Goal: Task Accomplishment & Management: Complete application form

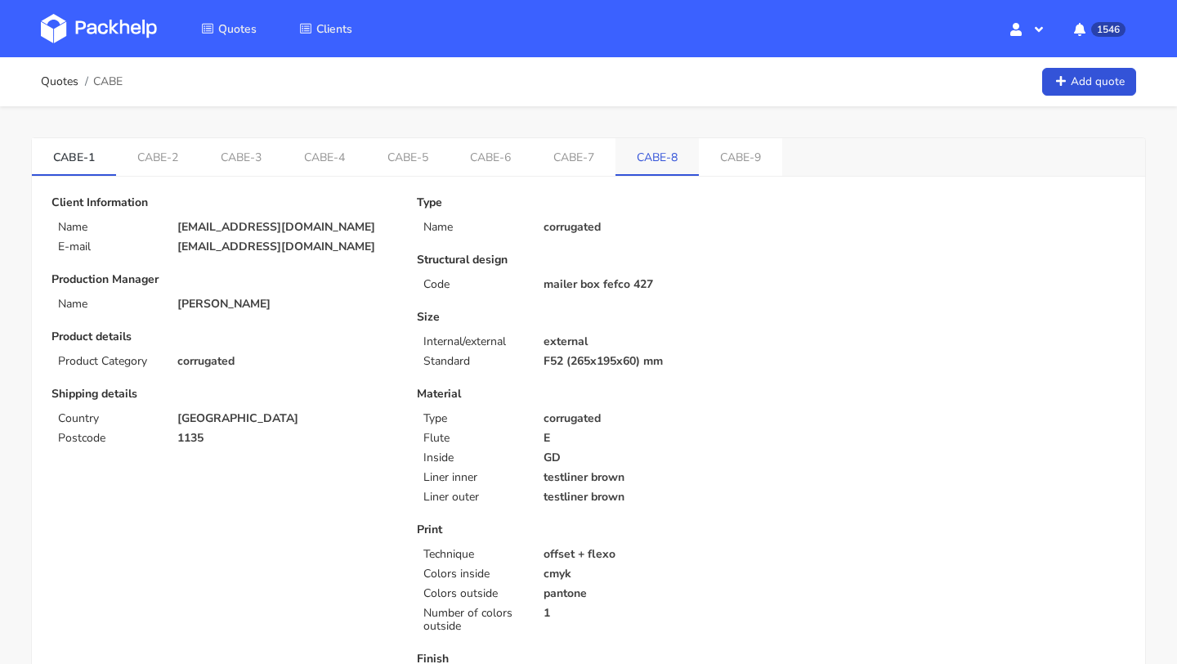
click at [669, 145] on link "CABE-8" at bounding box center [656, 156] width 83 height 36
click at [715, 169] on link "CABE-9" at bounding box center [745, 156] width 83 height 36
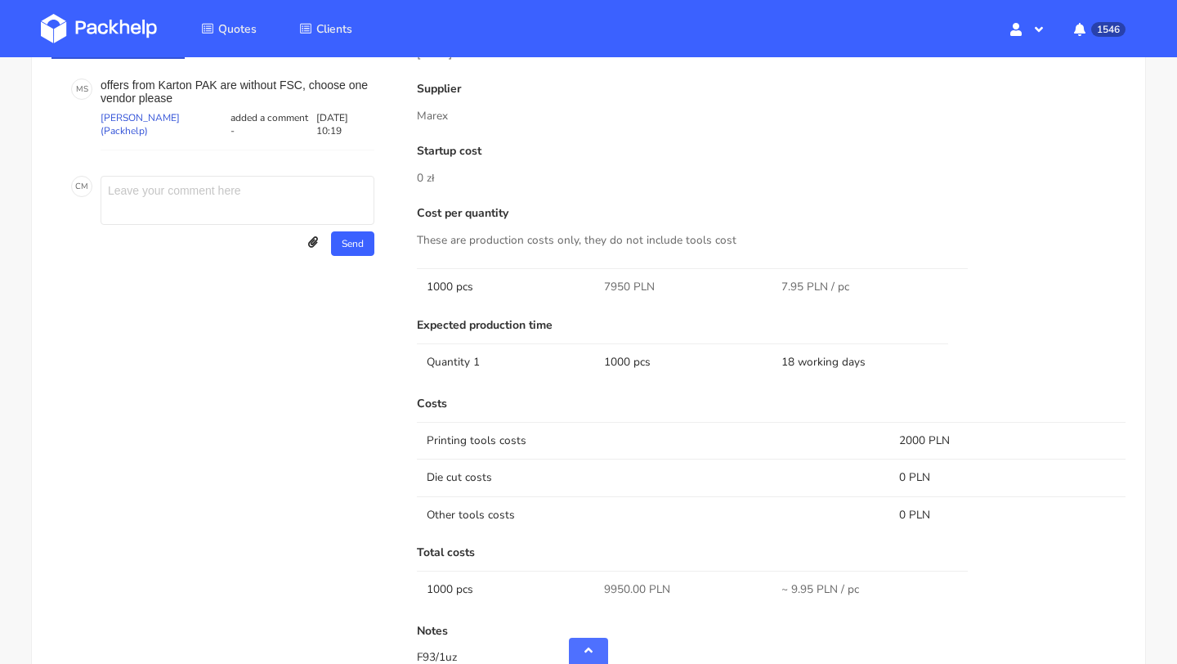
scroll to position [796, 0]
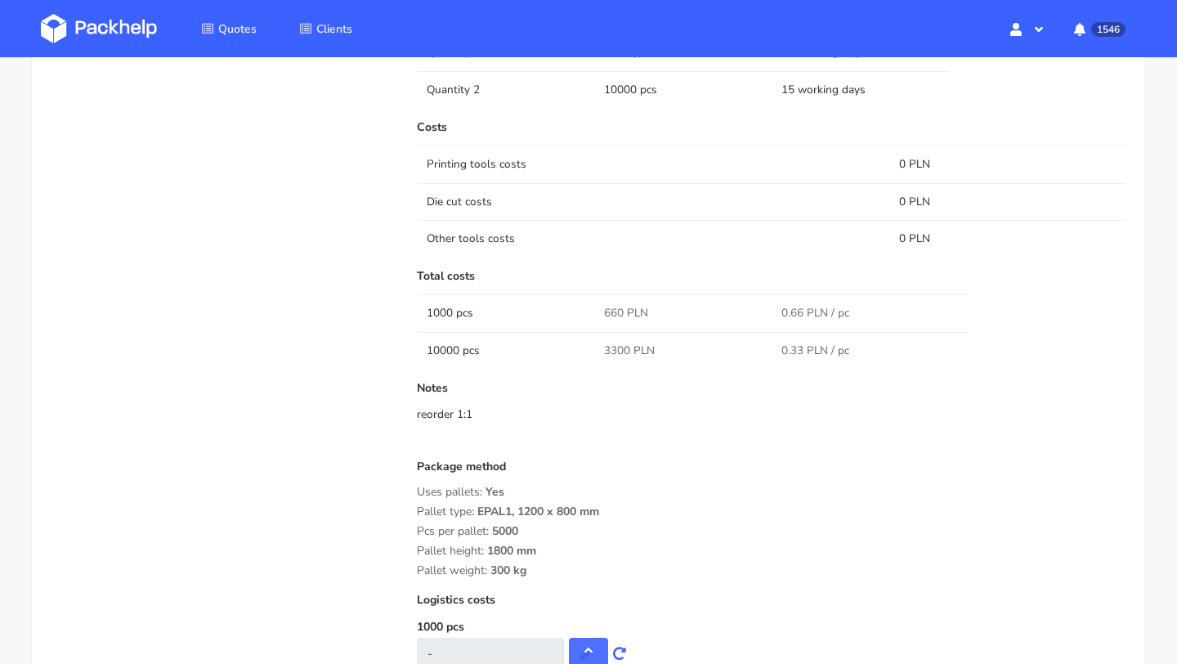
scroll to position [1564, 0]
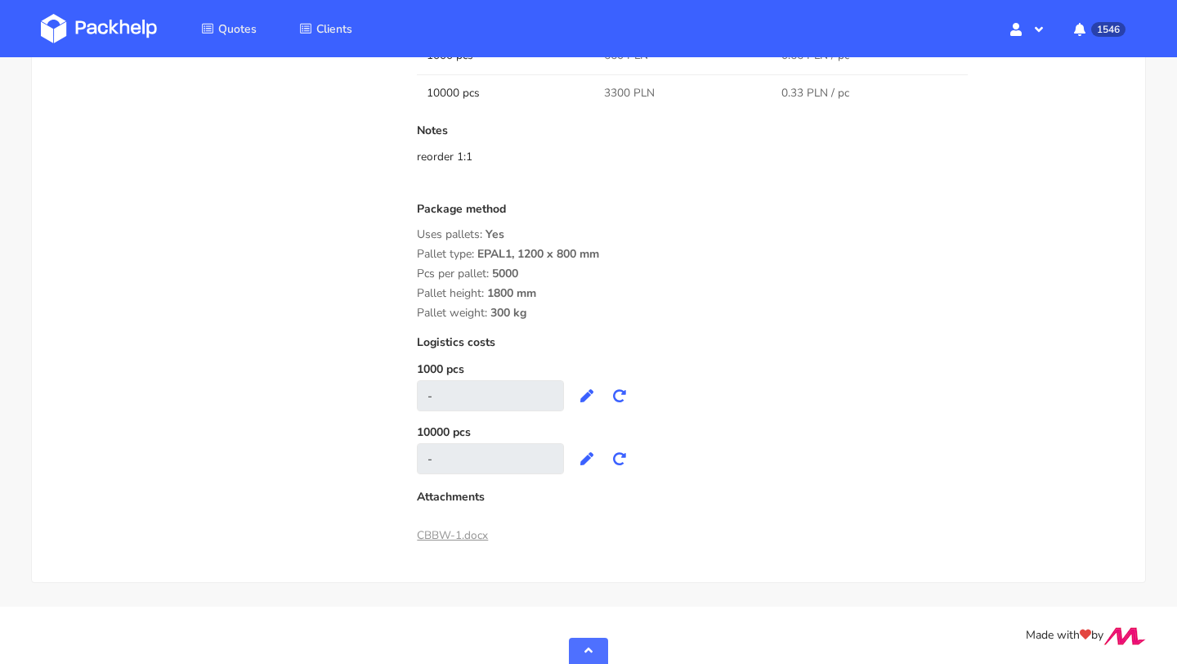
click at [664, 315] on div "Pallet weight: 300 kg" at bounding box center [771, 312] width 708 height 13
drag, startPoint x: 532, startPoint y: 314, endPoint x: 411, endPoint y: 236, distance: 143.7
copy div "Uses pallets: Yes Pallet type: EPAL1, 1200 x 800 mm Pcs per pallet: 5000 Pallet…"
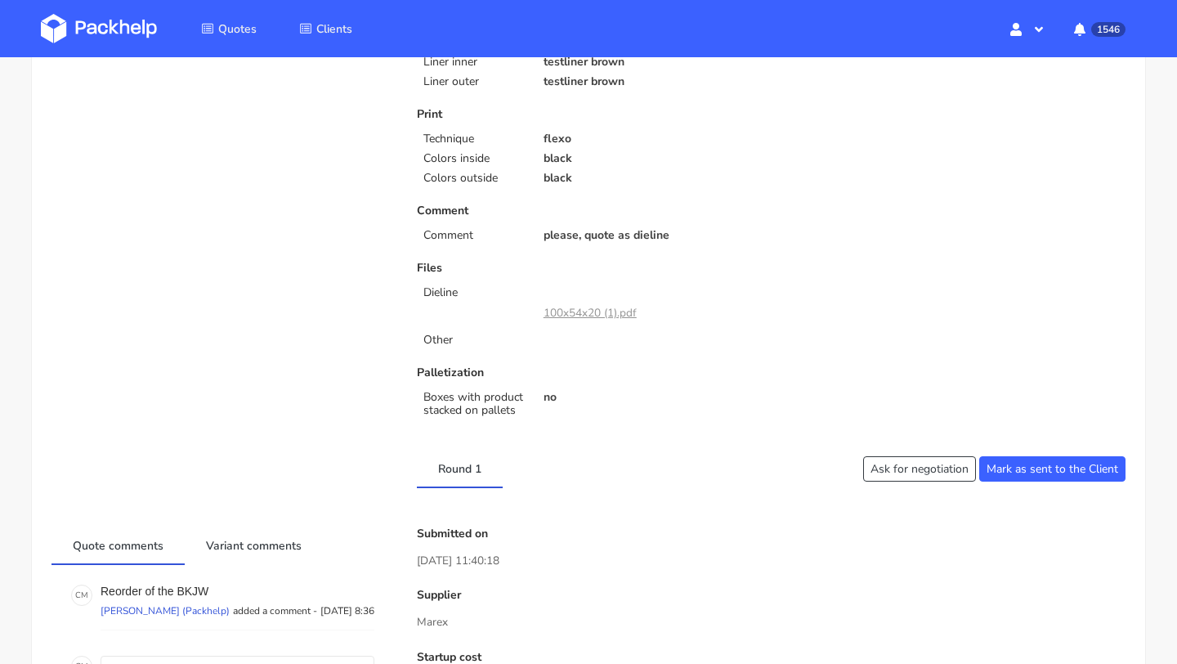
scroll to position [1004, 0]
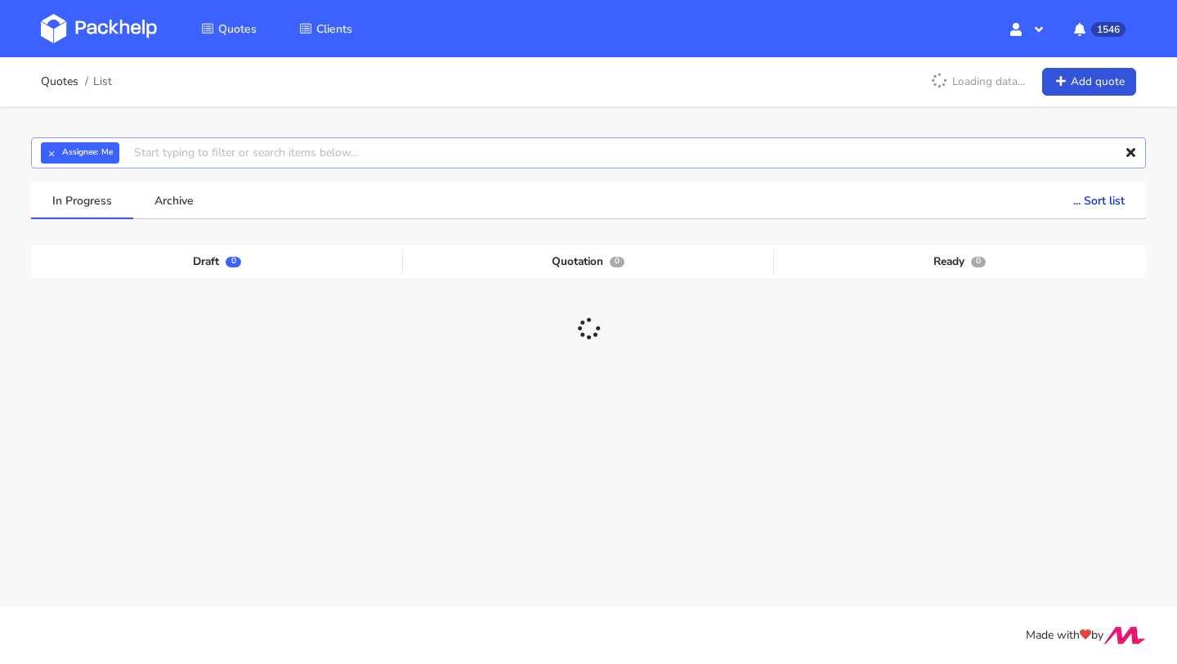
click at [190, 151] on input "text" at bounding box center [588, 152] width 1115 height 31
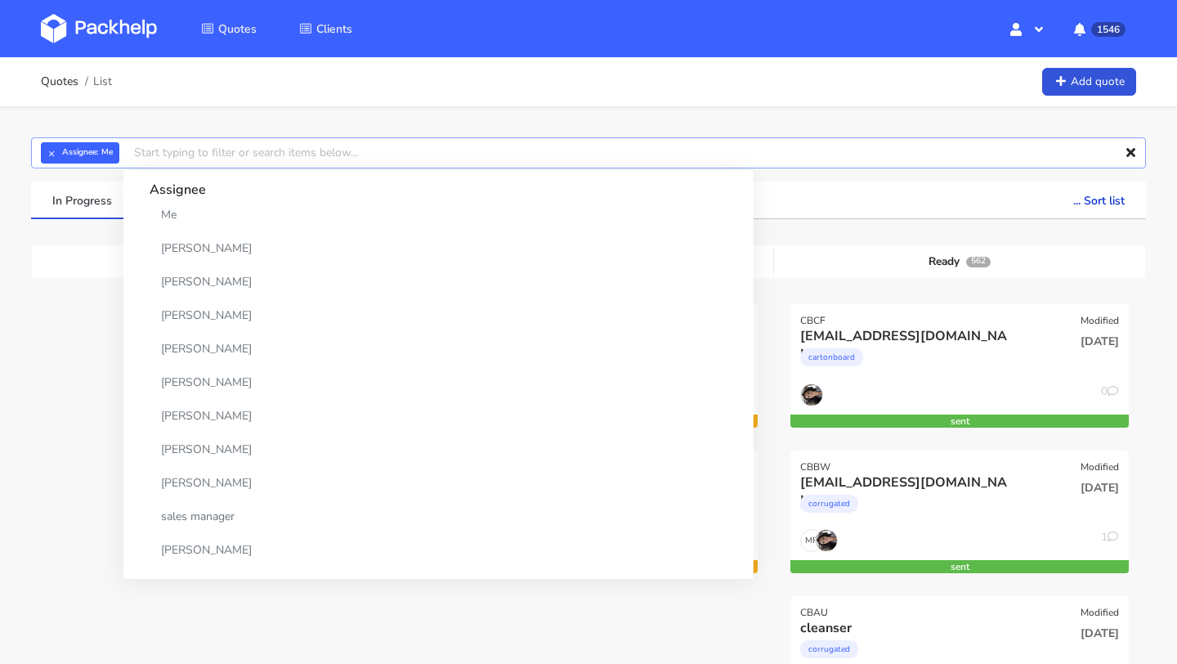
paste input "CBBQ"
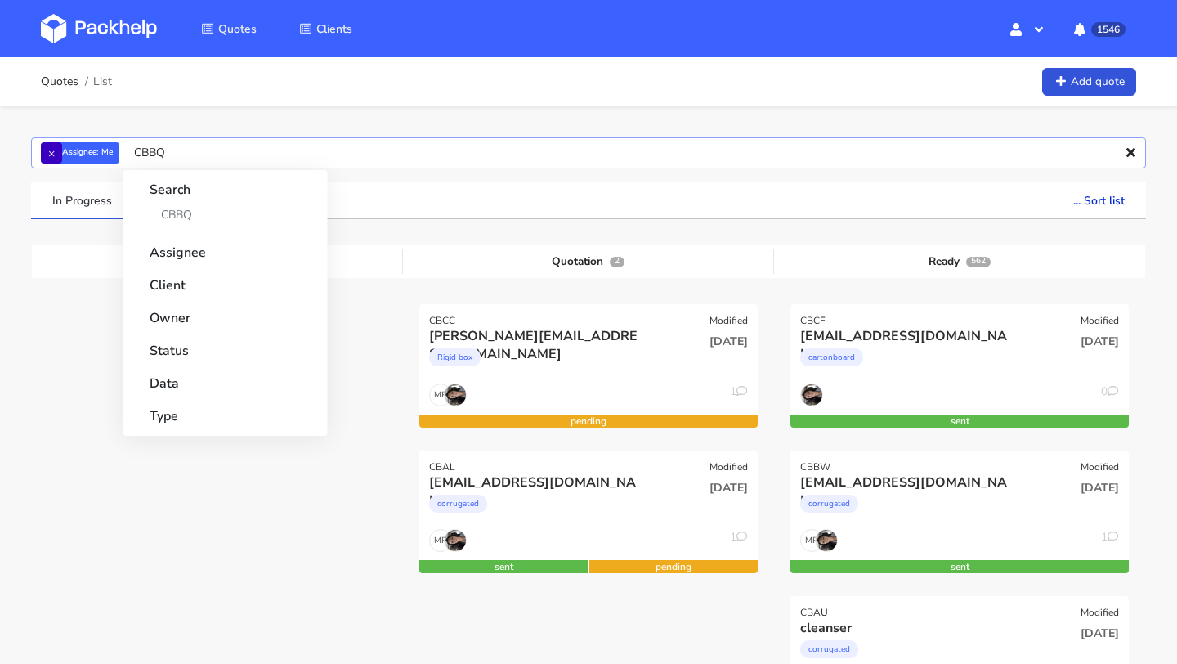
type input "CBBQ"
click at [48, 158] on button "×" at bounding box center [51, 152] width 21 height 21
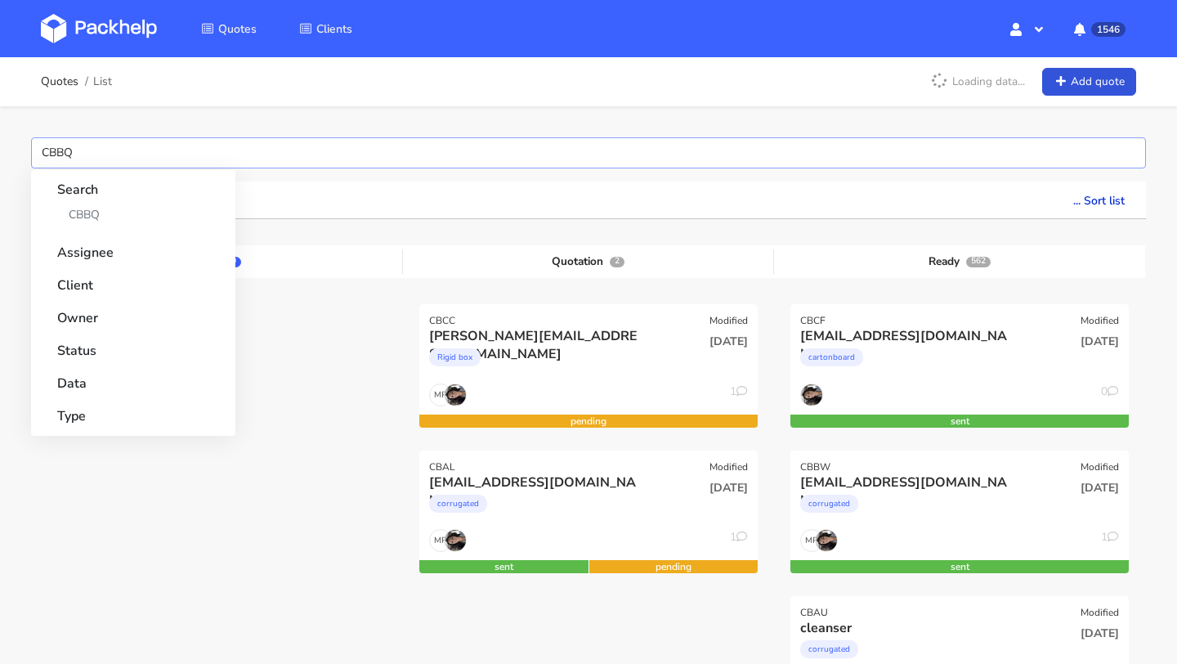
click at [90, 153] on input "CBBQ" at bounding box center [588, 152] width 1115 height 31
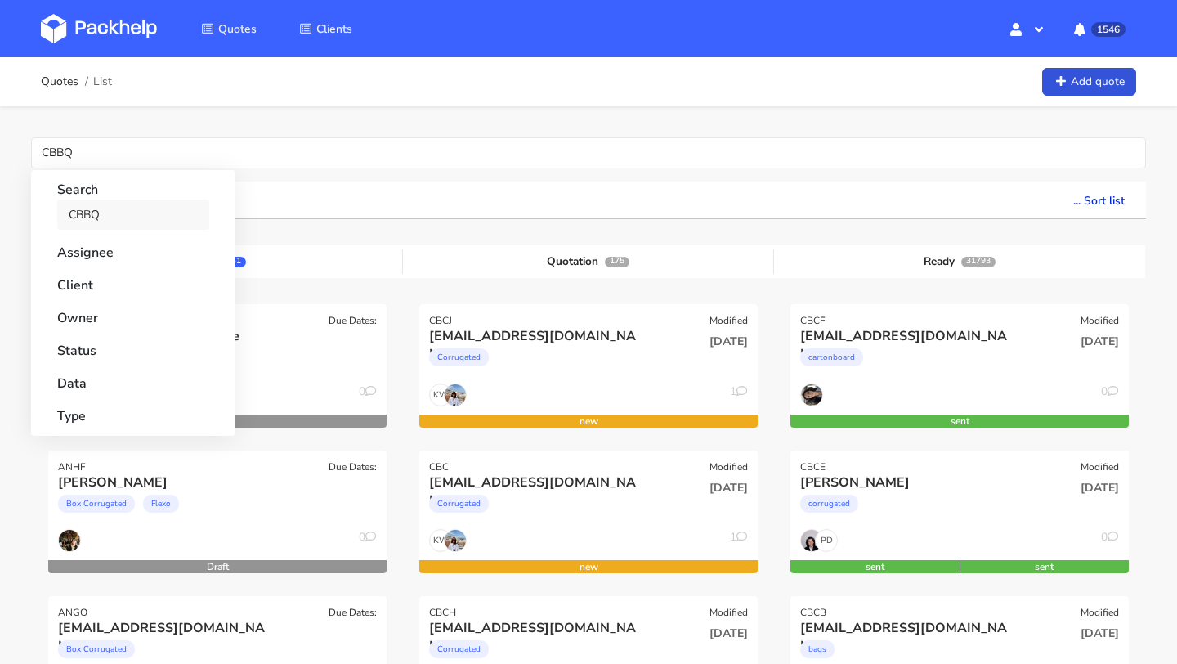
click at [104, 215] on link "CBBQ" at bounding box center [133, 214] width 152 height 30
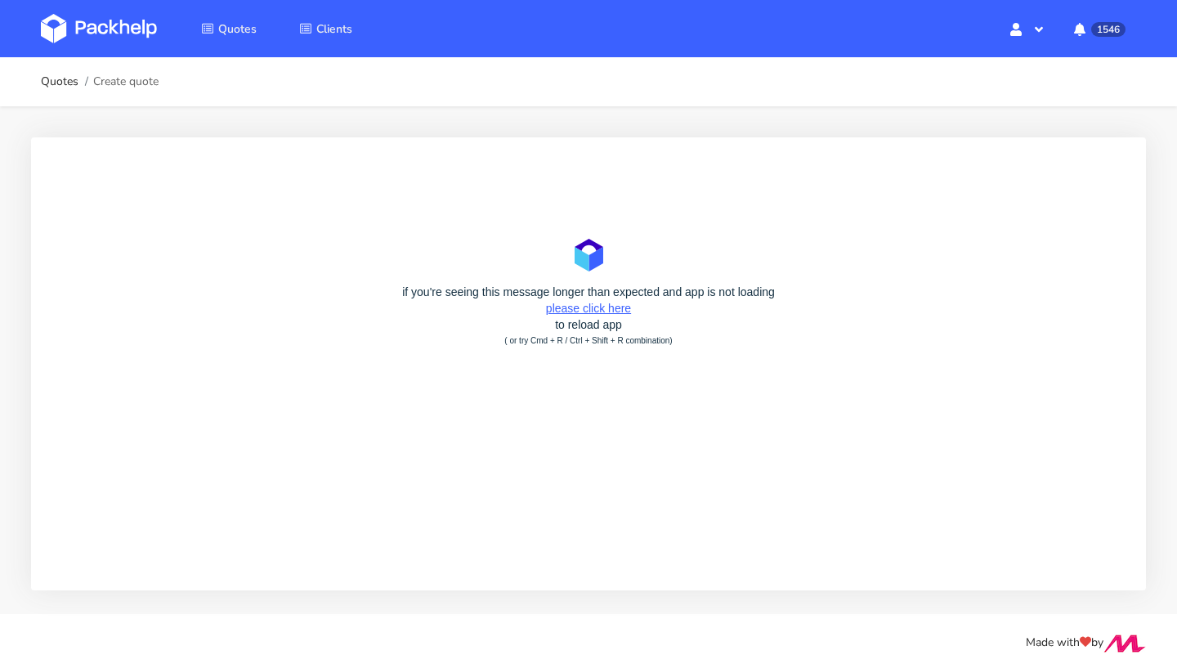
click at [606, 309] on link "please click here" at bounding box center [588, 308] width 85 height 13
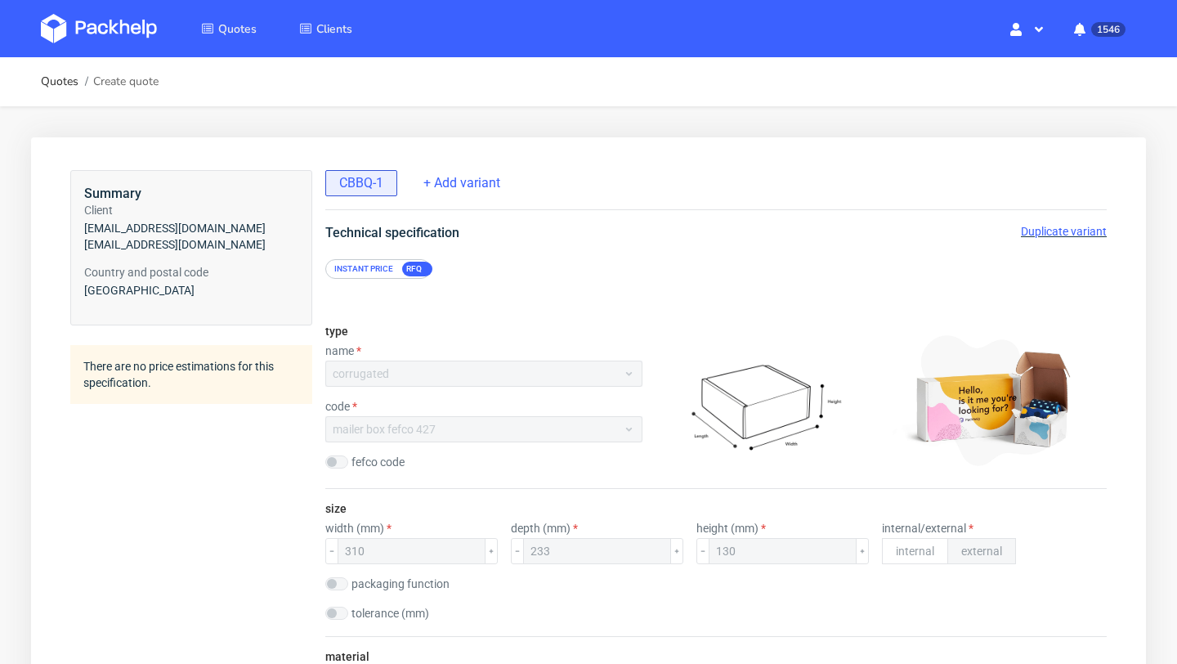
click at [1066, 229] on span "Duplicate variant" at bounding box center [1064, 231] width 86 height 13
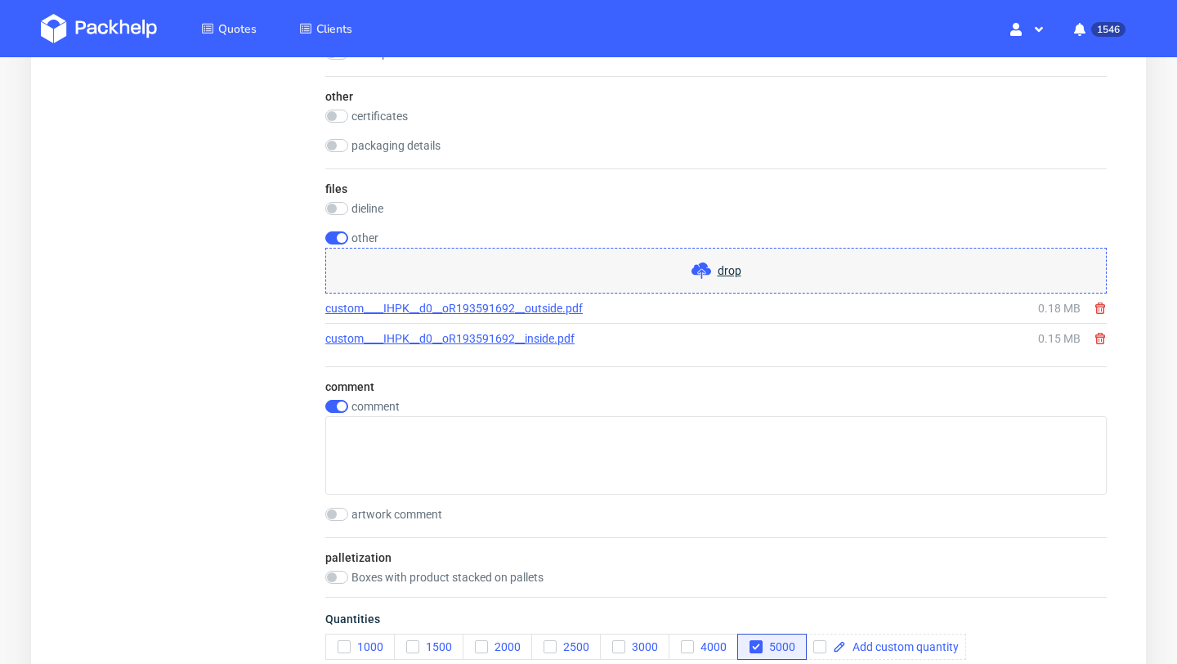
scroll to position [1626, 0]
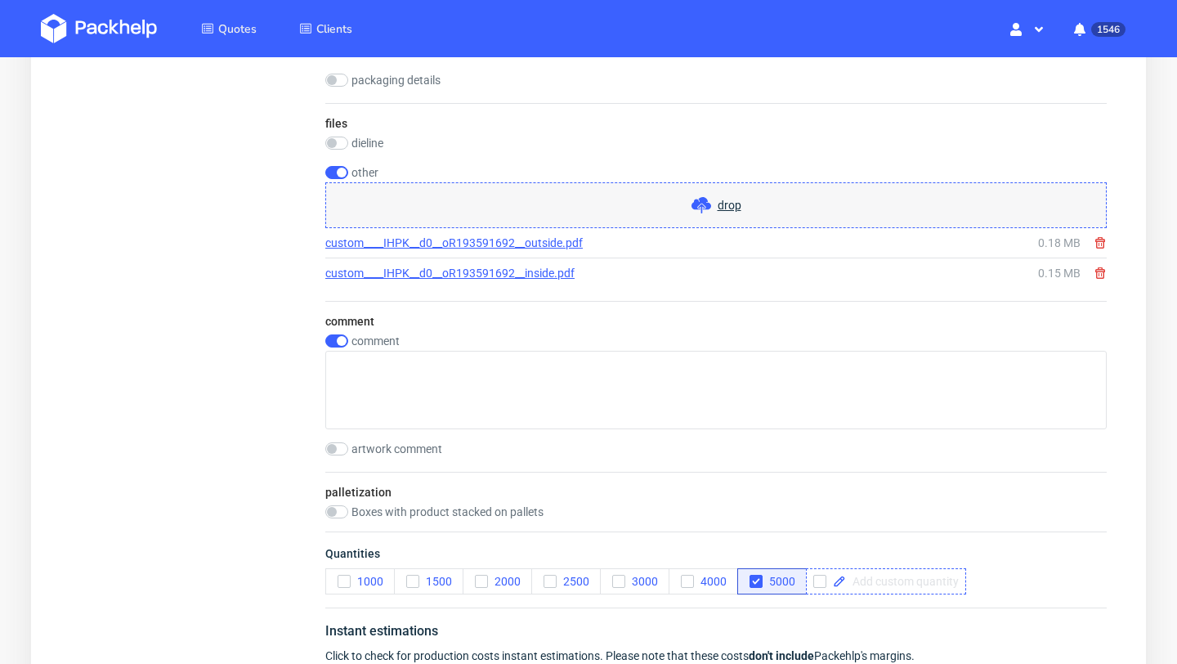
click at [863, 577] on span at bounding box center [902, 580] width 113 height 11
click at [856, 549] on span "Quantities" at bounding box center [715, 556] width 781 height 23
checkbox input "true"
click at [756, 583] on icon "button" at bounding box center [755, 580] width 11 height 11
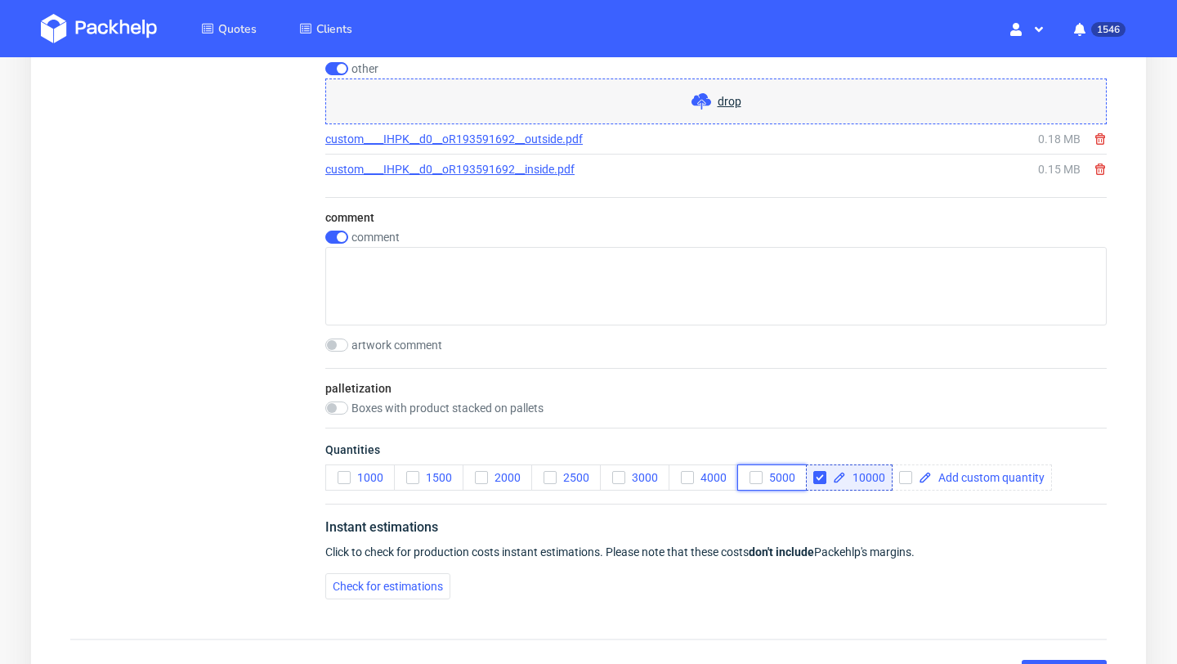
scroll to position [1884, 0]
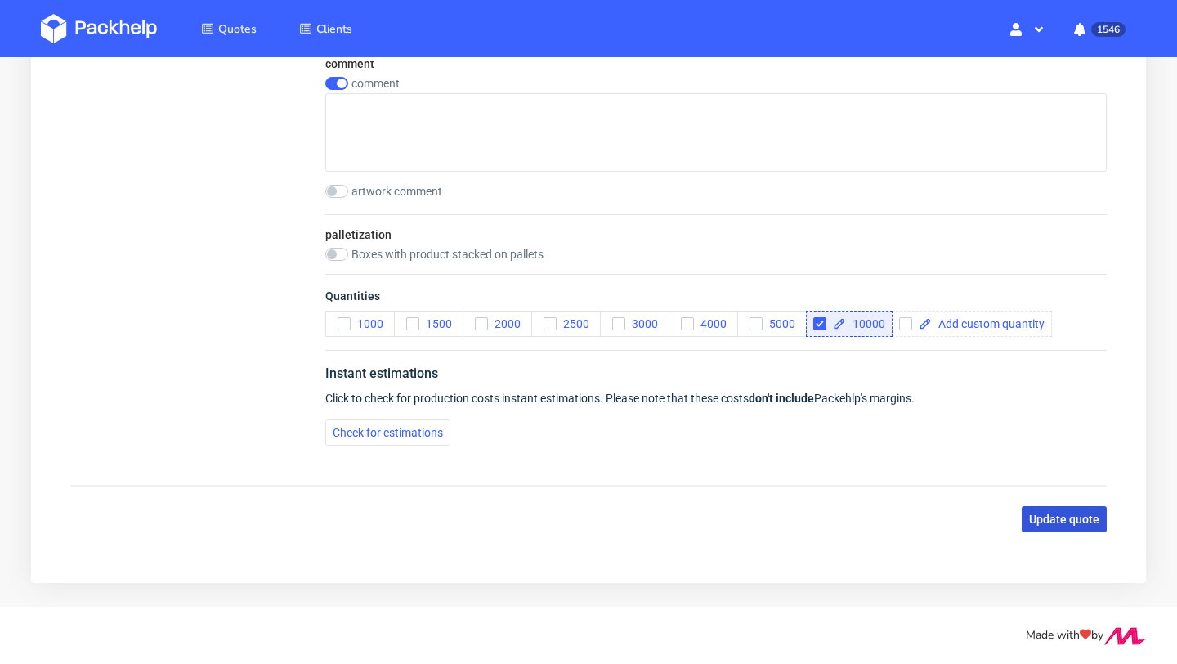
click at [1058, 515] on span "Update quote" at bounding box center [1064, 518] width 70 height 11
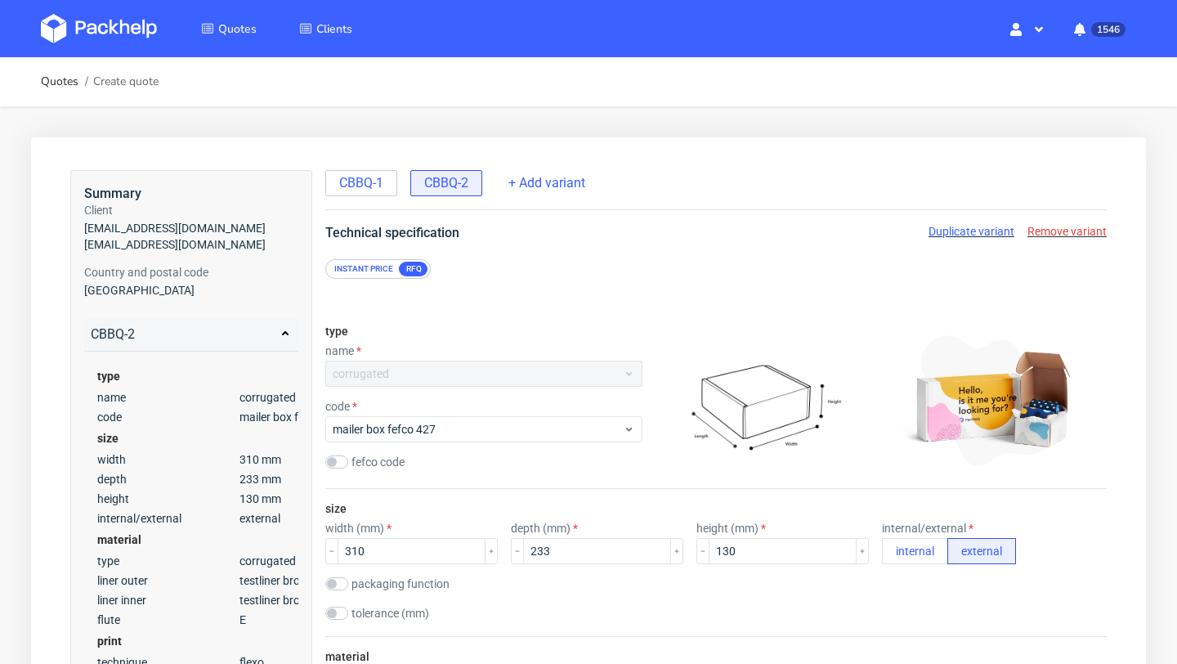
scroll to position [0, 0]
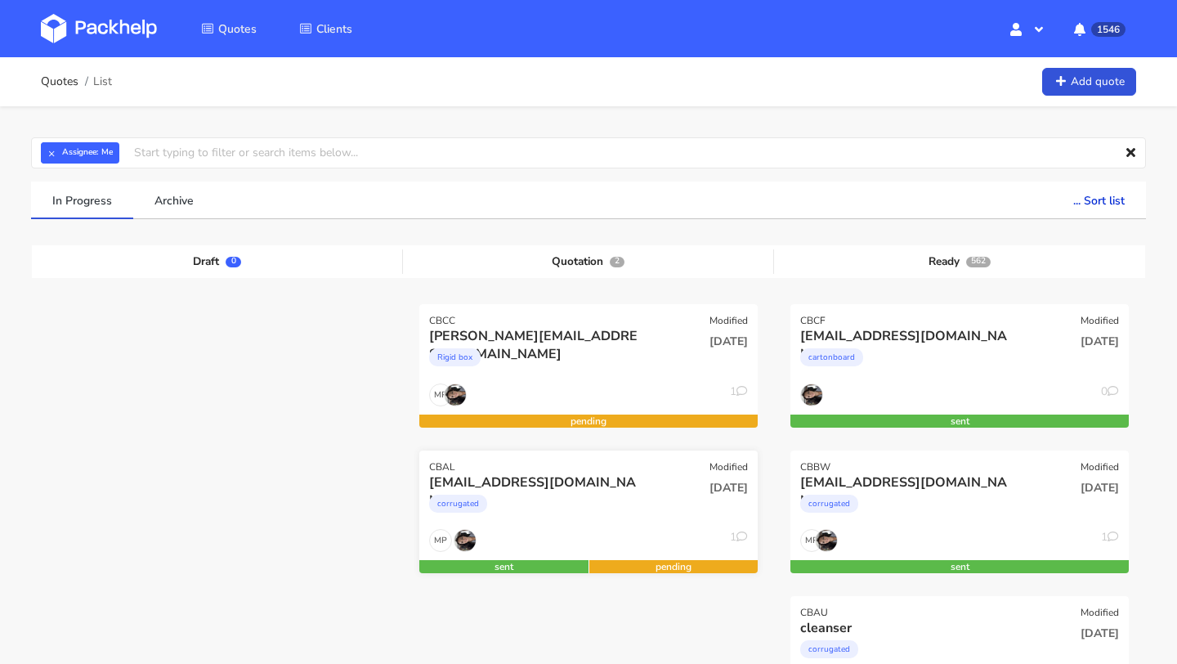
click at [598, 503] on div "corrugated" at bounding box center [537, 507] width 217 height 33
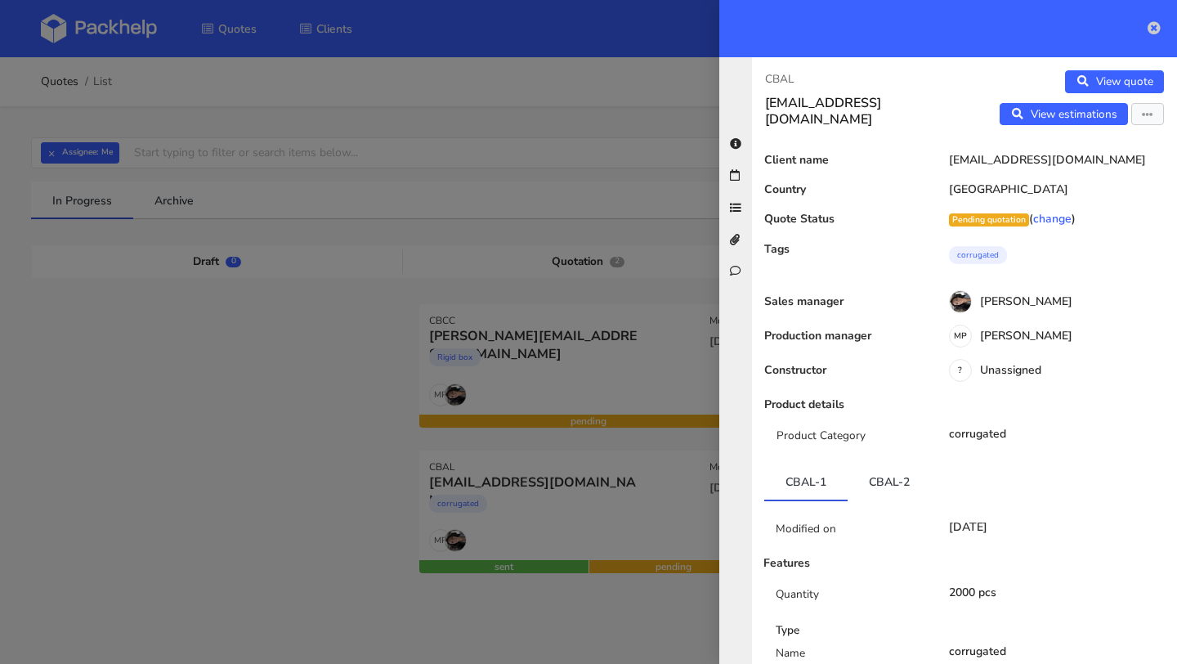
click at [1153, 28] on icon at bounding box center [1153, 27] width 13 height 13
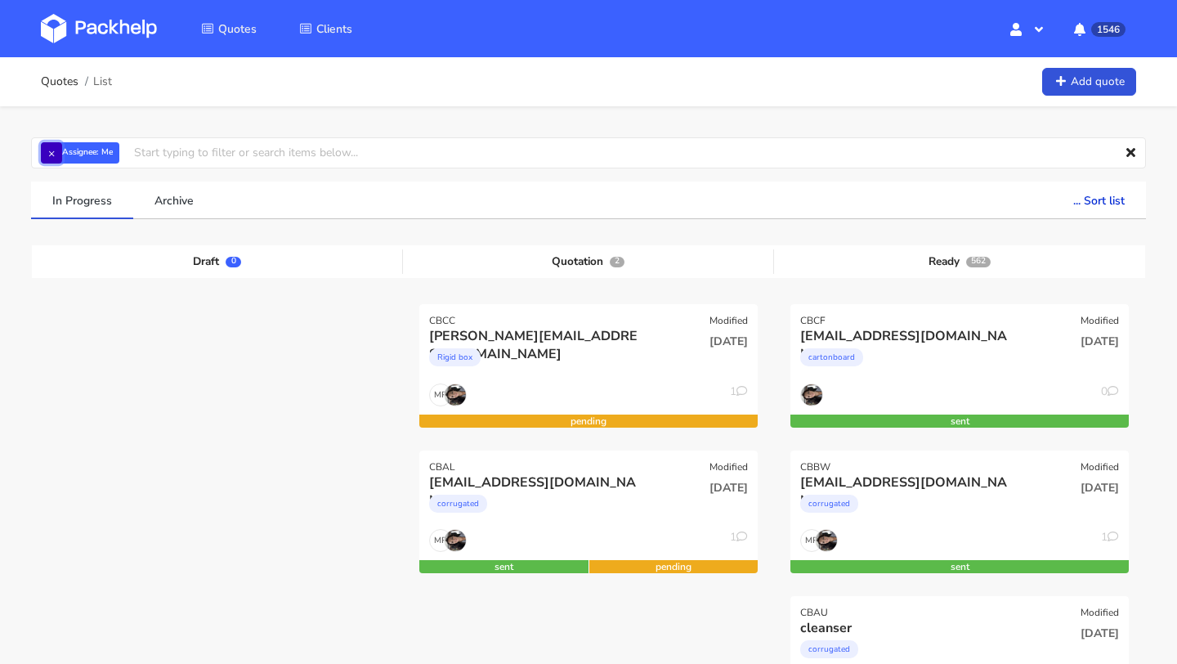
click at [51, 153] on button "×" at bounding box center [51, 152] width 21 height 21
click at [51, 153] on input "text" at bounding box center [588, 152] width 1115 height 31
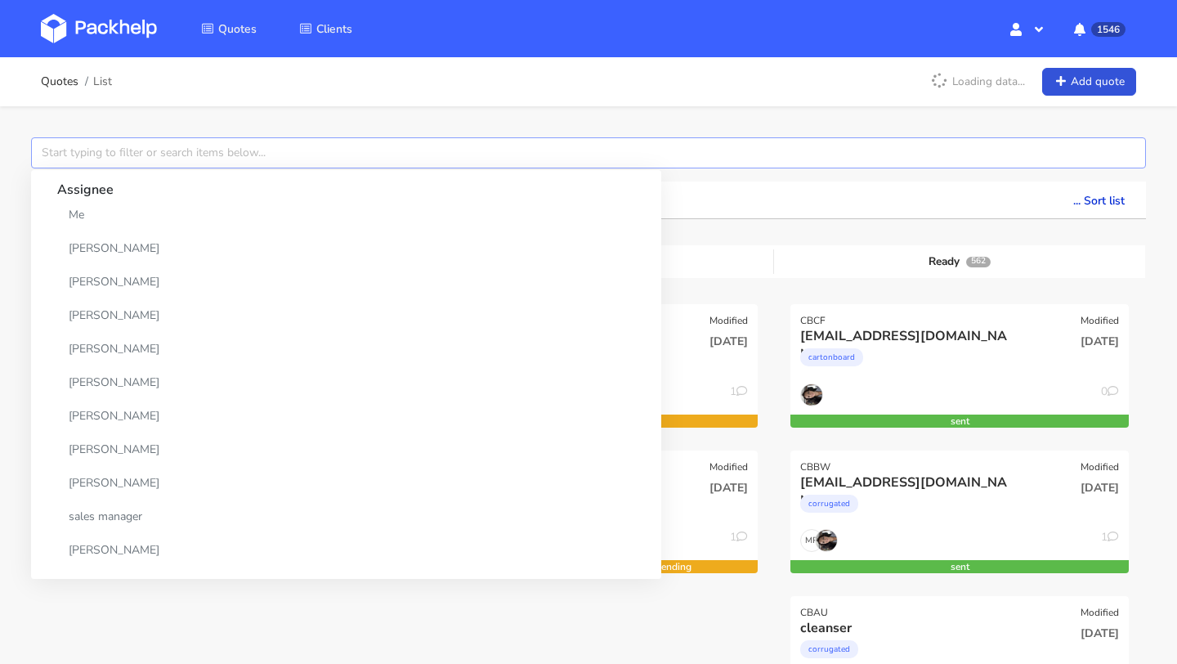
paste input "CBBQ"
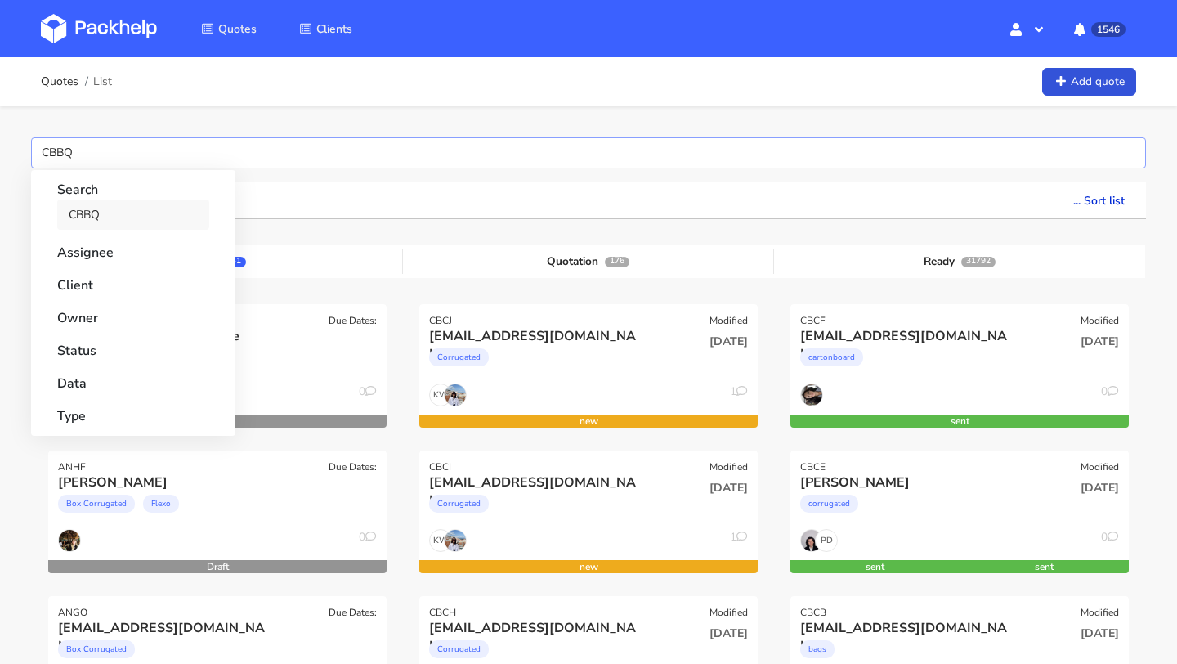
type input "CBBQ"
click at [88, 221] on link "CBBQ" at bounding box center [133, 214] width 152 height 30
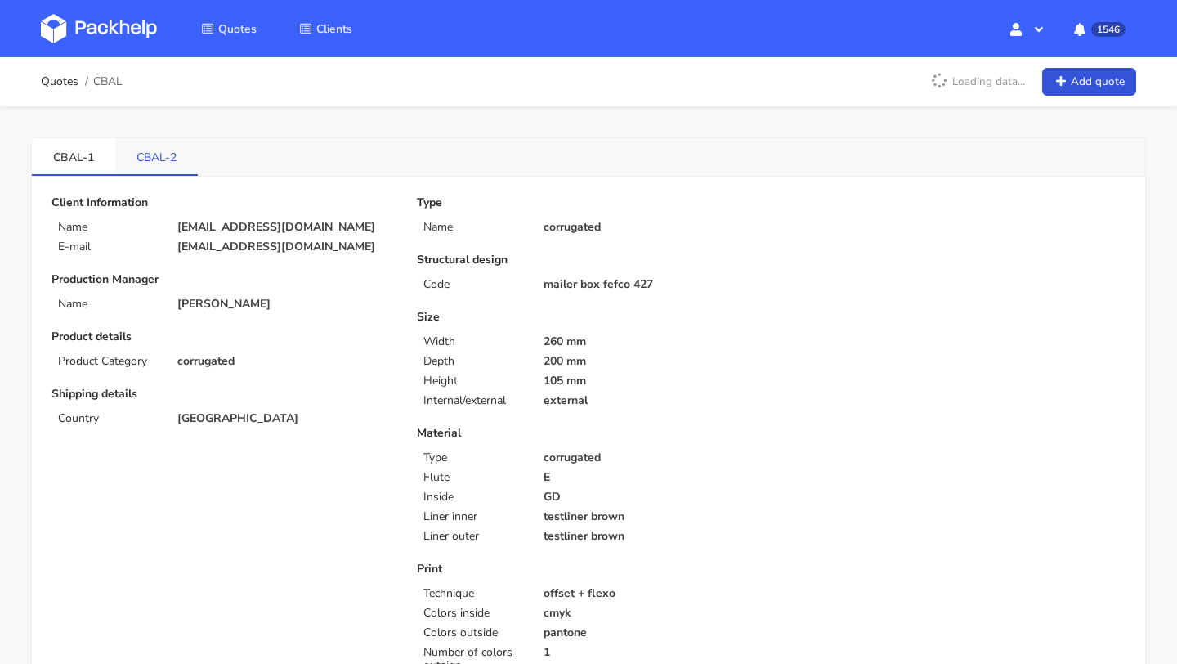
click at [164, 151] on link "CBAL-2" at bounding box center [156, 156] width 83 height 36
click at [56, 159] on link "CBAL-1" at bounding box center [73, 156] width 83 height 36
click at [153, 157] on link "CBAL-2" at bounding box center [156, 156] width 83 height 36
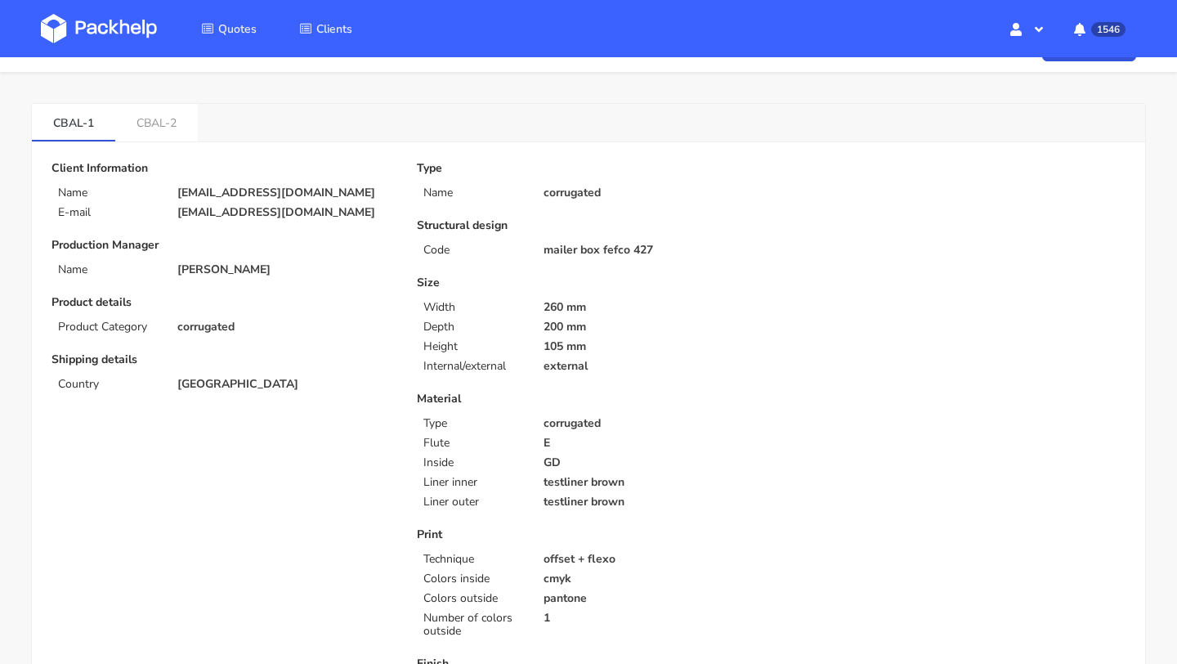
scroll to position [37, 0]
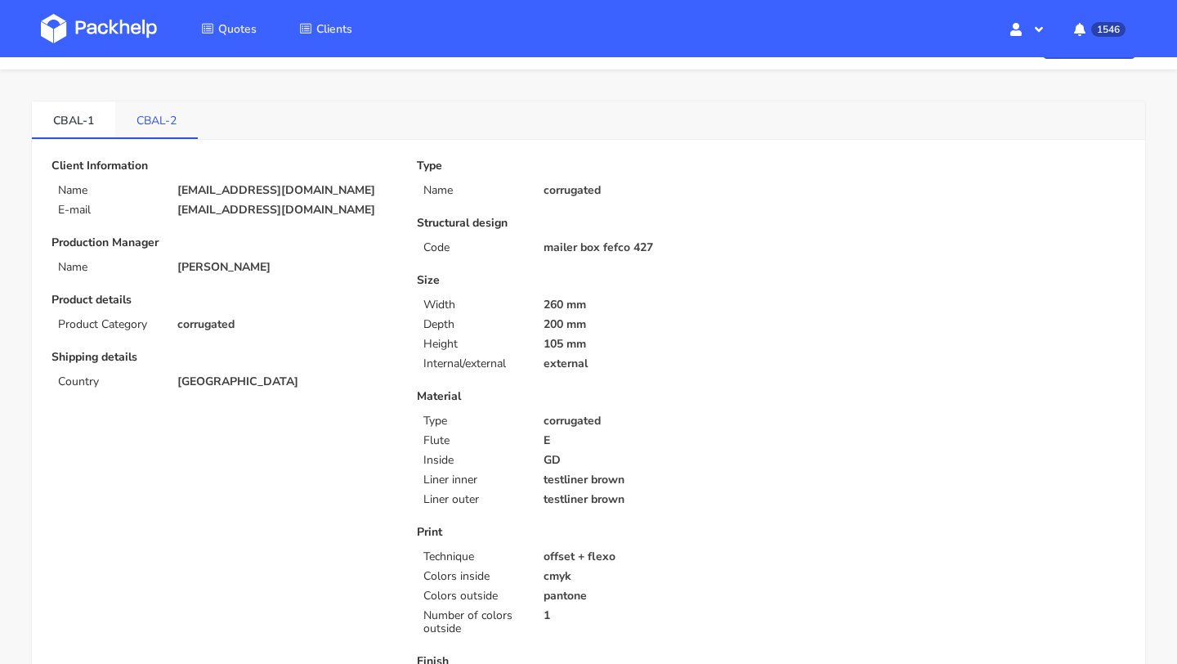
click at [144, 119] on link "CBAL-2" at bounding box center [156, 119] width 83 height 36
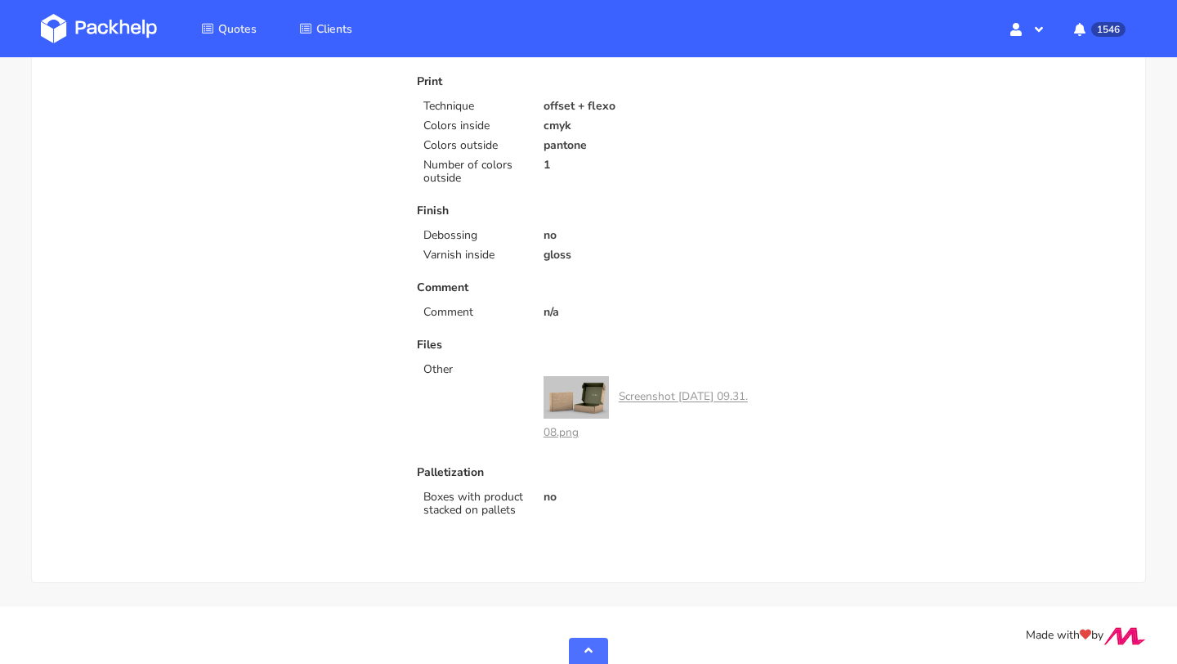
scroll to position [0, 0]
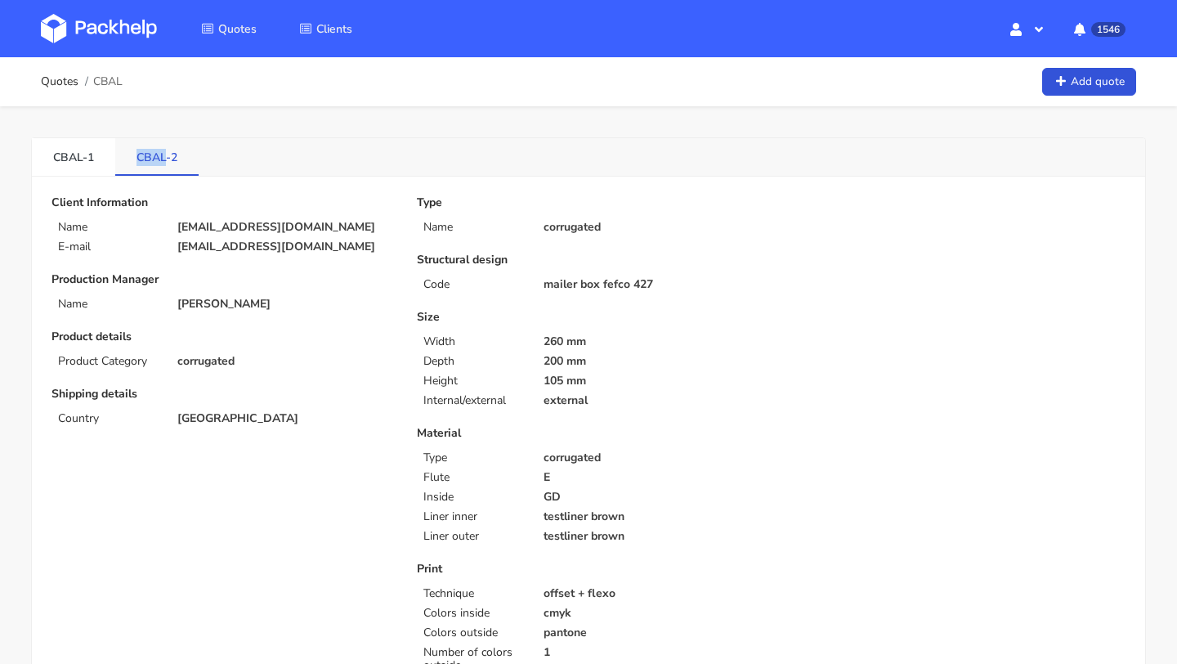
drag, startPoint x: 127, startPoint y: 156, endPoint x: 163, endPoint y: 159, distance: 36.0
click at [163, 159] on link "CBAL-2" at bounding box center [156, 156] width 83 height 36
copy link "CBAL"
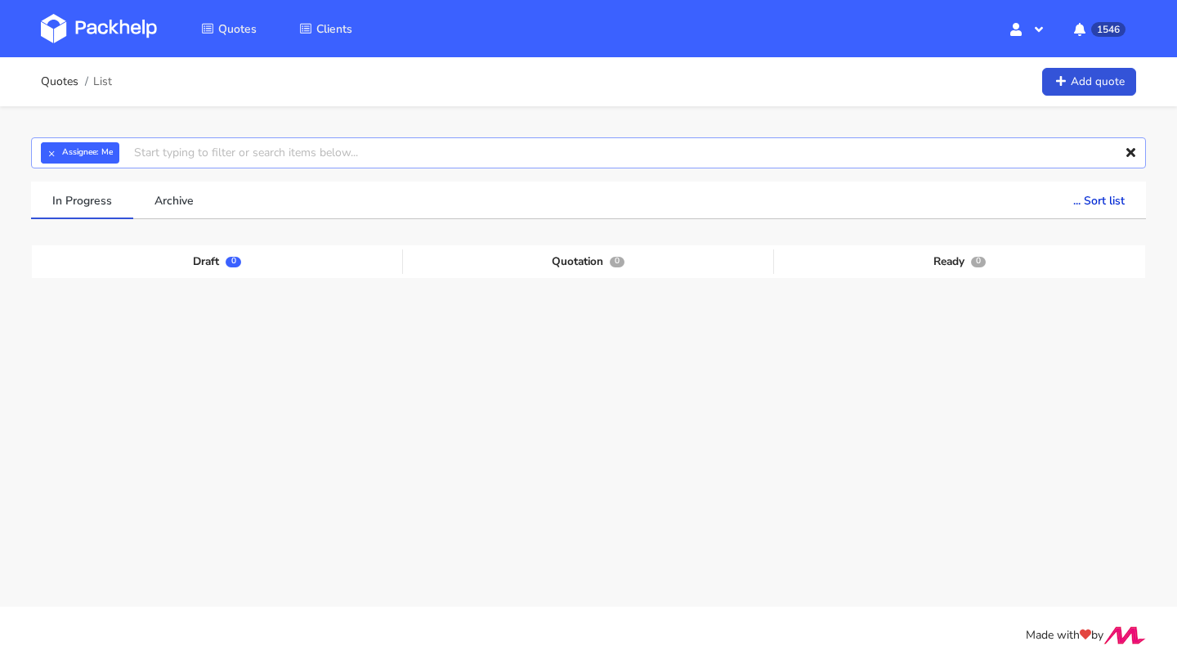
click at [176, 155] on input "text" at bounding box center [588, 152] width 1115 height 31
paste input "CBAL"
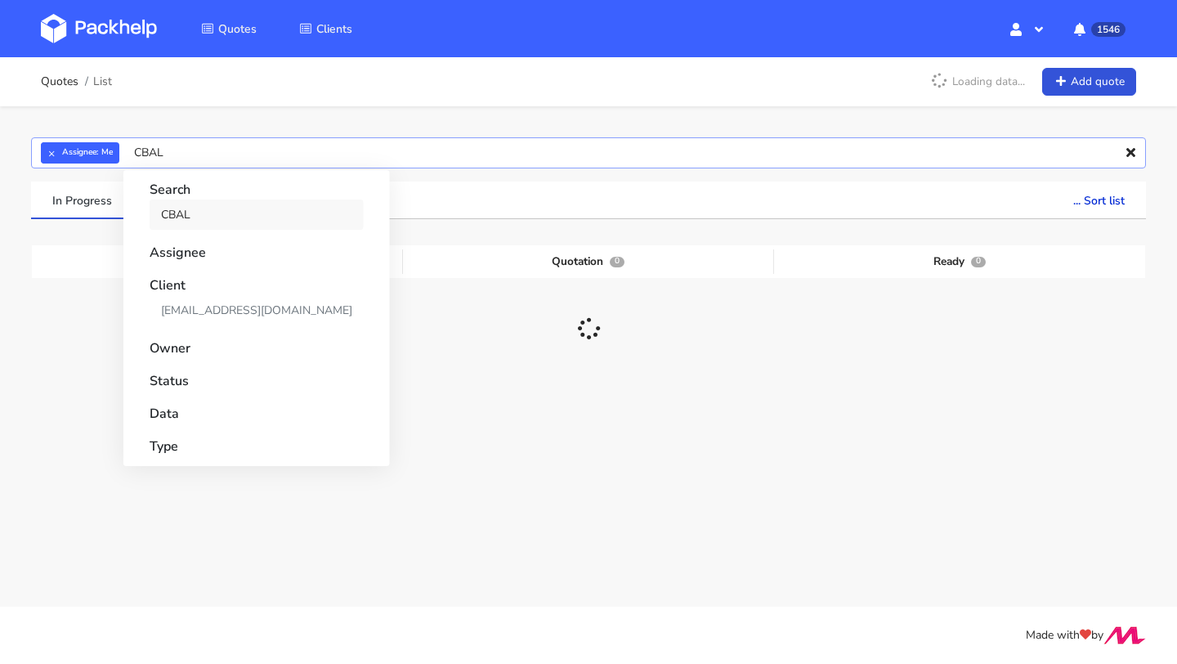
type input "CBAL"
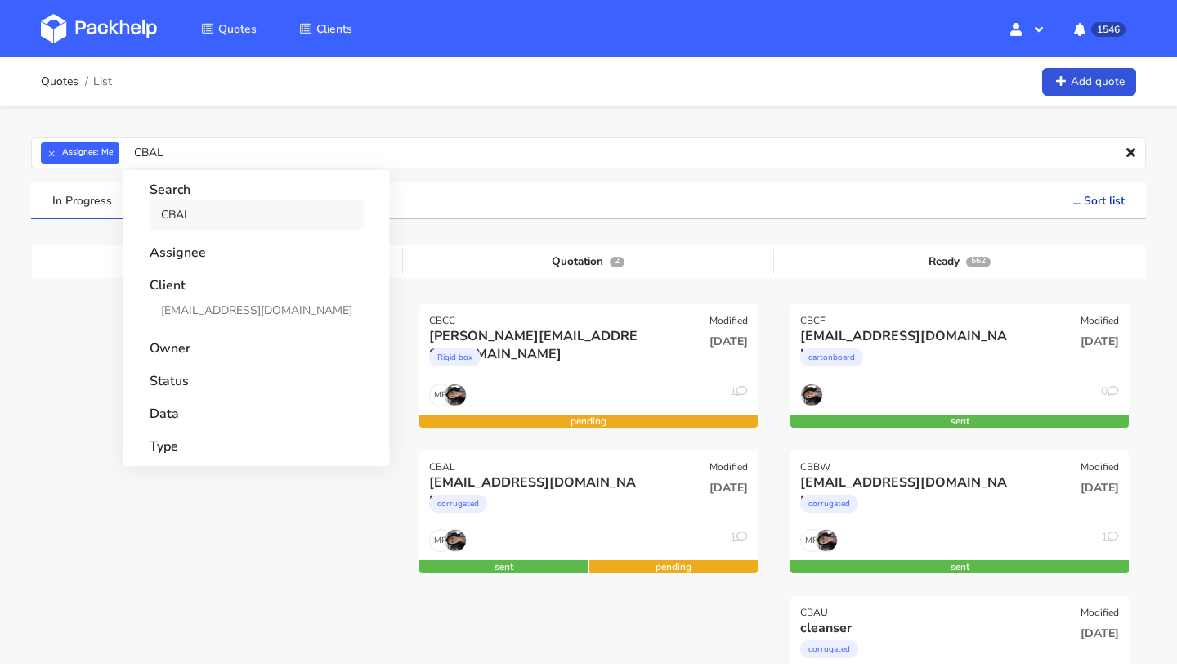
click at [183, 204] on link "CBAL" at bounding box center [257, 214] width 214 height 30
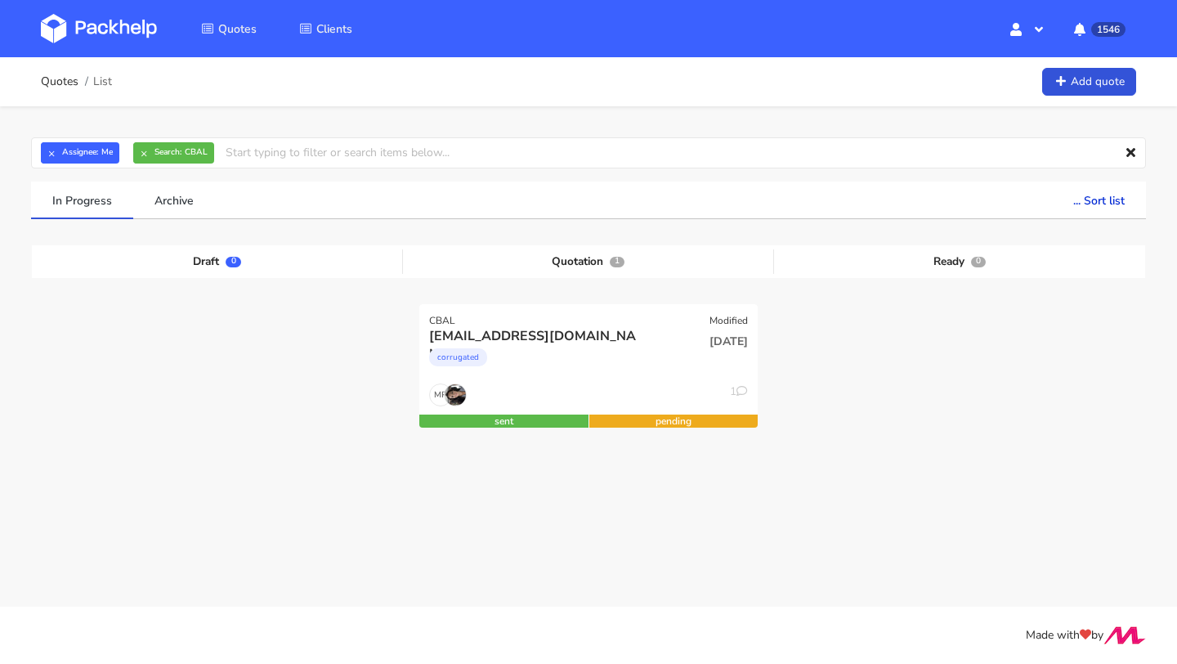
click at [780, 319] on div at bounding box center [959, 376] width 371 height 145
click at [545, 364] on div "corrugated" at bounding box center [537, 361] width 217 height 33
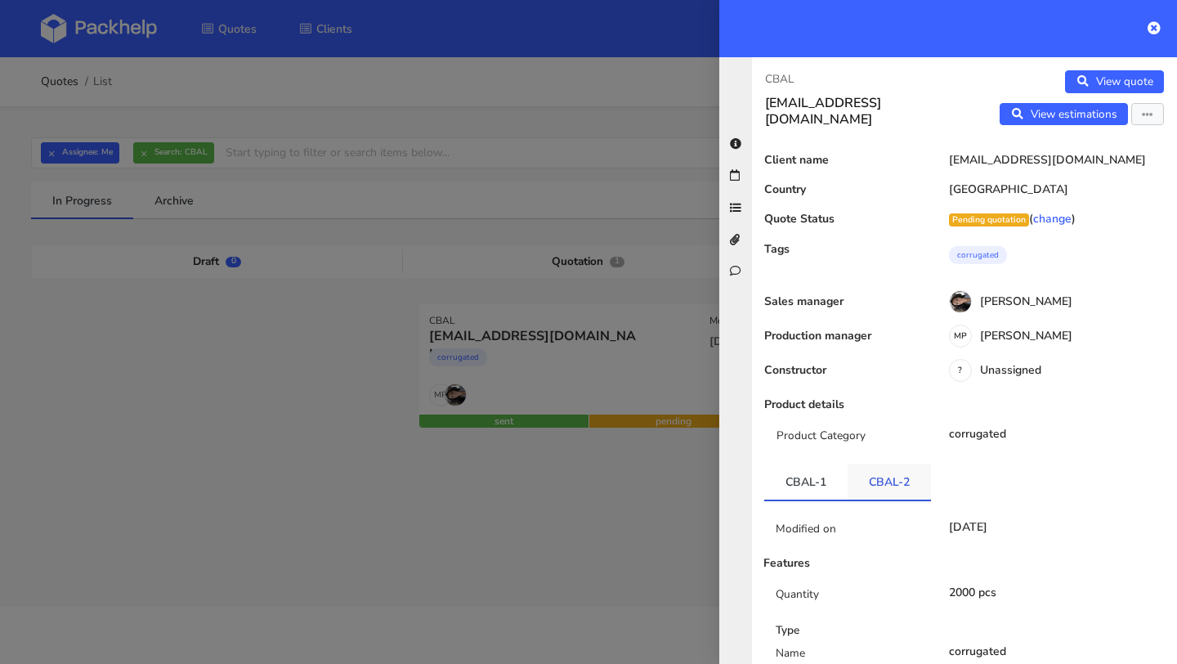
click at [878, 486] on link "CBAL-2" at bounding box center [888, 481] width 83 height 36
click at [1158, 25] on icon at bounding box center [1153, 27] width 13 height 13
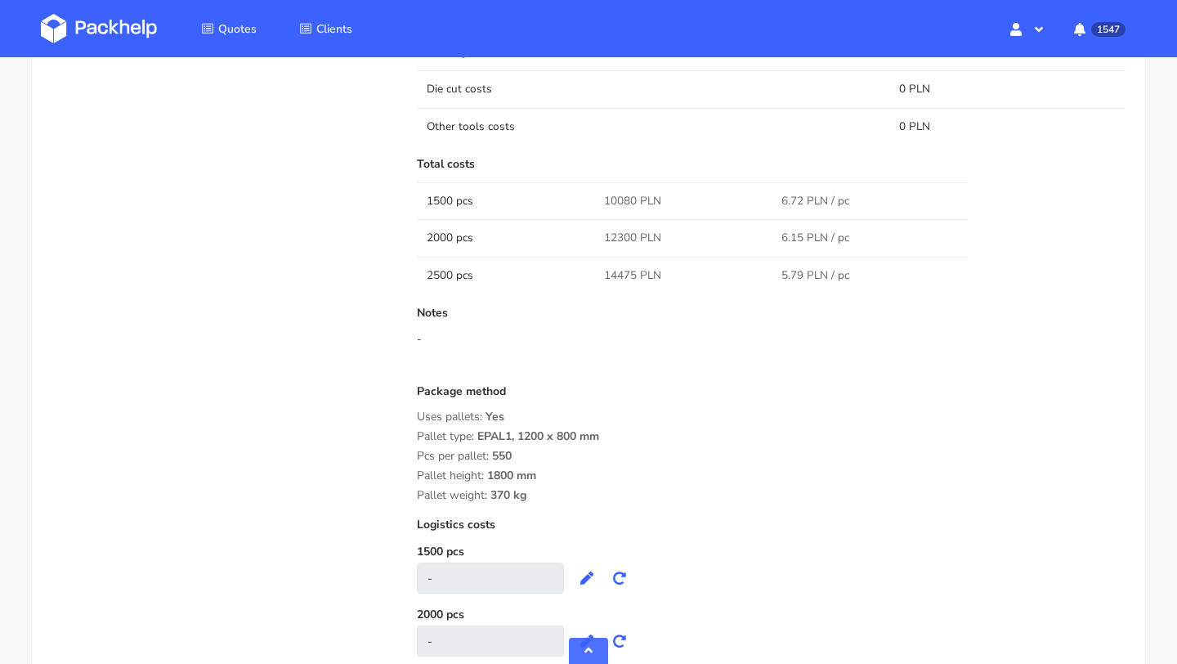
scroll to position [1634, 0]
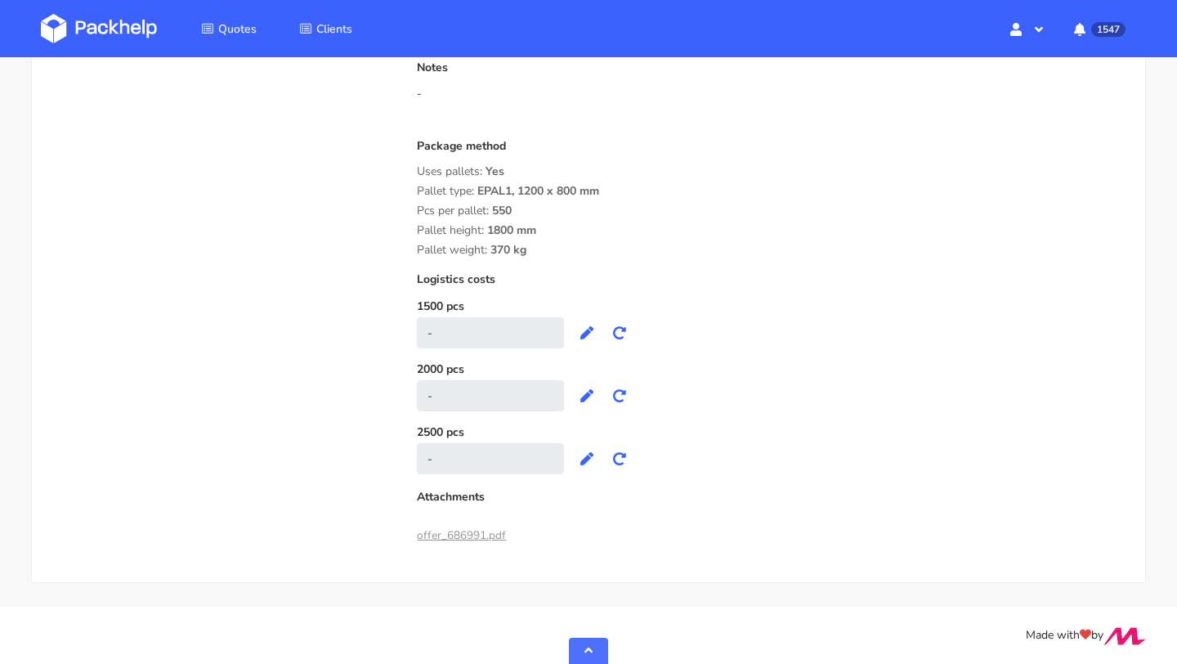
drag, startPoint x: 547, startPoint y: 250, endPoint x: 410, endPoint y: 173, distance: 156.6
copy div "Uses pallets: Yes Pallet type: EPAL1, 1200 x 800 mm Pcs per pallet: 550 Pallet …"
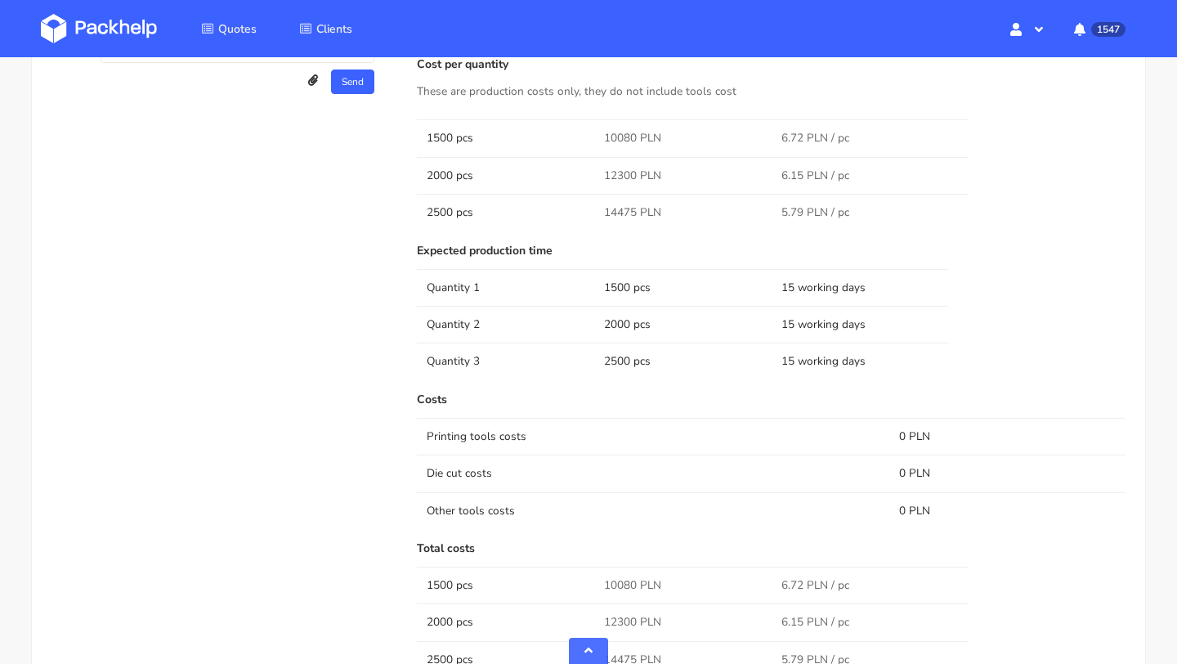
scroll to position [1302, 0]
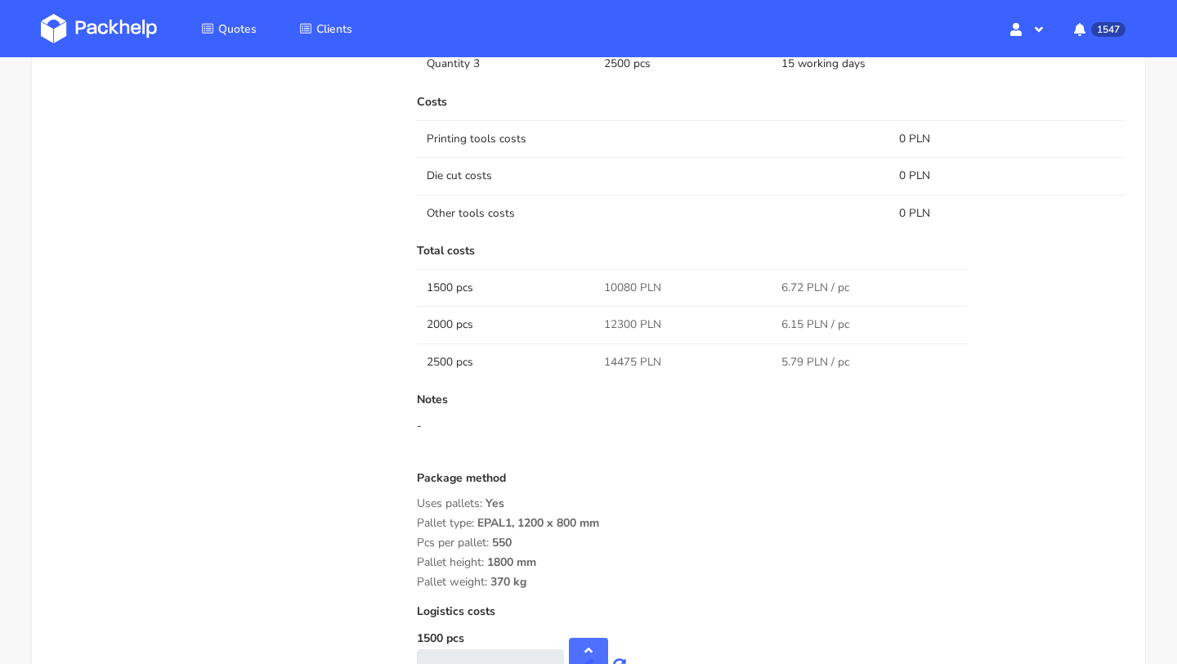
click at [548, 582] on div "Pallet weight: 370 kg" at bounding box center [771, 581] width 708 height 13
drag, startPoint x: 538, startPoint y: 582, endPoint x: 414, endPoint y: 505, distance: 145.3
click at [414, 505] on div "Submitted on [DATE] 14:31:56 Supplier [PERSON_NAME] Packaging Startup cost 0 zł…" at bounding box center [770, 227] width 731 height 1307
copy div "Uses pallets: Yes Pallet type: EPAL1, 1200 x 800 mm Pcs per pallet: 550 Pallet …"
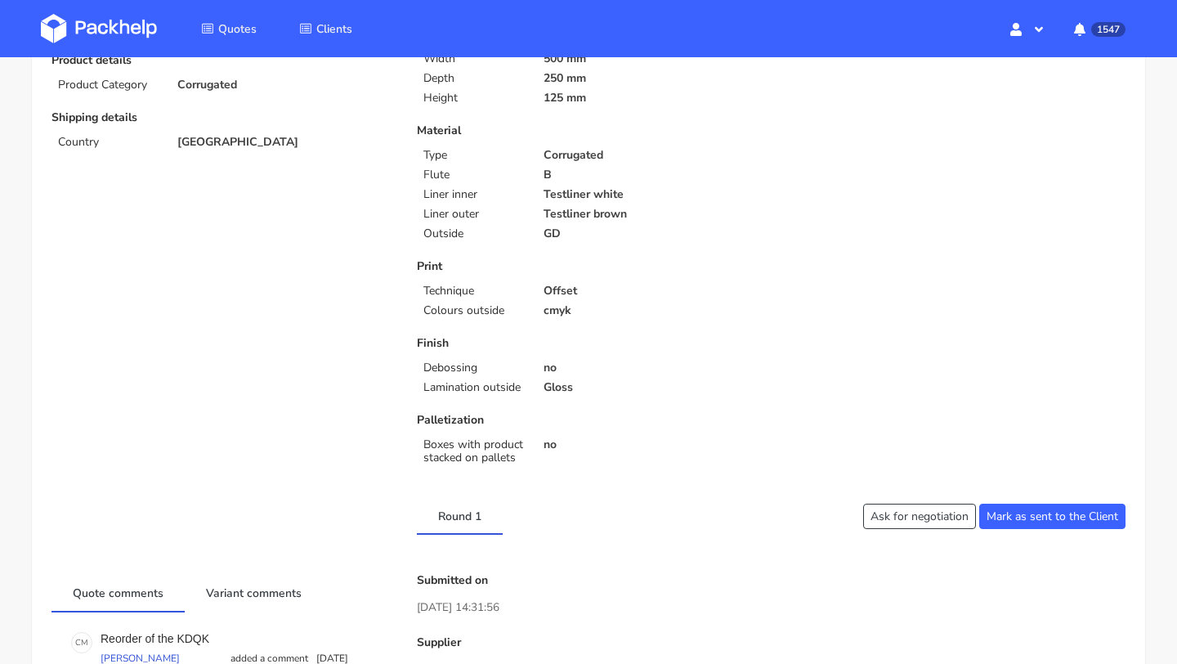
scroll to position [0, 0]
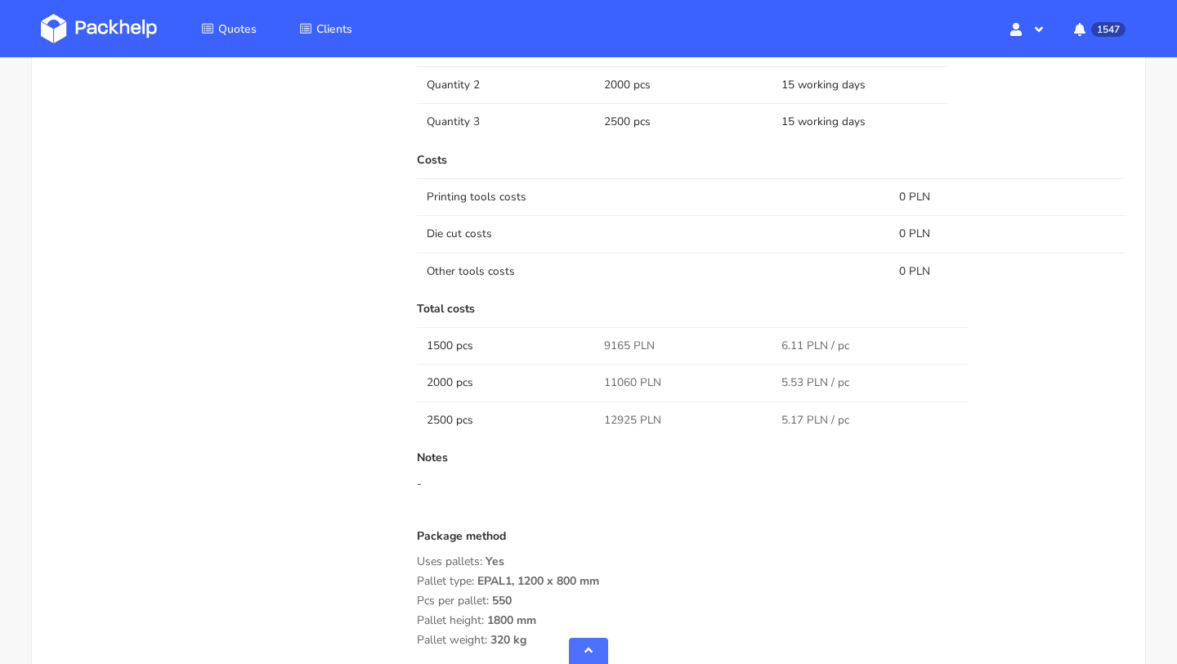
scroll to position [1334, 0]
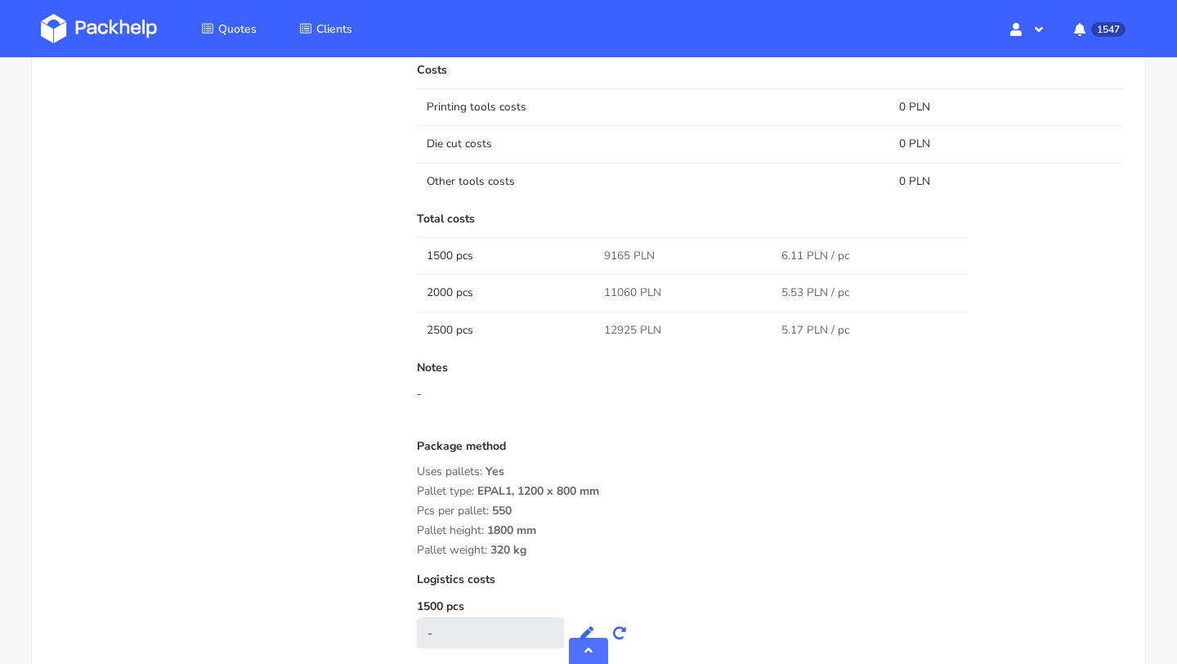
drag, startPoint x: 540, startPoint y: 552, endPoint x: 407, endPoint y: 469, distance: 157.1
click at [407, 469] on div "Submitted on [DATE] 14:30:30 Supplier [PERSON_NAME] Packaging Startup cost 0 zł…" at bounding box center [770, 195] width 731 height 1307
copy div "Uses pallets: Yes Pallet type: EPAL1, 1200 x 800 mm Pcs per pallet: 550 Pallet …"
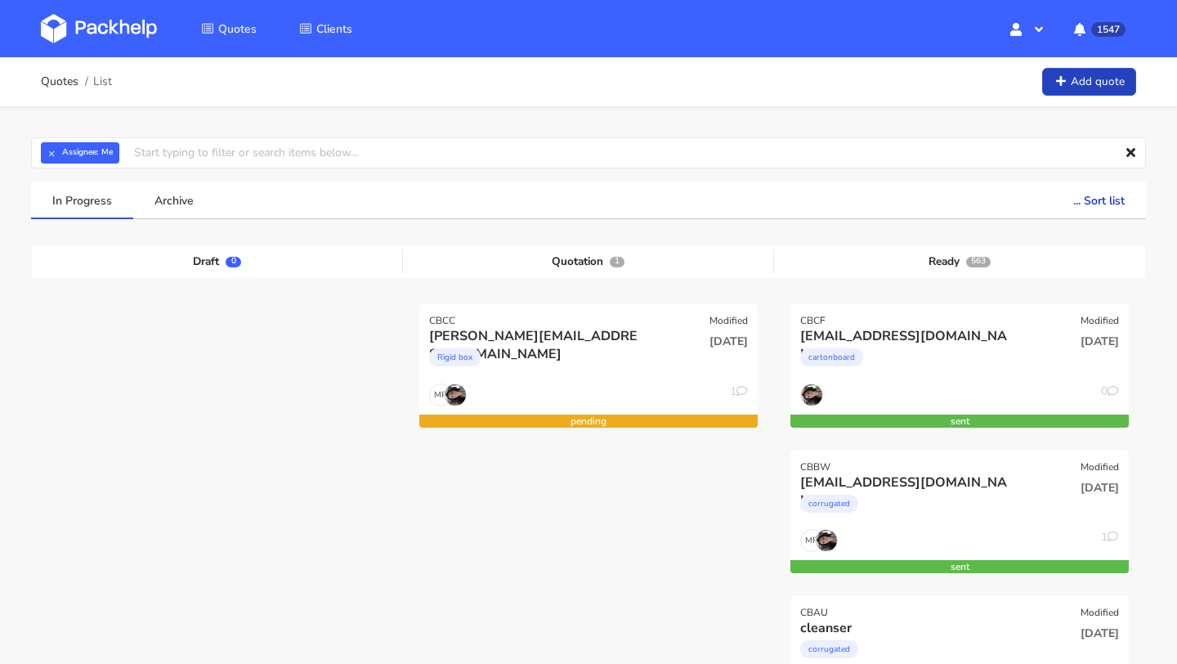
click at [1087, 83] on link "Add quote" at bounding box center [1089, 82] width 94 height 29
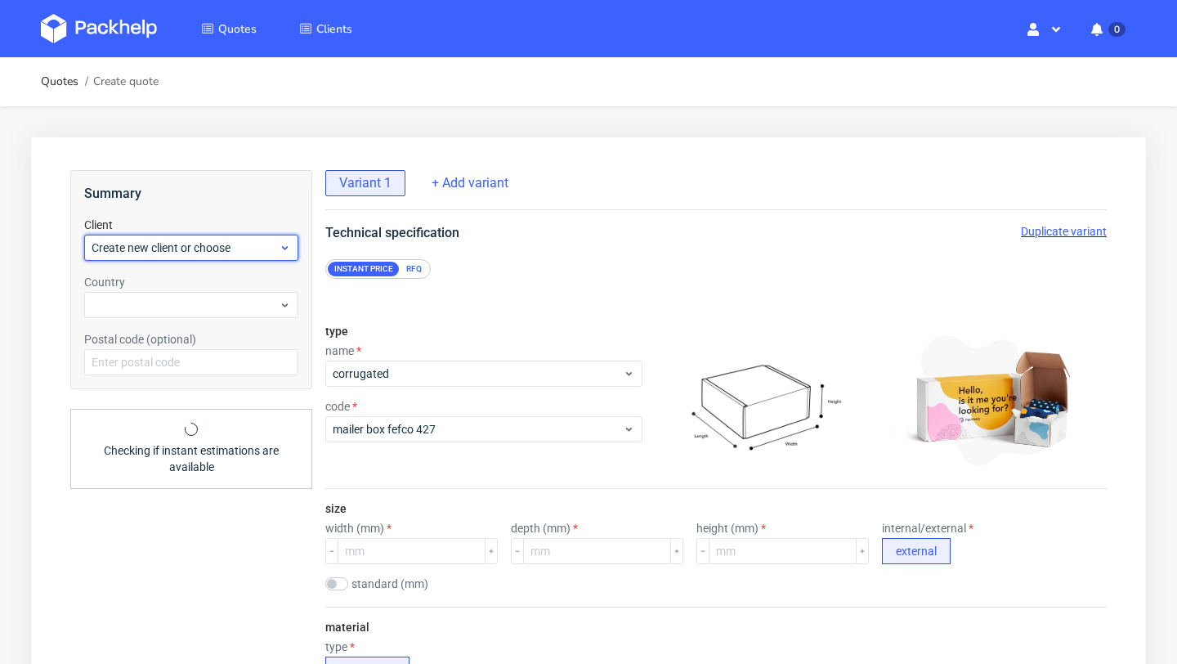
click at [177, 248] on span "Create new client or choose" at bounding box center [185, 247] width 187 height 16
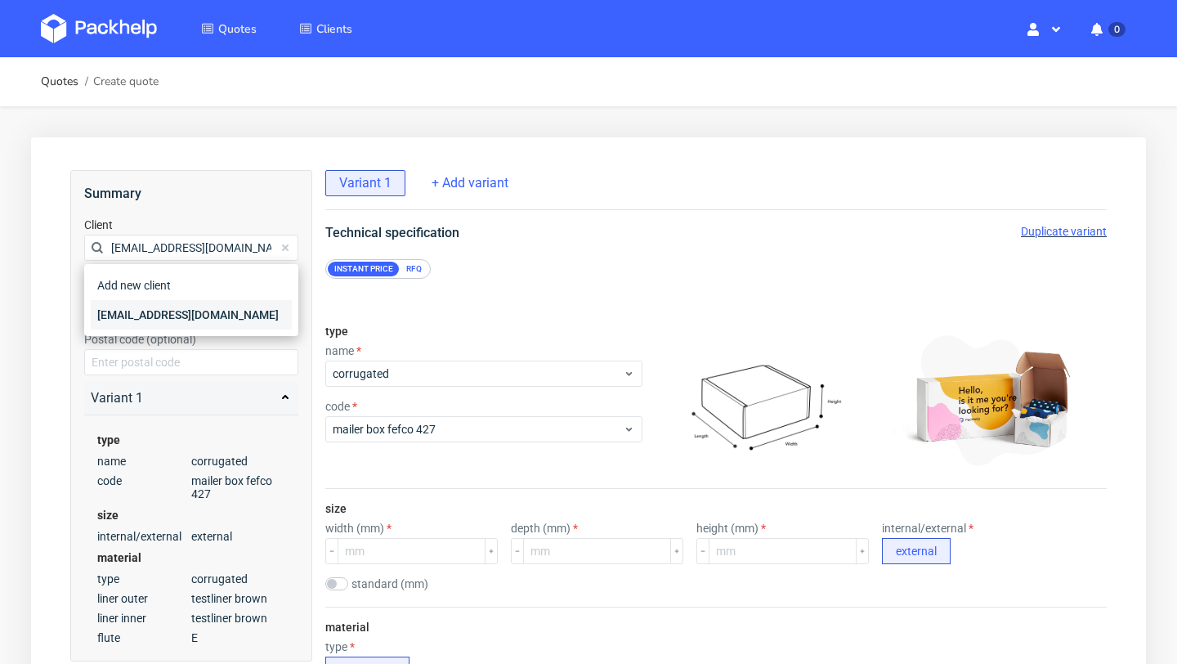
type input "[EMAIL_ADDRESS][DOMAIN_NAME]"
click at [148, 313] on div "[EMAIL_ADDRESS][DOMAIN_NAME]" at bounding box center [191, 314] width 201 height 29
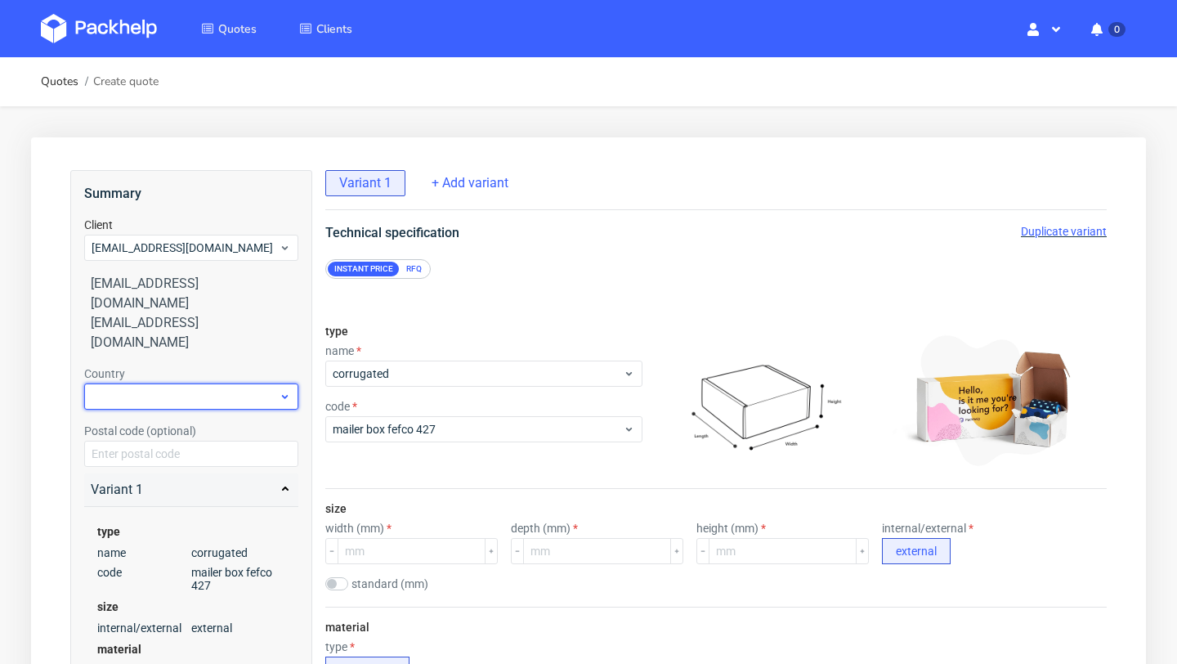
click at [148, 383] on div at bounding box center [191, 396] width 214 height 26
type input "nethe"
click at [162, 393] on div "[GEOGRAPHIC_DATA]" at bounding box center [191, 394] width 201 height 29
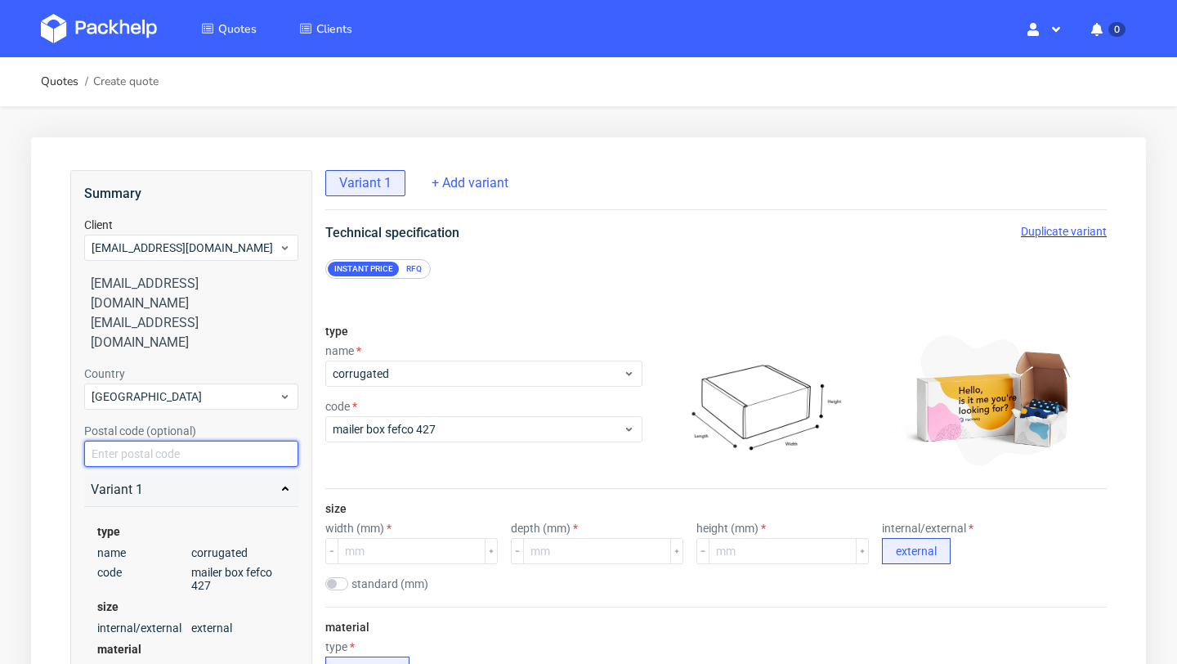
click at [159, 440] on input "text" at bounding box center [191, 453] width 214 height 26
paste input "2371 DV"
type input "2371 DV"
click at [208, 467] on div "Variant 1 type name corrugated code mailer box fefco 427 size internal/external…" at bounding box center [191, 603] width 214 height 272
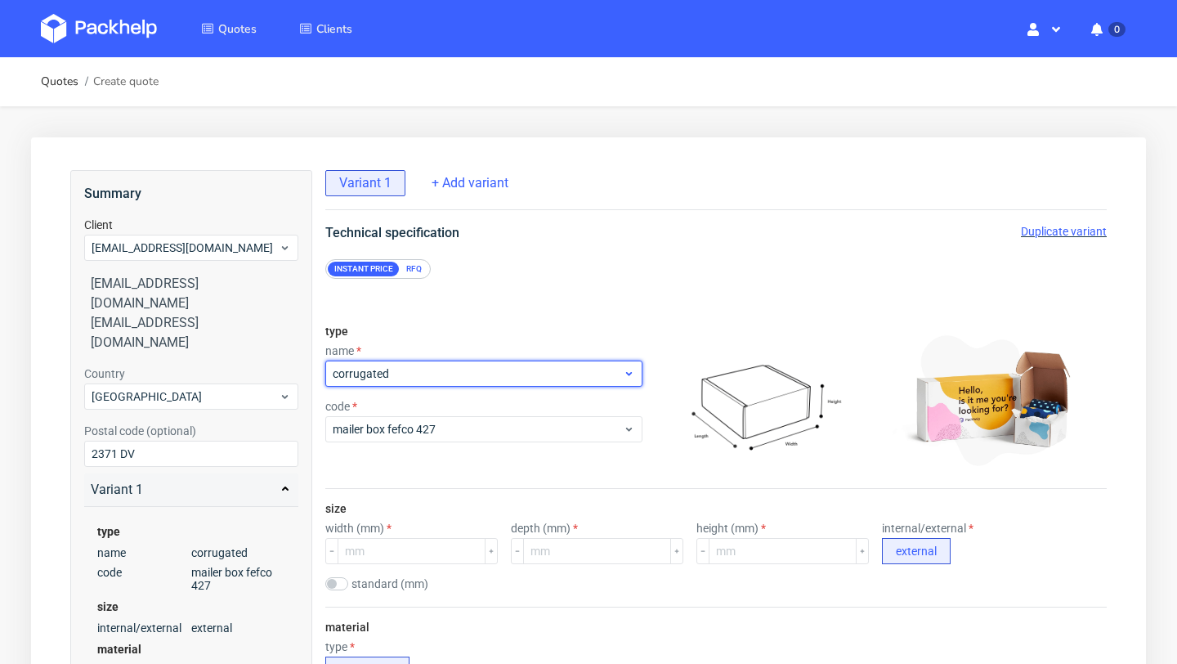
click at [498, 373] on span "corrugated" at bounding box center [478, 373] width 290 height 16
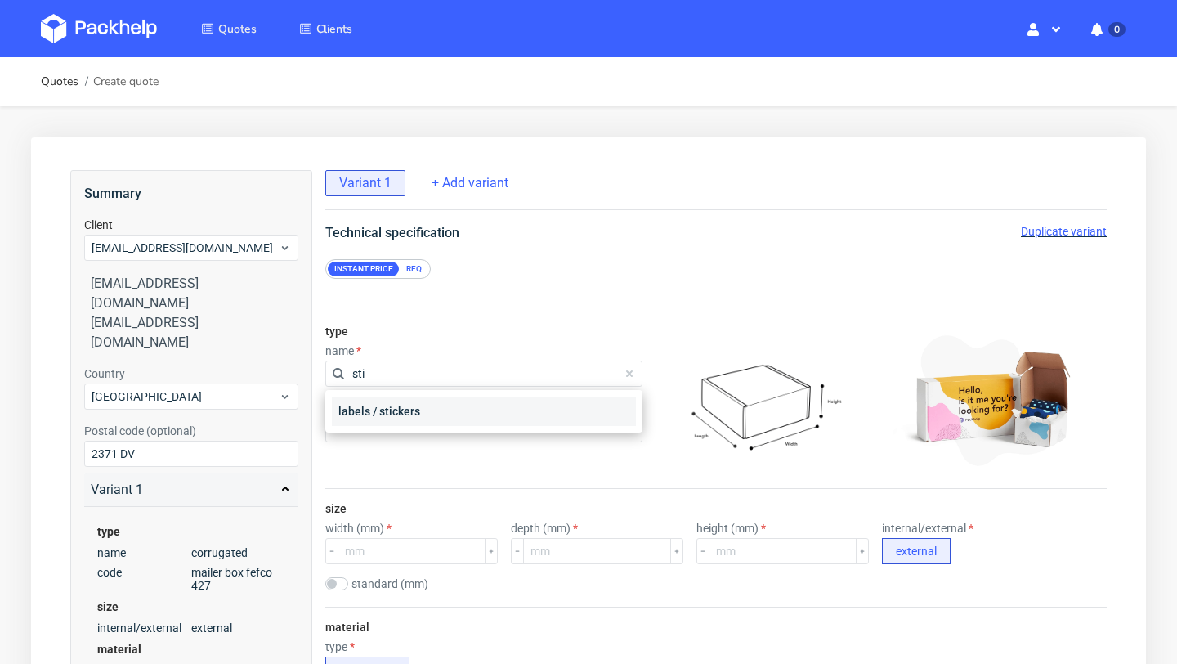
type input "sti"
click at [412, 409] on div "labels / stickers" at bounding box center [484, 410] width 304 height 29
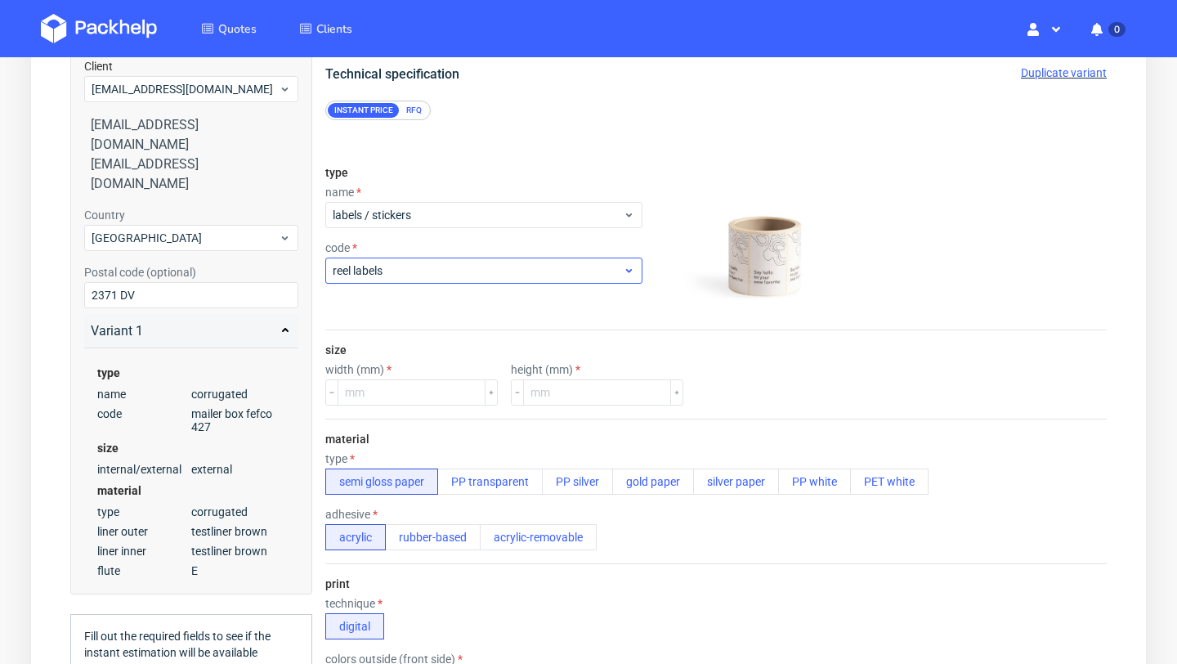
scroll to position [188, 0]
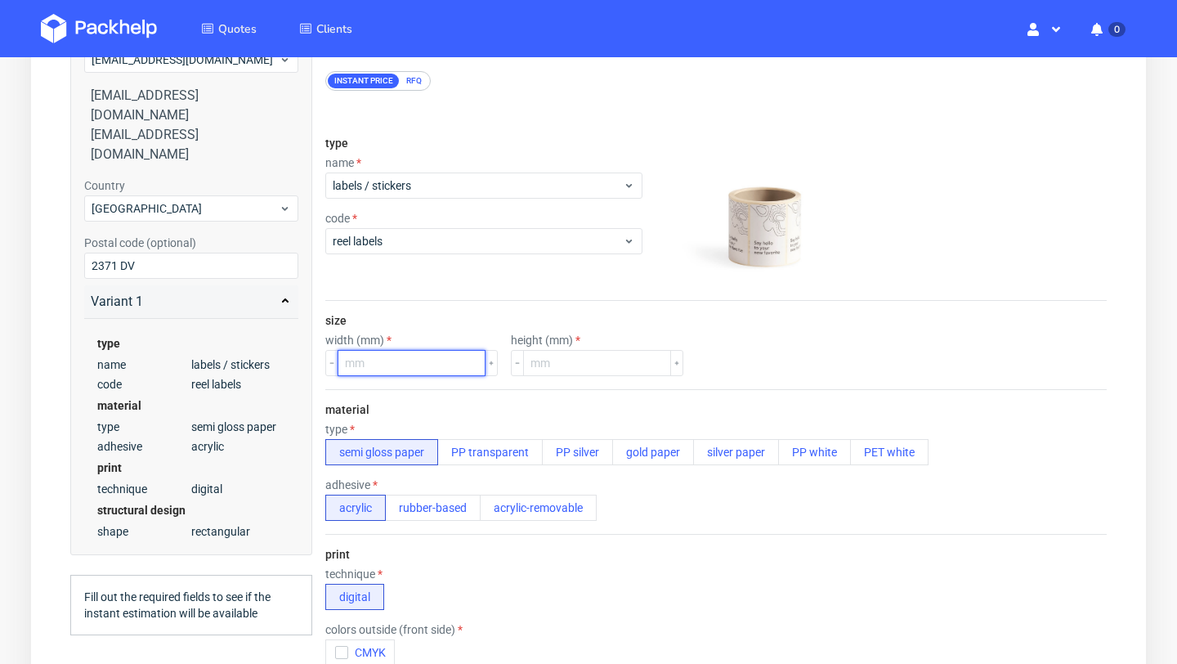
click at [397, 364] on input "number" at bounding box center [411, 363] width 148 height 26
type input "170"
click at [546, 369] on input "number" at bounding box center [597, 363] width 148 height 26
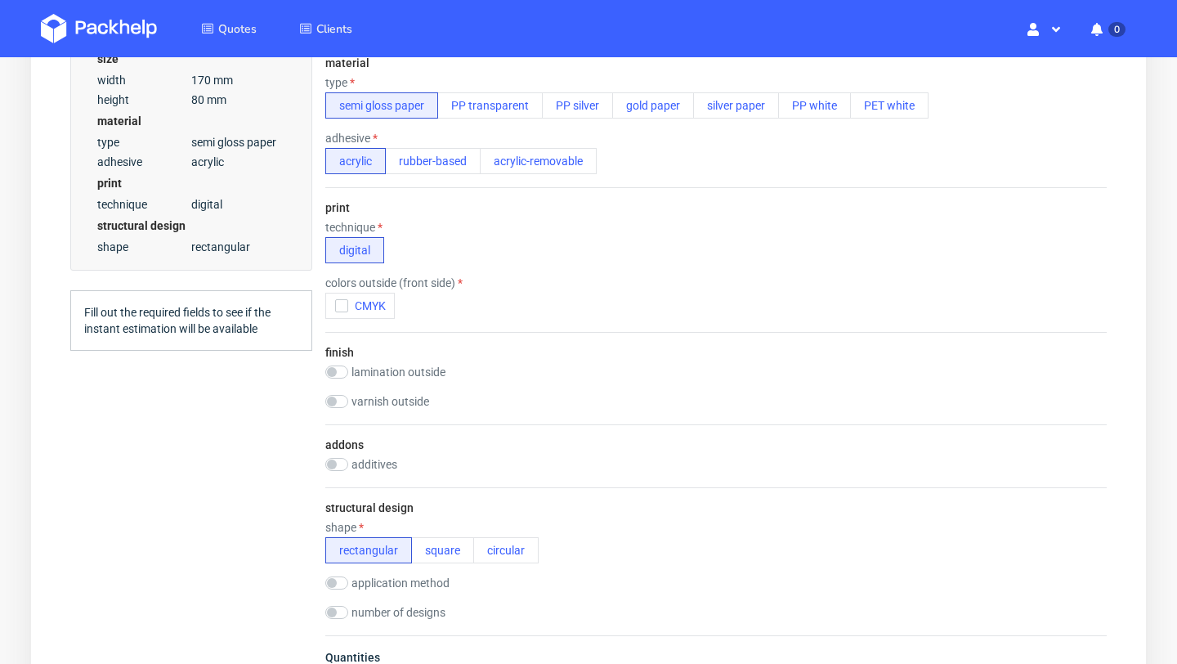
scroll to position [555, 0]
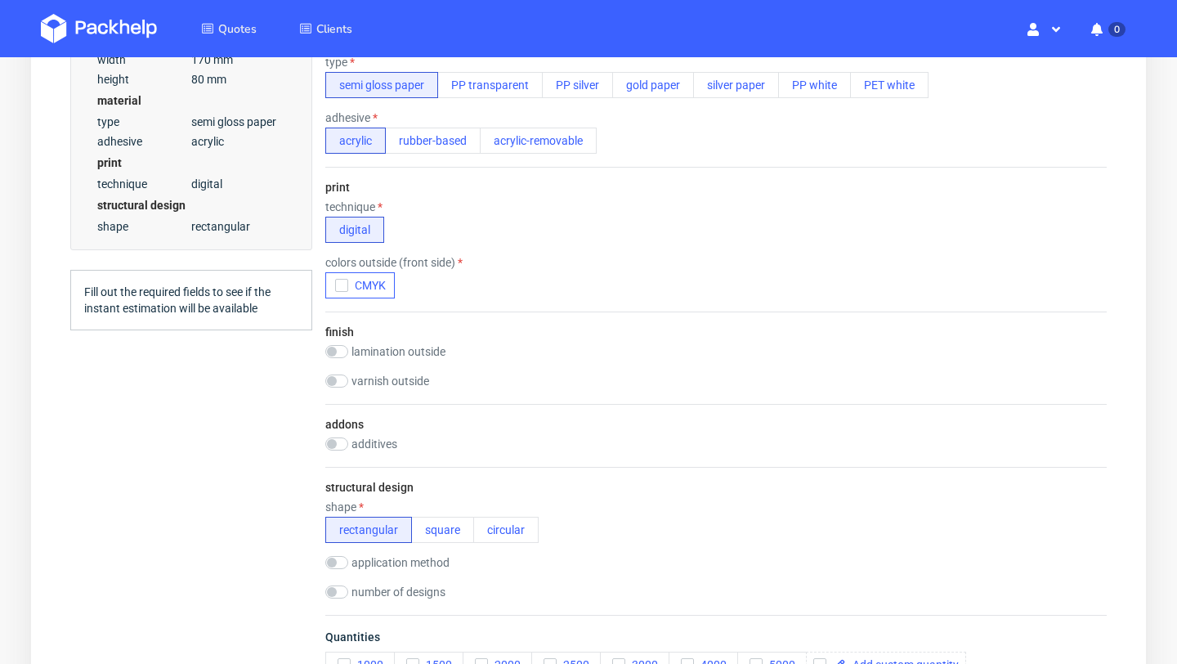
type input "80"
click at [339, 286] on use "button" at bounding box center [340, 286] width 7 height 6
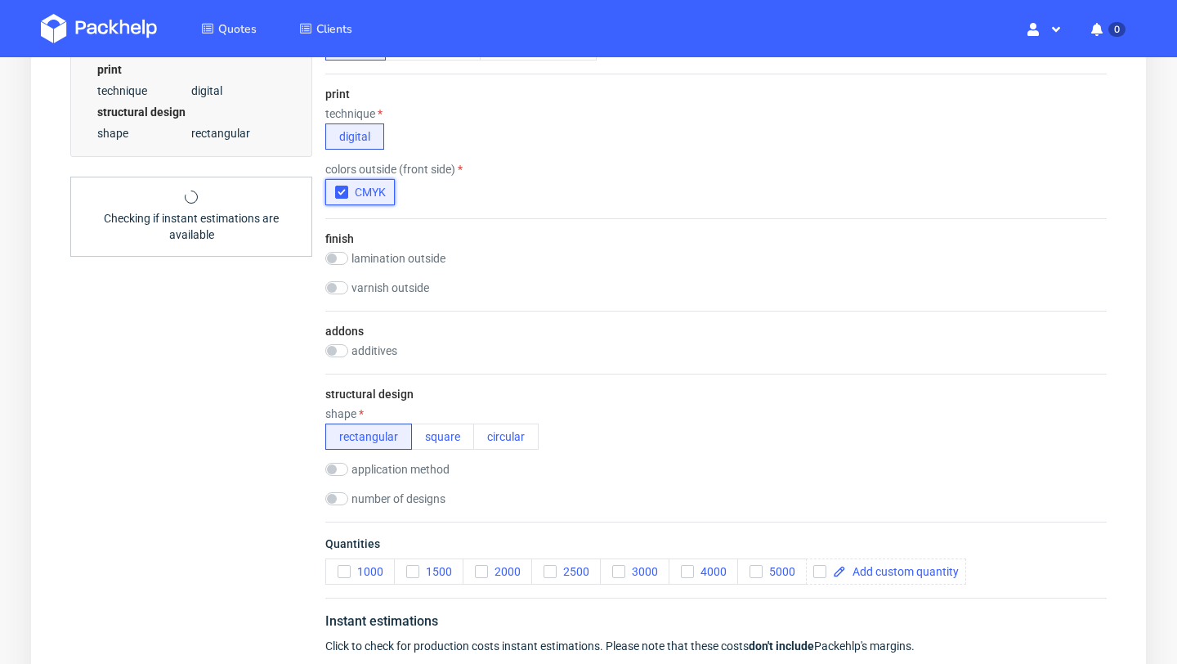
scroll to position [658, 0]
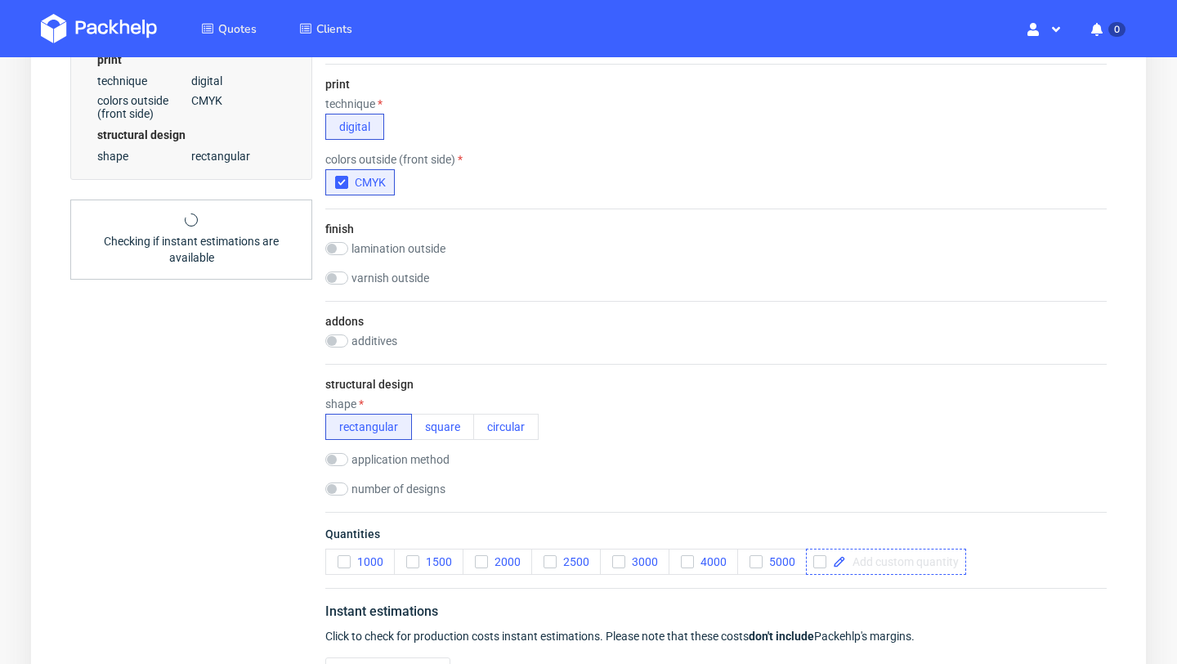
click at [878, 561] on span at bounding box center [902, 561] width 113 height 11
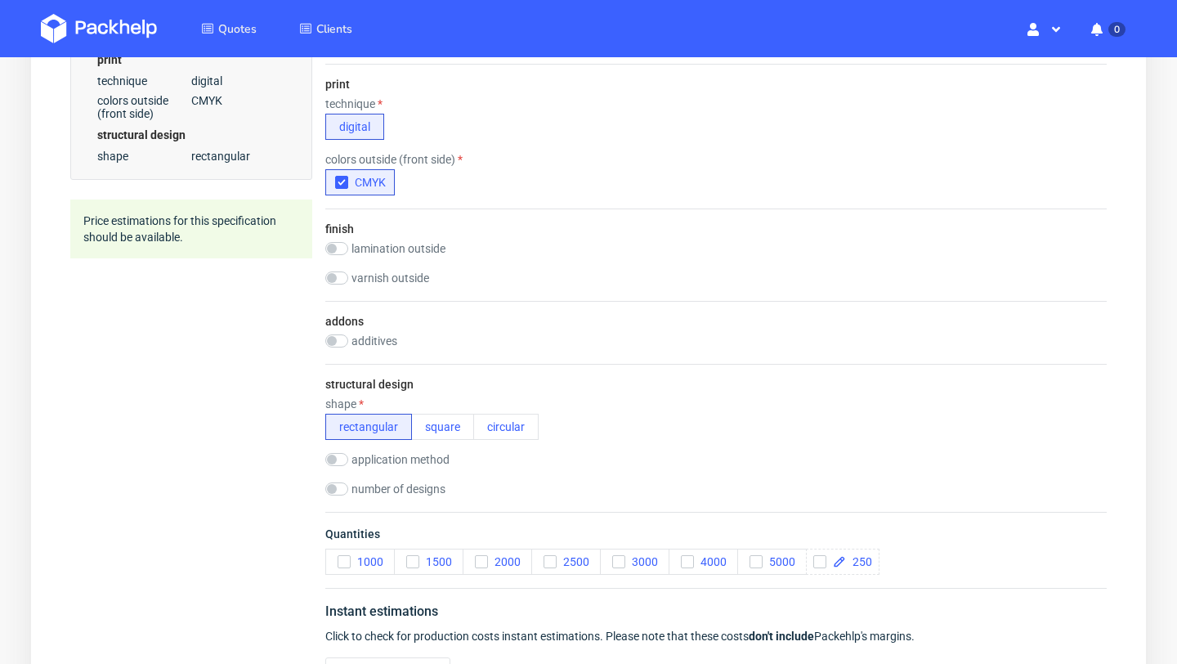
scroll to position [896, 0]
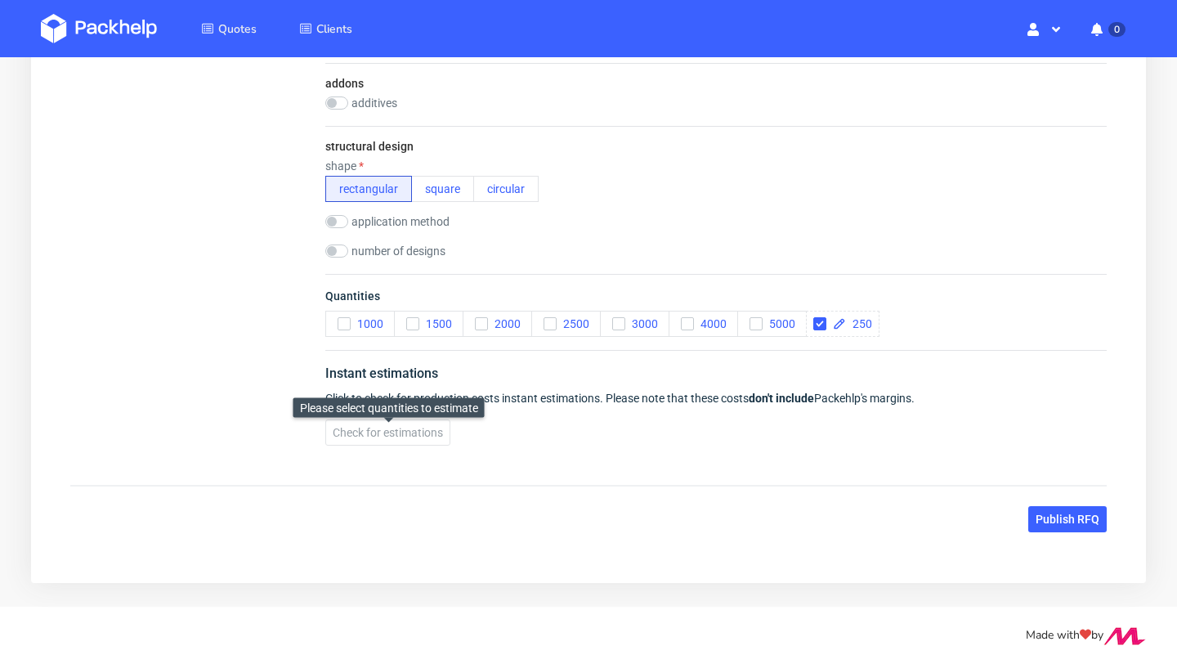
click at [690, 404] on div "Click to check for production costs instant estimations. Please note that these…" at bounding box center [715, 398] width 781 height 16
checkbox input "true"
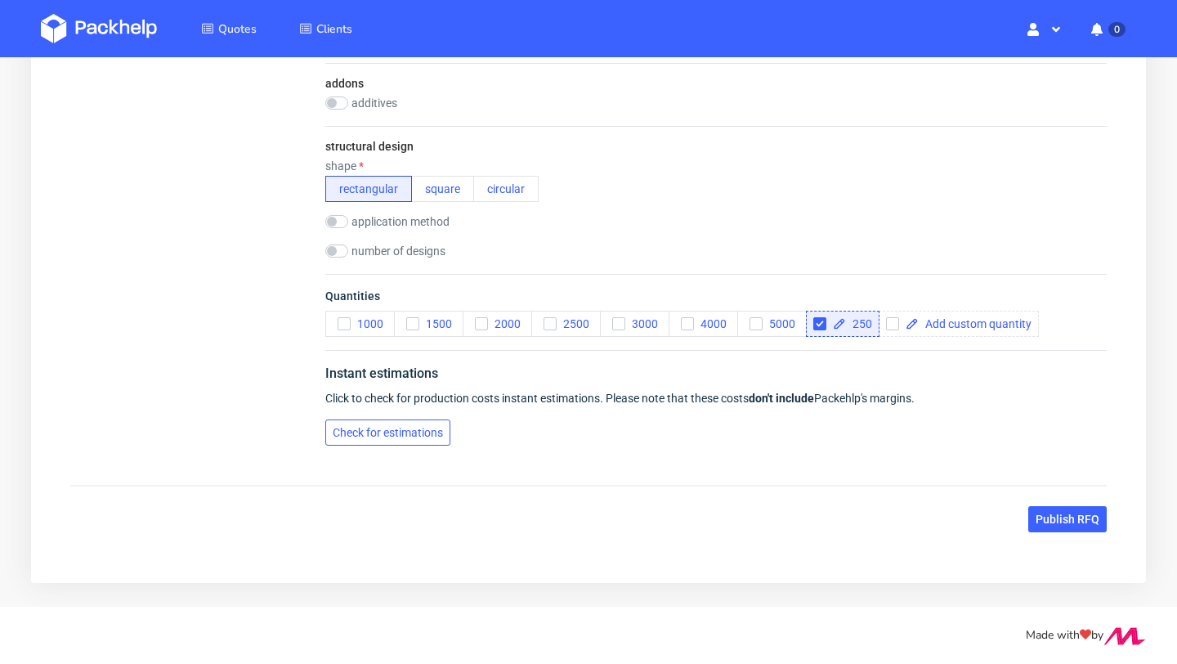
click at [427, 430] on span "Check for estimations" at bounding box center [388, 432] width 110 height 11
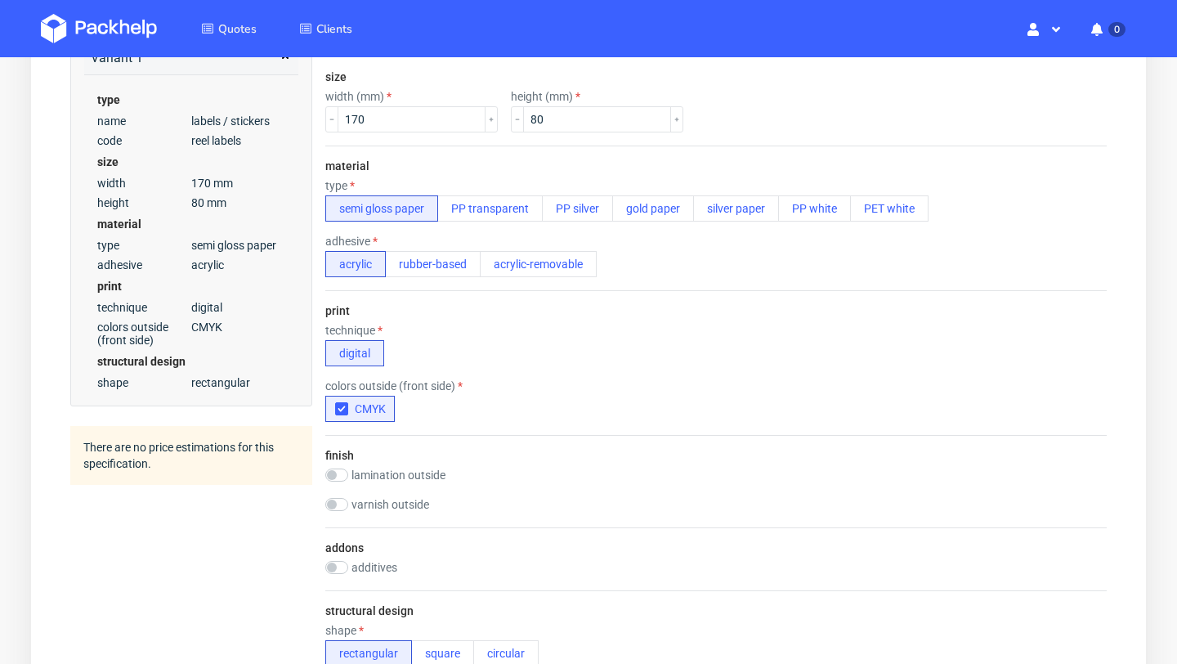
scroll to position [994, 0]
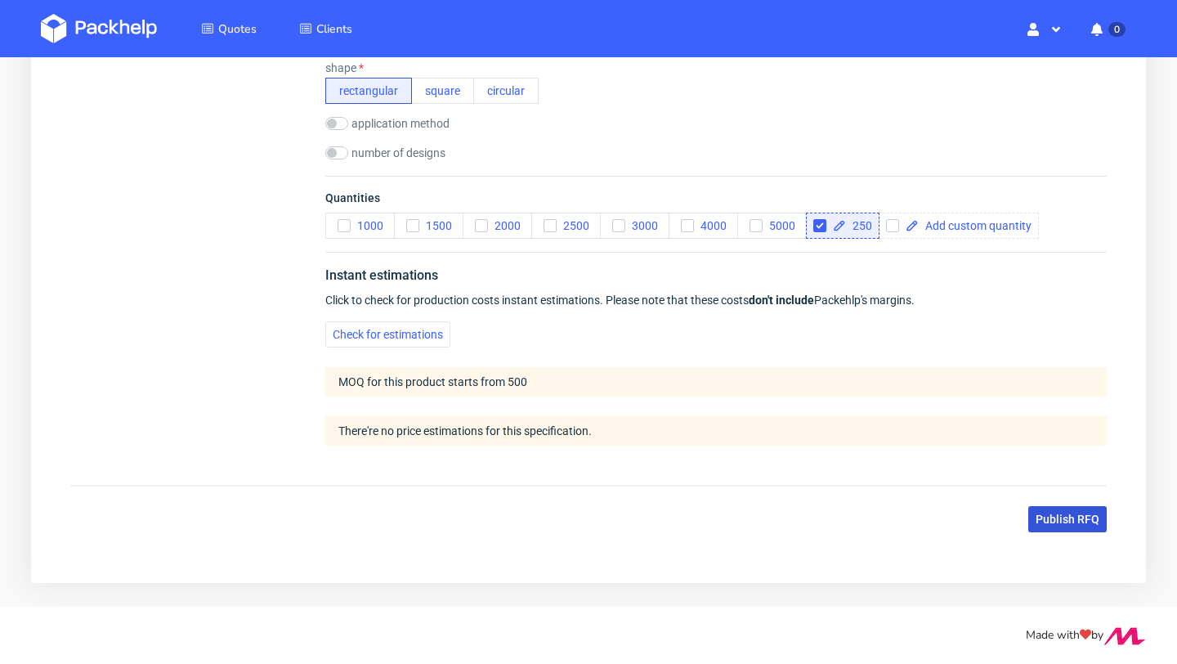
click at [1075, 523] on span "Publish RFQ" at bounding box center [1067, 518] width 64 height 11
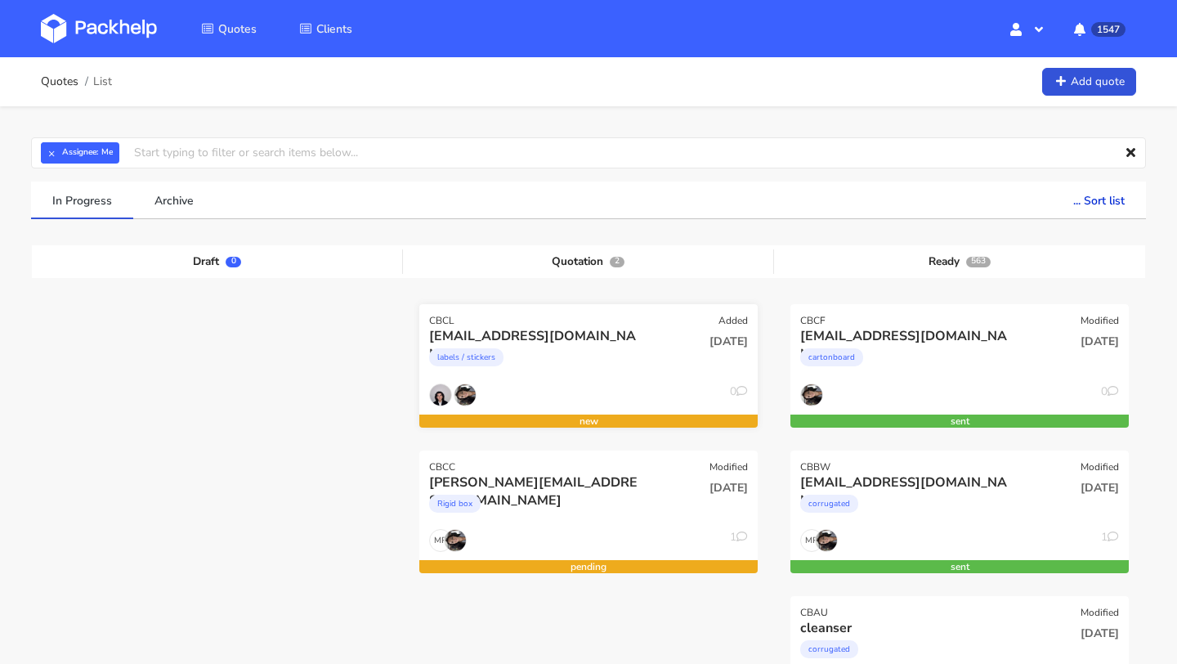
click at [561, 332] on div "[EMAIL_ADDRESS][DOMAIN_NAME]" at bounding box center [537, 336] width 217 height 18
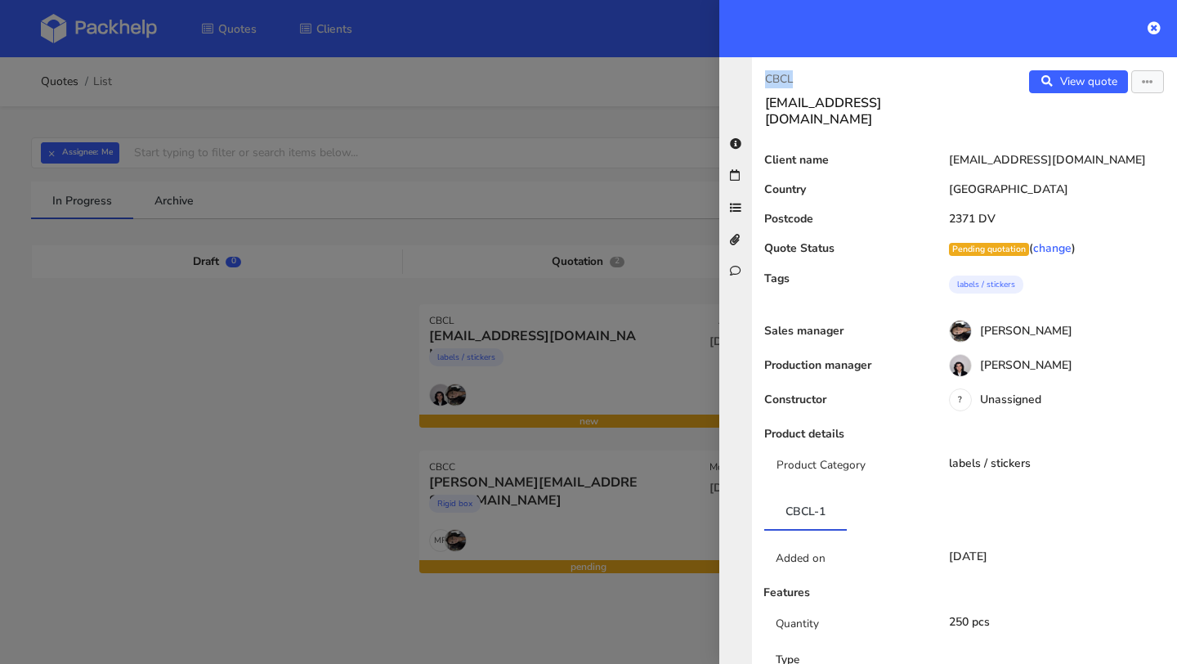
drag, startPoint x: 807, startPoint y: 80, endPoint x: 753, endPoint y: 80, distance: 53.9
click at [753, 80] on div "CBCL [EMAIL_ADDRESS][DOMAIN_NAME]" at bounding box center [858, 98] width 212 height 57
copy p "CBCL"
click at [1145, 80] on icon "button" at bounding box center [1147, 82] width 11 height 11
click at [1096, 113] on link "Edit quote" at bounding box center [1094, 115] width 144 height 27
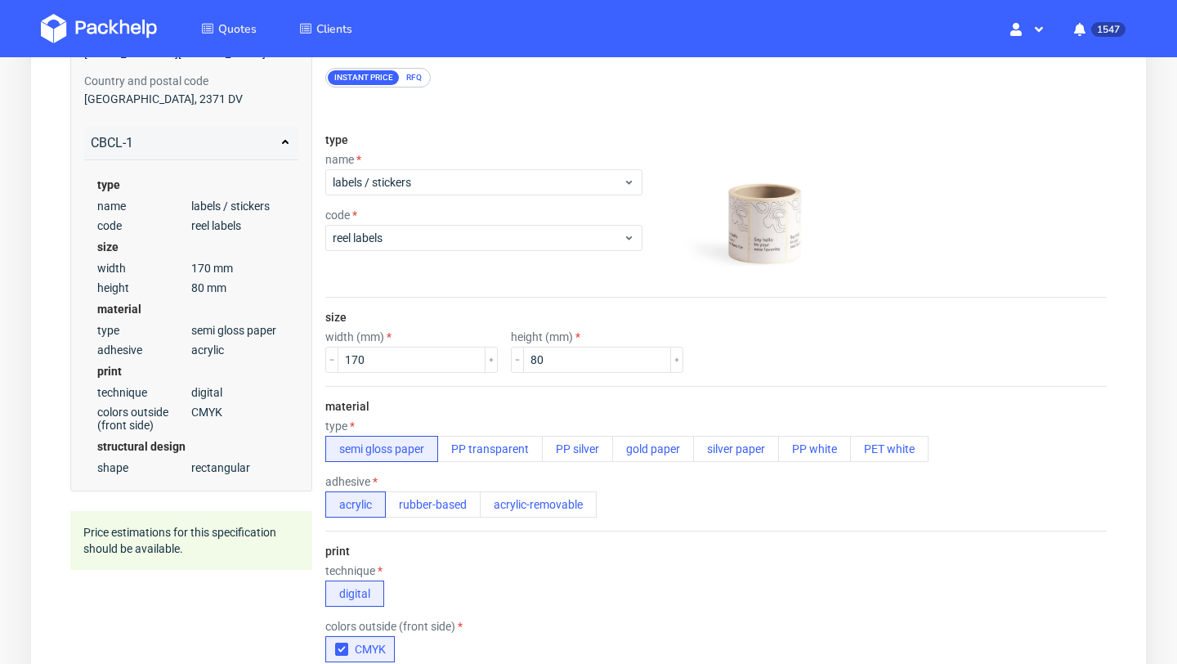
scroll to position [171, 0]
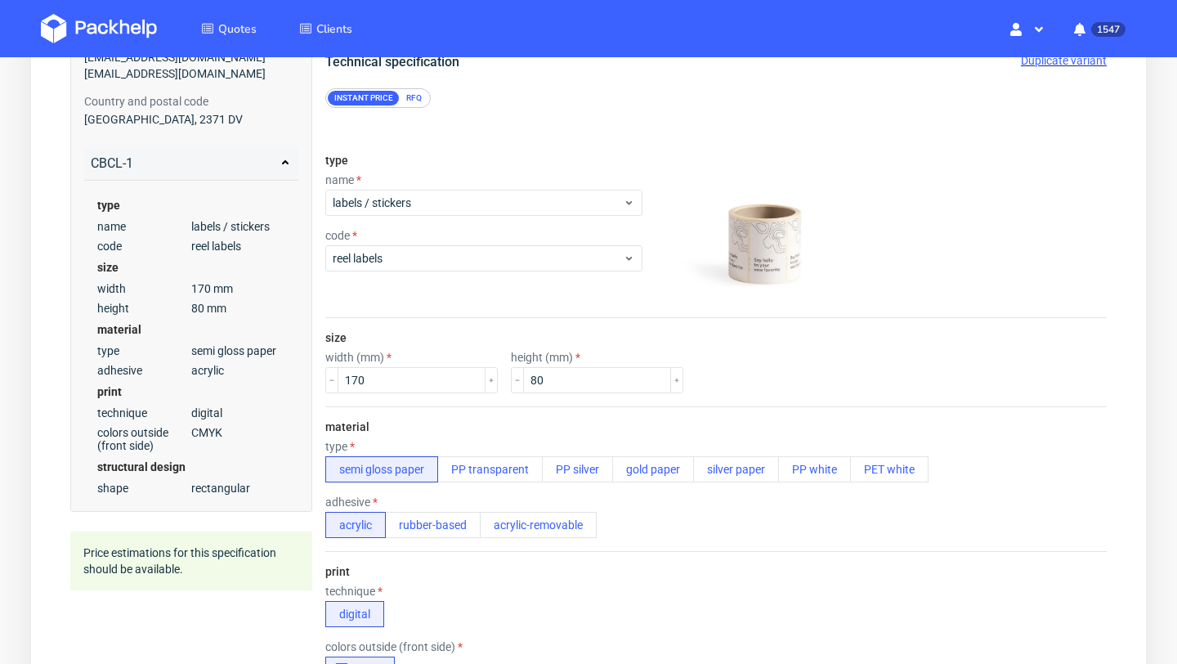
click at [416, 97] on div "RFQ" at bounding box center [414, 98] width 29 height 15
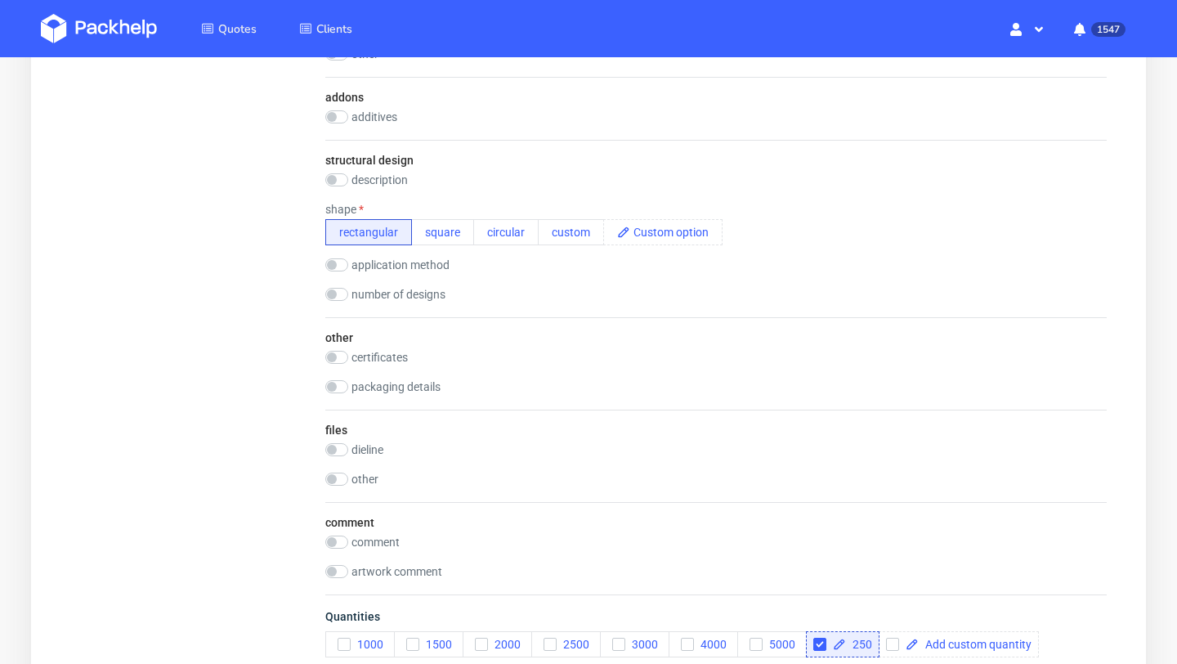
scroll to position [1332, 0]
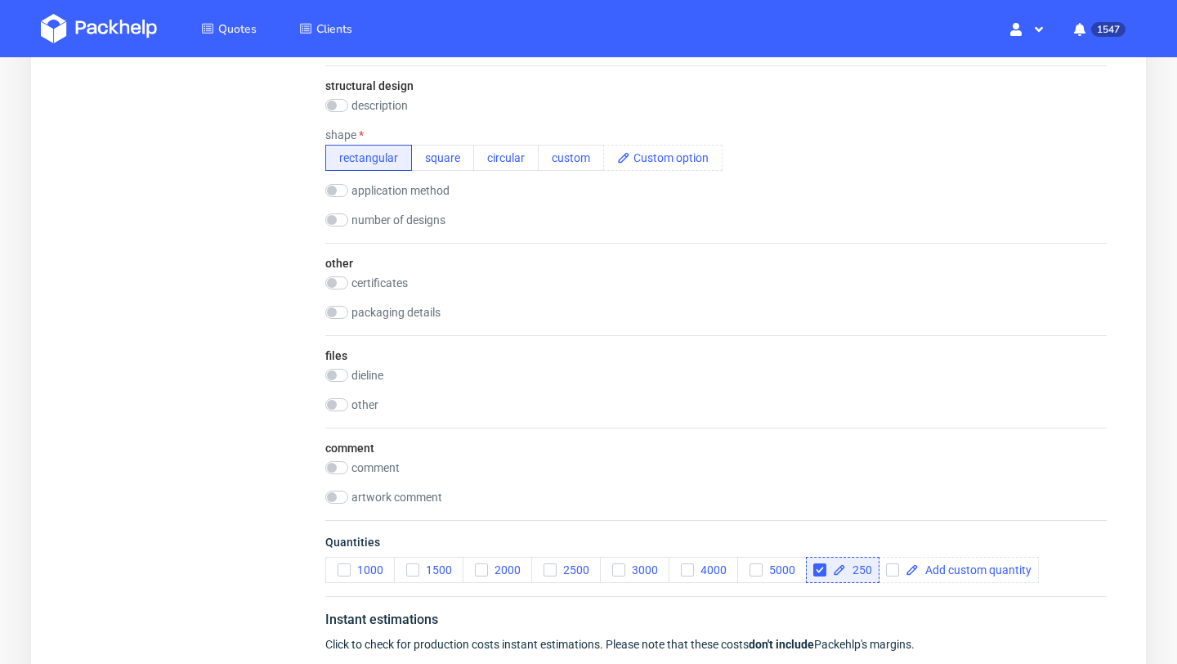
click at [391, 225] on label "number of designs" at bounding box center [398, 219] width 94 height 13
checkbox input "true"
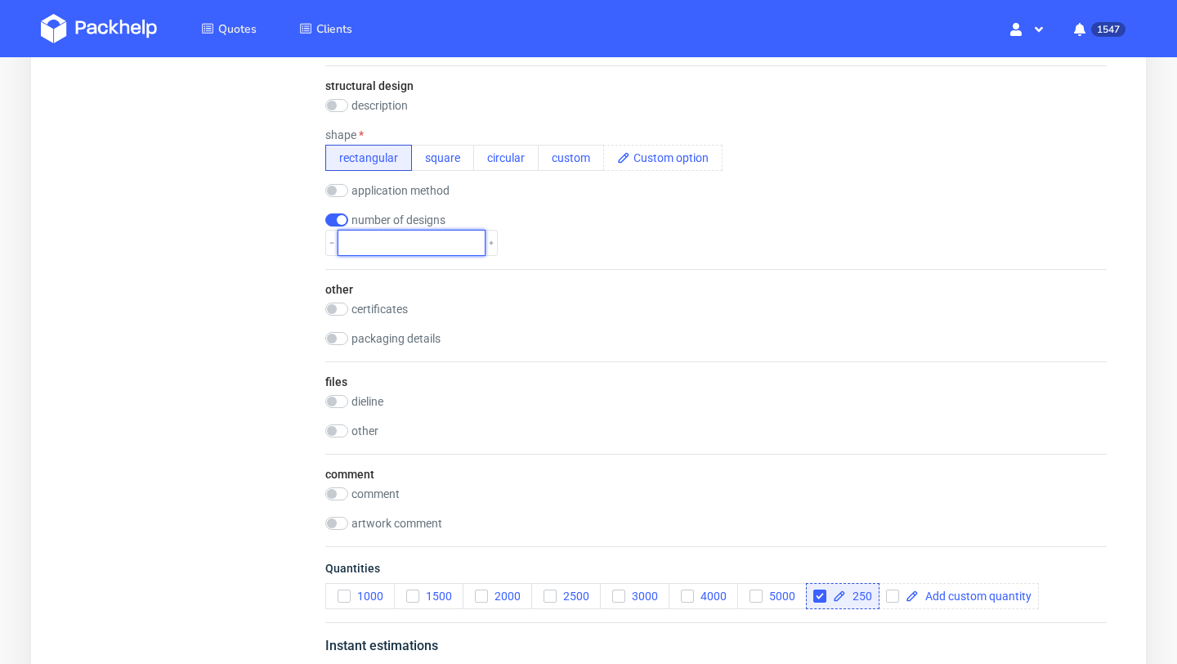
click at [389, 244] on input "number" at bounding box center [411, 243] width 148 height 26
type input "1"
click at [540, 269] on div "other certificates FSC FSC MIX FSC 100% FSC RECYCLED BRC PEFC Declaration of Co…" at bounding box center [715, 315] width 781 height 92
click at [374, 487] on label "comment" at bounding box center [375, 493] width 48 height 13
checkbox input "true"
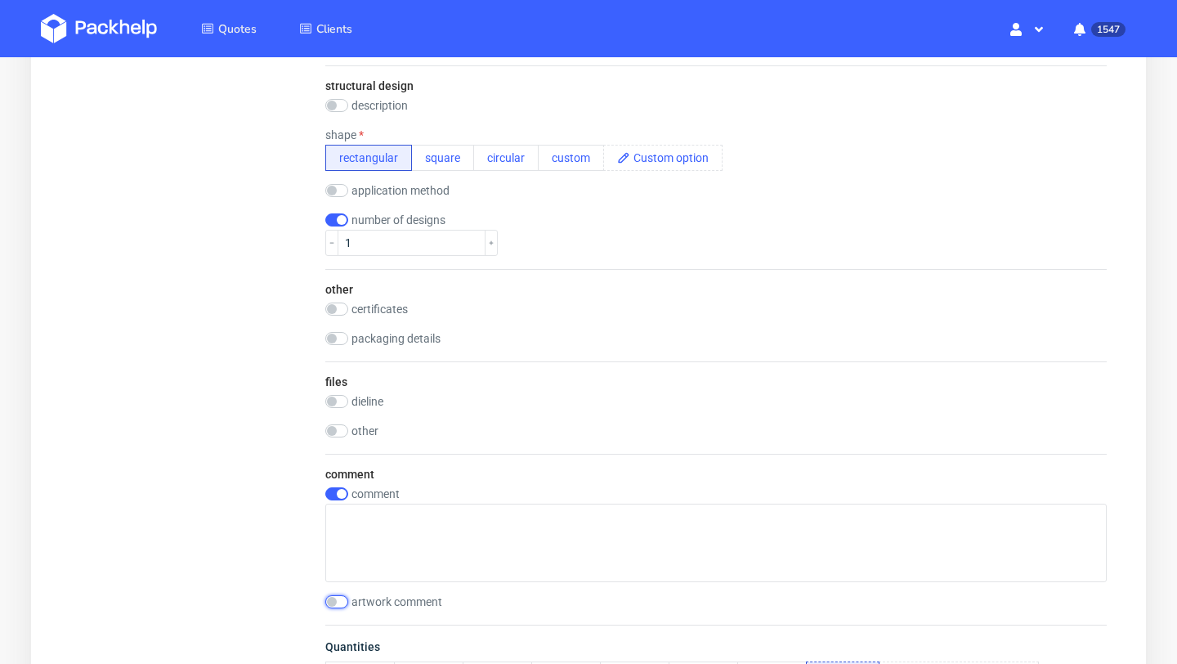
click at [333, 600] on input "checkbox" at bounding box center [336, 601] width 23 height 13
checkbox input "true"
click at [337, 427] on input "checkbox" at bounding box center [336, 430] width 23 height 13
checkbox input "true"
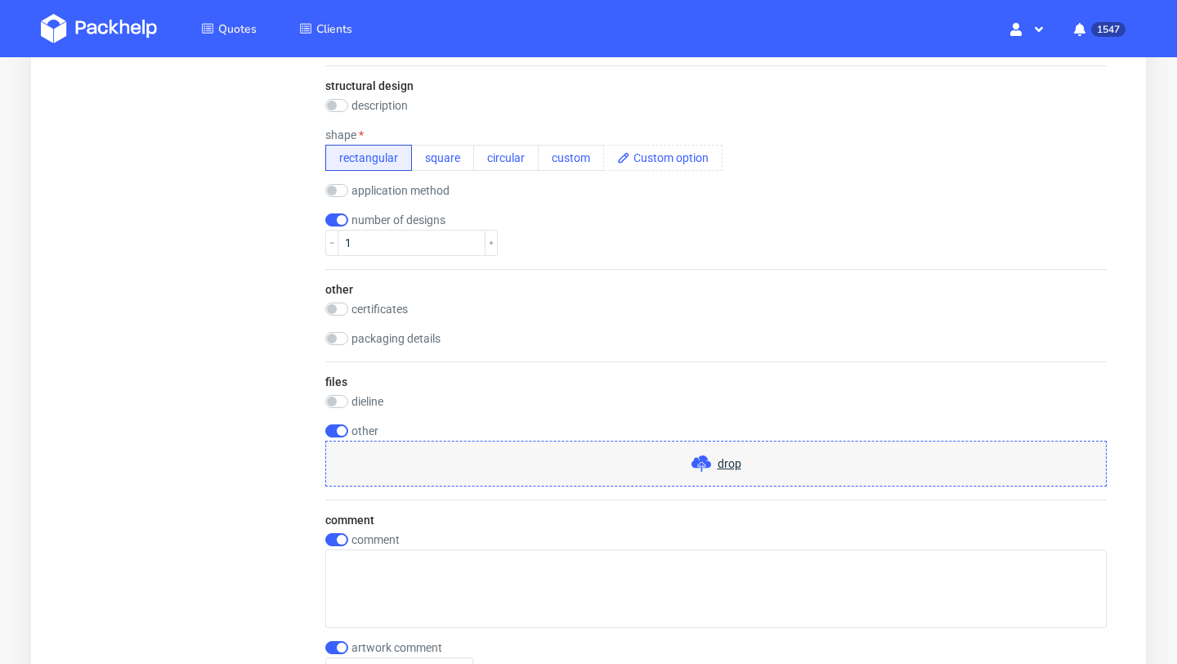
click at [468, 463] on div "drop" at bounding box center [715, 463] width 781 height 46
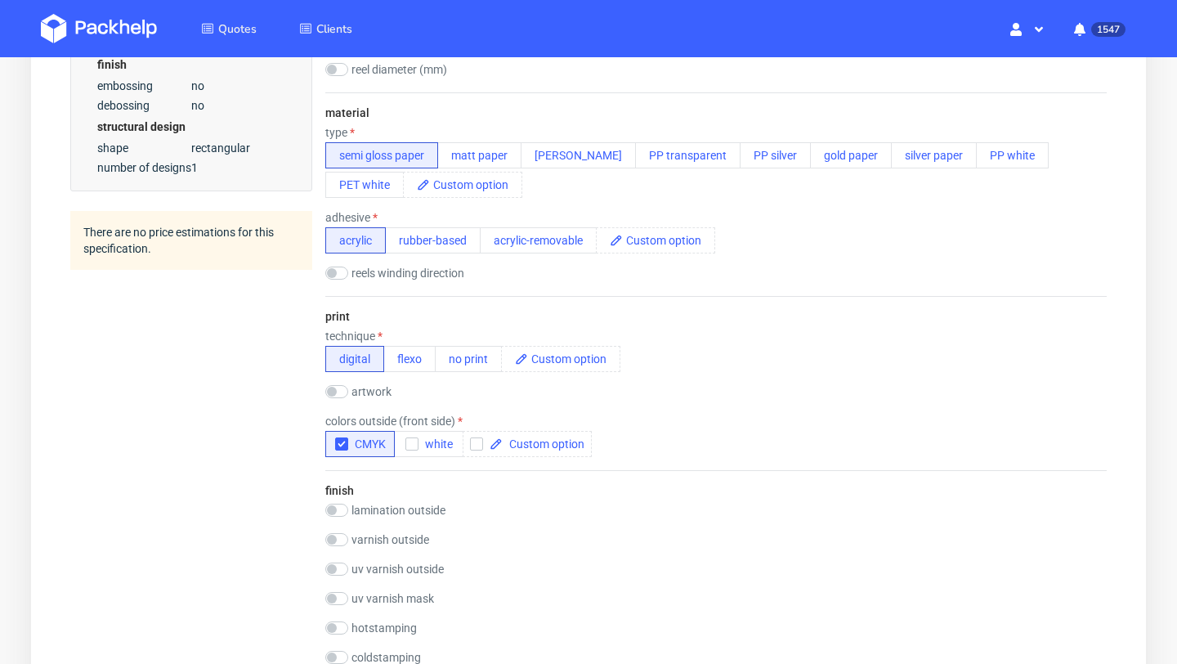
scroll to position [0, 0]
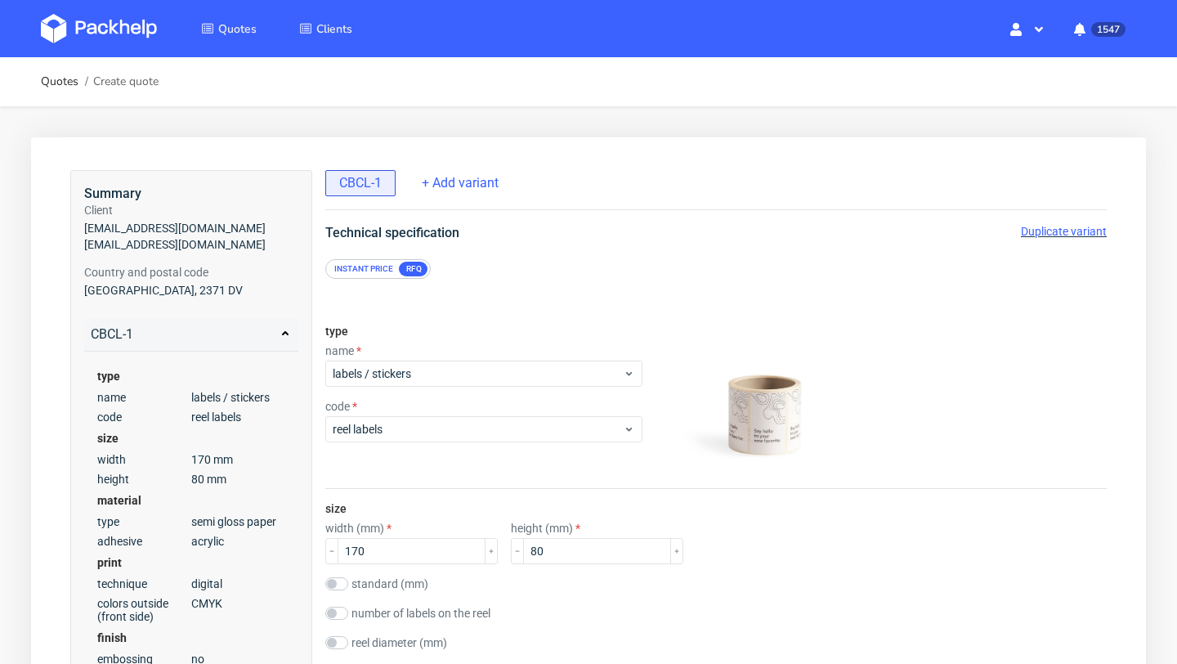
click at [374, 266] on div "Instant price" at bounding box center [364, 268] width 72 height 15
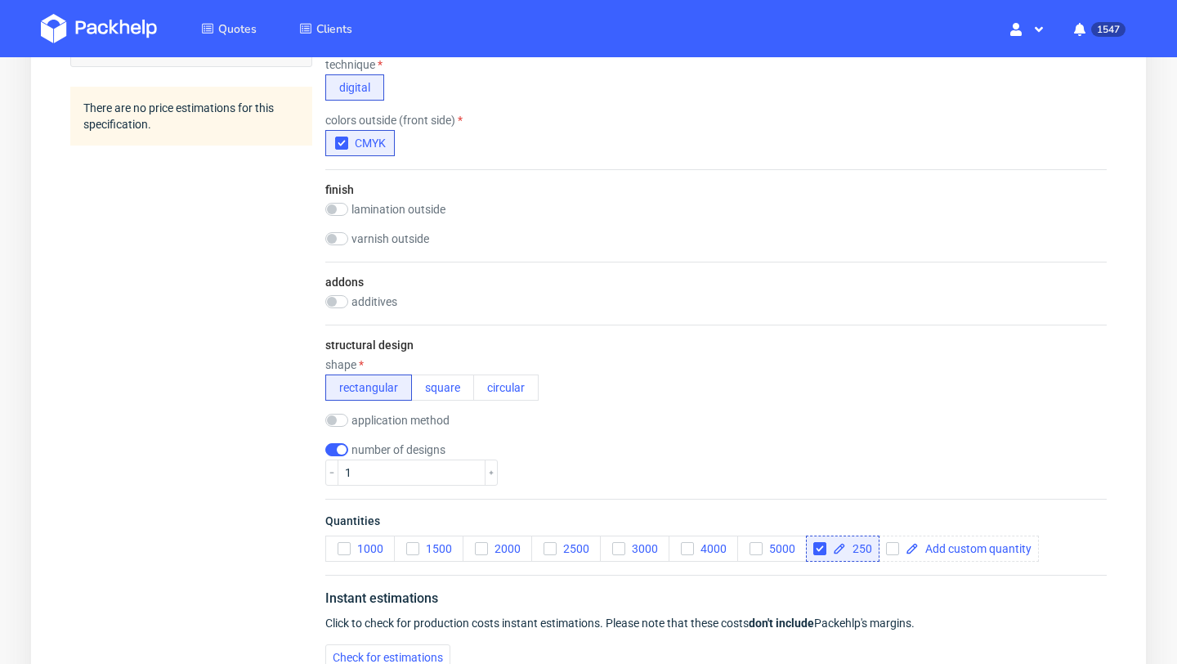
scroll to position [822, 0]
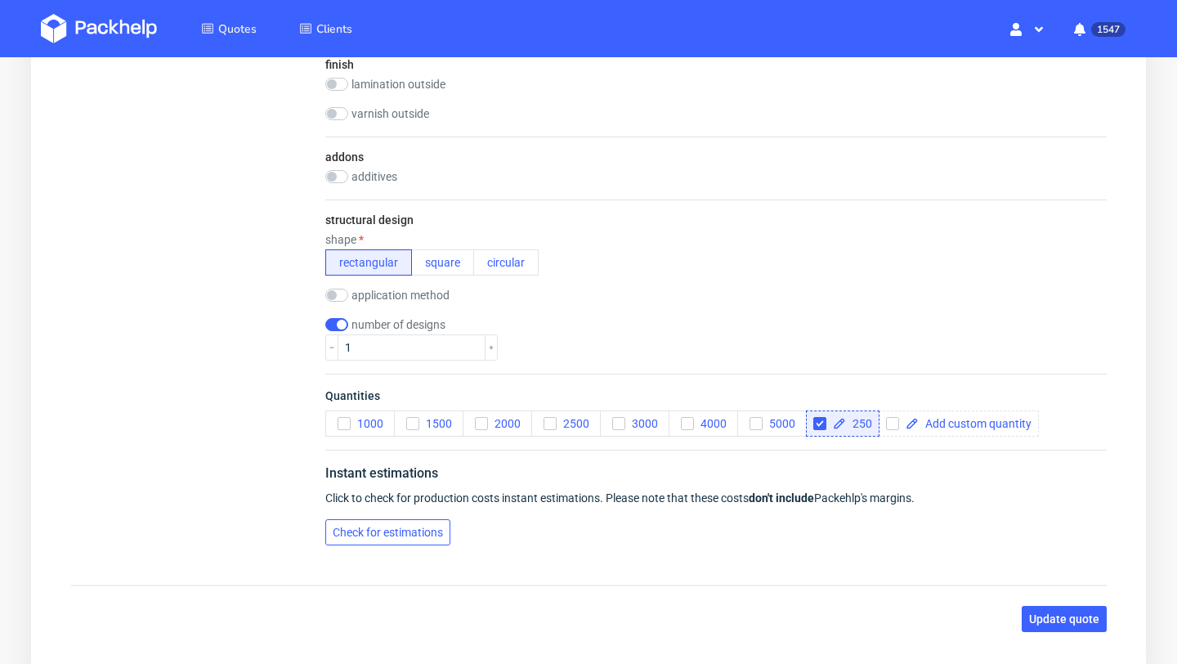
click at [392, 519] on button "Check for estimations" at bounding box center [387, 532] width 125 height 26
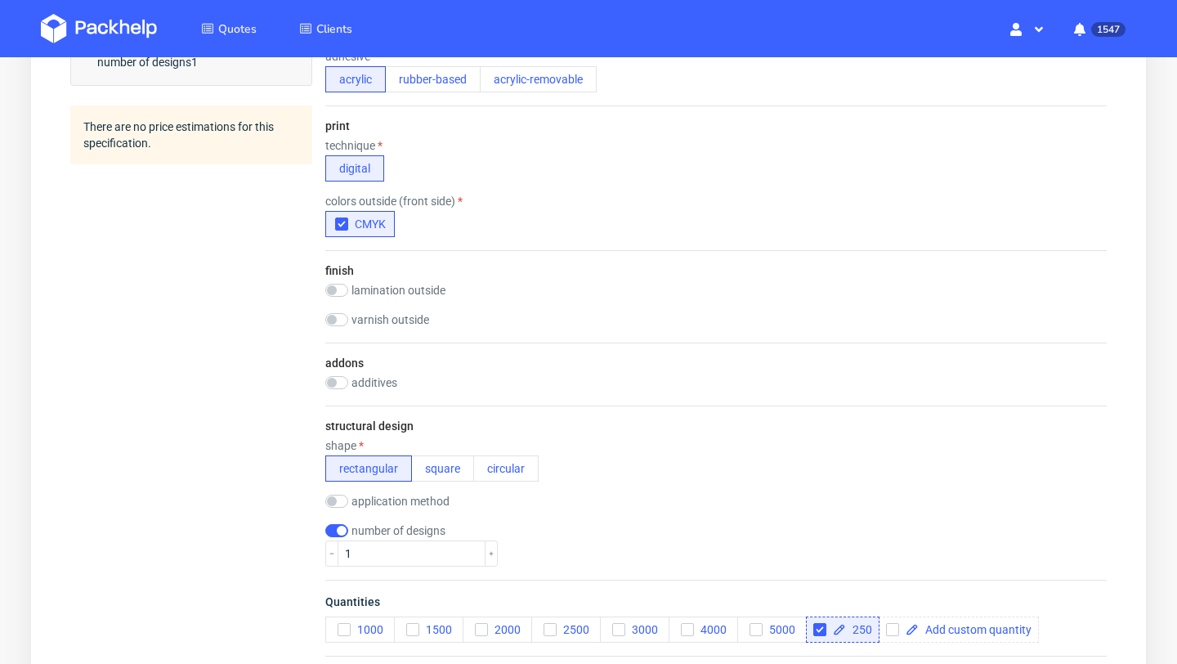
scroll to position [0, 0]
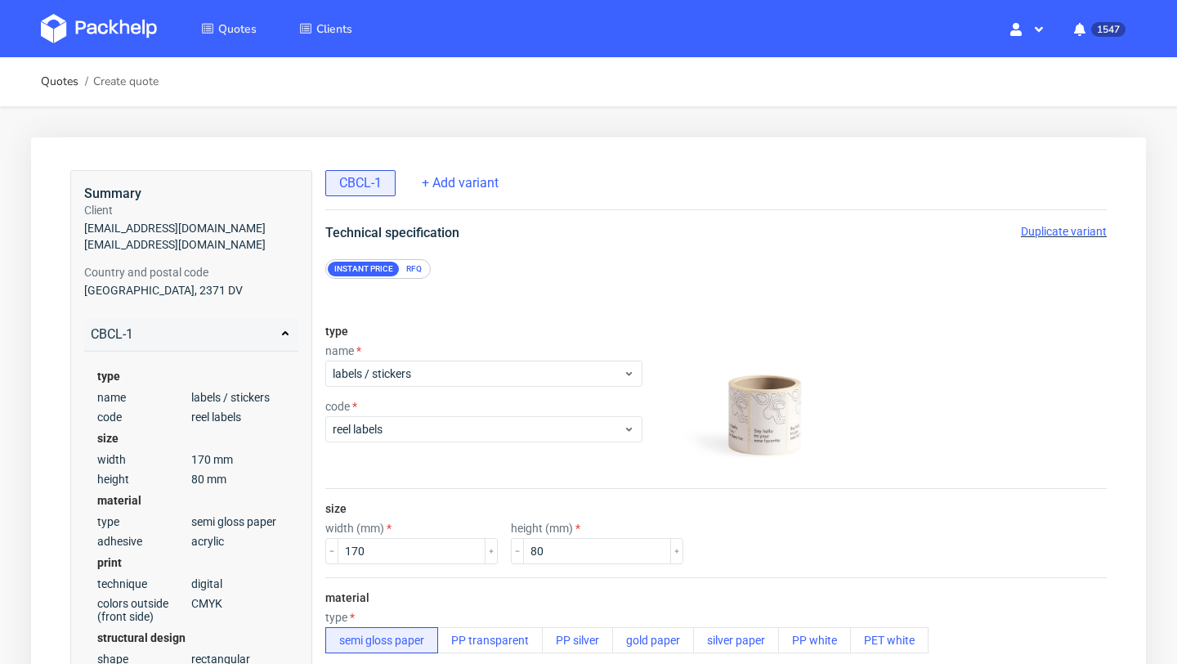
click at [419, 261] on div "RFQ" at bounding box center [414, 268] width 29 height 15
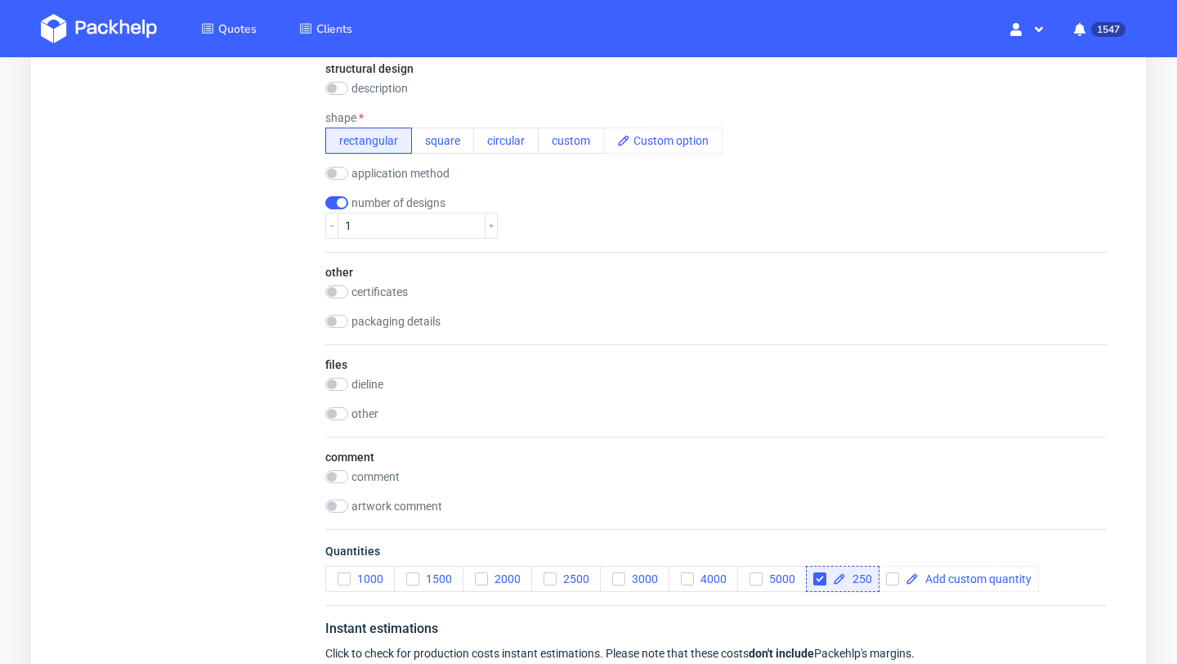
scroll to position [1478, 0]
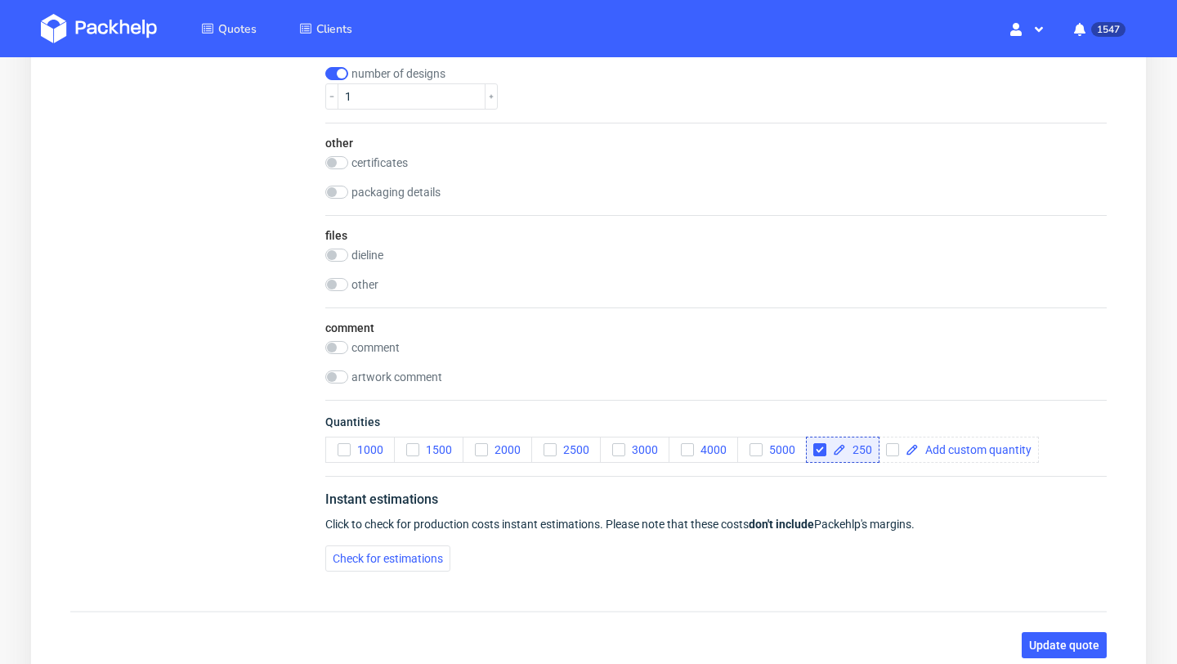
click at [360, 288] on label "other" at bounding box center [364, 284] width 27 height 13
checkbox input "true"
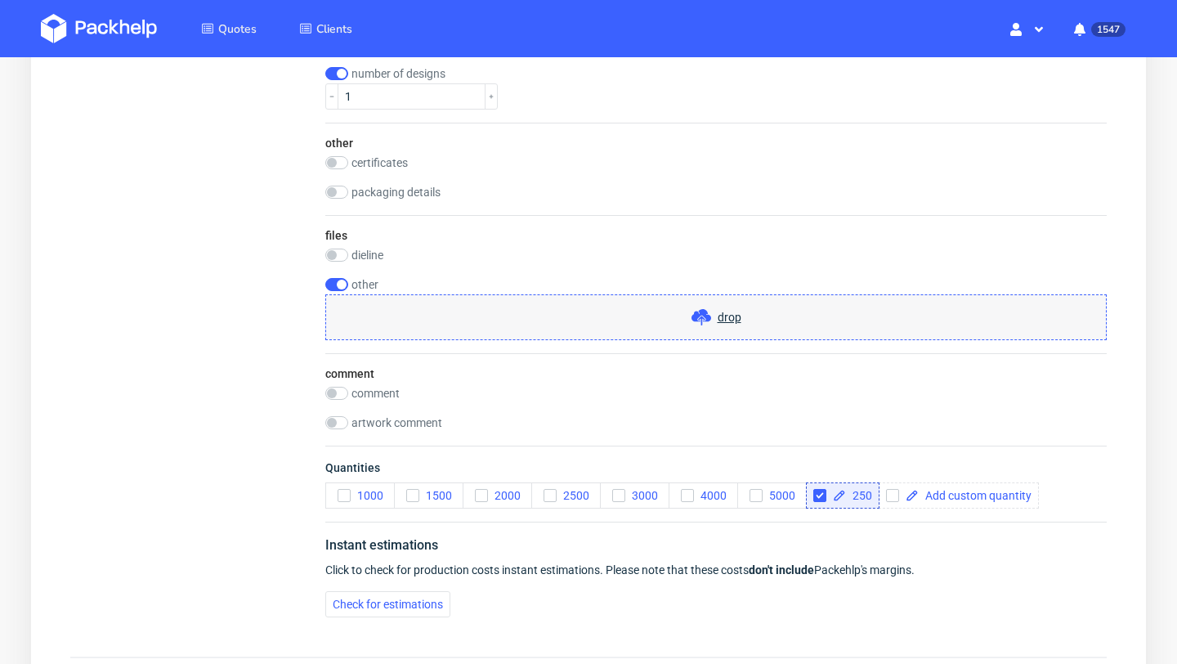
click at [433, 310] on div "drop" at bounding box center [715, 317] width 781 height 46
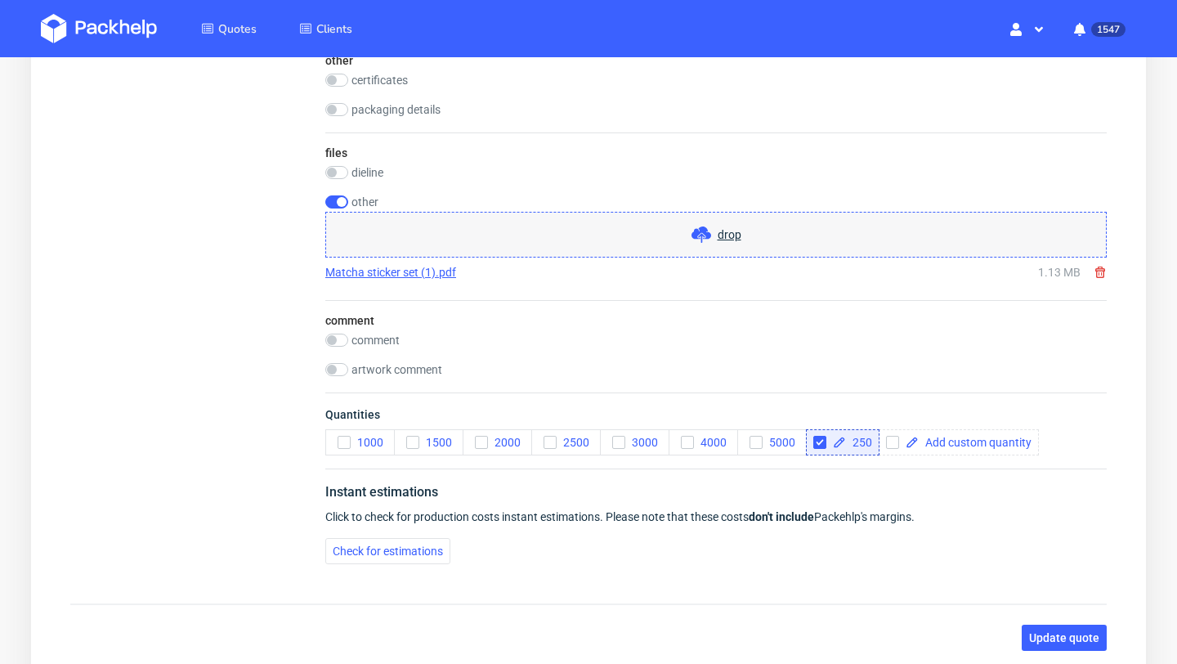
scroll to position [1679, 0]
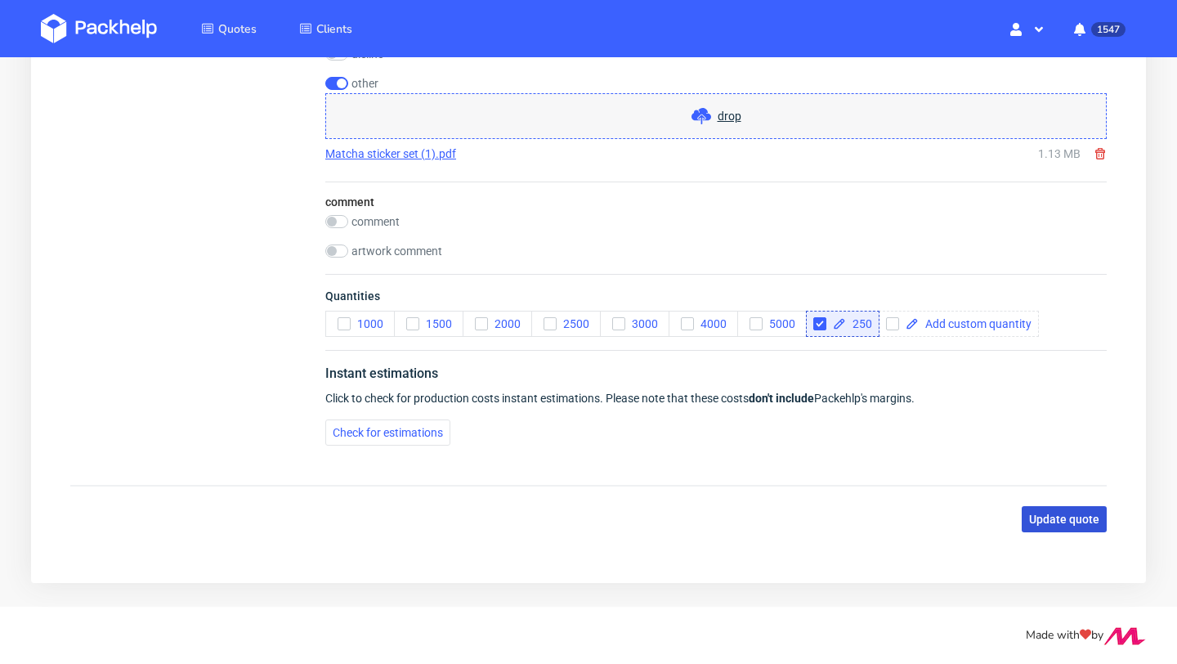
click at [1060, 515] on span "Update quote" at bounding box center [1064, 518] width 70 height 11
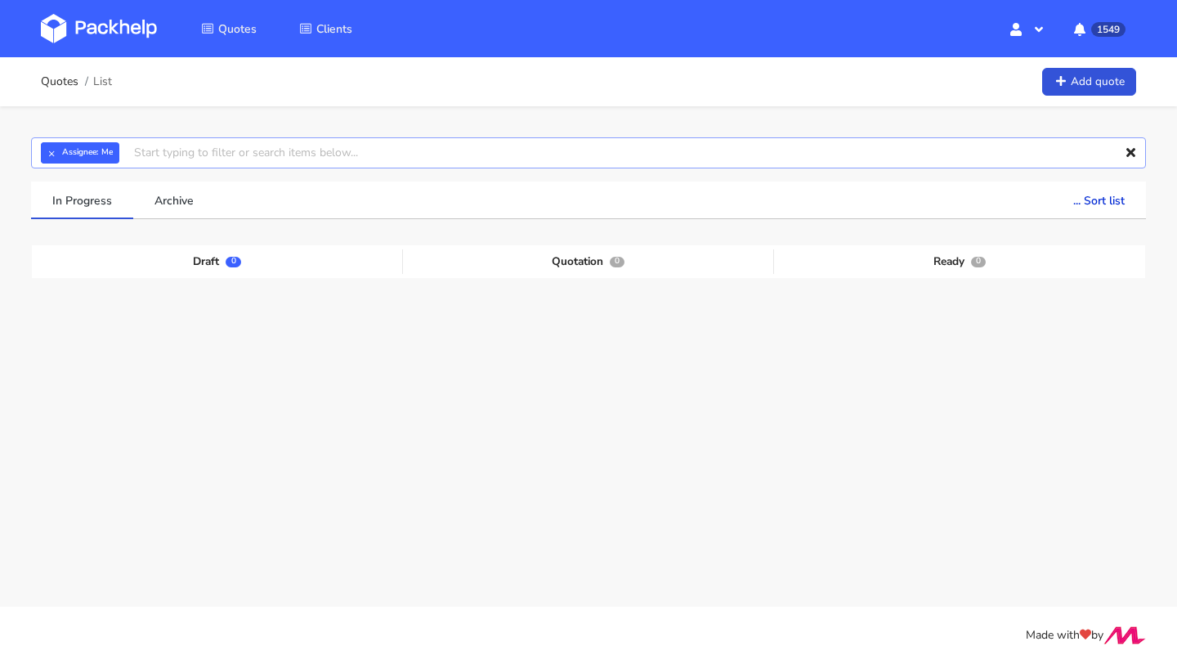
click at [154, 149] on input "text" at bounding box center [588, 152] width 1115 height 31
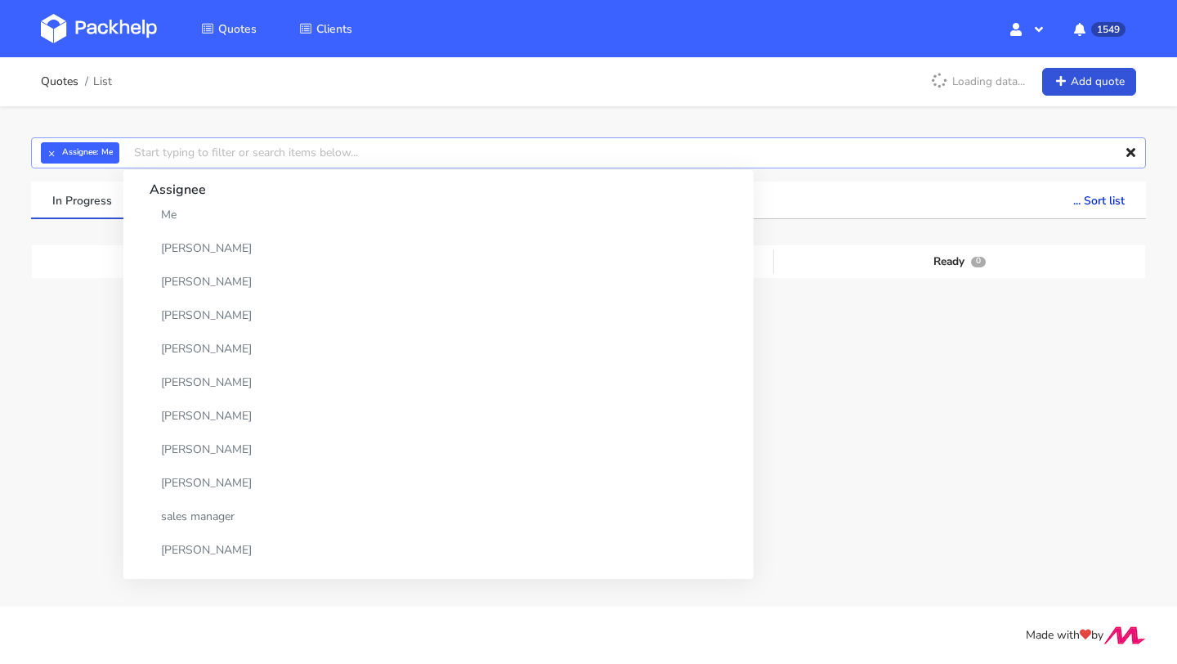
paste input "CBCL"
type input "CBCL"
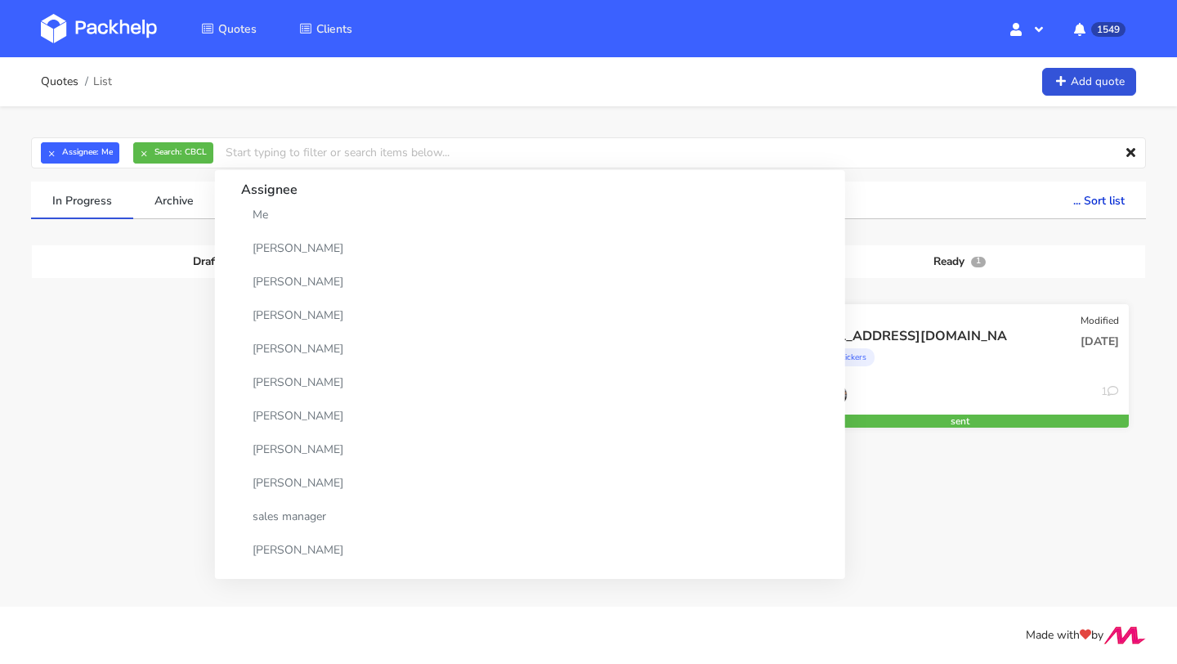
click at [923, 373] on div "labels / stickers" at bounding box center [908, 361] width 217 height 33
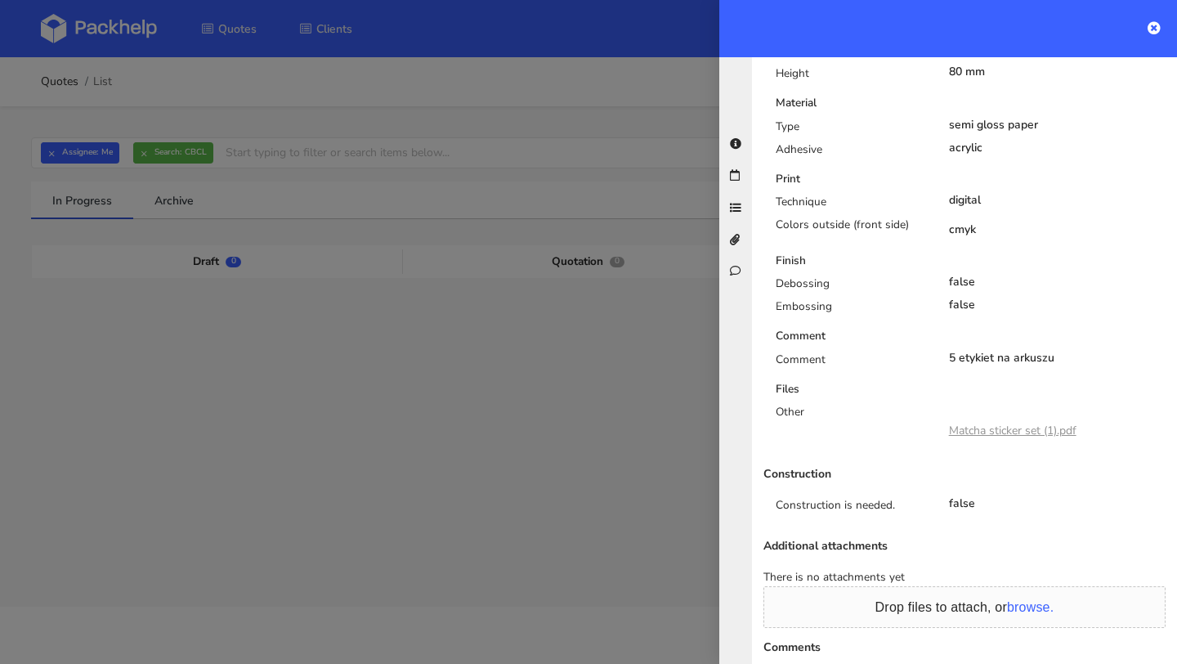
scroll to position [954, 0]
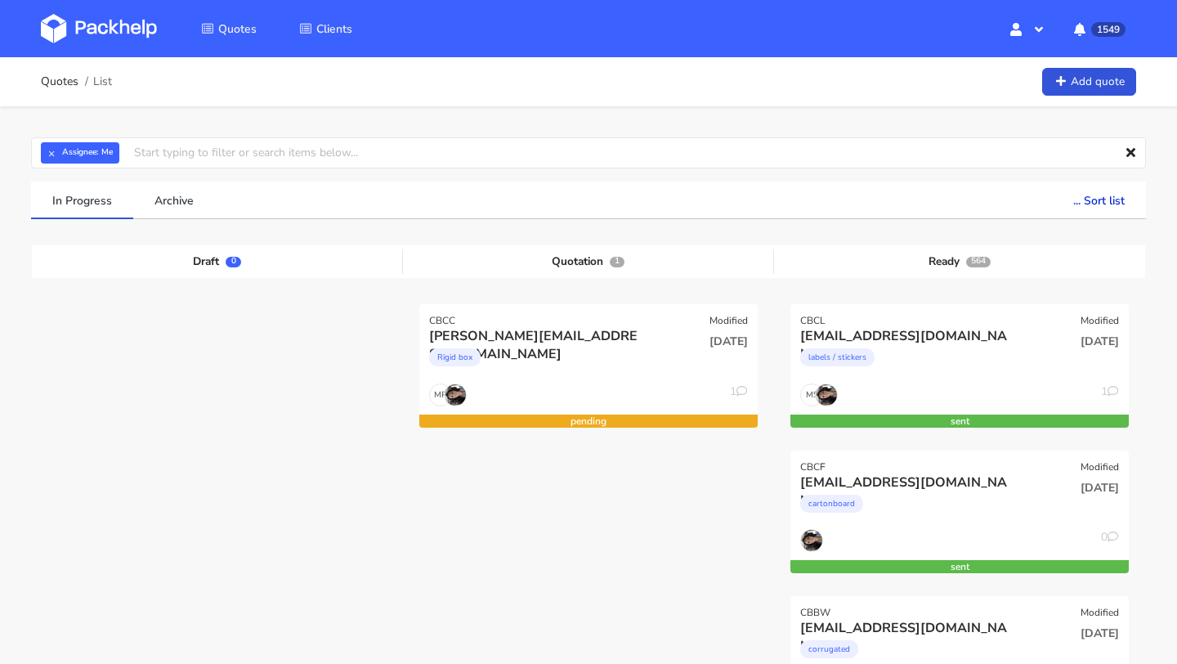
click at [1080, 102] on div "Quotes List Add quote" at bounding box center [588, 81] width 1177 height 49
click at [1077, 92] on link "Add quote" at bounding box center [1089, 82] width 94 height 29
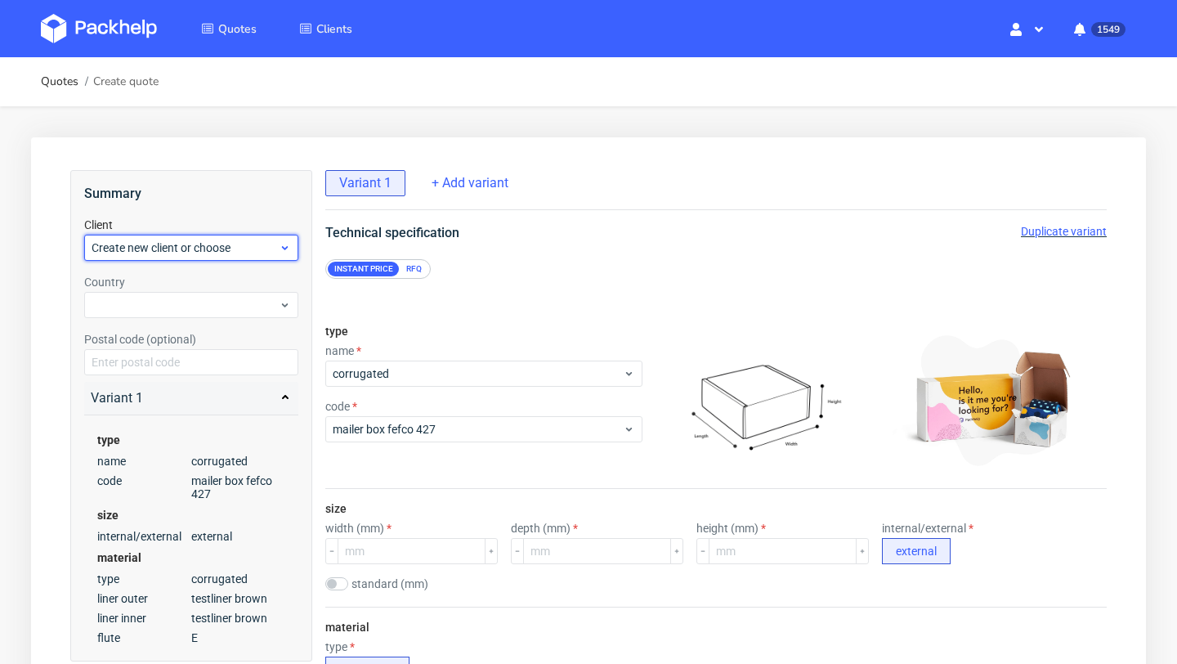
click at [177, 237] on div "Create new client or choose" at bounding box center [191, 248] width 214 height 26
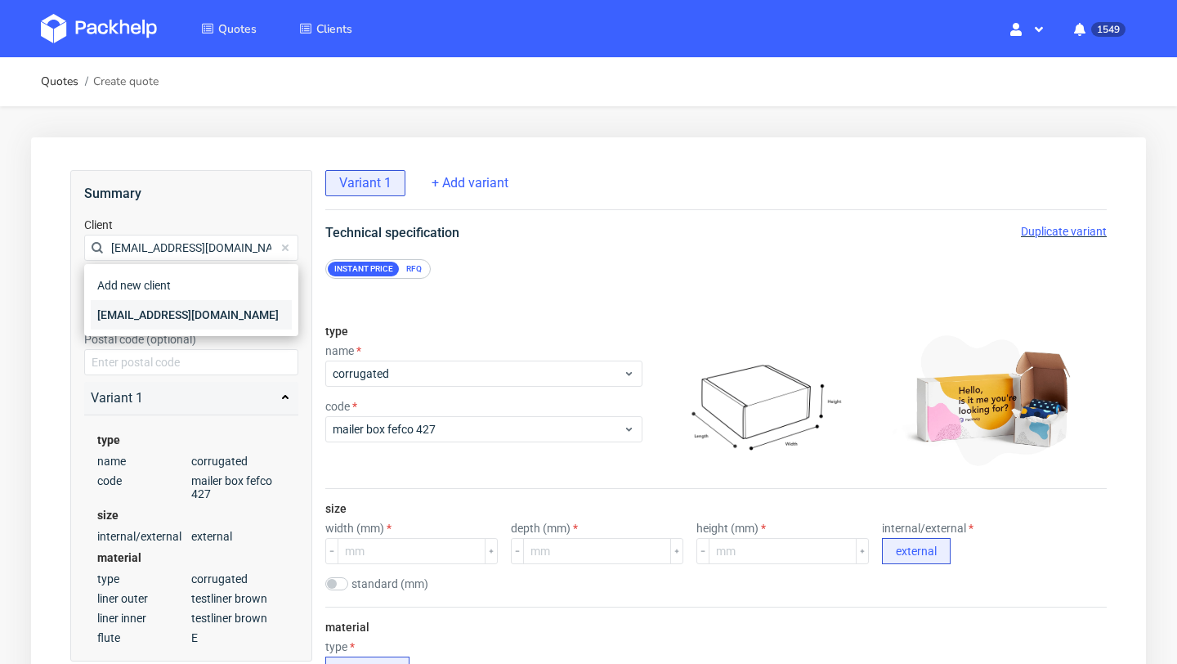
type input "[EMAIL_ADDRESS][DOMAIN_NAME]"
click at [168, 313] on div "[EMAIL_ADDRESS][DOMAIN_NAME]" at bounding box center [191, 314] width 201 height 29
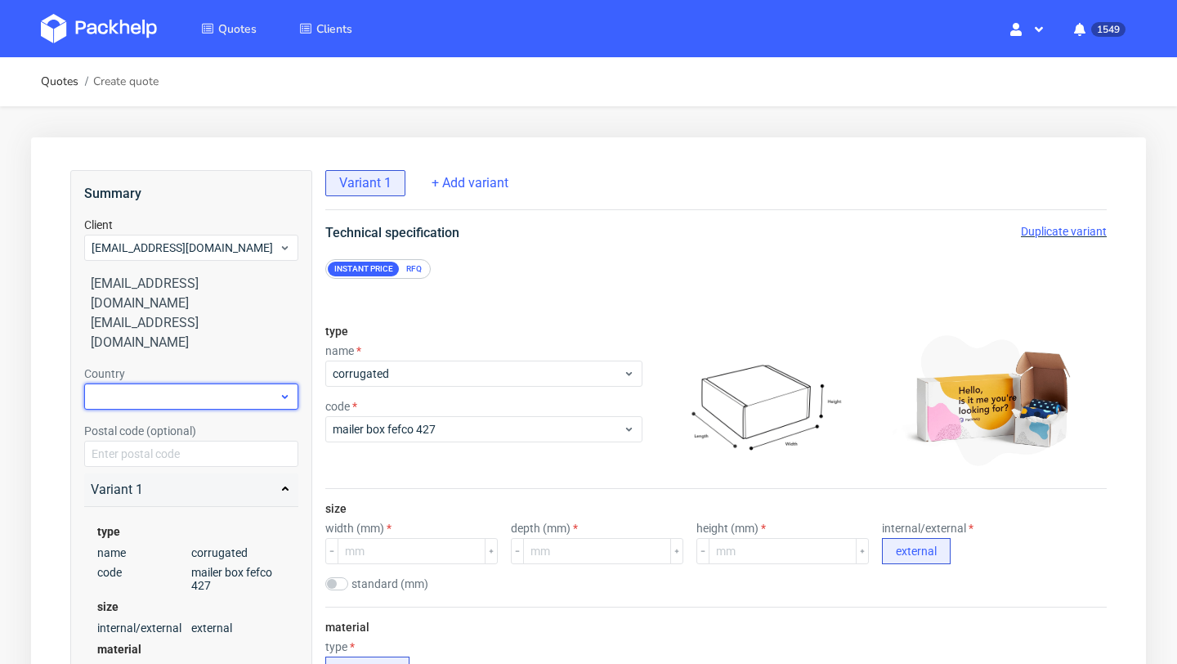
click at [161, 383] on div at bounding box center [191, 396] width 214 height 26
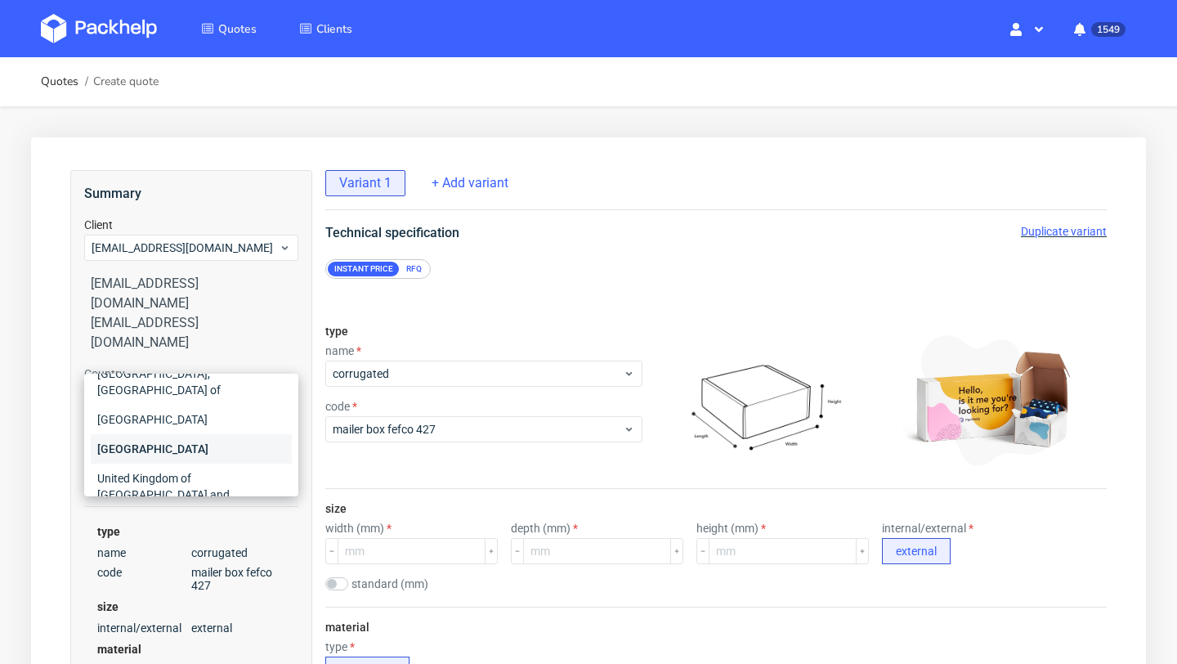
scroll to position [51, 0]
type input "uni"
click at [172, 477] on div "United Kingdom of Great Britain and Northern Ireland" at bounding box center [191, 494] width 201 height 62
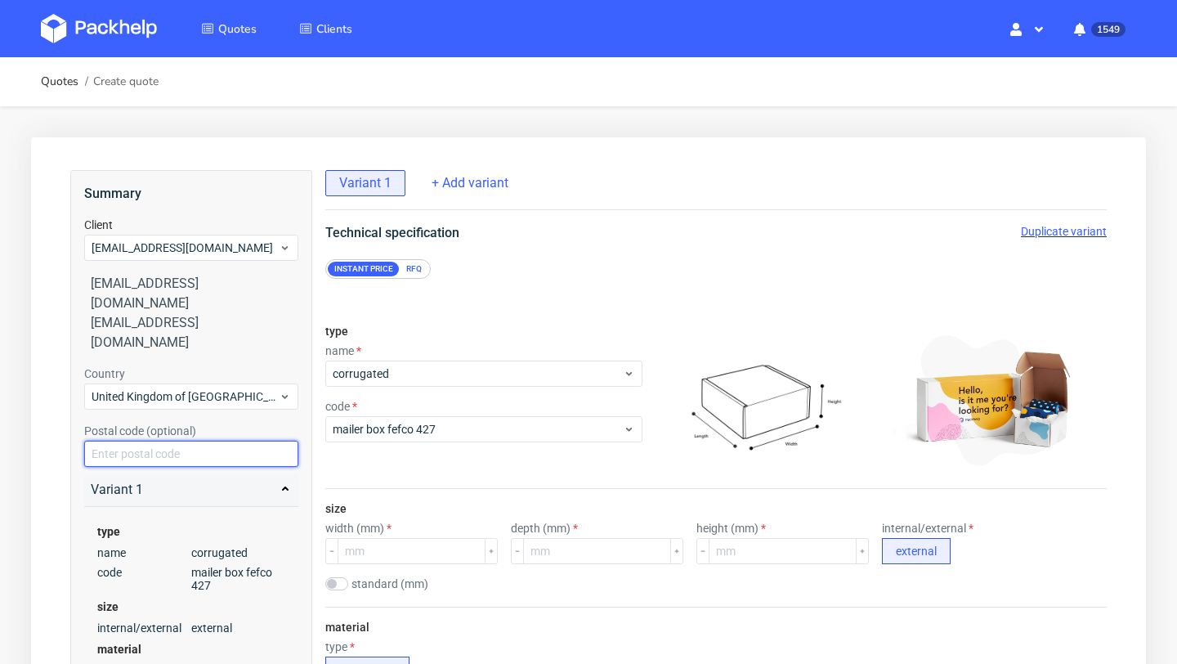
click at [168, 440] on input "text" at bounding box center [191, 453] width 214 height 26
paste input "London N1 3JS"
drag, startPoint x: 134, startPoint y: 415, endPoint x: 39, endPoint y: 415, distance: 94.8
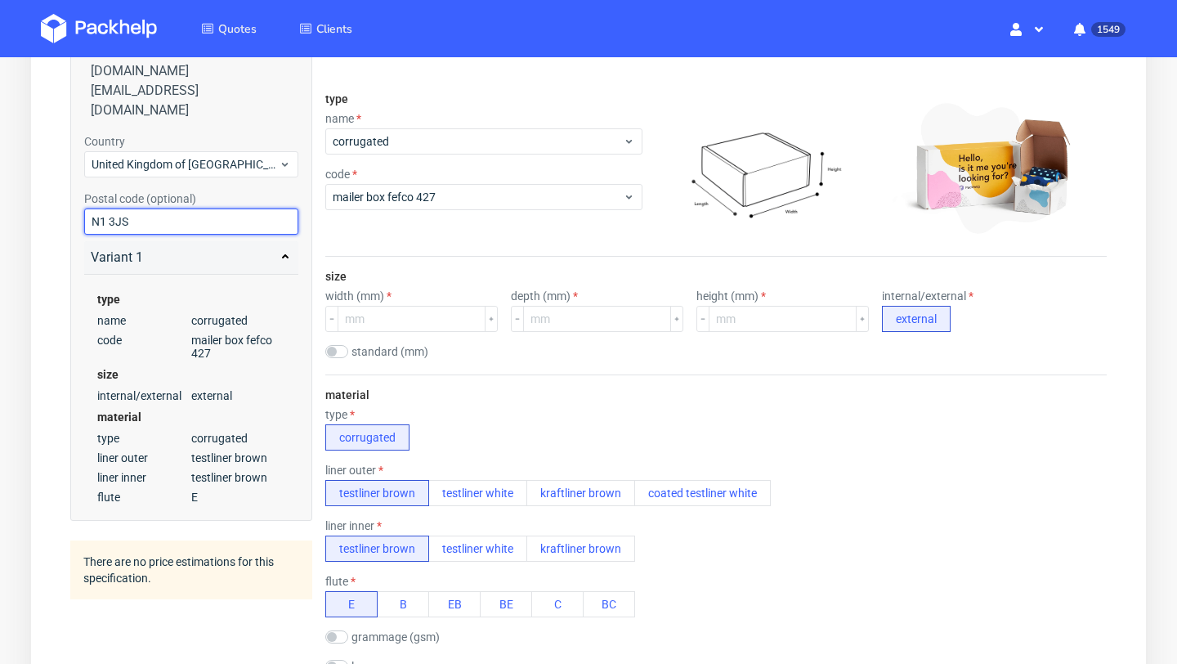
scroll to position [235, 0]
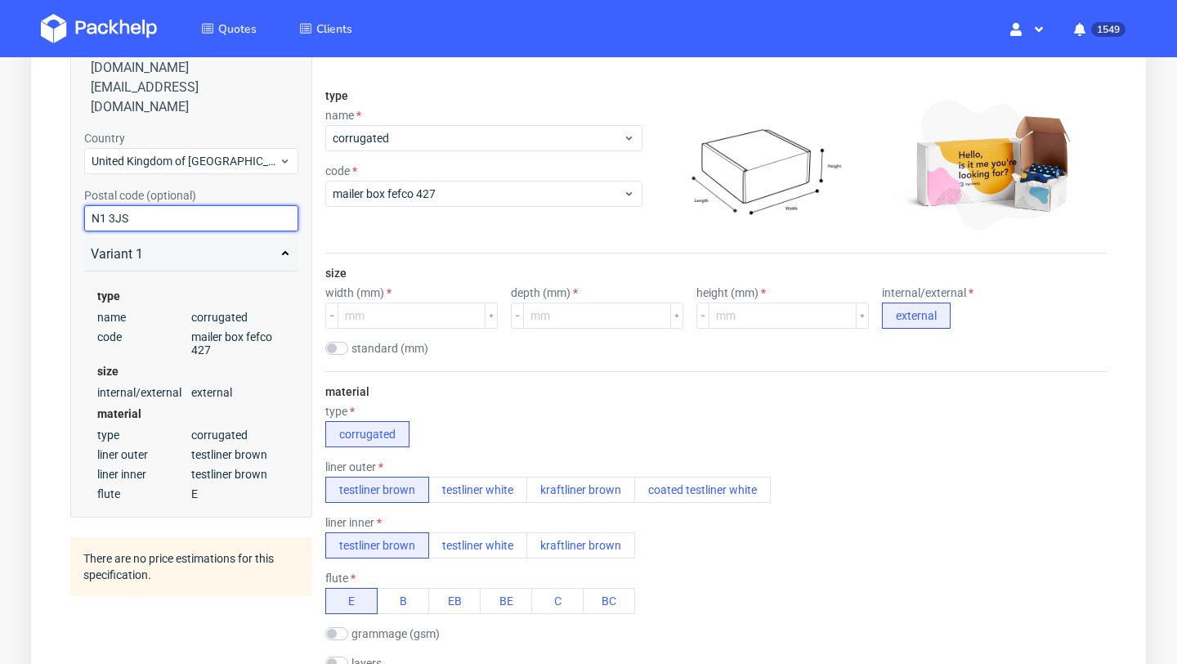
type input "N1 3JS"
click at [387, 320] on input "number" at bounding box center [411, 315] width 148 height 26
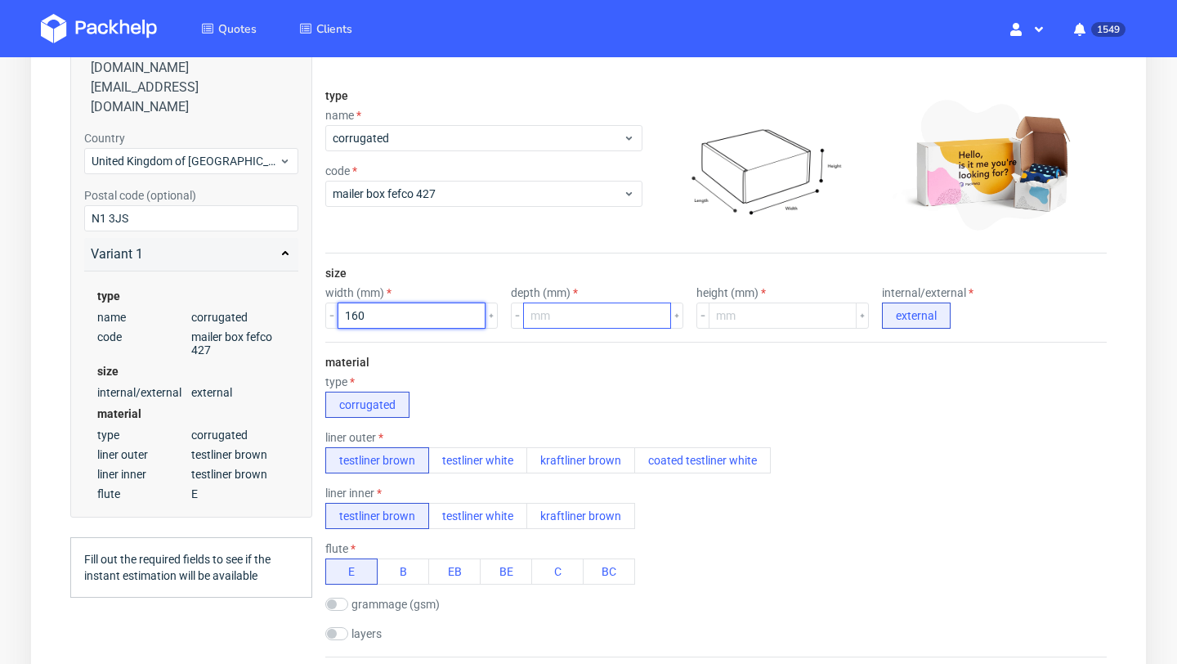
type input "160"
click at [573, 315] on input "number" at bounding box center [597, 315] width 148 height 26
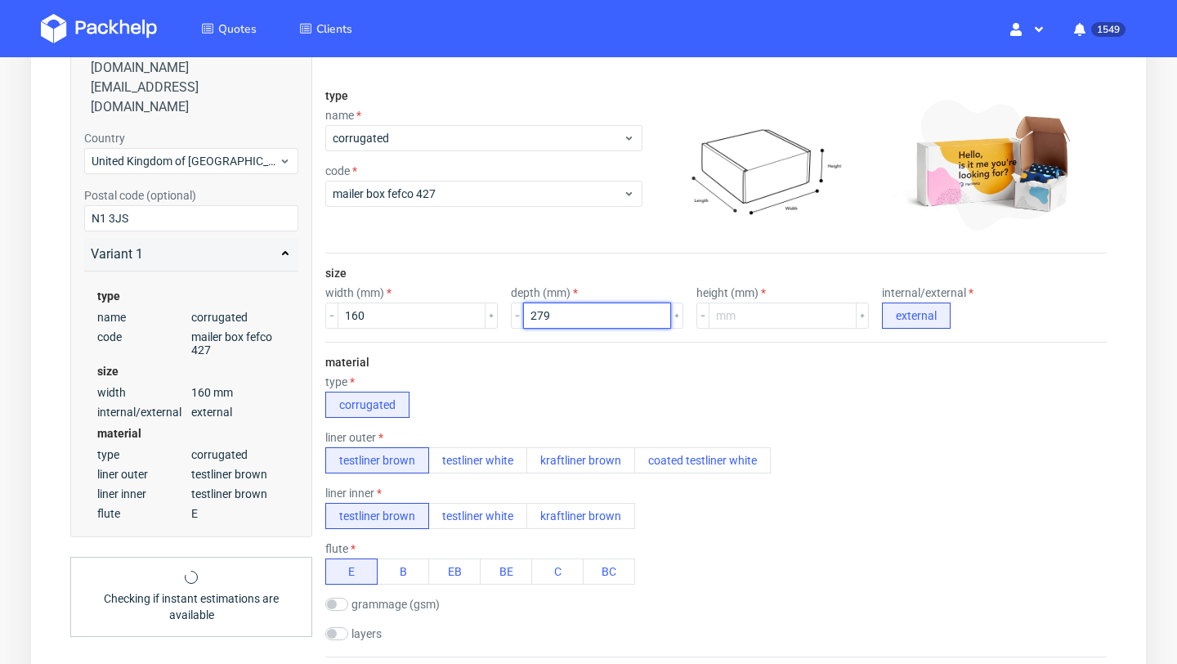
click at [525, 319] on input "279" at bounding box center [597, 315] width 148 height 26
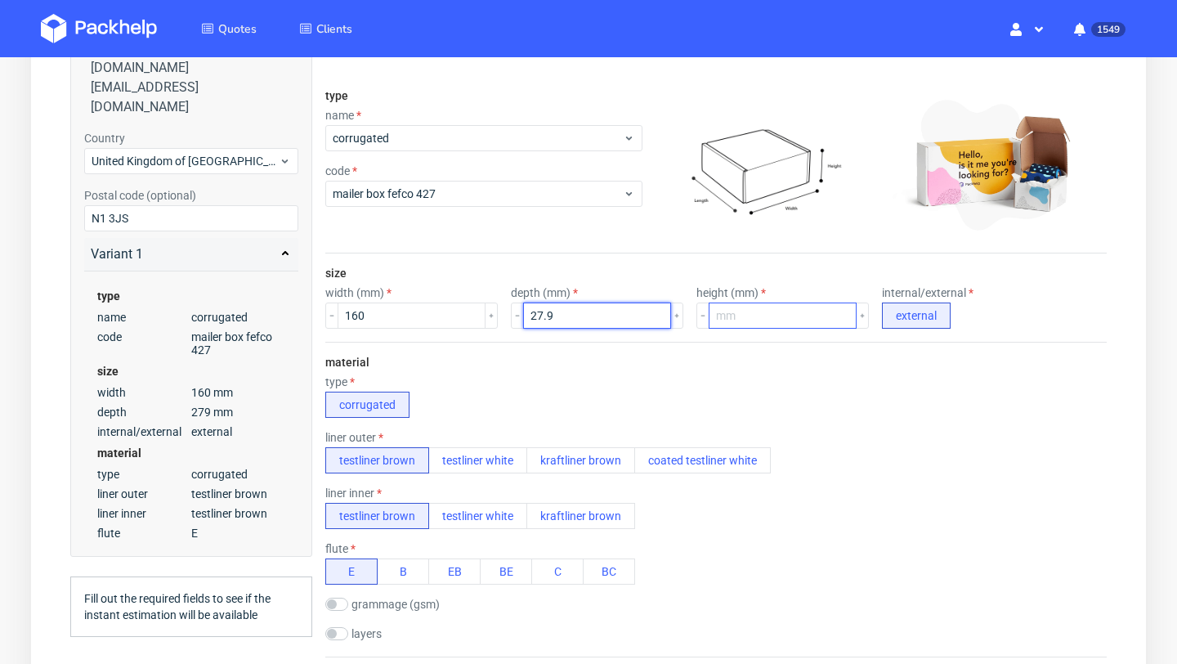
type input "27.9"
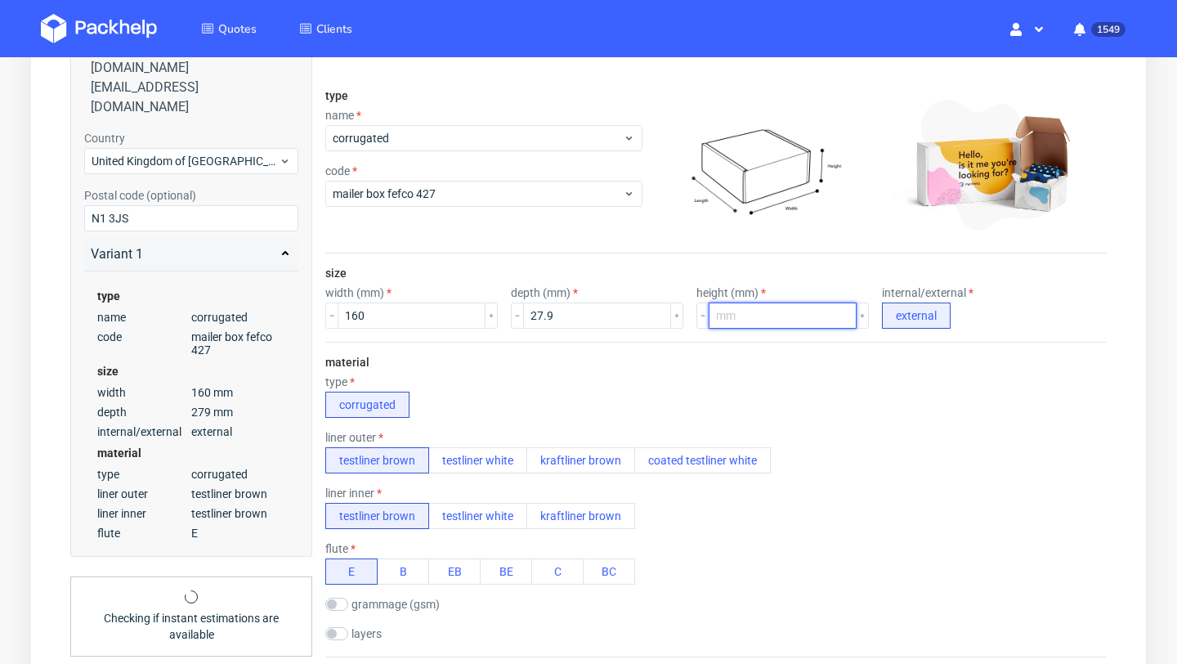
click at [729, 316] on input "number" at bounding box center [782, 315] width 148 height 26
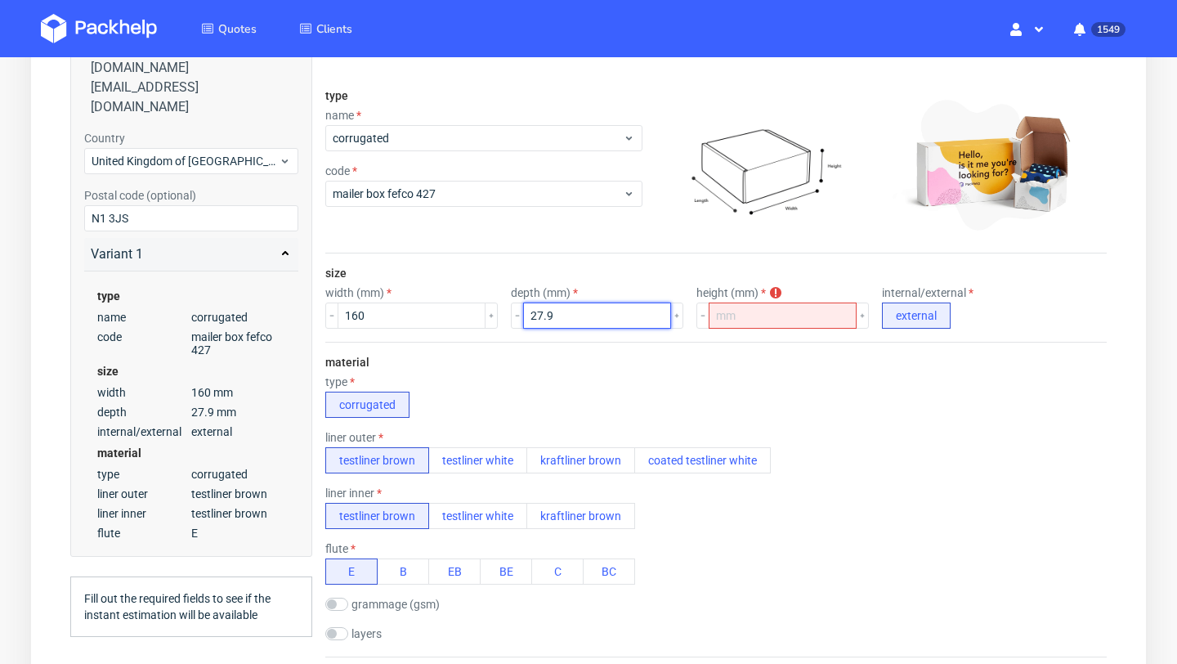
drag, startPoint x: 521, startPoint y: 315, endPoint x: 560, endPoint y: 315, distance: 38.4
click at [560, 315] on input "27.9" at bounding box center [597, 315] width 148 height 26
click at [747, 318] on input "number" at bounding box center [782, 315] width 148 height 26
type input "233"
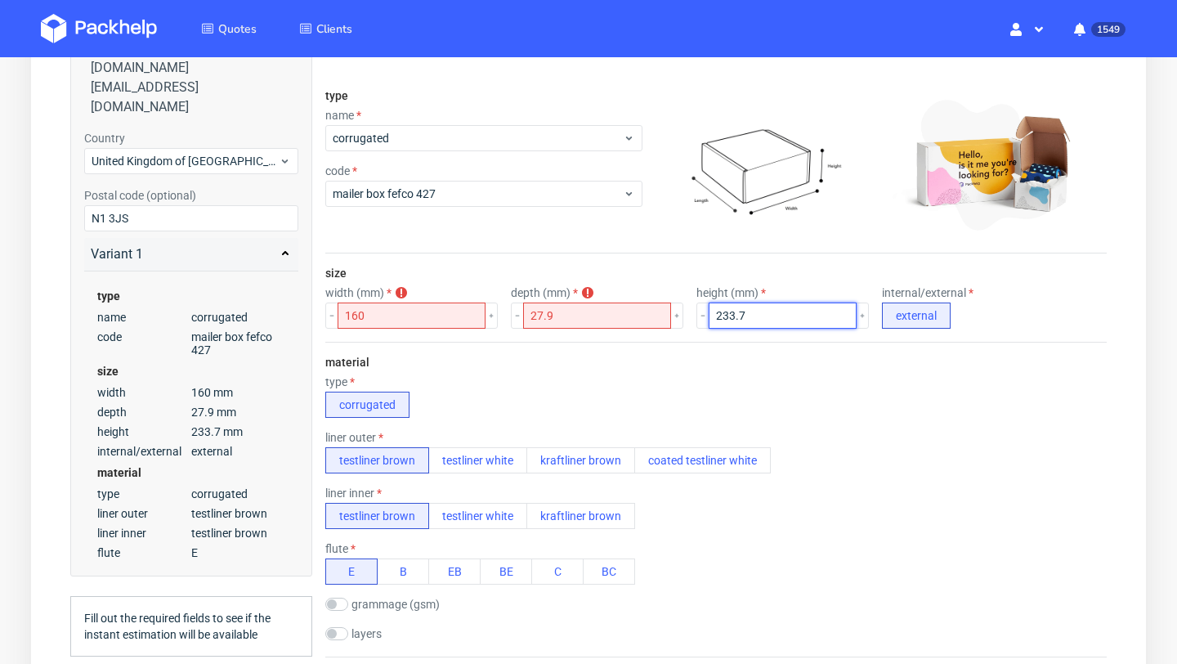
type input "233.7"
drag, startPoint x: 729, startPoint y: 312, endPoint x: 662, endPoint y: 312, distance: 67.0
click at [663, 312] on div "width (mm) width must be grather than height 160 depth (mm) depth must be grath…" at bounding box center [715, 307] width 781 height 42
drag, startPoint x: 379, startPoint y: 314, endPoint x: 292, endPoint y: 314, distance: 87.4
click at [293, 314] on form "type name corrugated code mailer box fefco 427 size width (mm) width must be gr…" at bounding box center [716, 549] width 847 height 1012
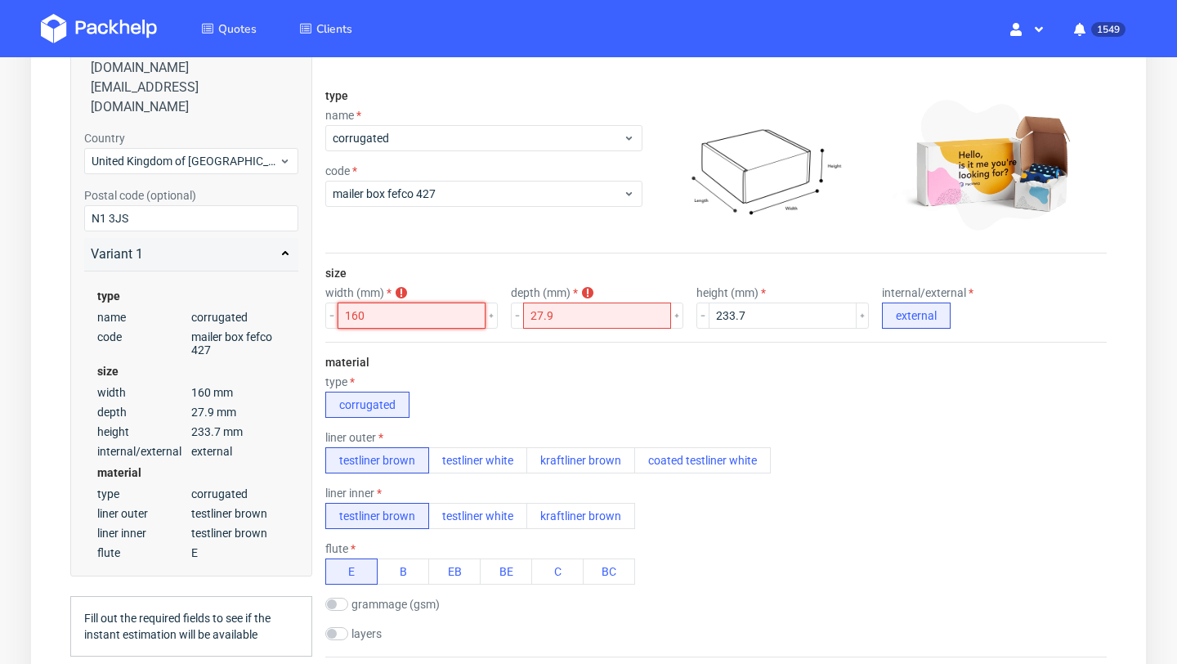
paste input "233.7"
type input "233.7"
drag, startPoint x: 759, startPoint y: 315, endPoint x: 615, endPoint y: 314, distance: 143.8
click at [615, 314] on div "width (mm) width must be grather than height 233.7 depth (mm) depth must be gra…" at bounding box center [715, 307] width 781 height 42
type input "160"
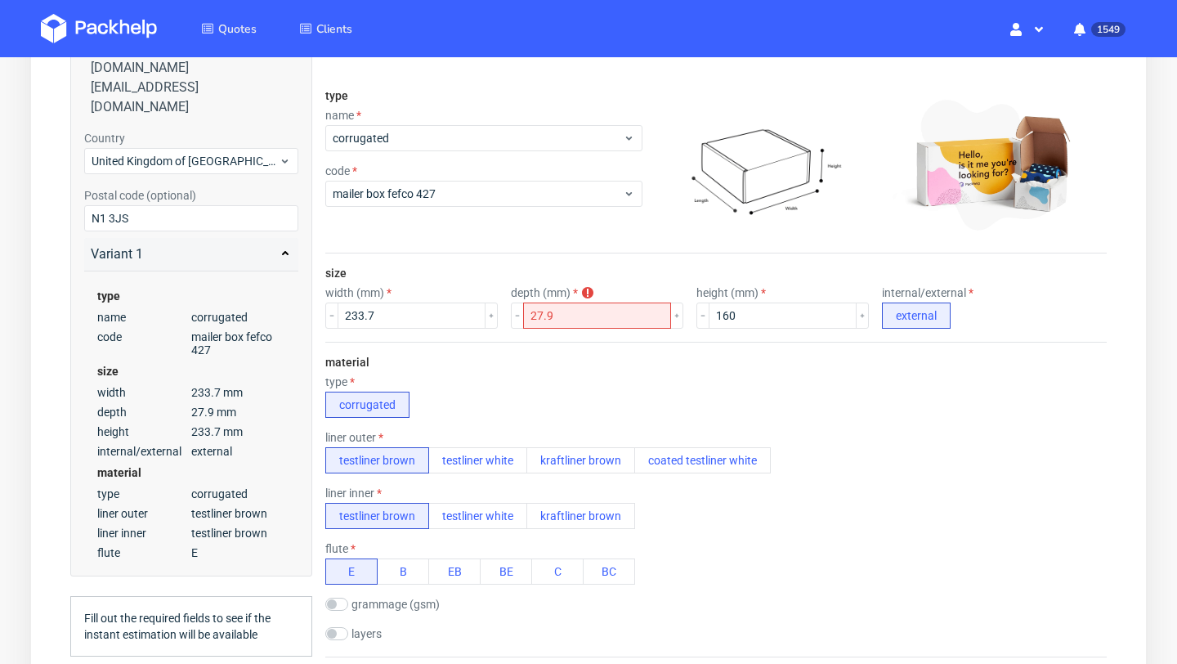
click at [603, 375] on div "type corrugated" at bounding box center [715, 396] width 781 height 42
drag, startPoint x: 543, startPoint y: 319, endPoint x: 489, endPoint y: 313, distance: 53.4
click at [489, 313] on div "width (mm) 233.7 depth (mm) depth must be grather than height or equal 27.9 hei…" at bounding box center [715, 307] width 781 height 42
click at [554, 317] on input "27.9" at bounding box center [597, 315] width 148 height 26
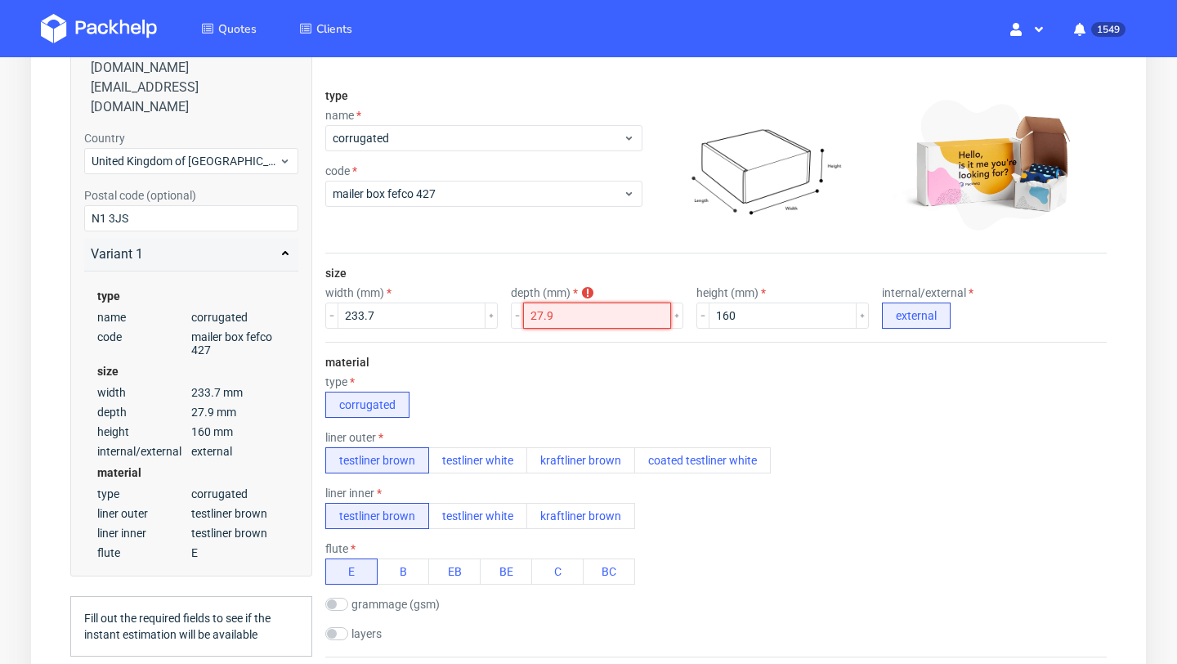
click at [554, 317] on input "27.9" at bounding box center [597, 315] width 148 height 26
type input "160"
click at [742, 328] on input "160" at bounding box center [782, 315] width 148 height 26
click at [736, 318] on input "160" at bounding box center [782, 315] width 148 height 26
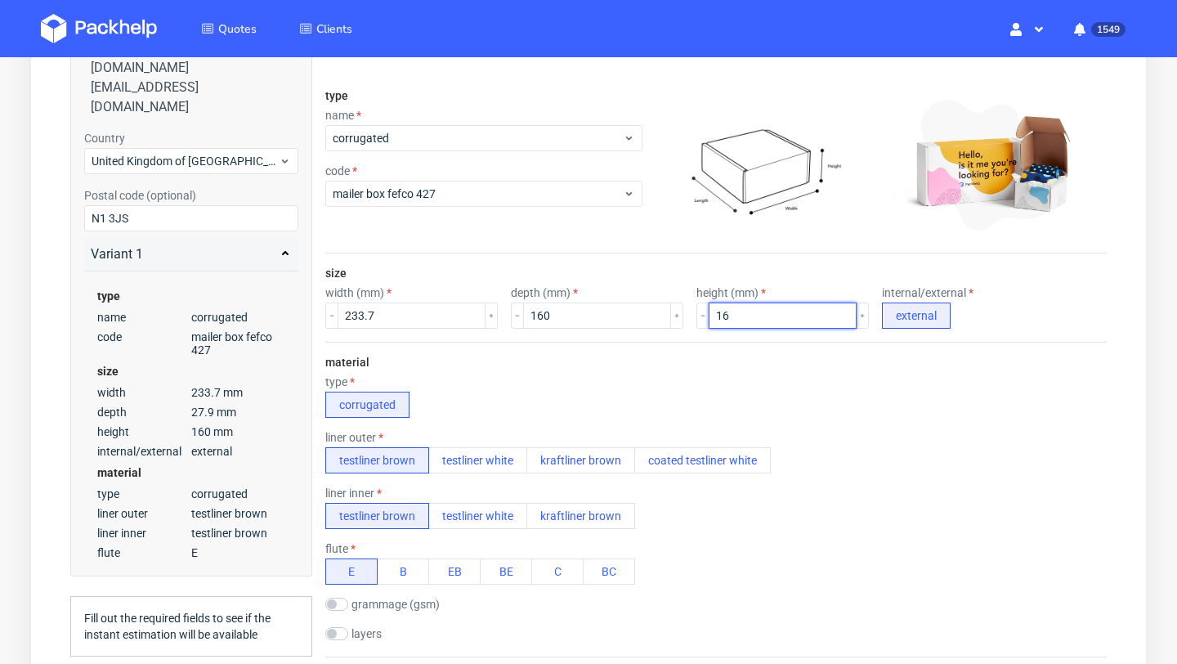
type input "1"
click at [407, 300] on div "width (mm) 233.7" at bounding box center [411, 307] width 172 height 42
click at [407, 312] on input "233.7" at bounding box center [411, 315] width 148 height 26
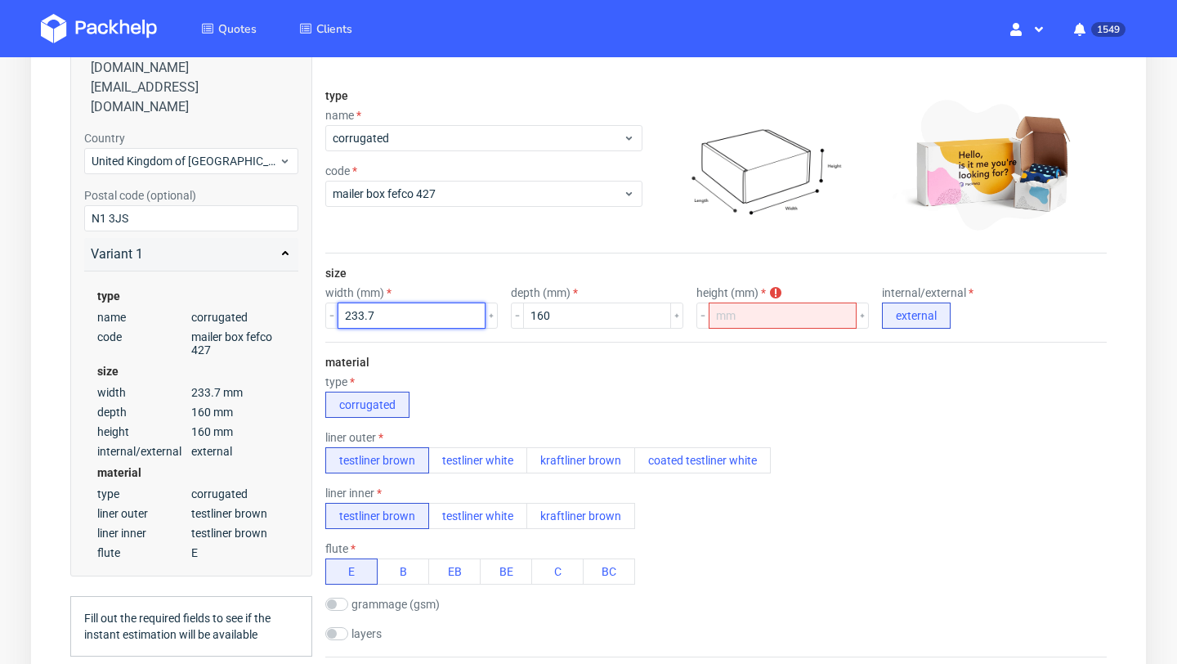
click at [407, 312] on input "233.7" at bounding box center [411, 315] width 148 height 26
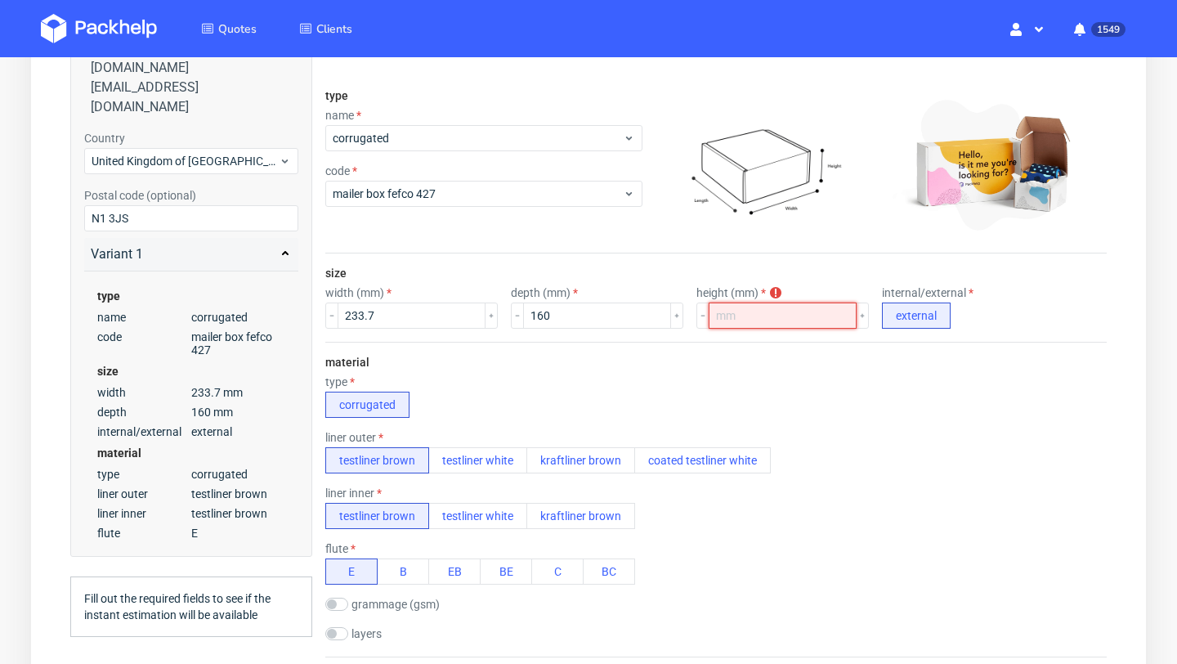
click at [712, 328] on input "number" at bounding box center [782, 315] width 148 height 26
type input "27"
type input "27.9"
click at [740, 396] on div "type corrugated" at bounding box center [715, 396] width 781 height 42
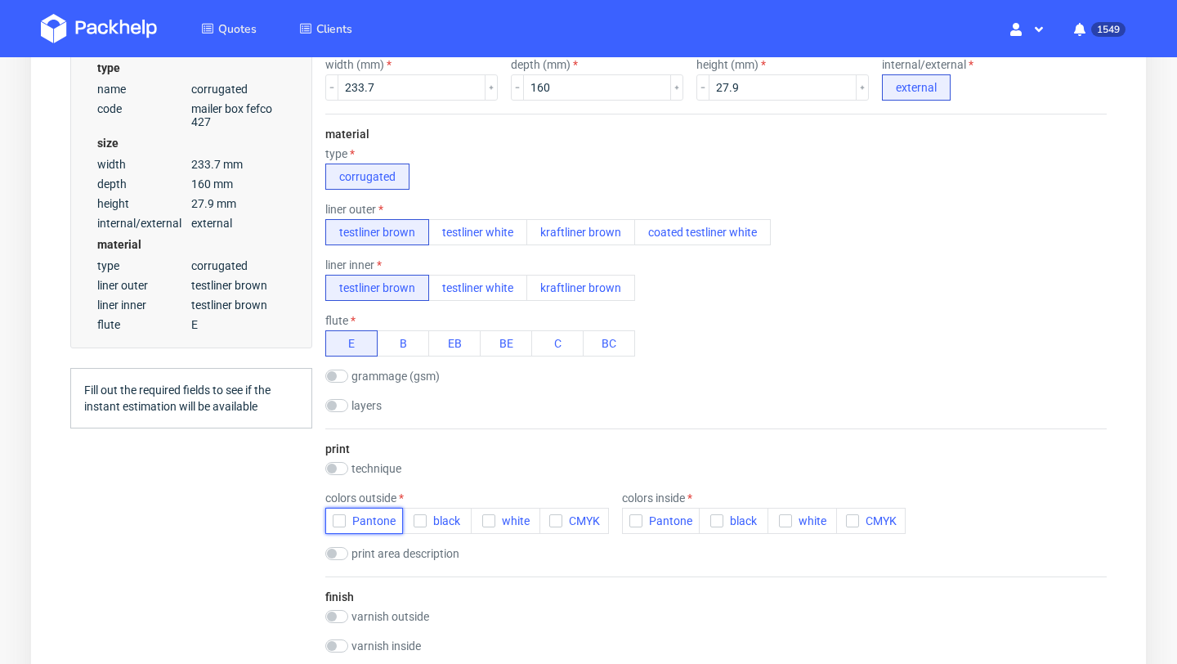
click at [343, 517] on icon "button" at bounding box center [338, 520] width 11 height 11
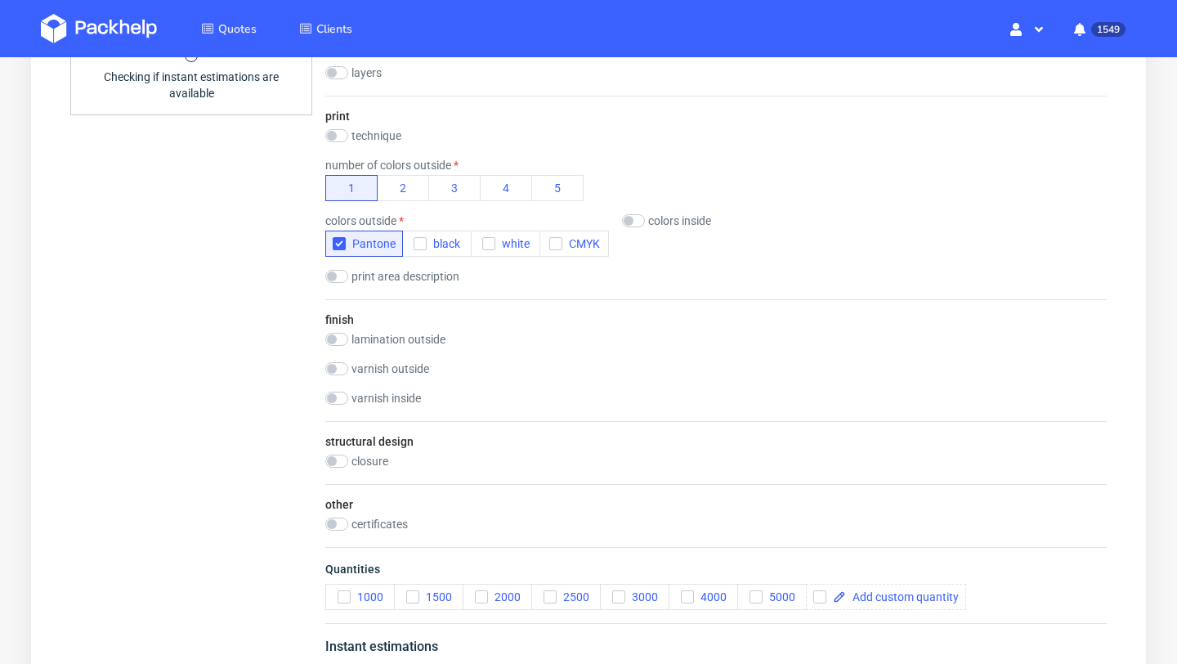
scroll to position [800, 0]
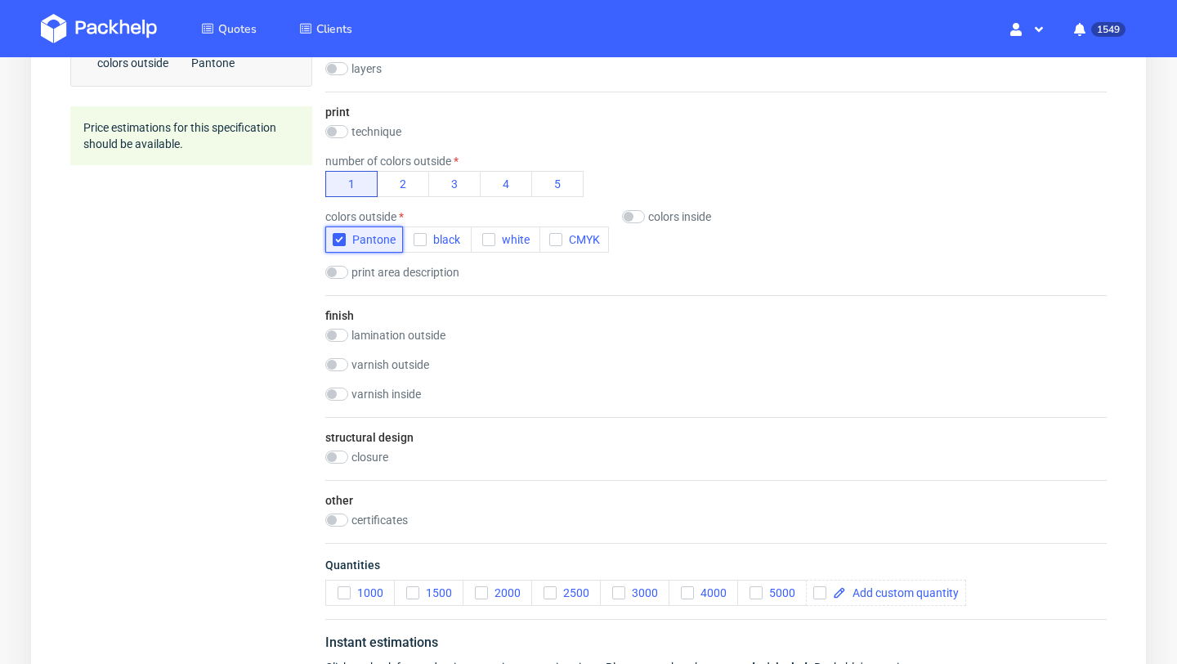
click at [338, 242] on icon "button" at bounding box center [338, 239] width 11 height 11
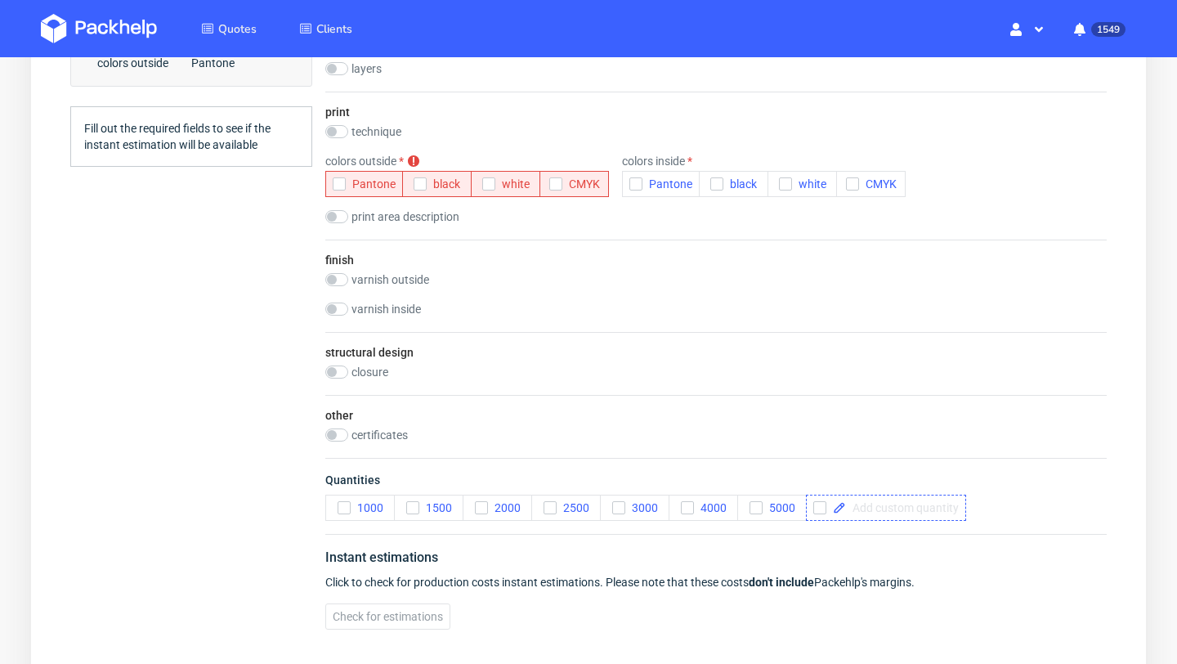
click at [865, 508] on span at bounding box center [902, 507] width 113 height 11
click at [974, 480] on span "Quantities" at bounding box center [715, 483] width 781 height 23
checkbox input "true"
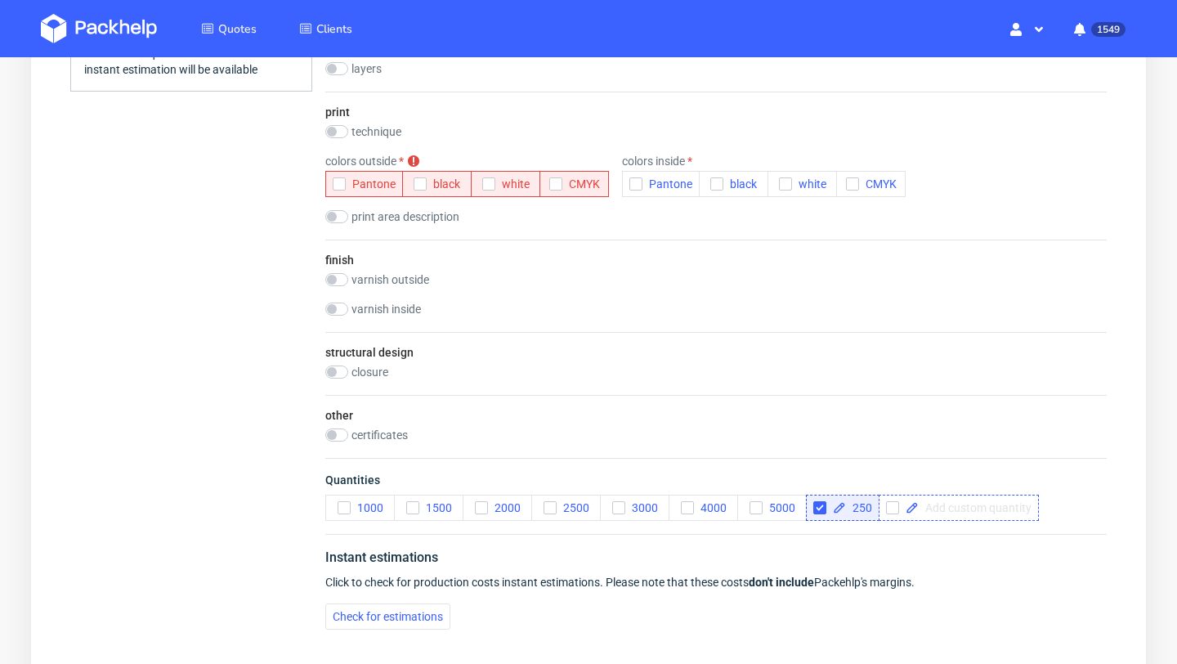
click at [939, 507] on span at bounding box center [974, 507] width 113 height 11
click at [946, 555] on div "Technical specification Duplicate variant Instant price RFQ type name corrugate…" at bounding box center [716, 32] width 847 height 1219
checkbox input "true"
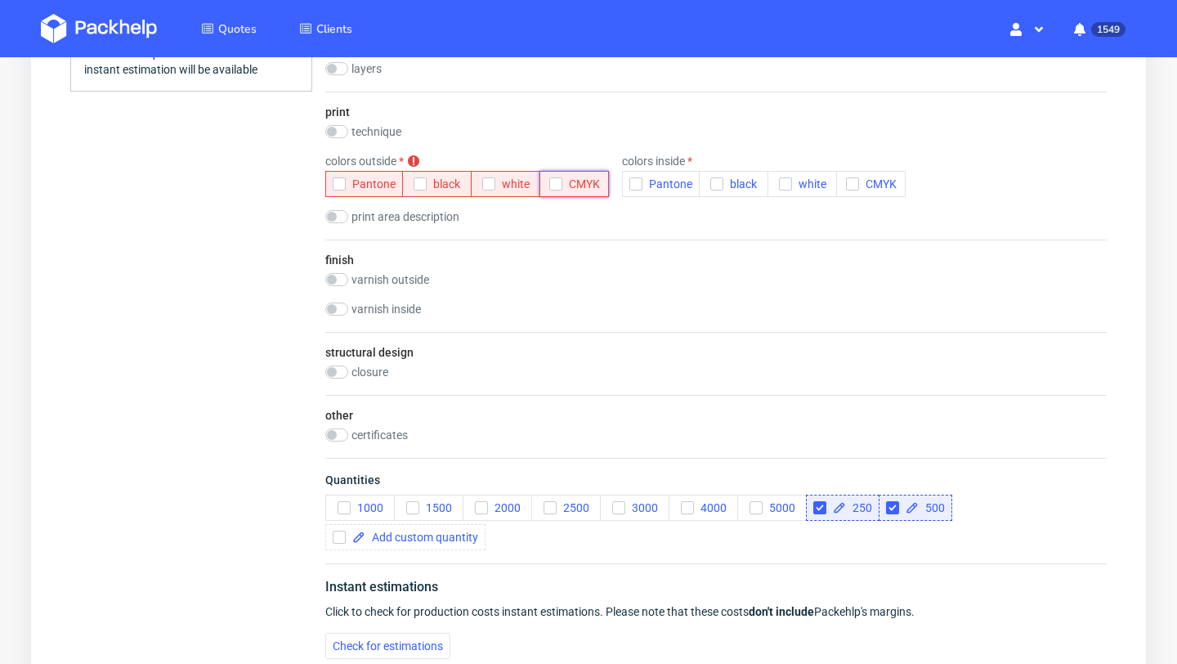
click at [552, 185] on use "button" at bounding box center [555, 184] width 7 height 6
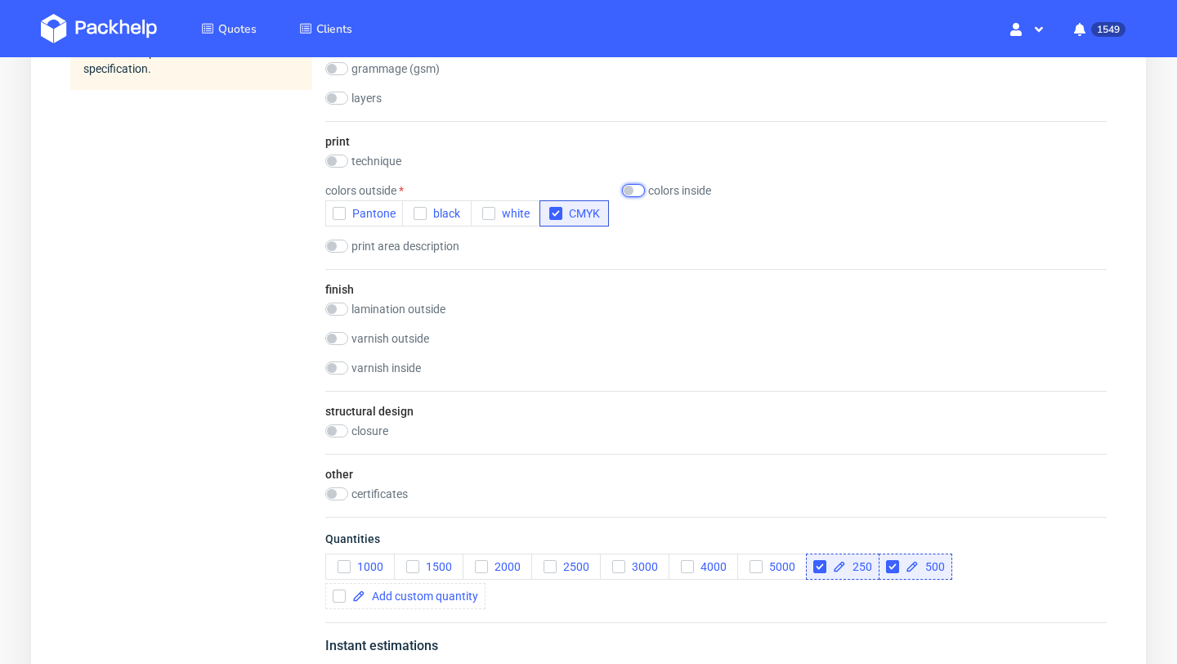
click at [631, 189] on input "checkbox" at bounding box center [633, 190] width 23 height 13
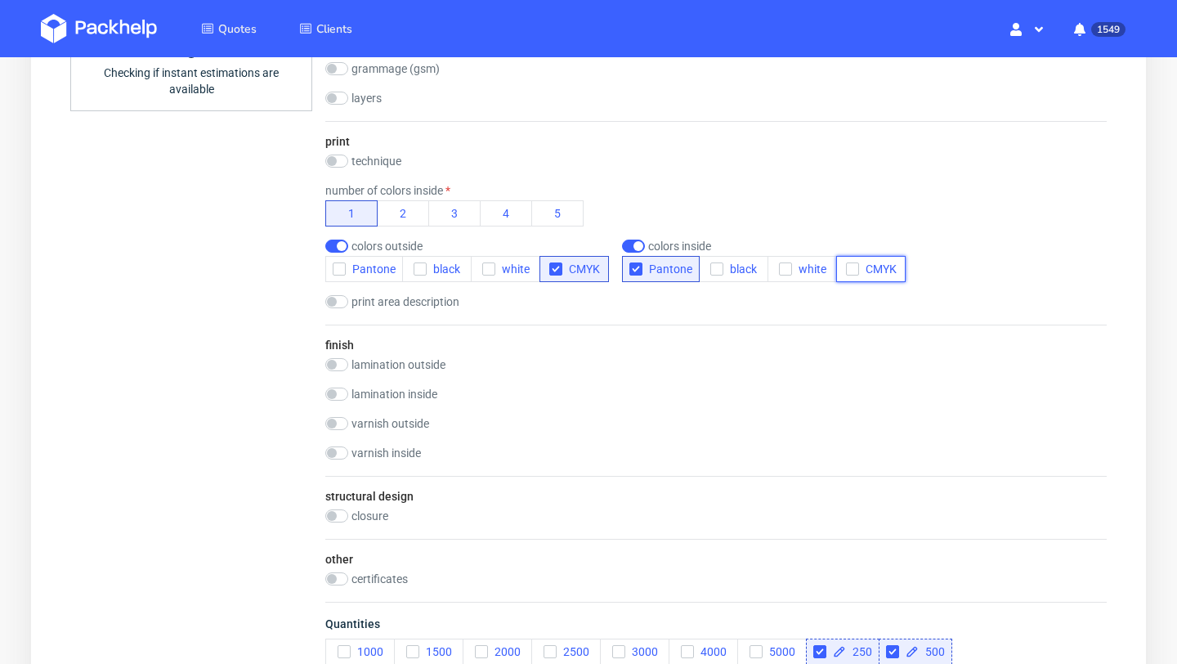
click at [841, 266] on button "CMYK" at bounding box center [870, 269] width 69 height 26
click at [637, 263] on icon "button" at bounding box center [635, 268] width 11 height 11
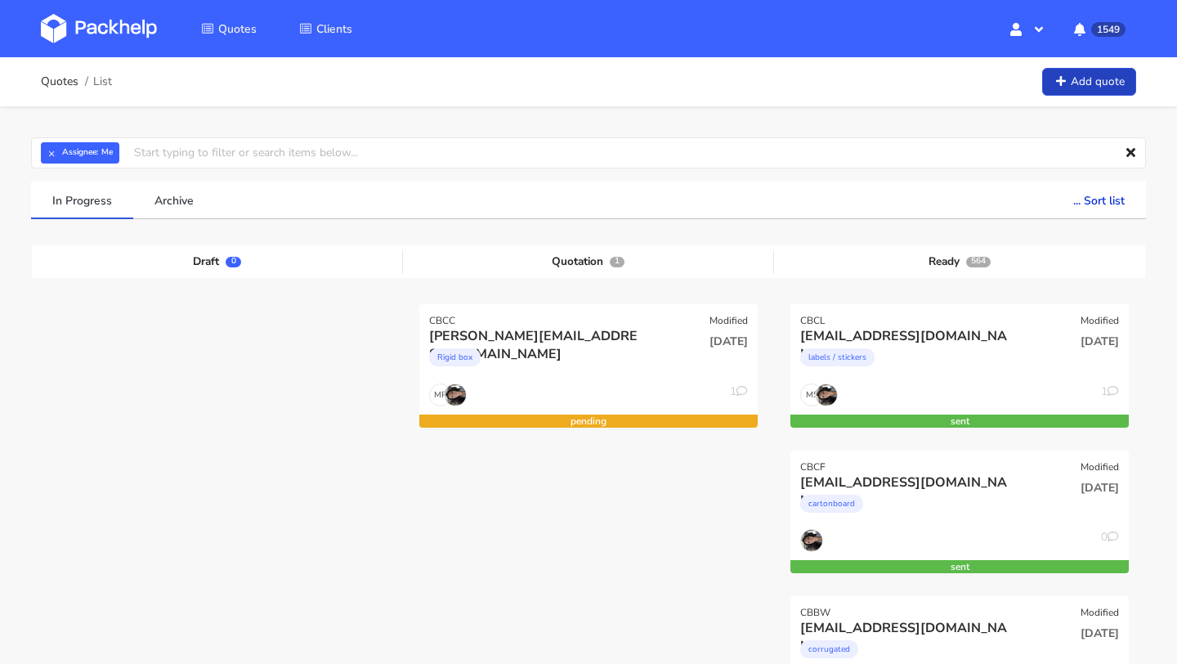
click at [1077, 75] on link "Add quote" at bounding box center [1089, 82] width 94 height 29
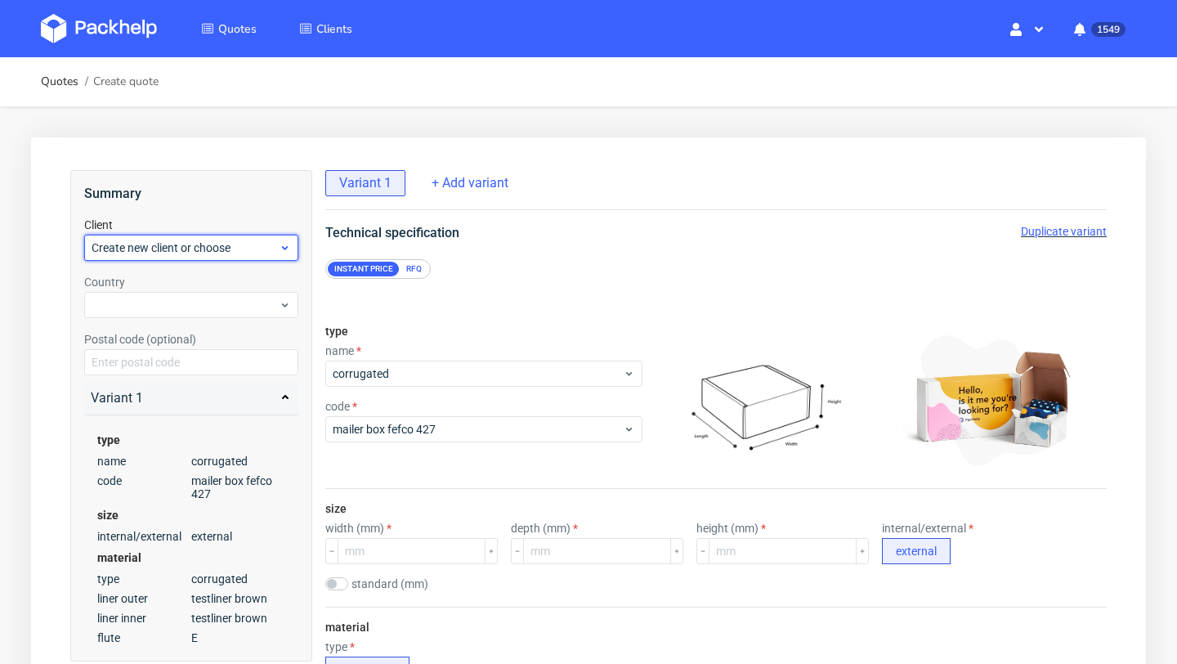
click at [194, 253] on span "Create new client or choose" at bounding box center [185, 247] width 187 height 16
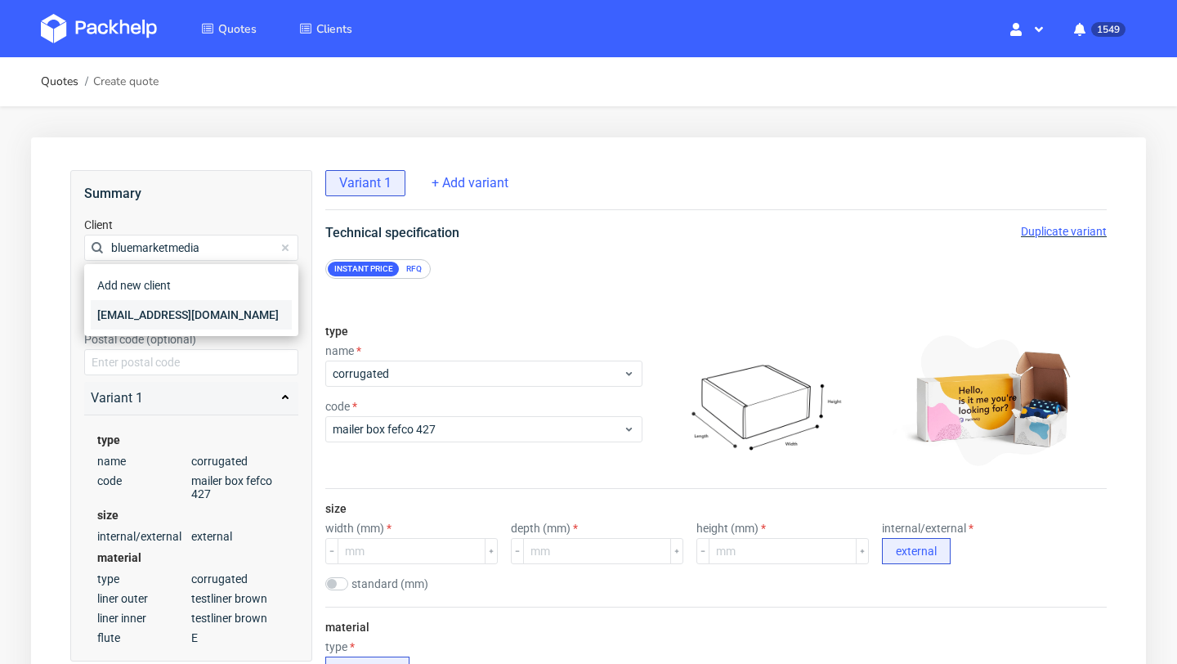
type input "bluemarketmedia"
click at [197, 314] on div "[EMAIL_ADDRESS][DOMAIN_NAME]" at bounding box center [191, 314] width 201 height 29
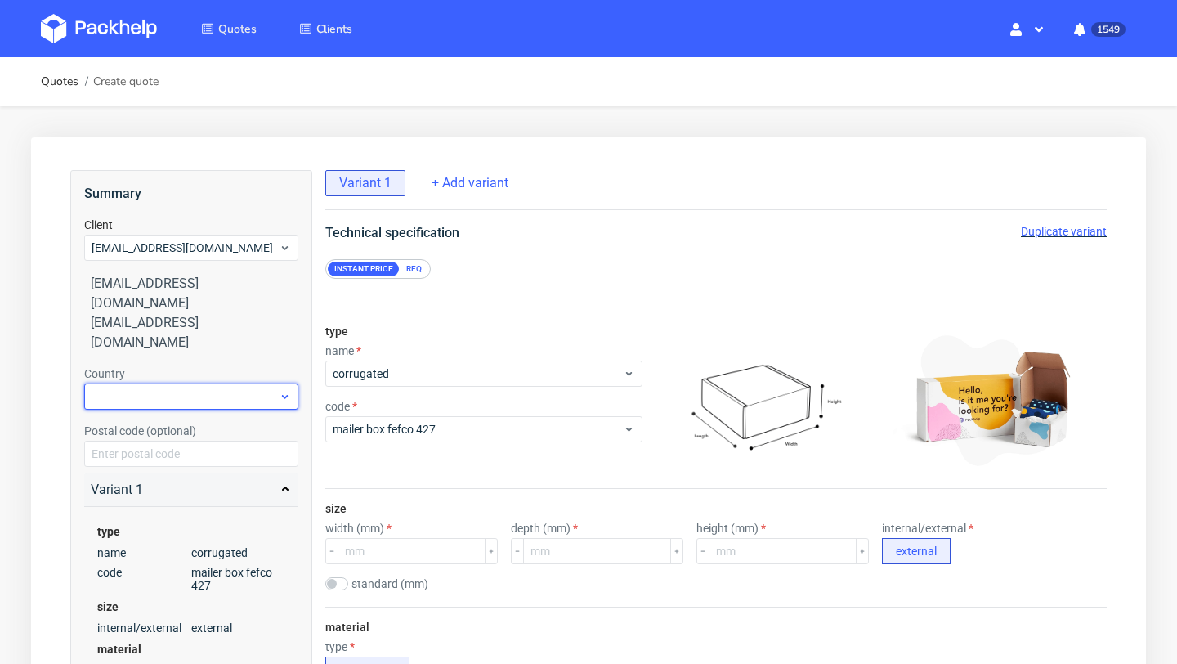
click at [182, 383] on div at bounding box center [191, 396] width 214 height 26
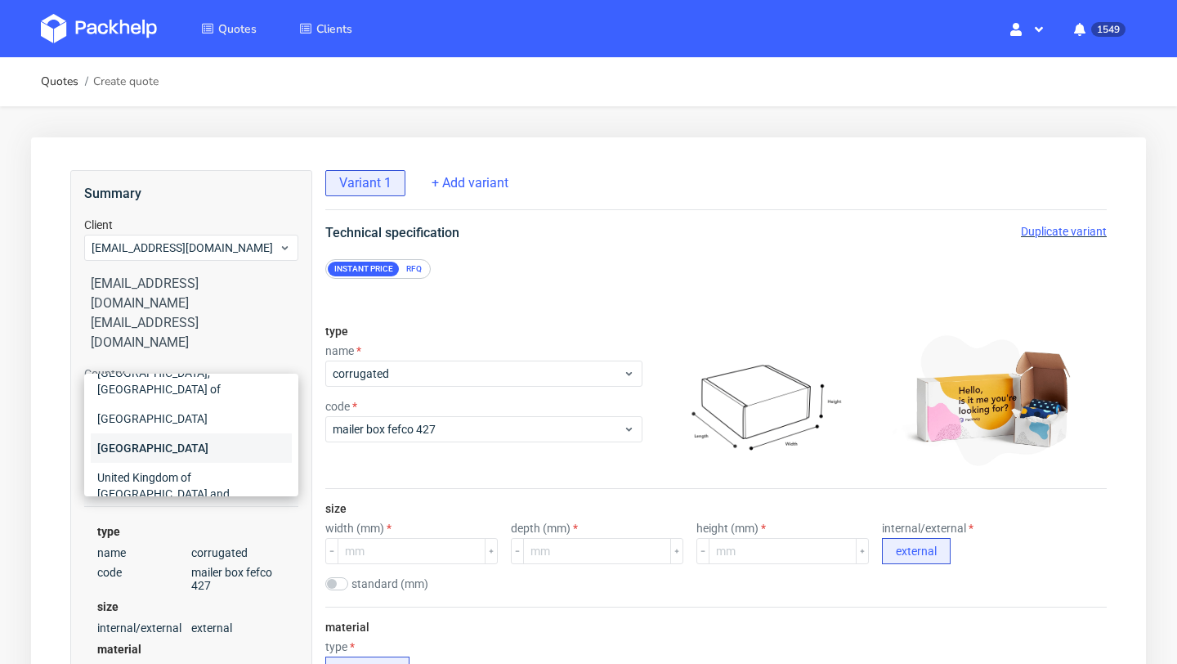
scroll to position [54, 0]
type input "uni"
click at [186, 473] on div "United Kingdom of Great Britain and Northern Ireland" at bounding box center [191, 491] width 201 height 62
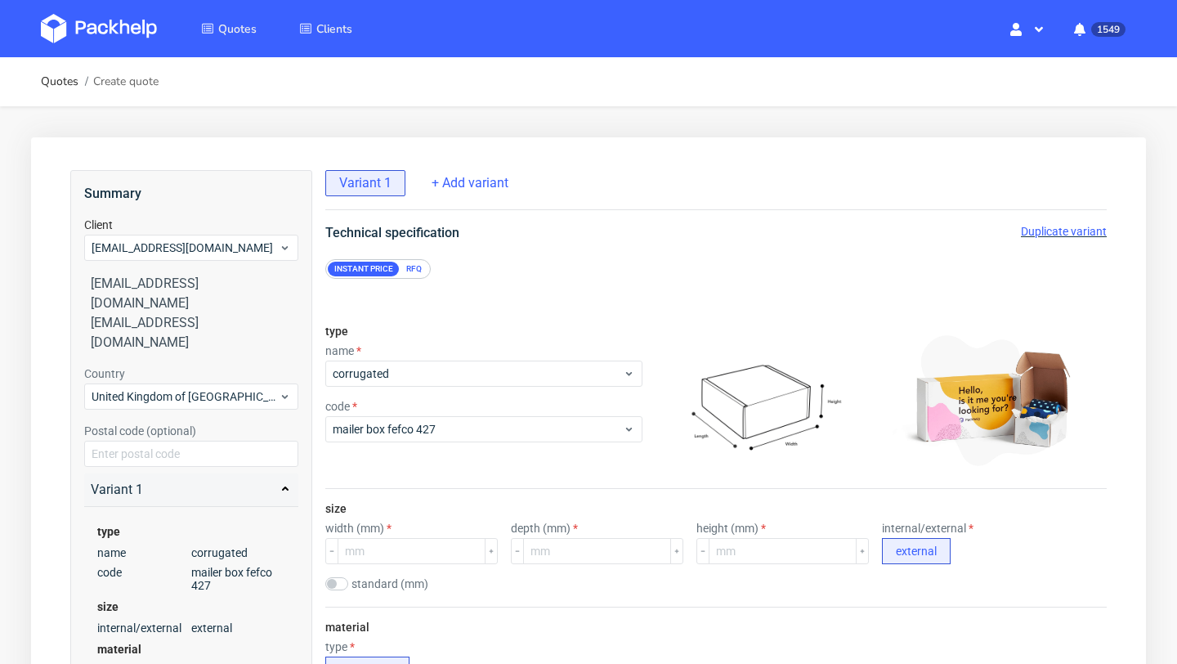
click at [162, 467] on div "Variant 1 type name corrugated code mailer box fefco 427 size internal/external…" at bounding box center [191, 603] width 214 height 272
click at [157, 440] on input "text" at bounding box center [191, 453] width 214 height 26
paste input "N1 3JS"
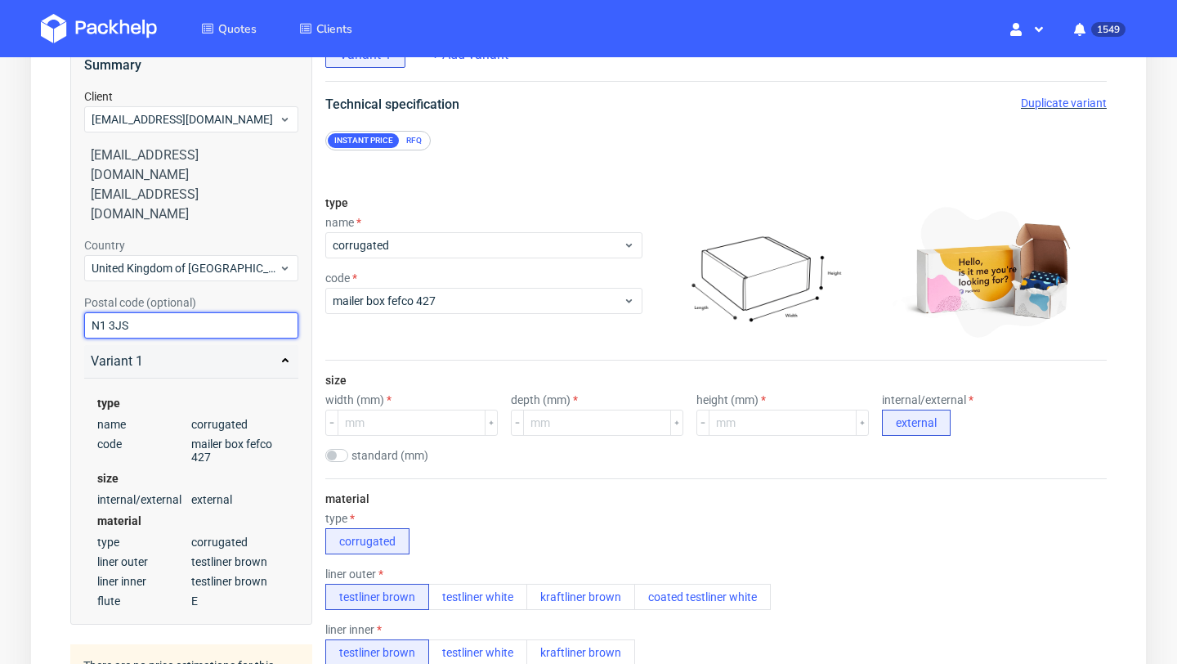
scroll to position [197, 0]
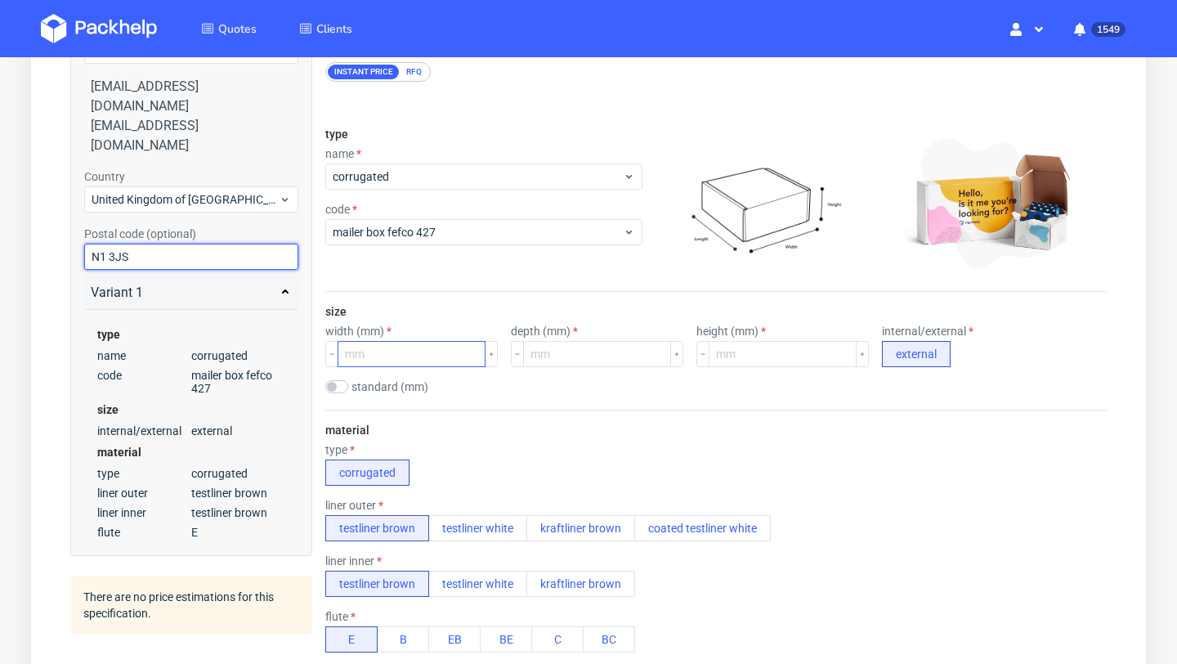
type input "N1 3JS"
click at [382, 348] on input "number" at bounding box center [411, 354] width 148 height 26
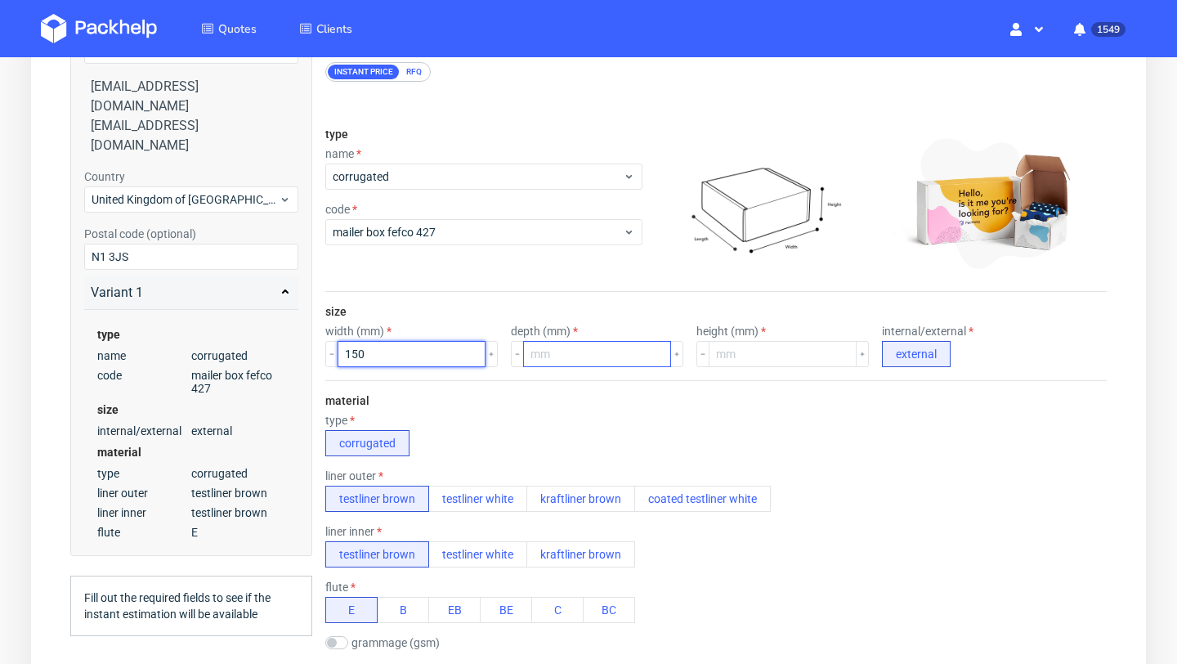
type input "150"
click at [528, 355] on input "number" at bounding box center [597, 354] width 148 height 26
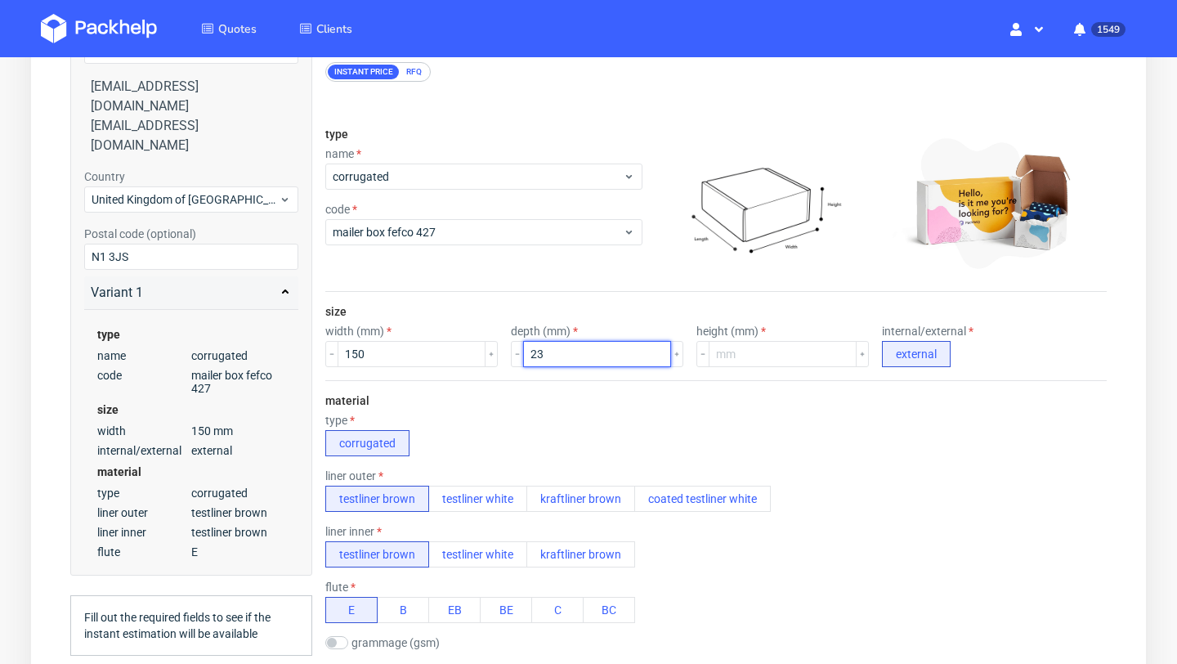
type input "233"
type input "233.7"
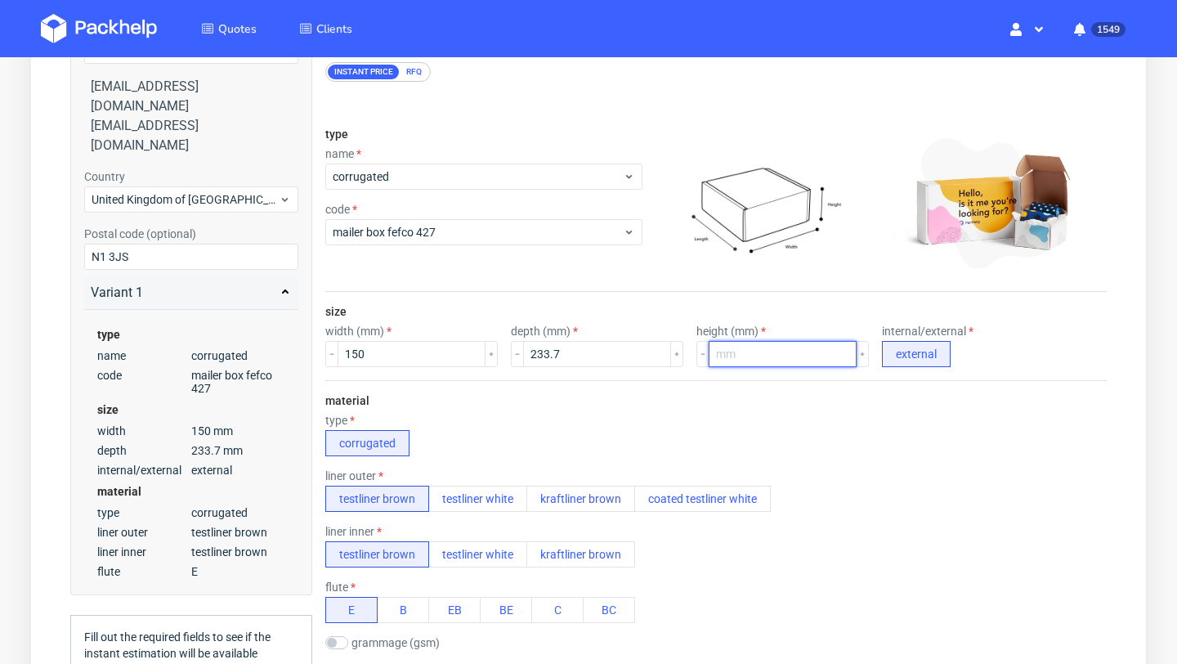
click at [725, 351] on input "number" at bounding box center [782, 354] width 148 height 26
type input "1"
type input "27"
type input "27.9"
click at [749, 449] on div "type corrugated" at bounding box center [715, 434] width 781 height 42
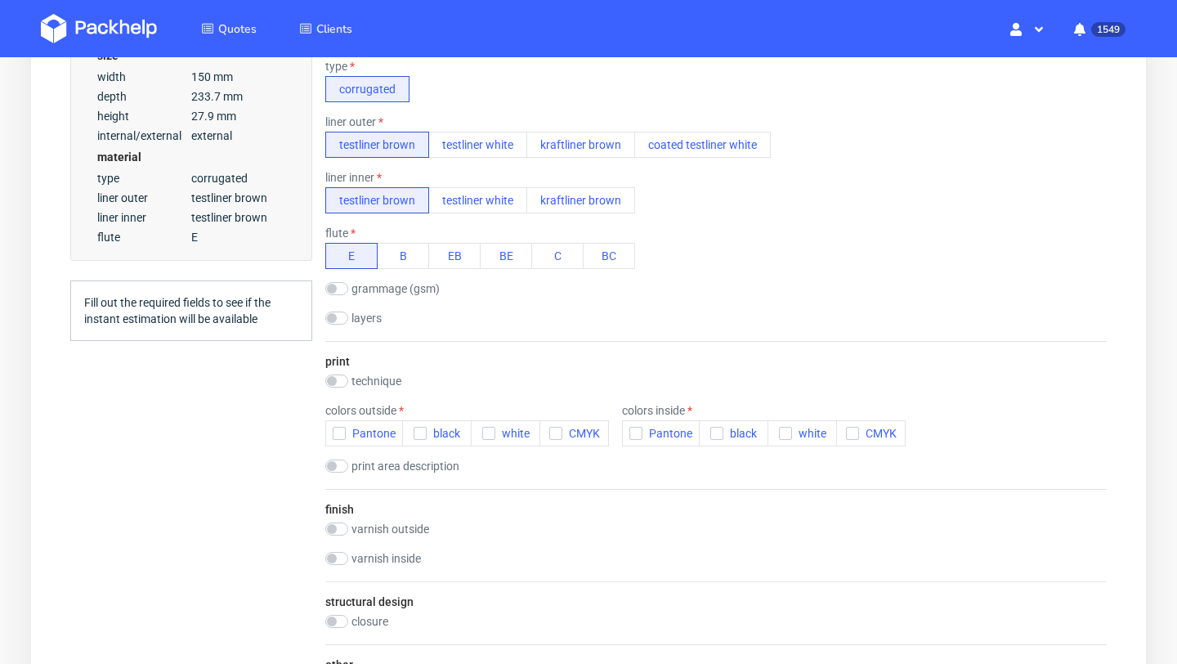
scroll to position [596, 0]
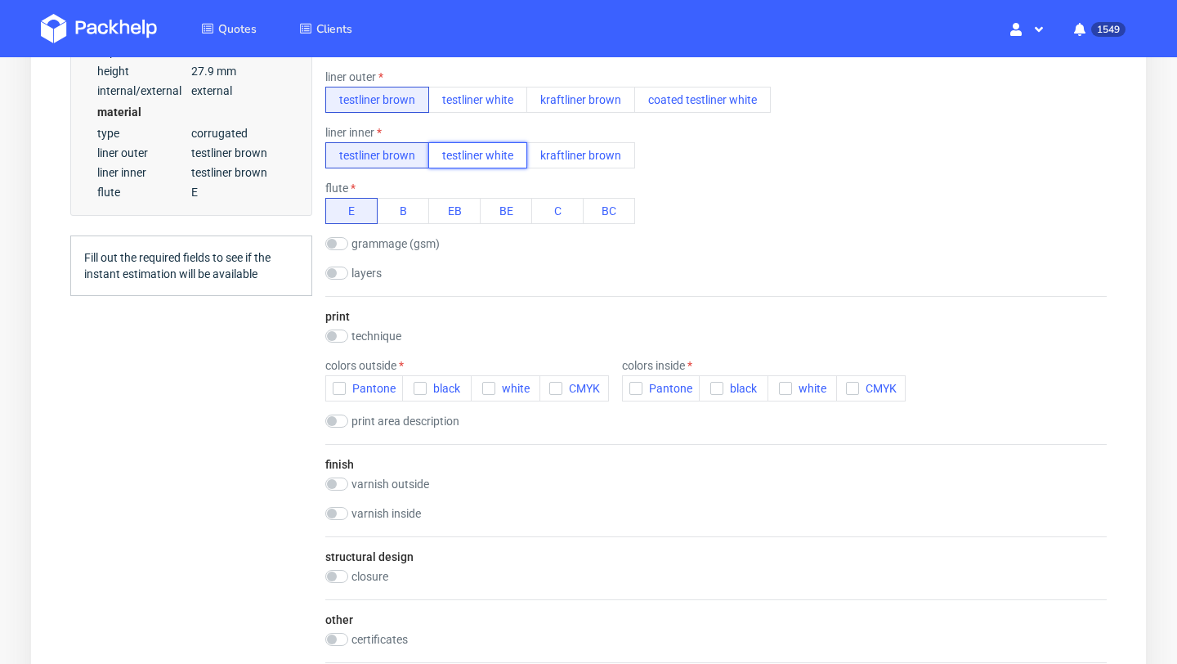
click at [476, 154] on button "testliner white" at bounding box center [477, 155] width 99 height 26
click at [556, 384] on icon "button" at bounding box center [555, 387] width 11 height 11
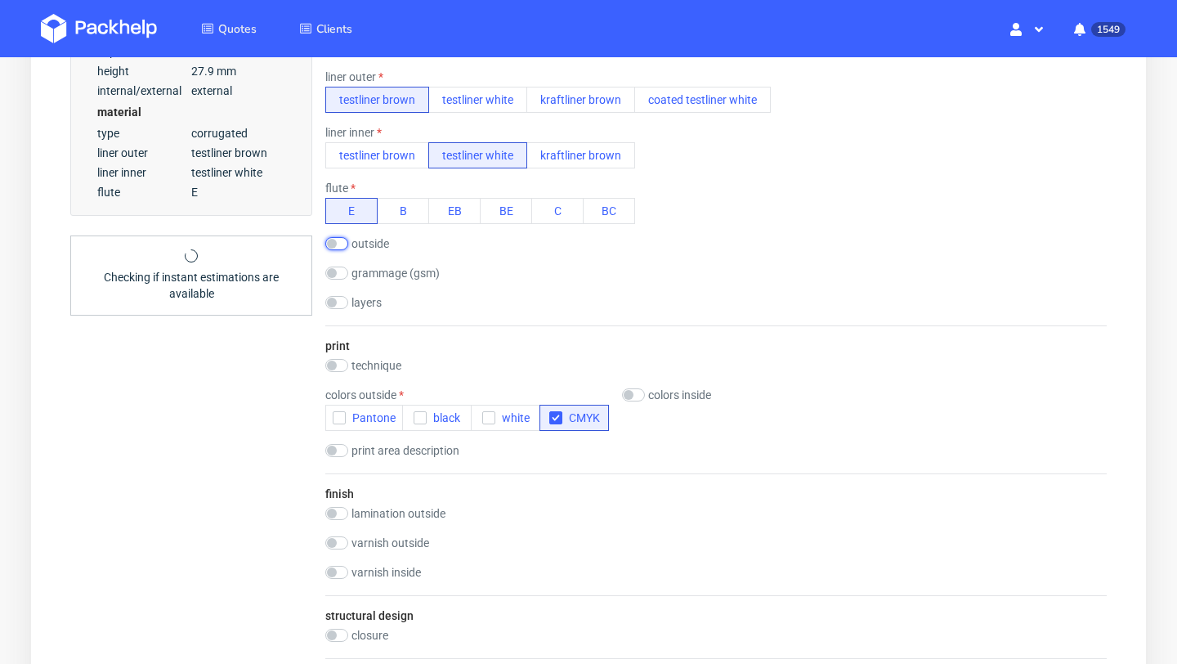
click at [338, 246] on input "checkbox" at bounding box center [336, 243] width 23 height 13
checkbox input "true"
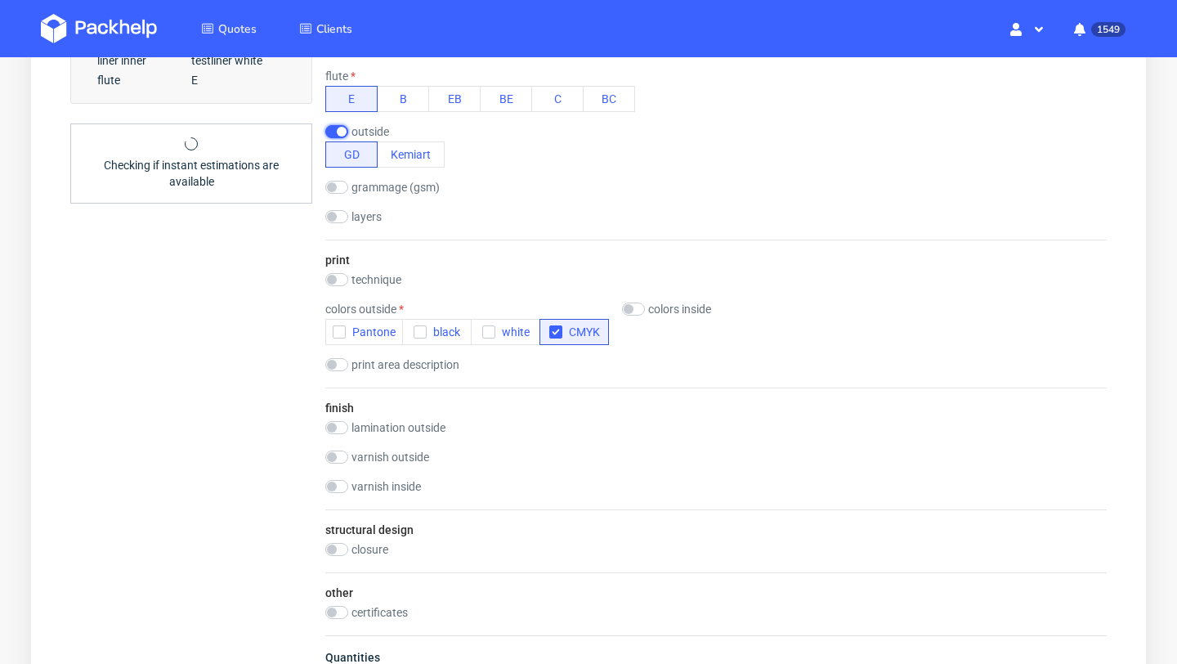
scroll to position [722, 0]
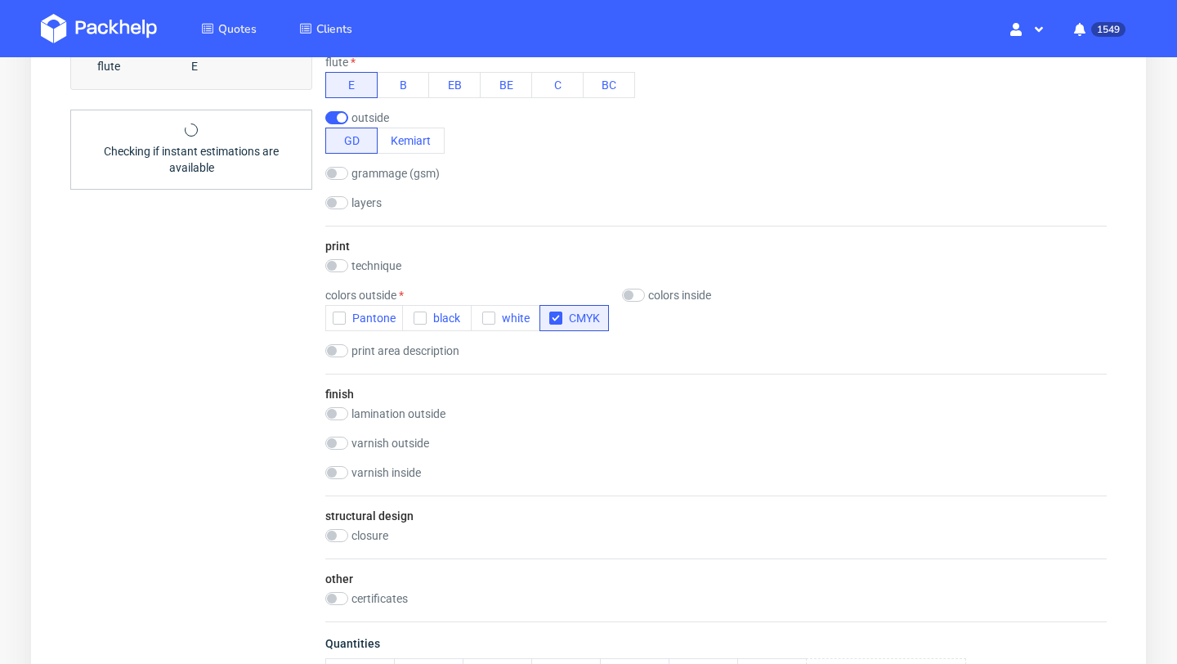
click at [408, 411] on label "lamination outside" at bounding box center [398, 413] width 94 height 13
checkbox input "true"
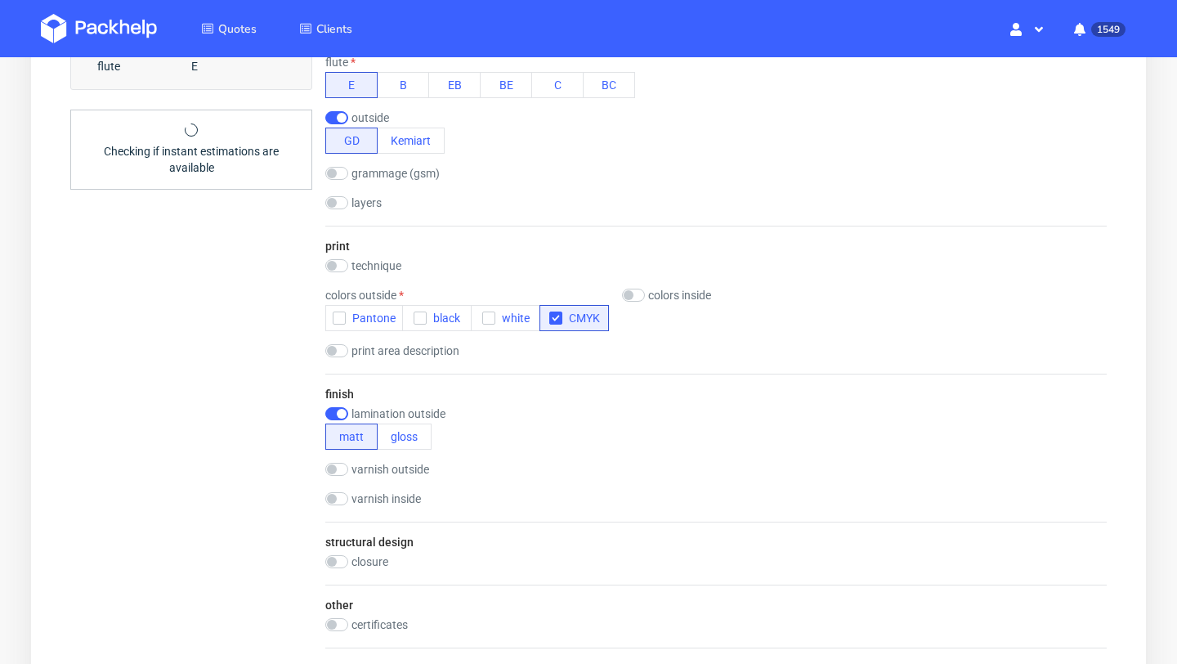
scroll to position [869, 0]
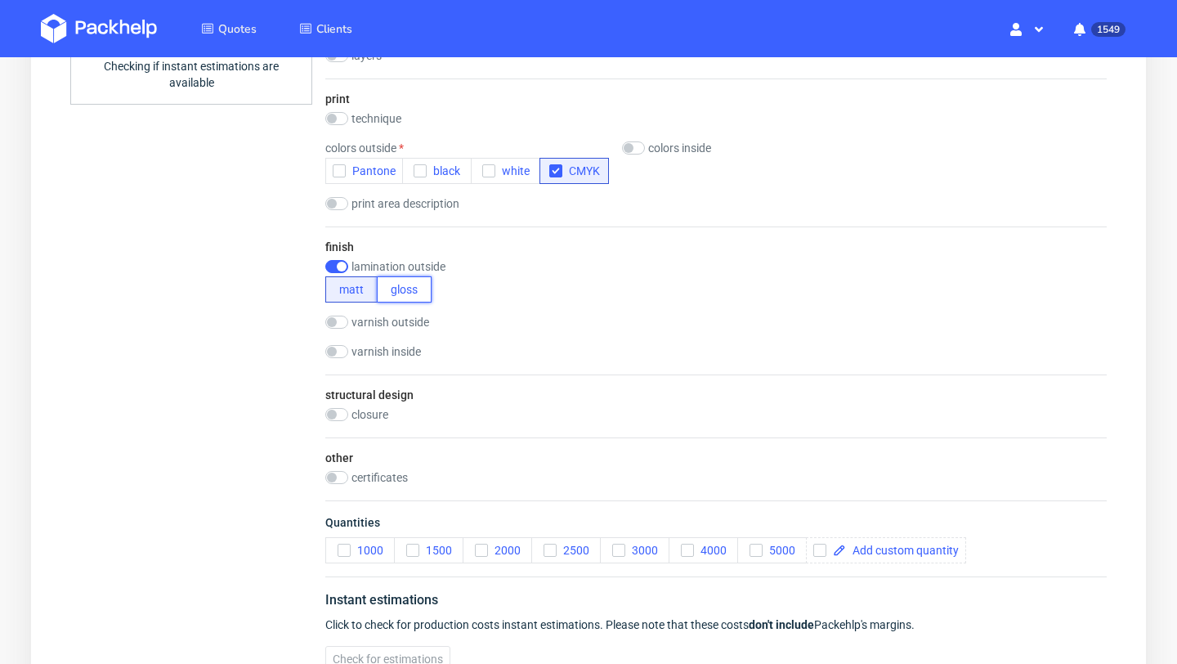
click at [397, 284] on button "gloss" at bounding box center [404, 289] width 55 height 26
click at [888, 559] on div at bounding box center [886, 550] width 160 height 26
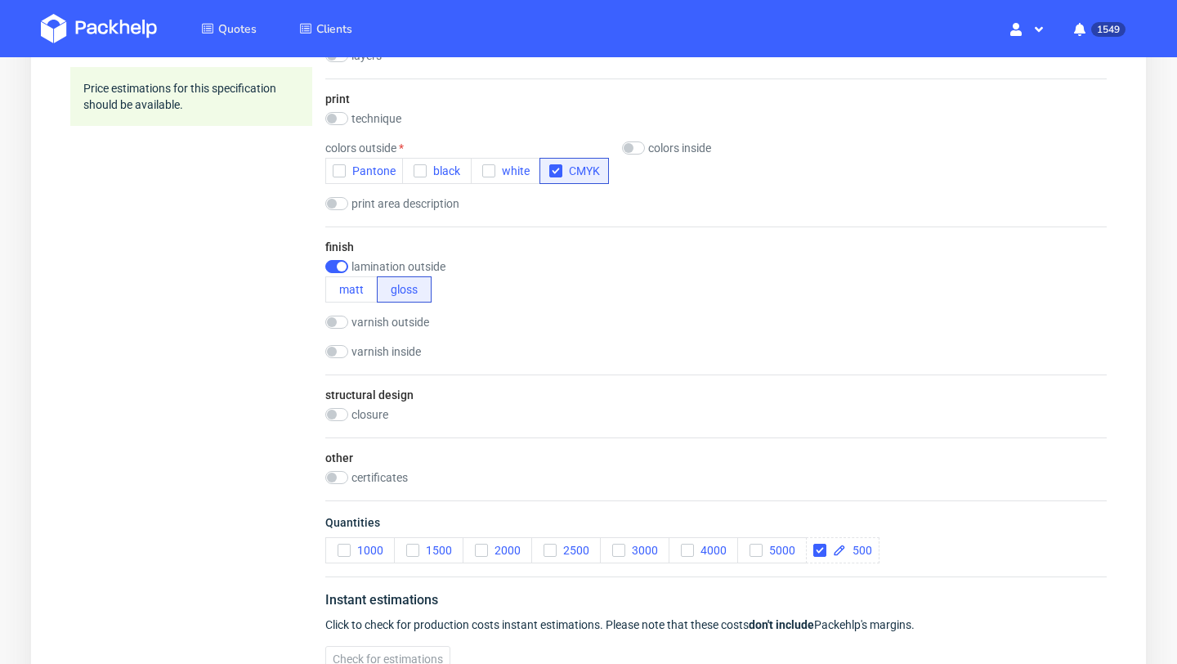
click at [904, 585] on div "Instant estimations Click to check for production costs instant estimations. Pl…" at bounding box center [715, 630] width 781 height 109
checkbox input "true"
click at [918, 545] on span at bounding box center [974, 549] width 113 height 11
click at [912, 485] on div "certificates FSC" at bounding box center [715, 479] width 781 height 16
checkbox input "true"
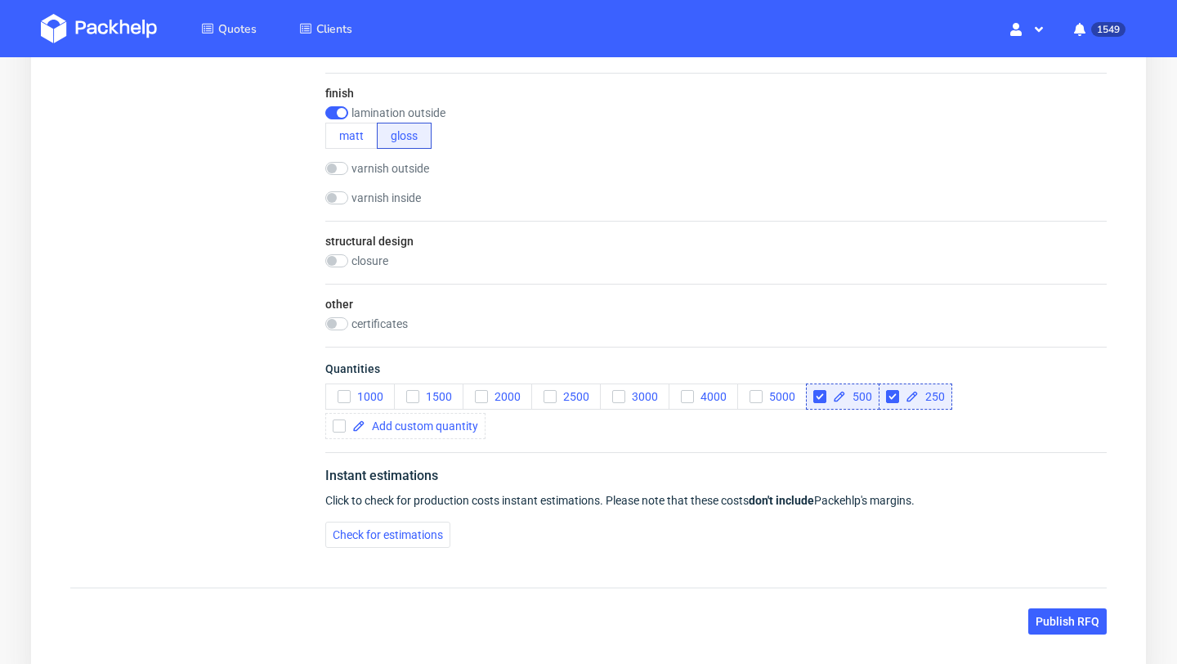
scroll to position [1124, 0]
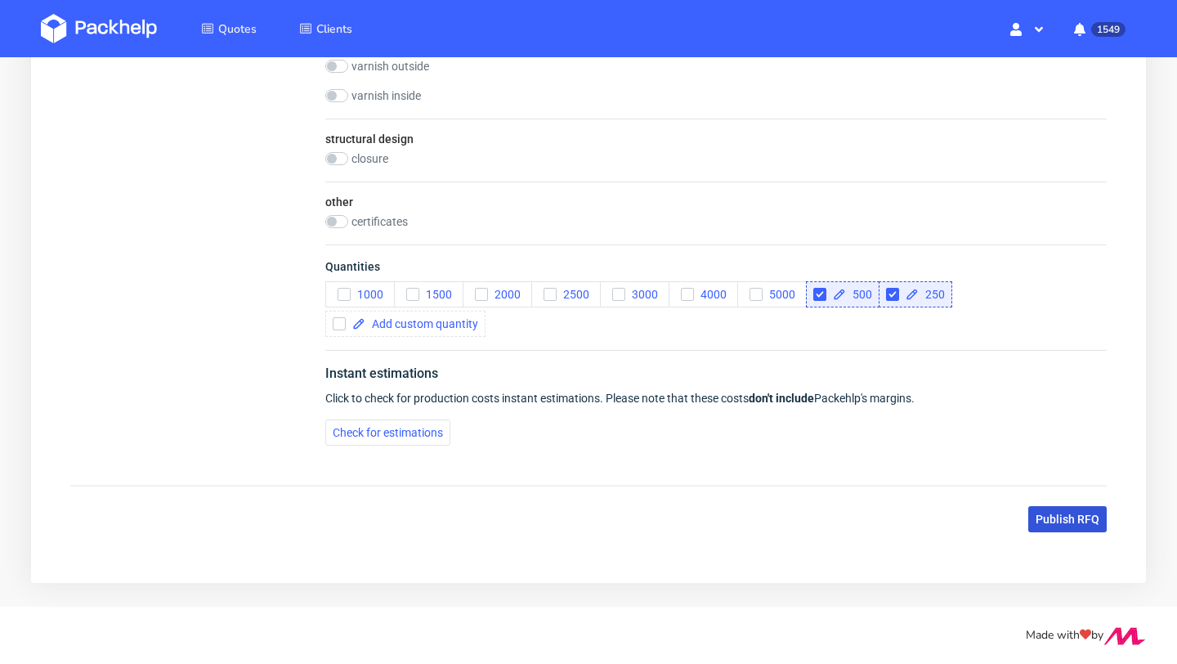
click at [1070, 524] on span "Publish RFQ" at bounding box center [1067, 518] width 64 height 11
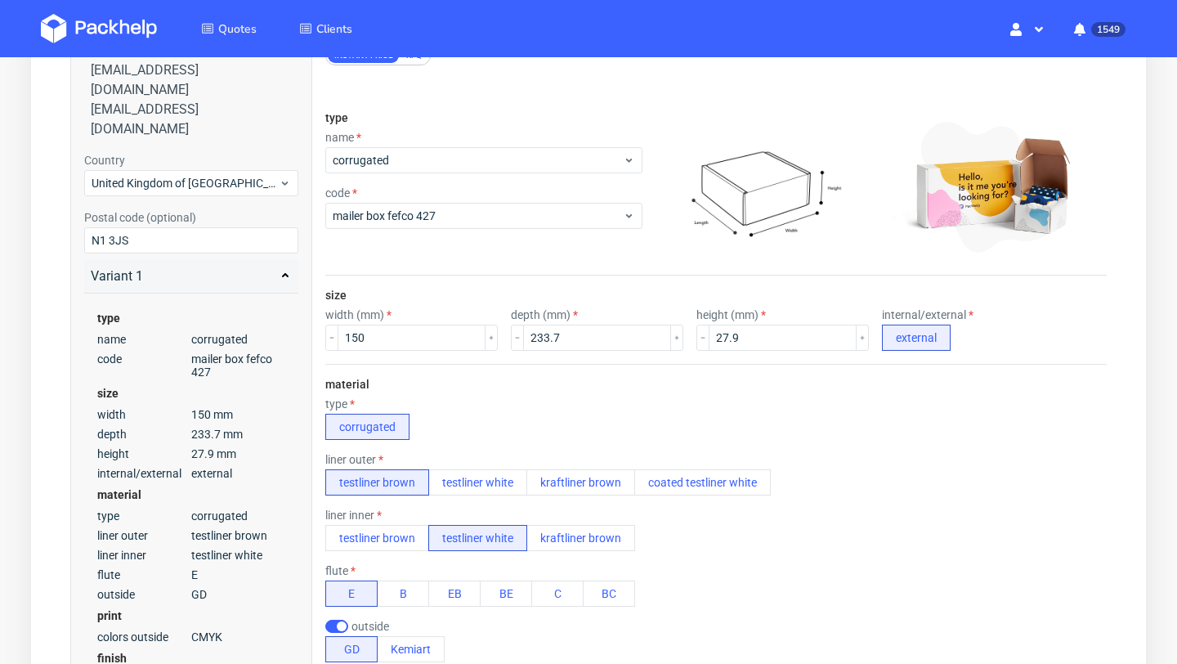
scroll to position [0, 0]
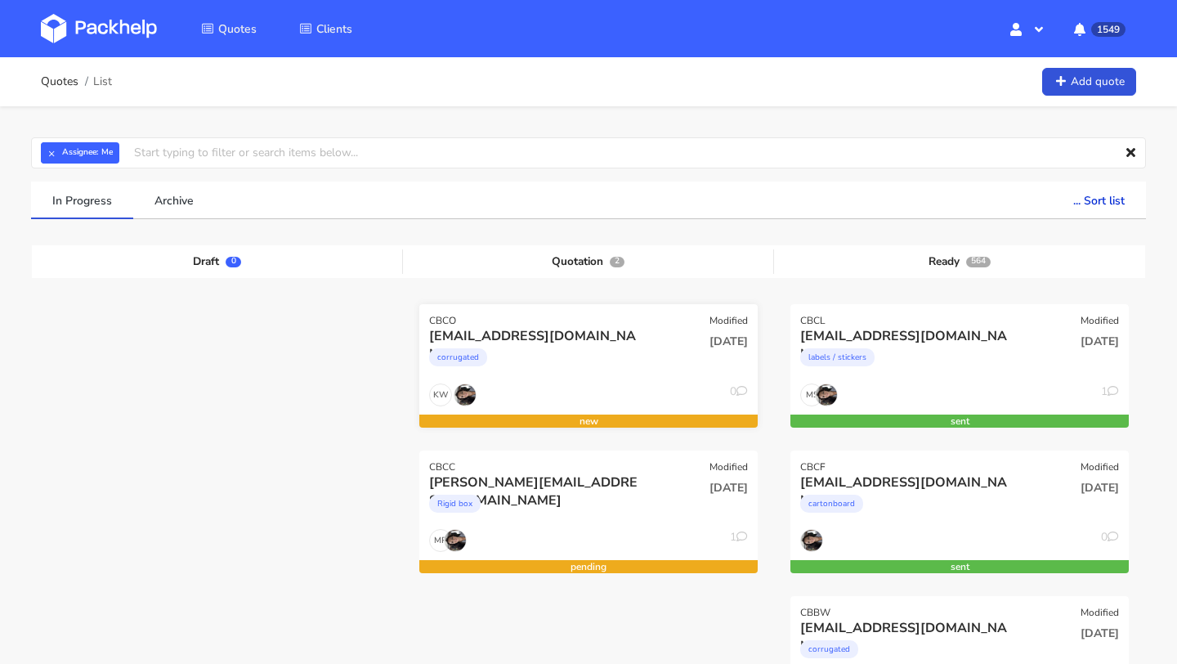
click at [634, 371] on div "corrugated" at bounding box center [537, 361] width 217 height 33
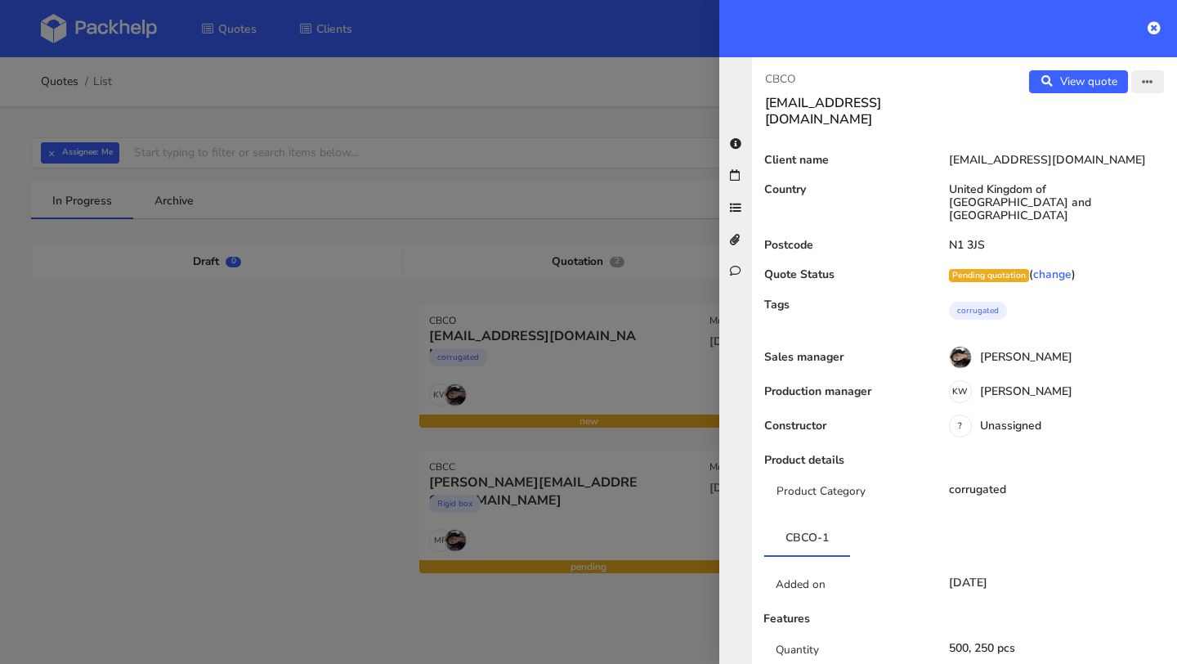
click at [1156, 85] on button "button" at bounding box center [1147, 81] width 33 height 23
click at [1081, 124] on link "Edit quote" at bounding box center [1094, 115] width 144 height 27
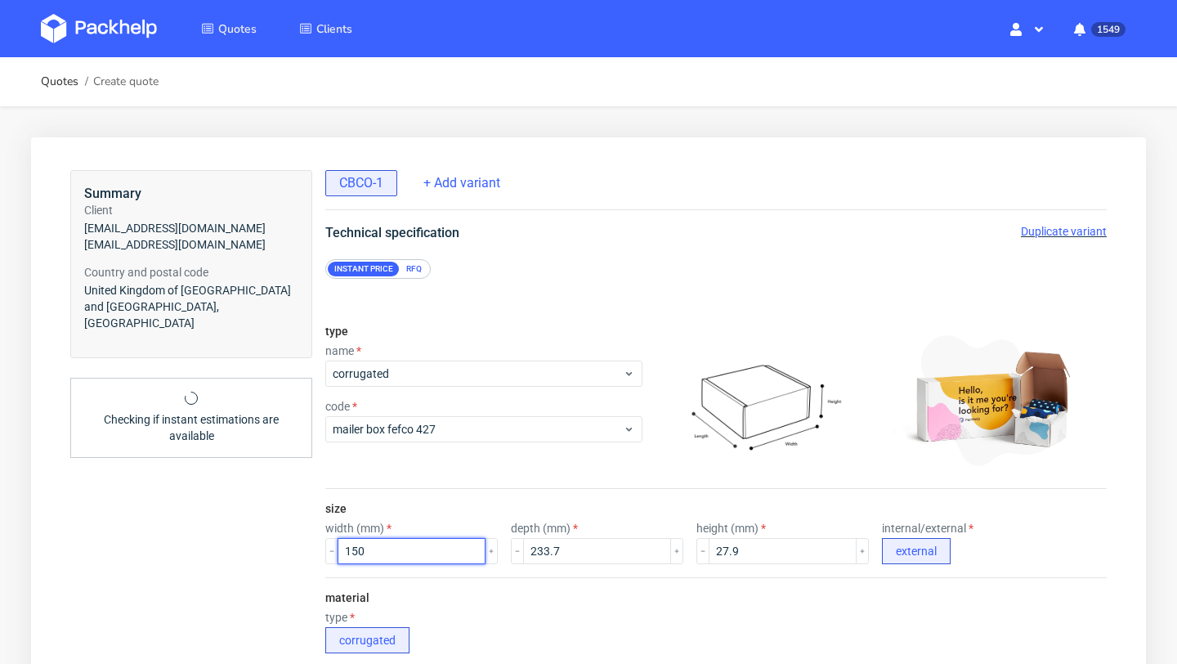
click at [358, 547] on input "150" at bounding box center [411, 551] width 148 height 26
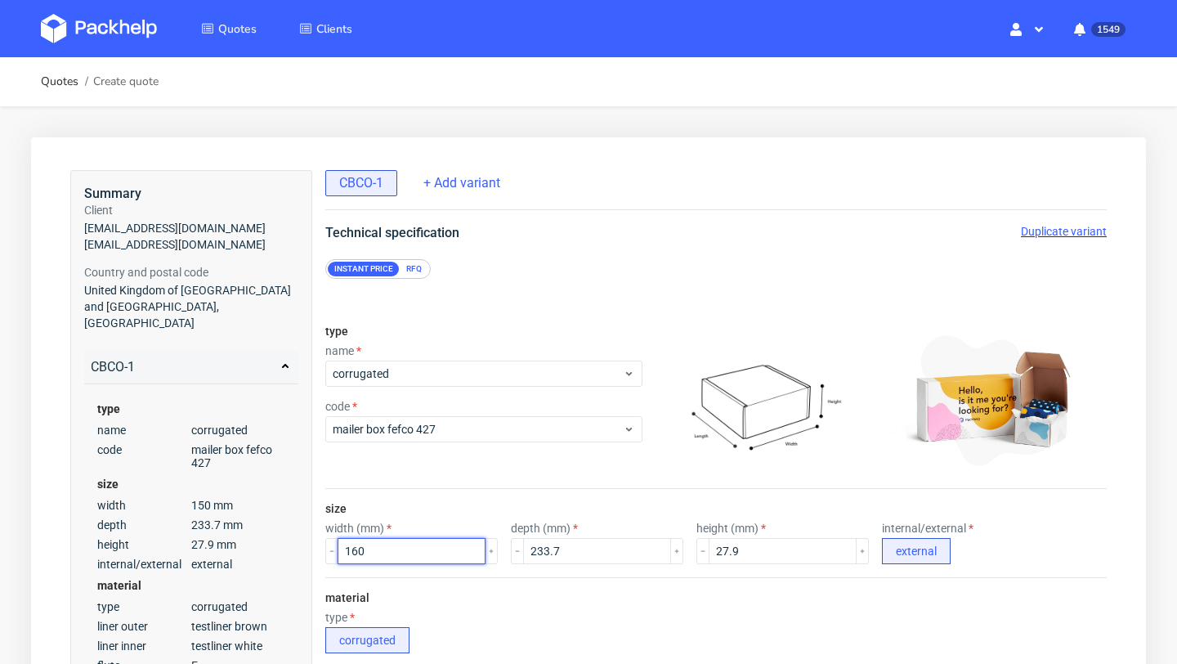
scroll to position [1124, 0]
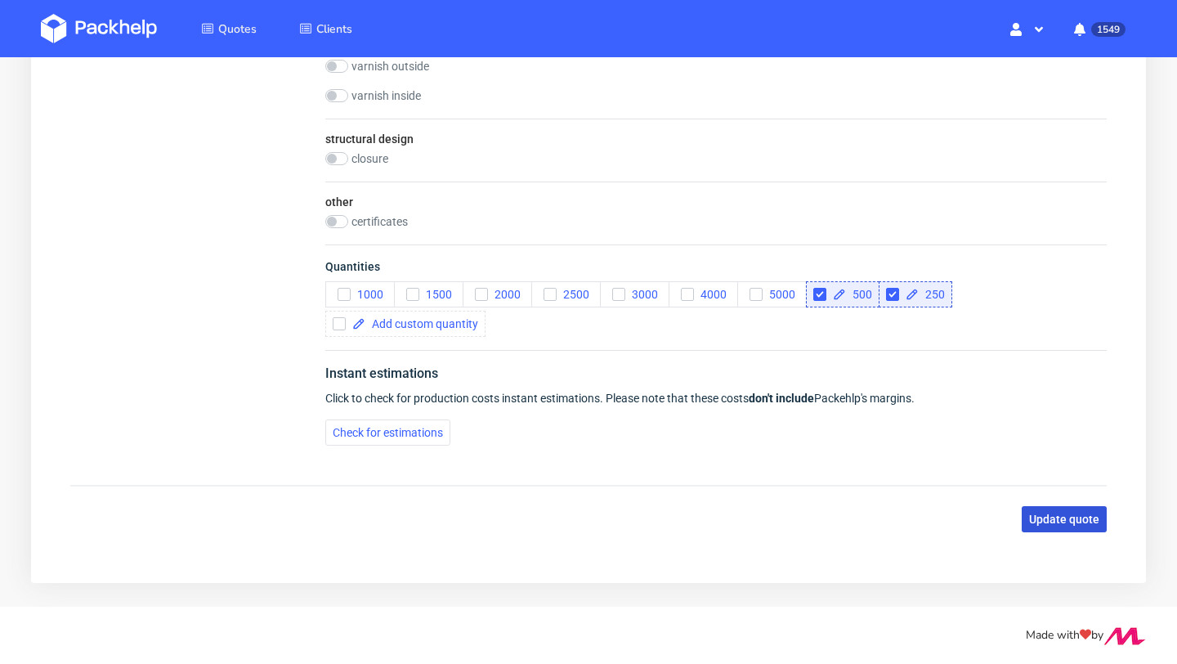
type input "160"
click at [1057, 530] on button "Update quote" at bounding box center [1063, 519] width 85 height 26
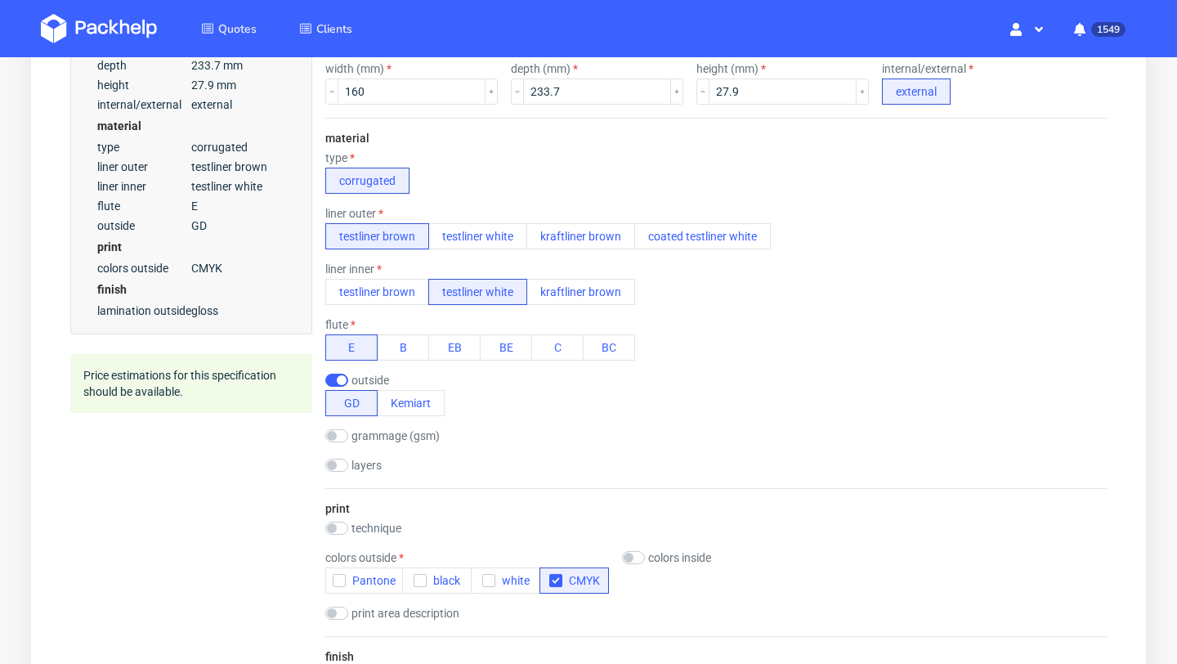
scroll to position [452, 0]
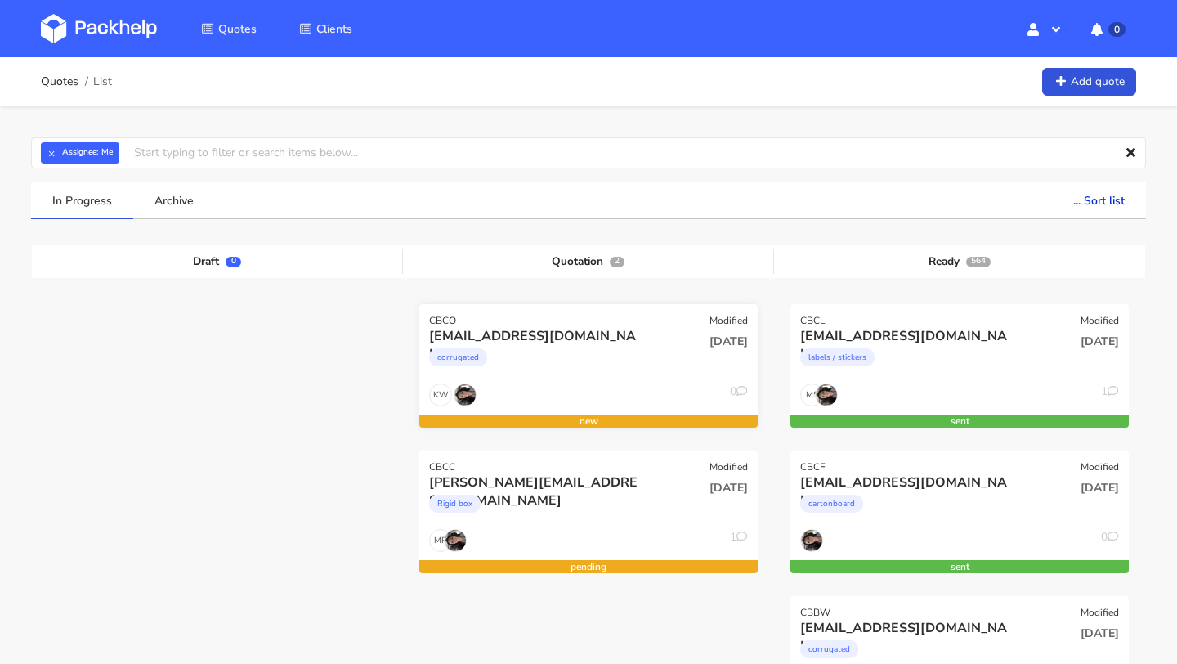
click at [465, 324] on div "CBCO Modified" at bounding box center [588, 315] width 338 height 23
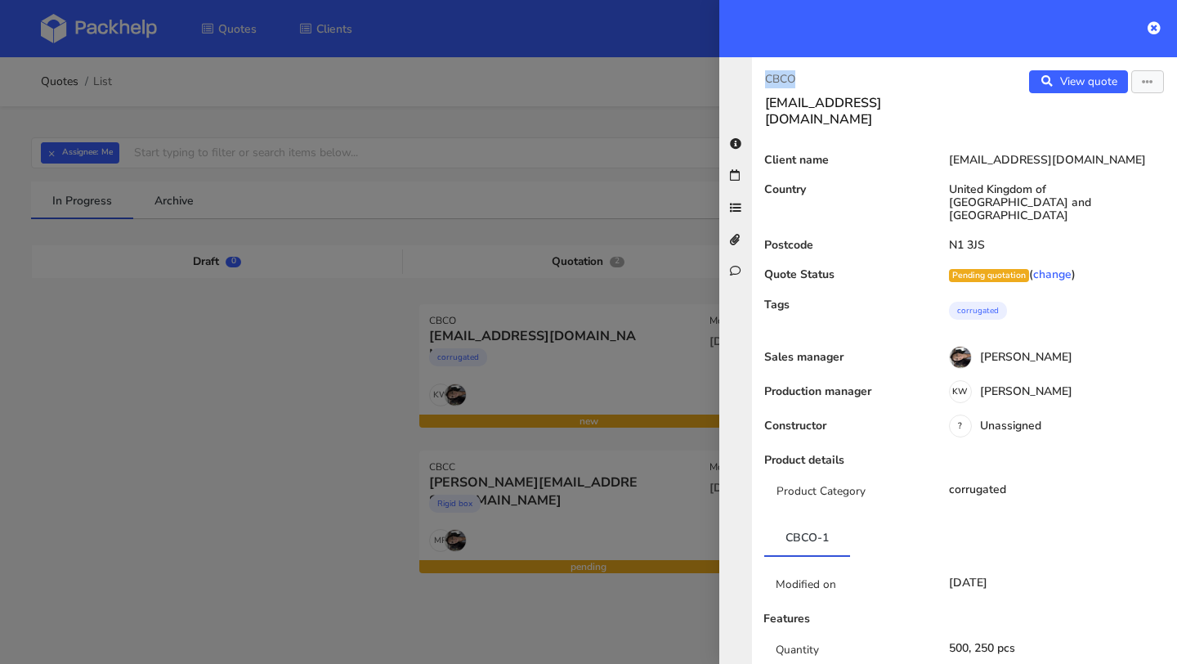
drag, startPoint x: 819, startPoint y: 81, endPoint x: 744, endPoint y: 81, distance: 74.4
click at [744, 81] on div "CBCO max@bluemarketmedia.co.uk View quote Edit quote Client name max@bluemarket…" at bounding box center [948, 360] width 458 height 606
copy p "CBCO"
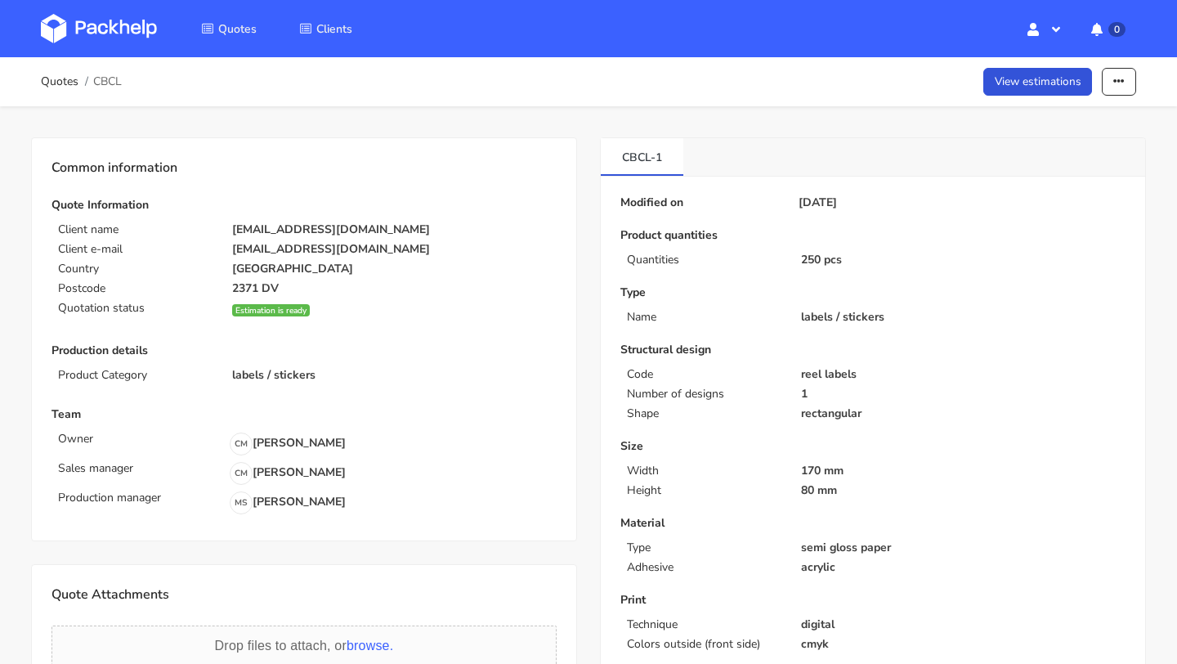
scroll to position [385, 0]
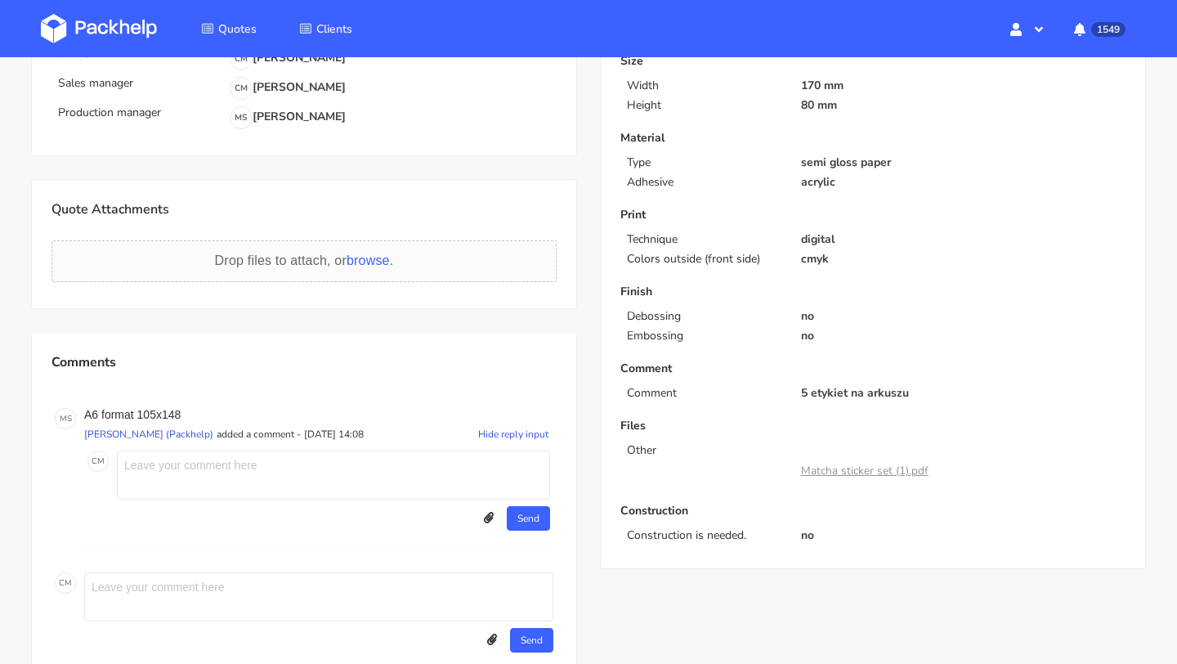
click at [442, 390] on div "Comments M S A6 format 105x148 [PERSON_NAME] (Packhelp) added a comment - [DATE…" at bounding box center [303, 503] width 505 height 303
click at [429, 325] on div "Common information Quote Information Client name [PERSON_NAME][EMAIL_ADDRESS][D…" at bounding box center [304, 225] width 569 height 946
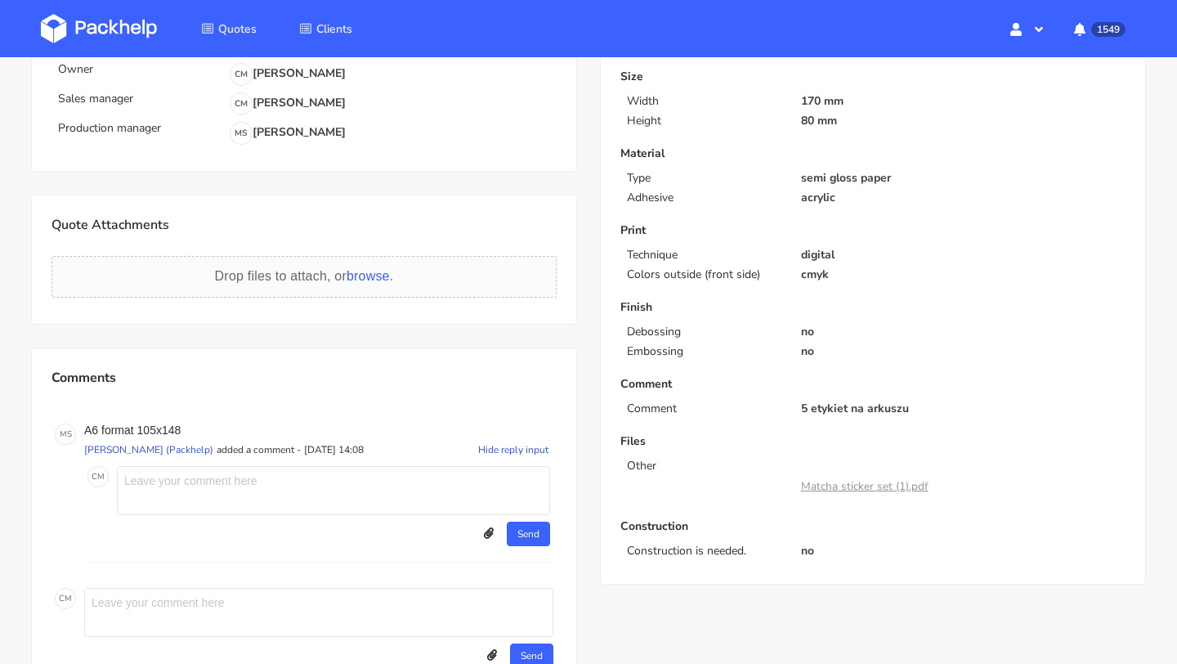
scroll to position [0, 0]
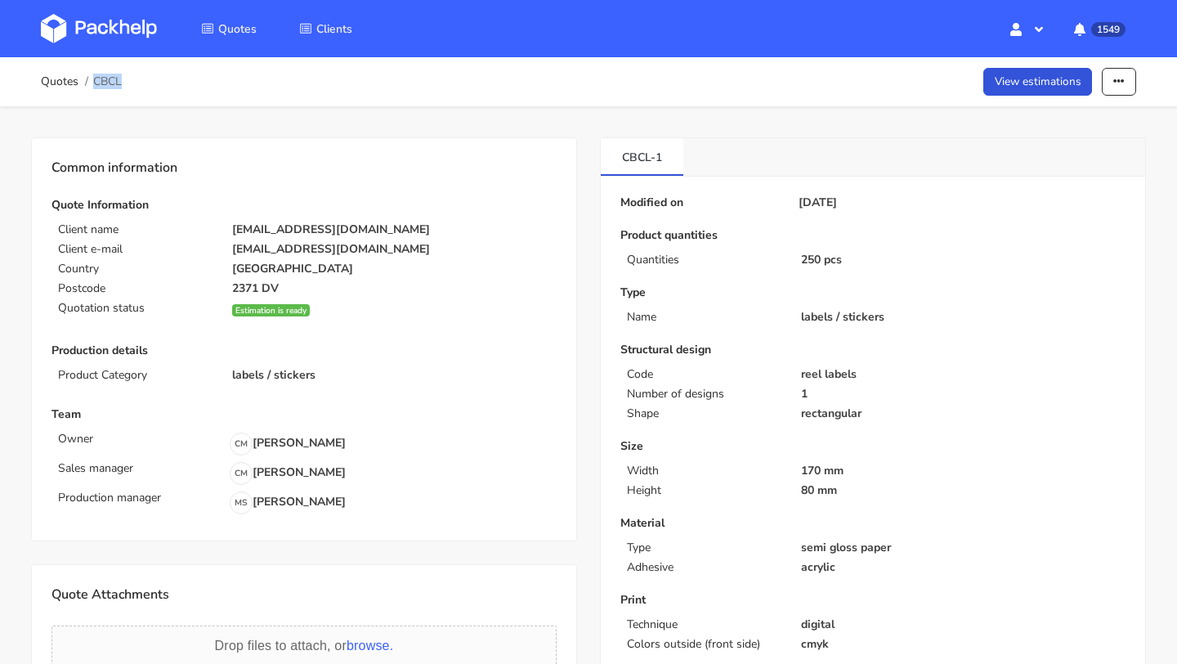
drag, startPoint x: 127, startPoint y: 89, endPoint x: 94, endPoint y: 82, distance: 34.3
click at [94, 82] on div "Quotes CBCL View estimations Edit quote Show estimations Reject quote" at bounding box center [588, 81] width 1095 height 33
click at [1017, 76] on link "View estimations" at bounding box center [1037, 82] width 109 height 29
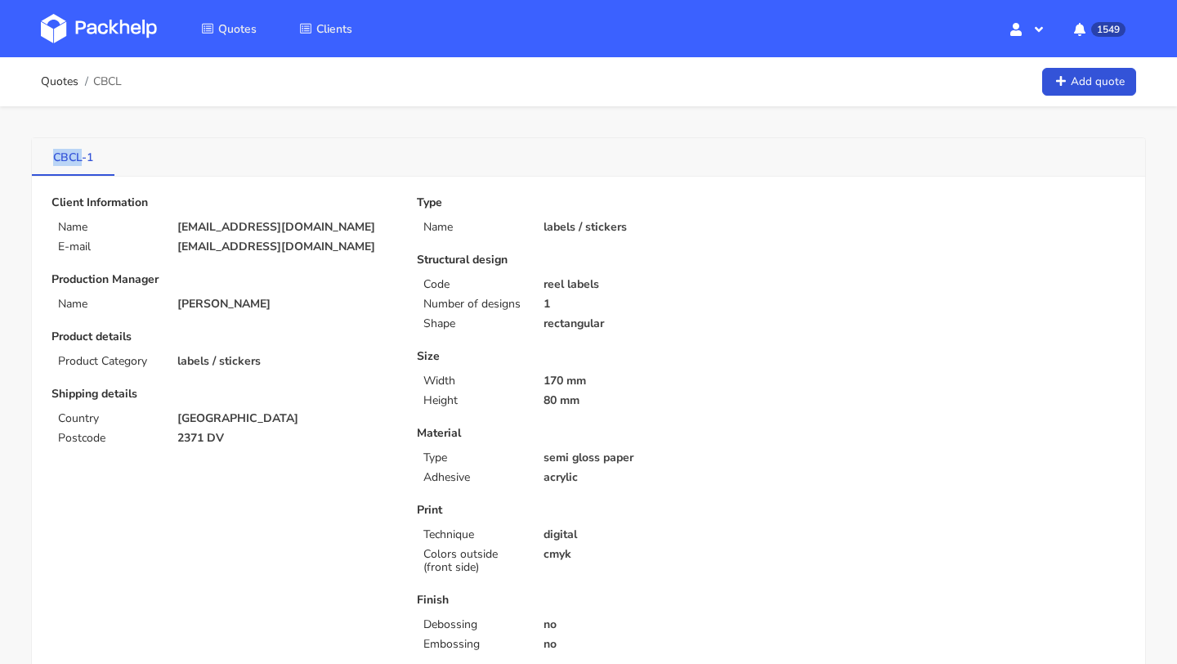
drag, startPoint x: 47, startPoint y: 157, endPoint x: 79, endPoint y: 157, distance: 31.9
click at [80, 157] on link "CBCL-1" at bounding box center [73, 156] width 83 height 36
copy link "CBCL"
click at [52, 78] on link "Quotes" at bounding box center [60, 81] width 38 height 13
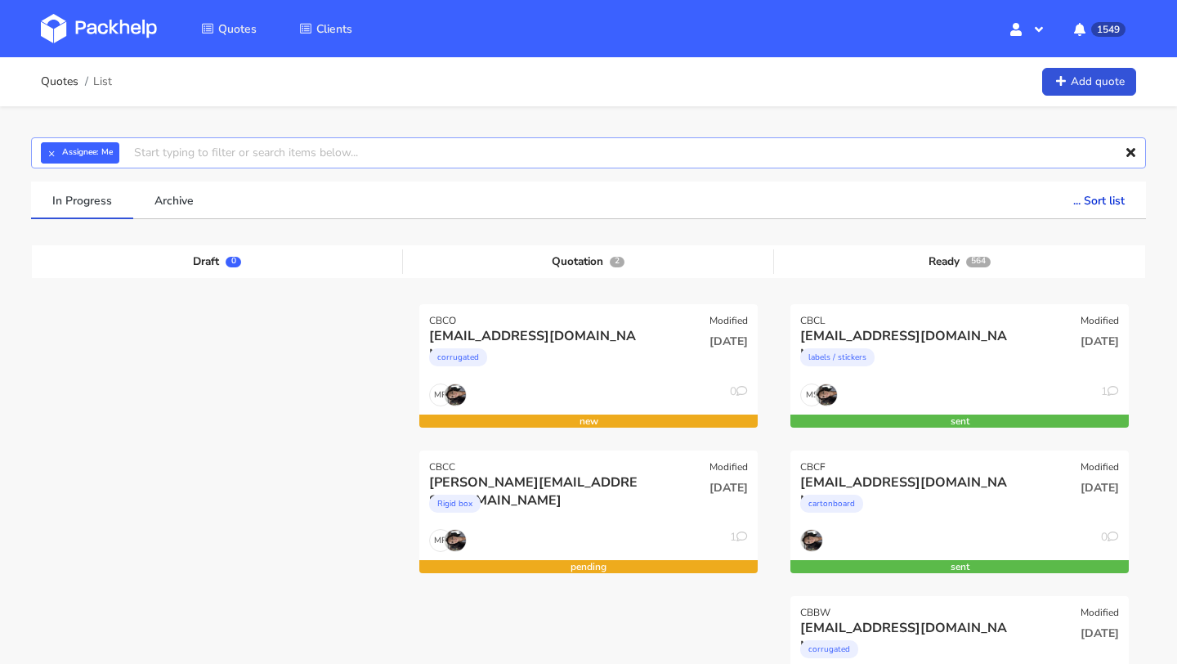
click at [190, 157] on input "text" at bounding box center [588, 152] width 1115 height 31
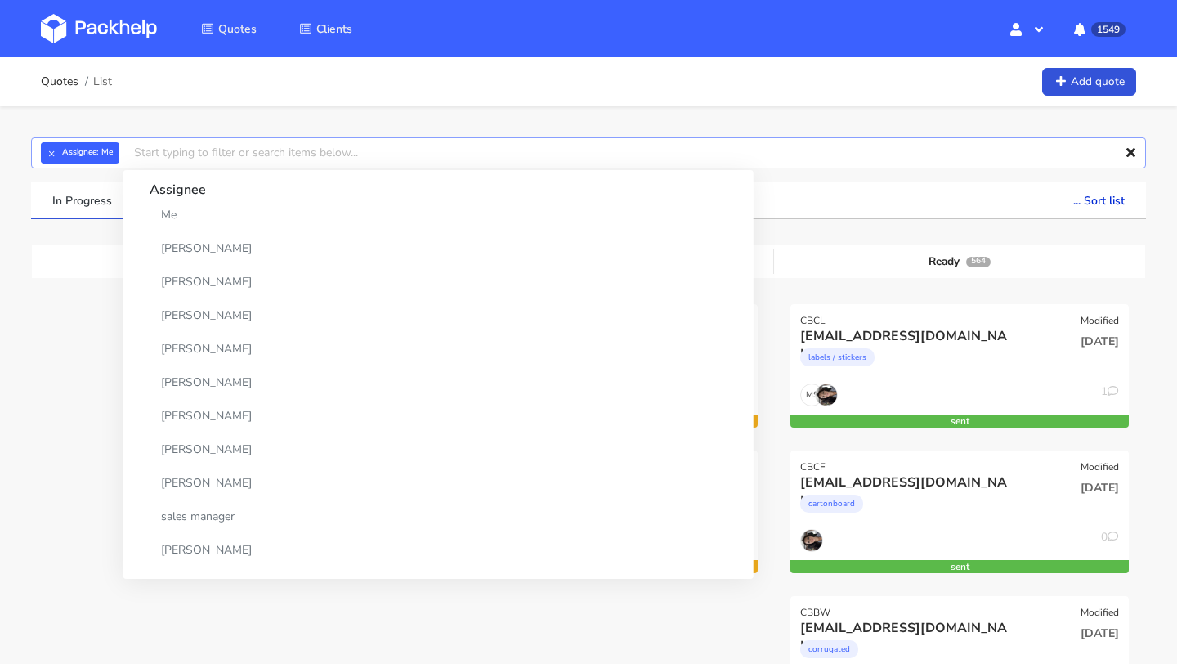
paste input "CBCL"
type input "CBCL"
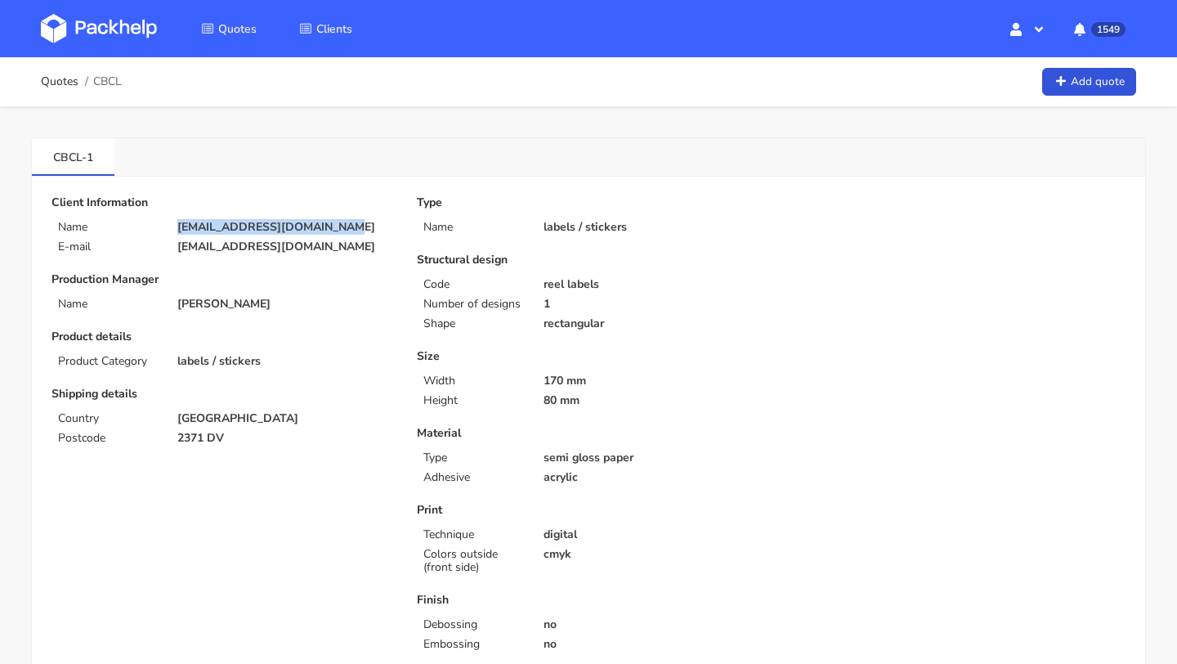
drag, startPoint x: 337, startPoint y: 227, endPoint x: 175, endPoint y: 228, distance: 162.6
click at [175, 228] on div "[EMAIL_ADDRESS][DOMAIN_NAME]" at bounding box center [285, 227] width 239 height 13
copy p "[EMAIL_ADDRESS][DOMAIN_NAME]"
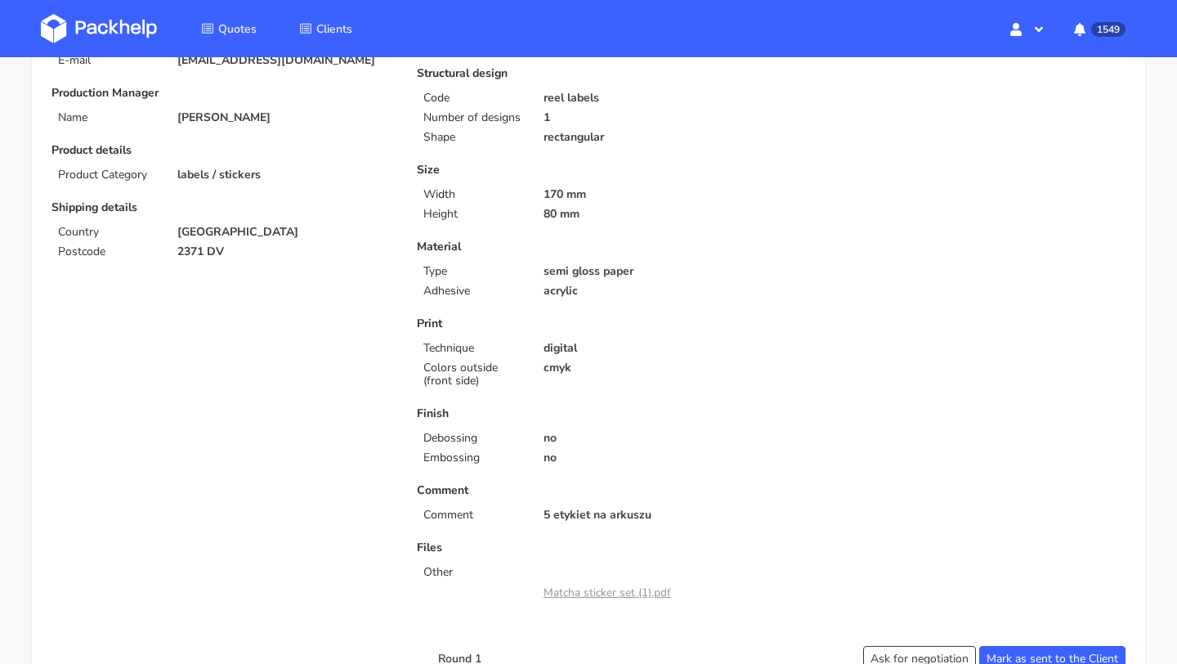
scroll to position [300, 0]
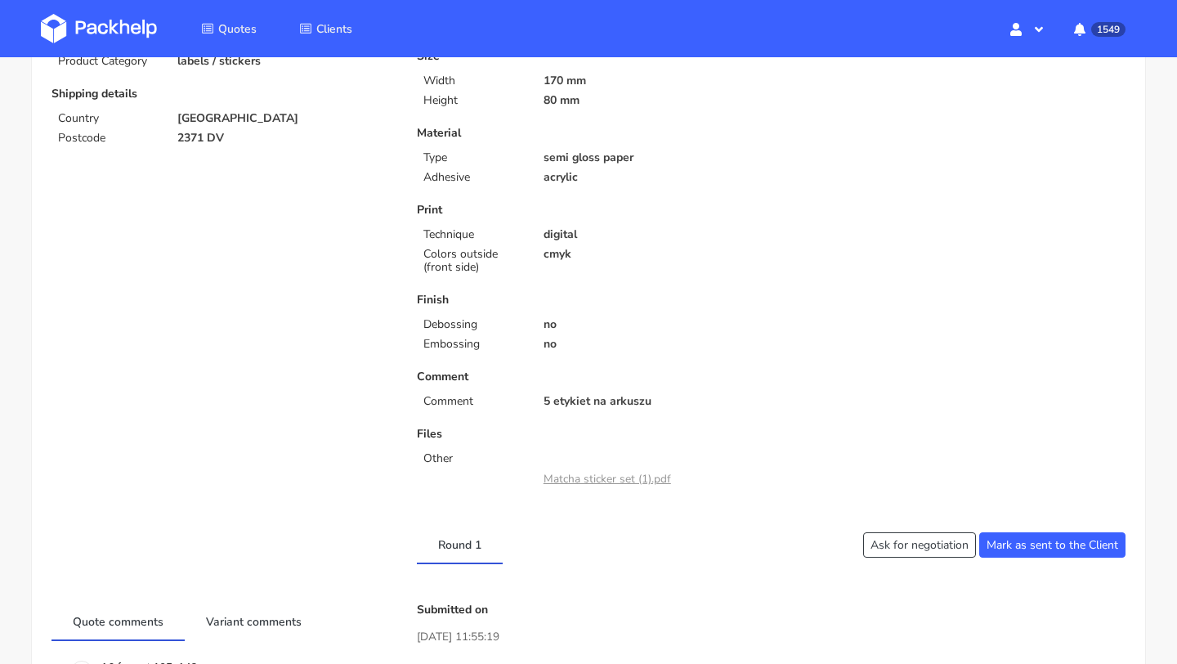
drag, startPoint x: 233, startPoint y: 131, endPoint x: 163, endPoint y: 132, distance: 70.3
click at [163, 132] on div "Shipping details Country [GEOGRAPHIC_DATA] Postcode 2371 DV" at bounding box center [222, 115] width 342 height 57
drag, startPoint x: 234, startPoint y: 137, endPoint x: 179, endPoint y: 137, distance: 54.7
click at [179, 137] on p "2371 DV" at bounding box center [285, 138] width 217 height 13
copy p "2371 DV"
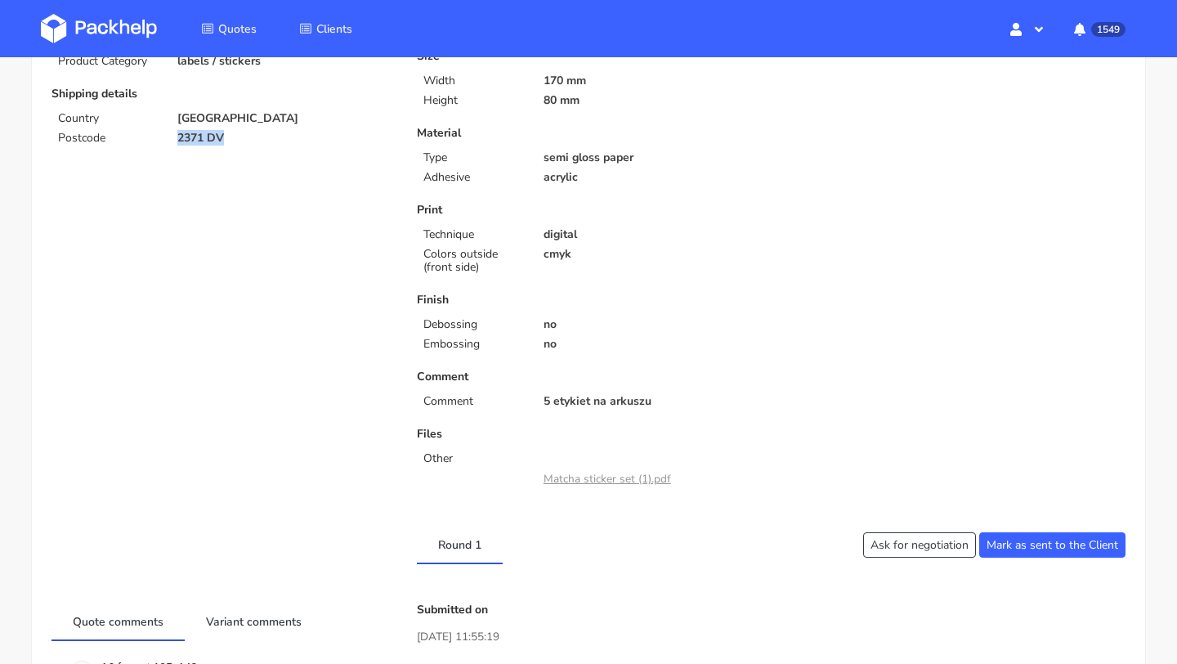
scroll to position [0, 0]
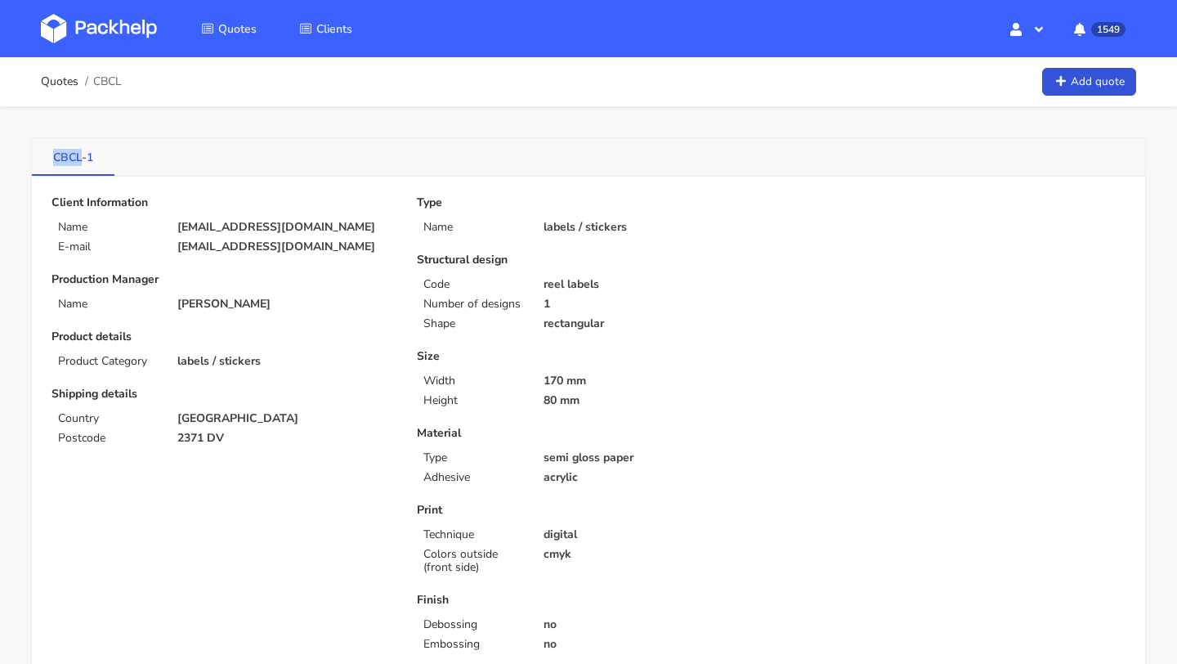
drag, startPoint x: 40, startPoint y: 155, endPoint x: 83, endPoint y: 161, distance: 42.9
click at [83, 161] on link "CBCL-1" at bounding box center [73, 156] width 83 height 36
copy link "CBCL"
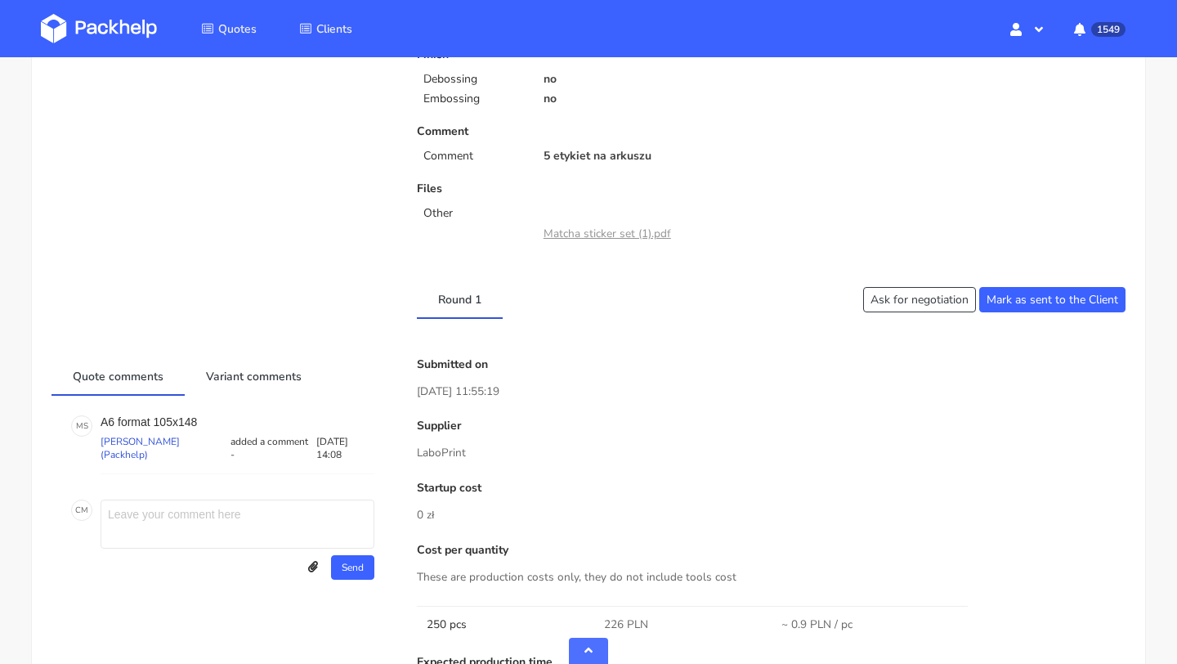
scroll to position [444, 0]
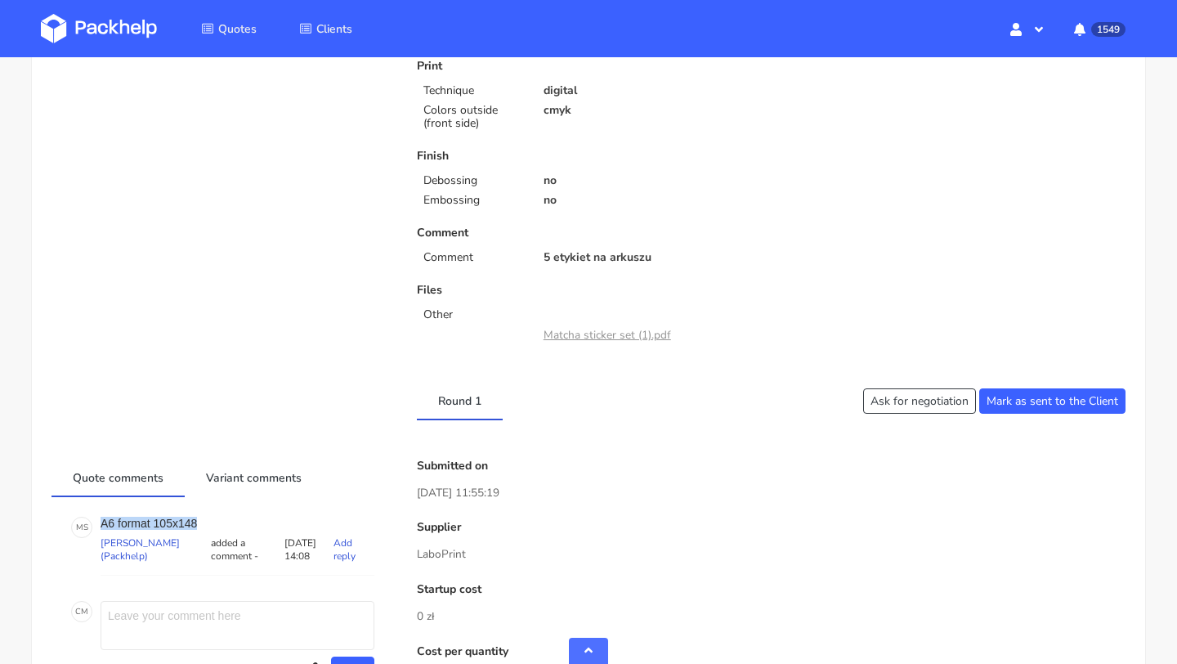
copy p "A6 format 105x148"
drag, startPoint x: 208, startPoint y: 525, endPoint x: 97, endPoint y: 525, distance: 110.3
click at [97, 525] on div "M S A6 format 105x148 [PERSON_NAME] (Packhelp) added a comment - [DATE] 14:08 A…" at bounding box center [222, 545] width 303 height 59
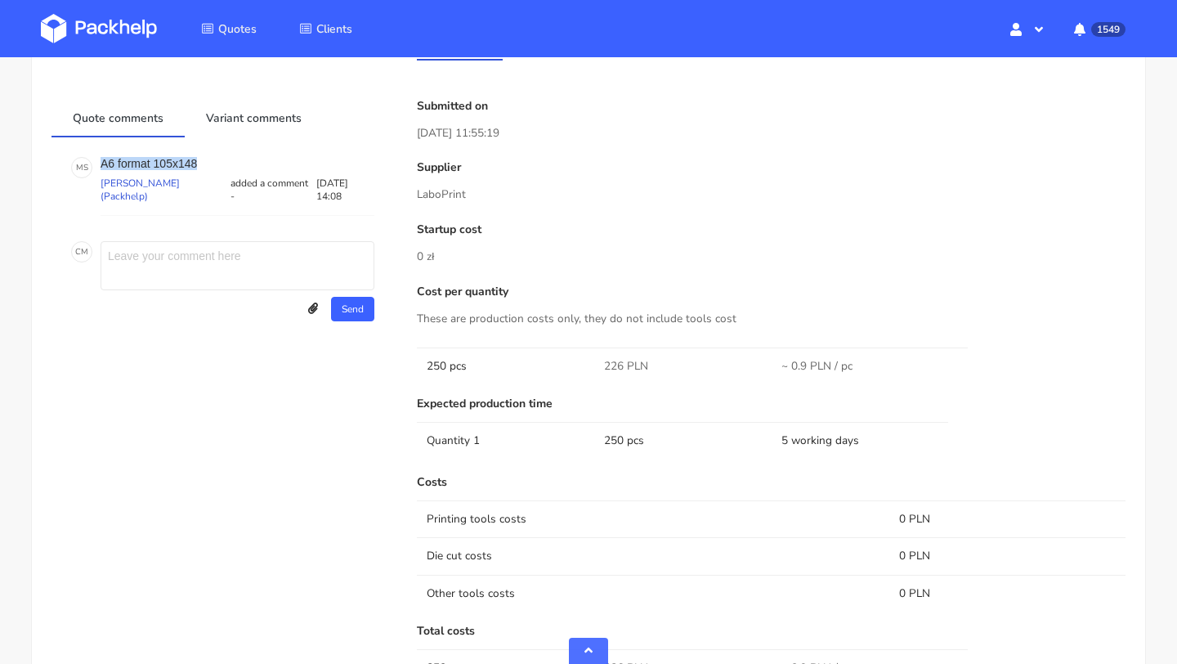
scroll to position [1156, 0]
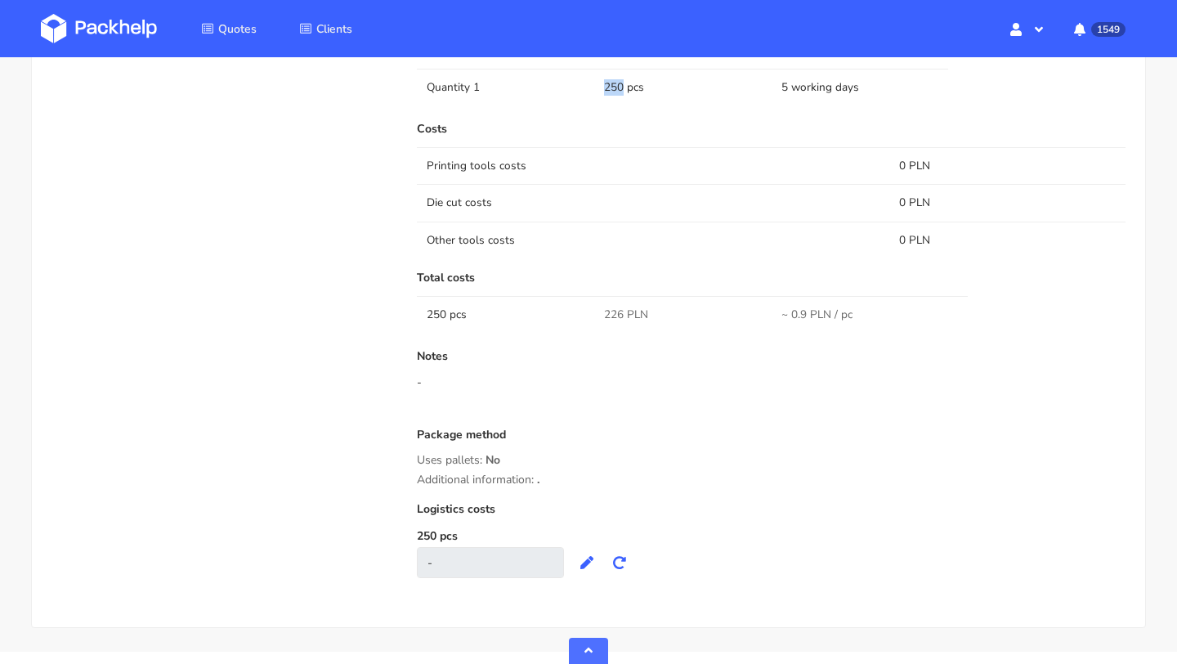
drag, startPoint x: 623, startPoint y: 80, endPoint x: 605, endPoint y: 80, distance: 18.0
click at [605, 80] on td "250 pcs" at bounding box center [682, 87] width 177 height 37
copy td "250"
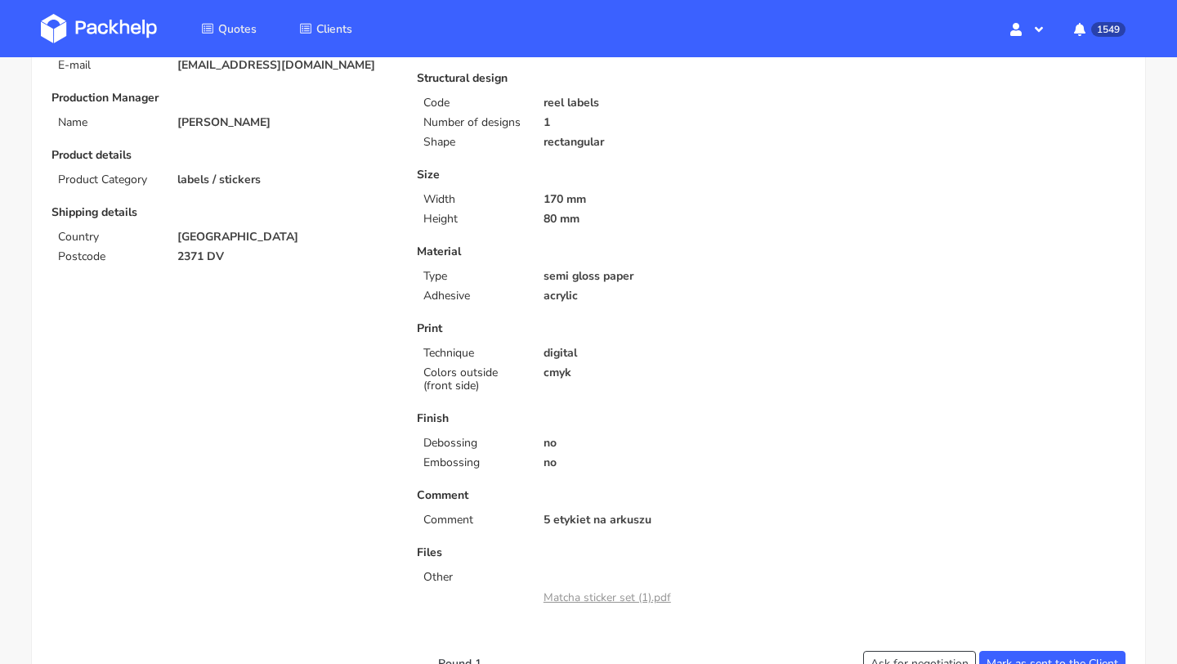
scroll to position [0, 0]
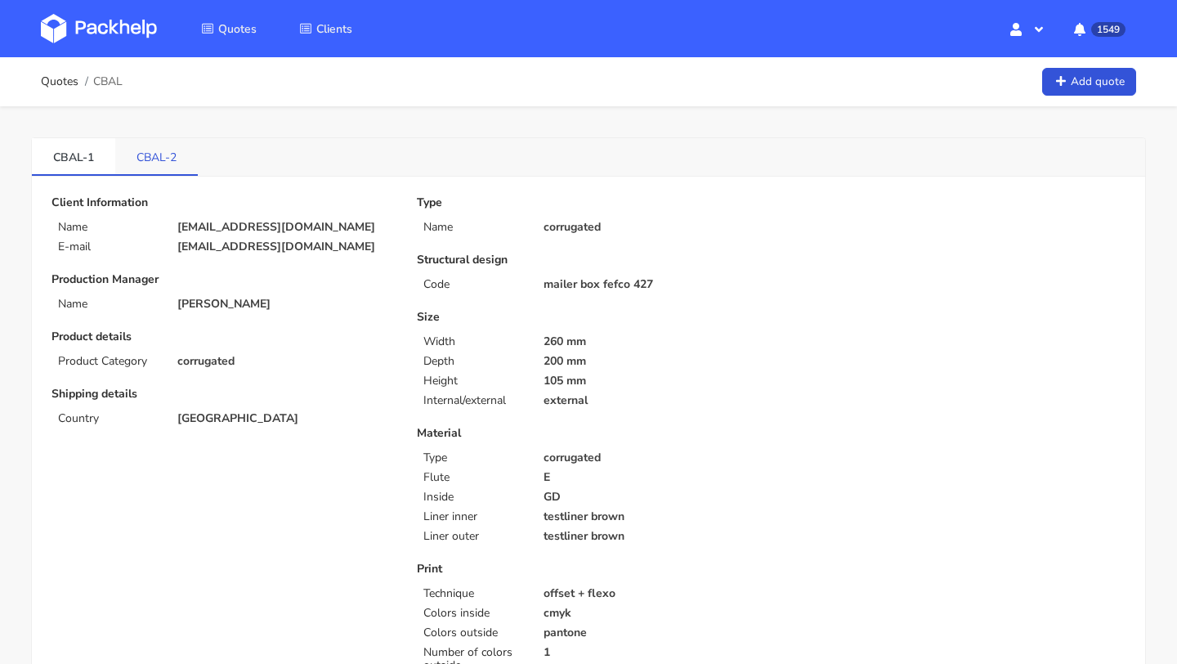
click at [124, 156] on link "CBAL-2" at bounding box center [156, 156] width 83 height 36
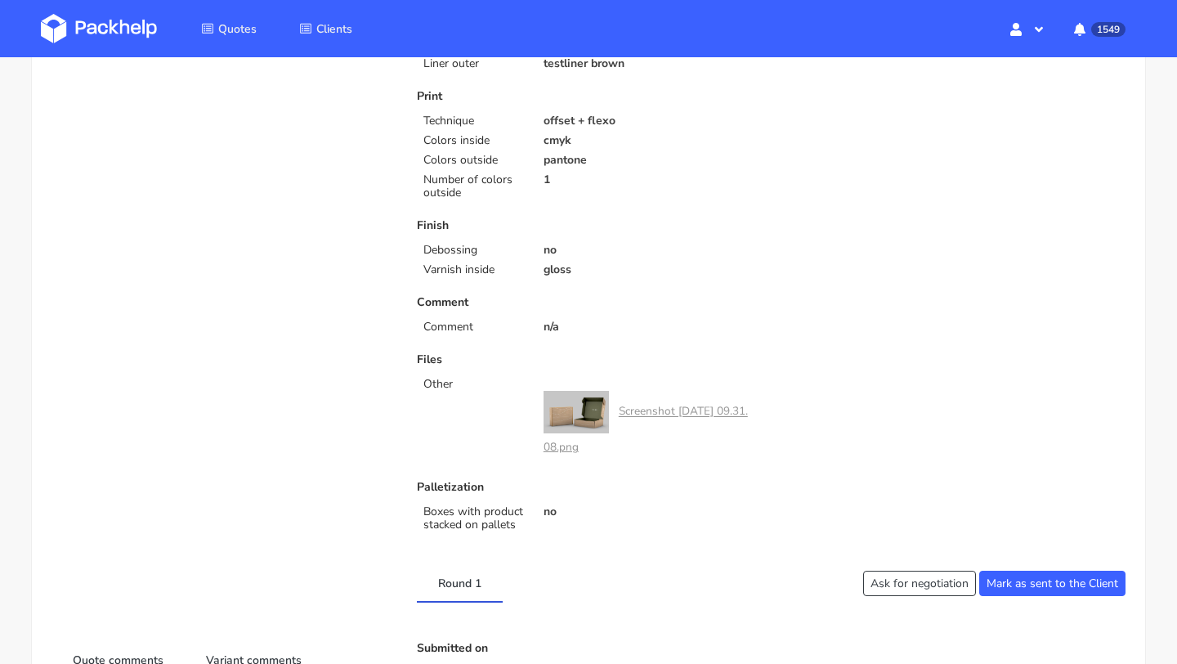
scroll to position [70, 0]
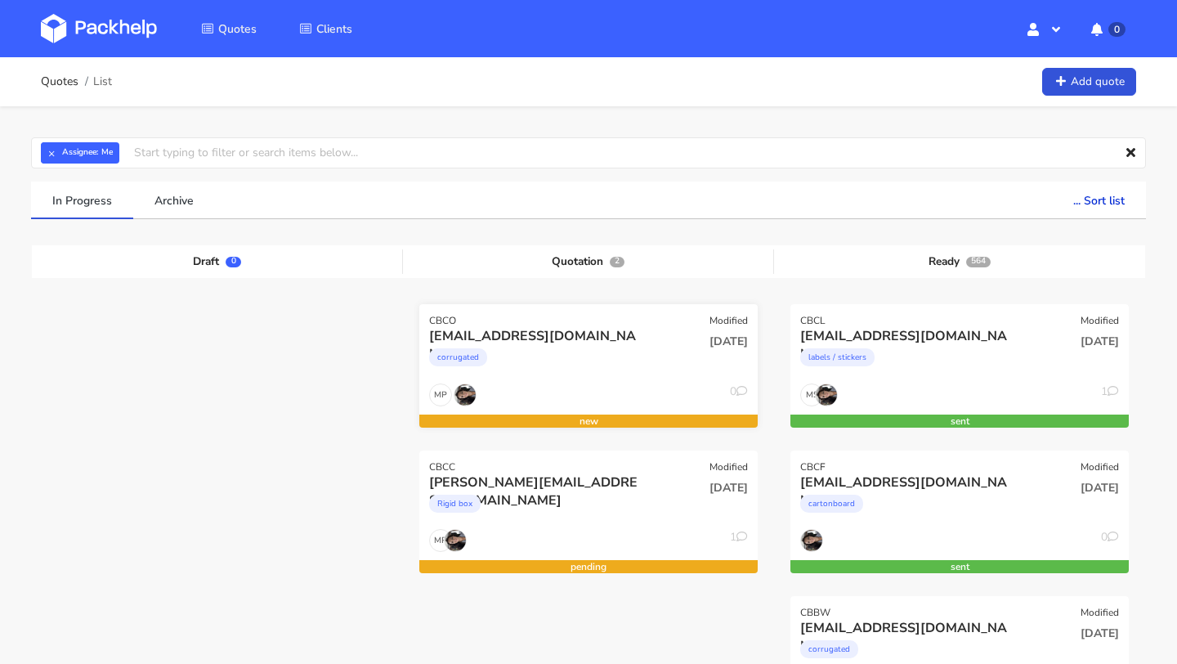
click at [619, 317] on div "CBCO Modified" at bounding box center [588, 315] width 338 height 23
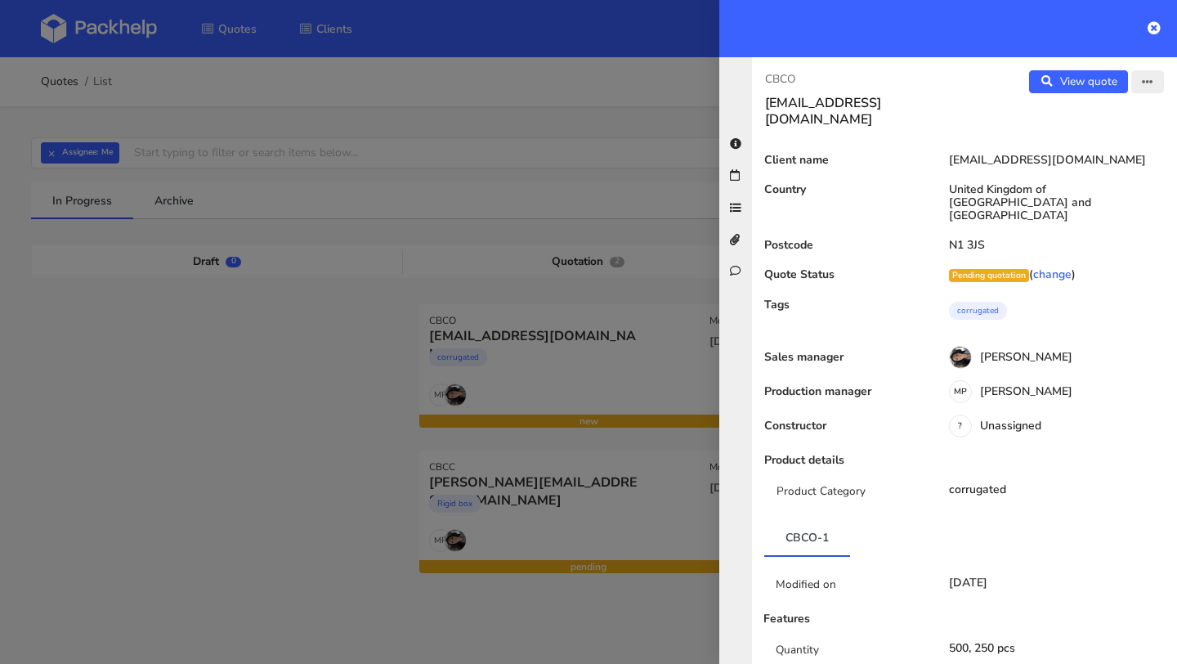
click at [1145, 89] on button "button" at bounding box center [1147, 81] width 33 height 23
click at [1090, 109] on link "Edit quote" at bounding box center [1094, 115] width 144 height 27
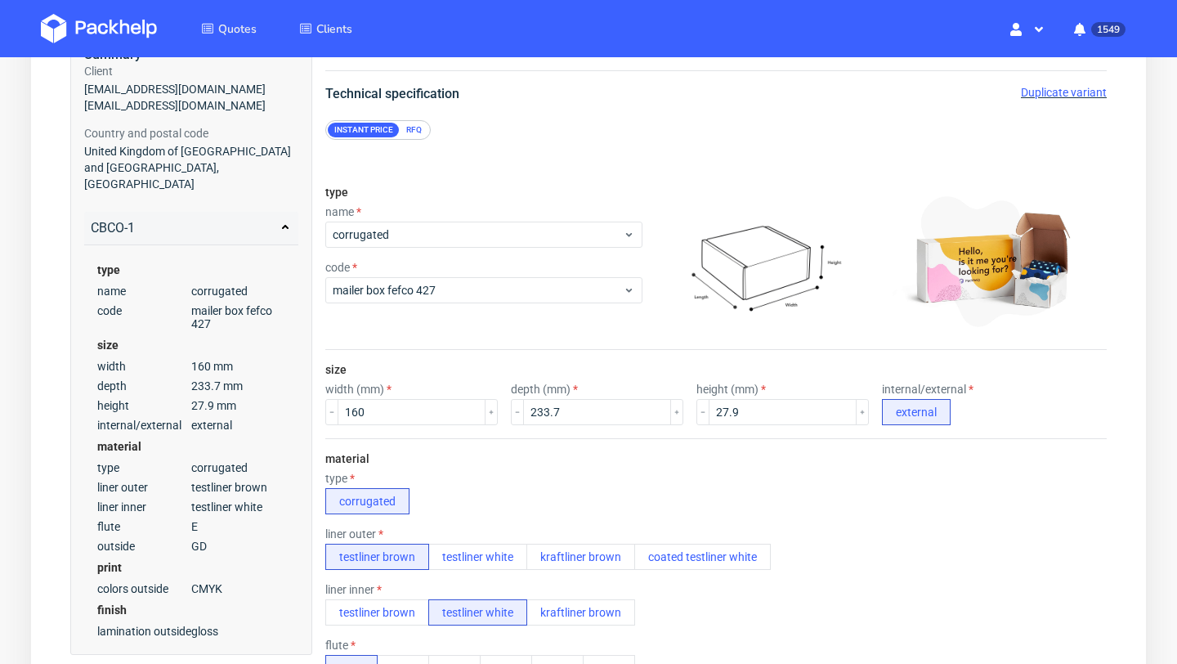
scroll to position [74, 0]
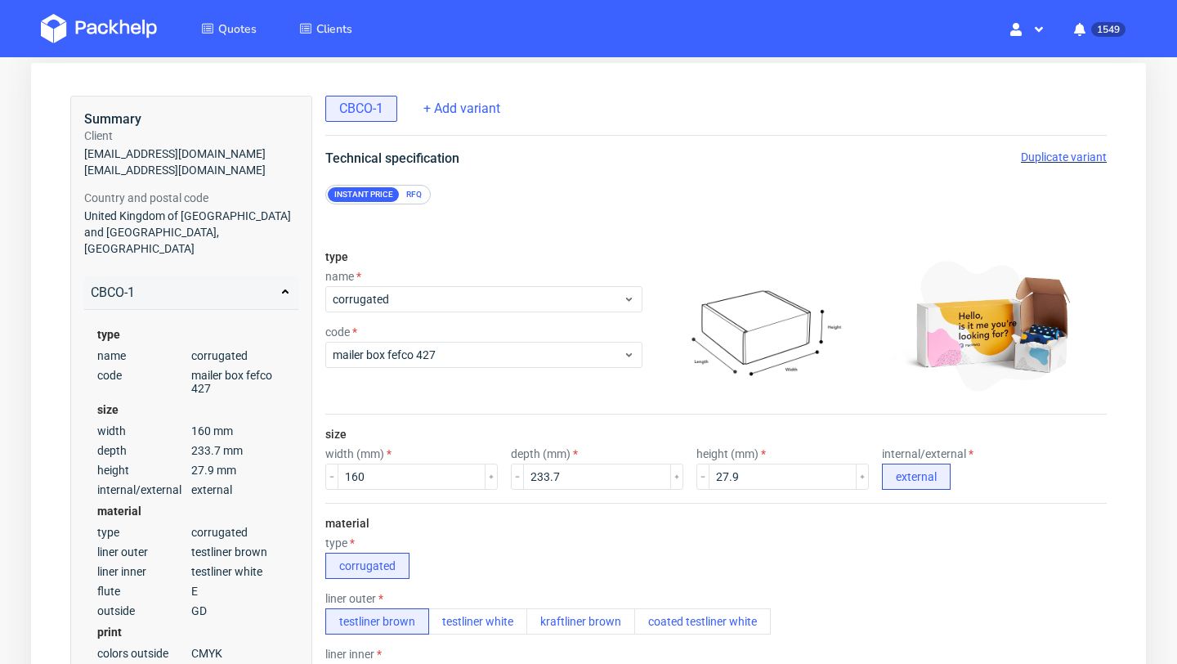
click at [376, 191] on div "Instant price" at bounding box center [364, 194] width 72 height 15
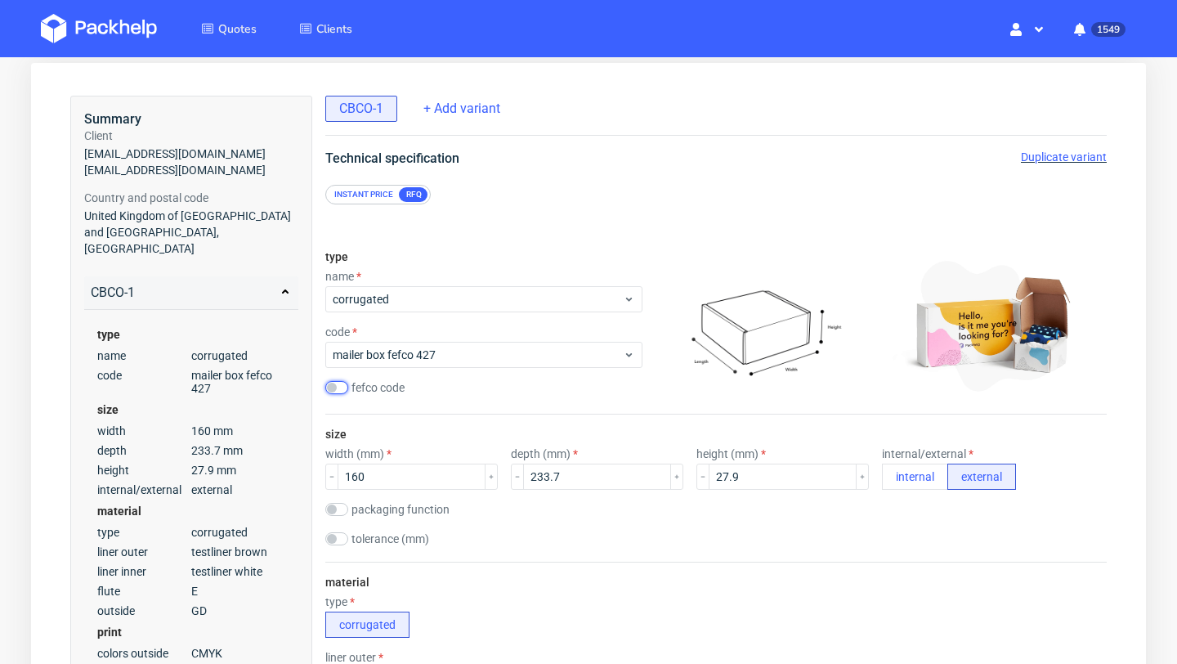
click at [337, 382] on input "checkbox" at bounding box center [336, 387] width 23 height 13
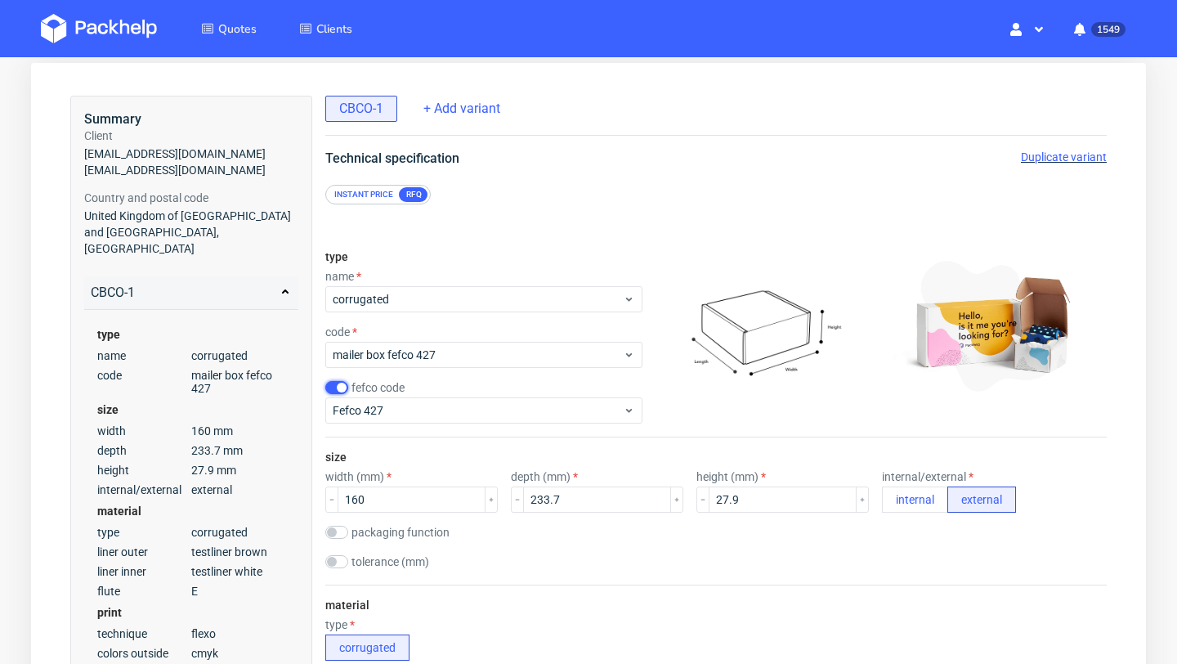
click at [337, 382] on input "checkbox" at bounding box center [336, 387] width 23 height 13
checkbox input "false"
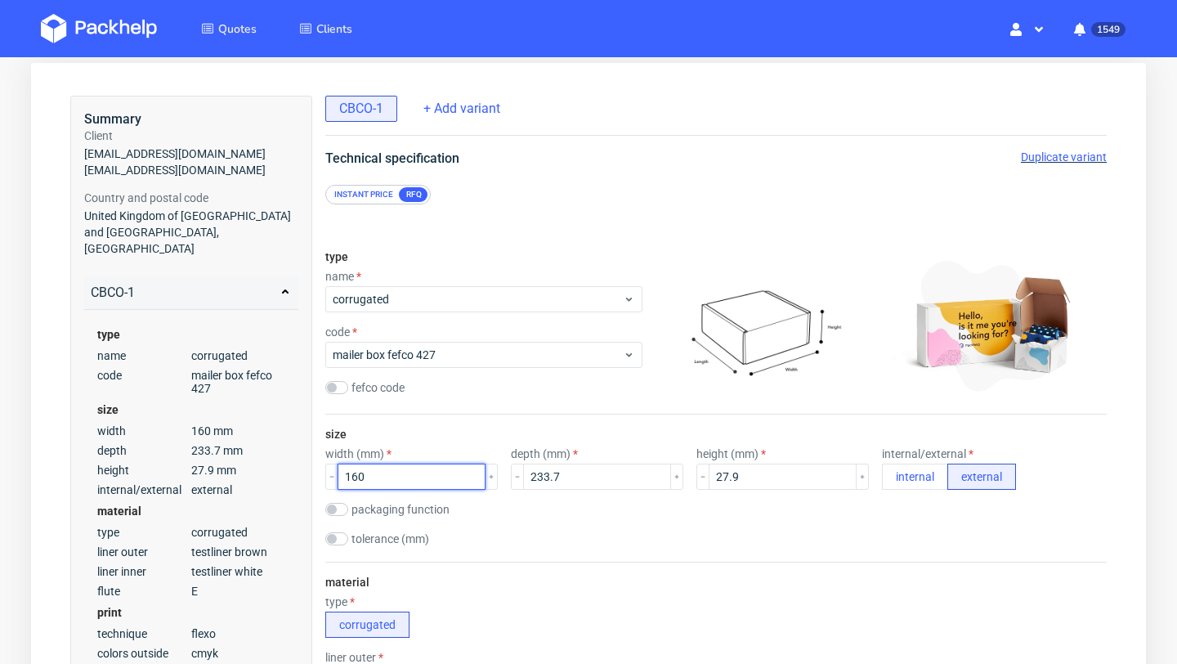
drag, startPoint x: 435, startPoint y: 470, endPoint x: 305, endPoint y: 465, distance: 130.0
drag, startPoint x: 557, startPoint y: 478, endPoint x: 480, endPoint y: 478, distance: 76.8
click at [481, 478] on div "width (mm) width is required depth (mm) 233.7 height (mm) 27.9 internal/externa…" at bounding box center [715, 468] width 781 height 42
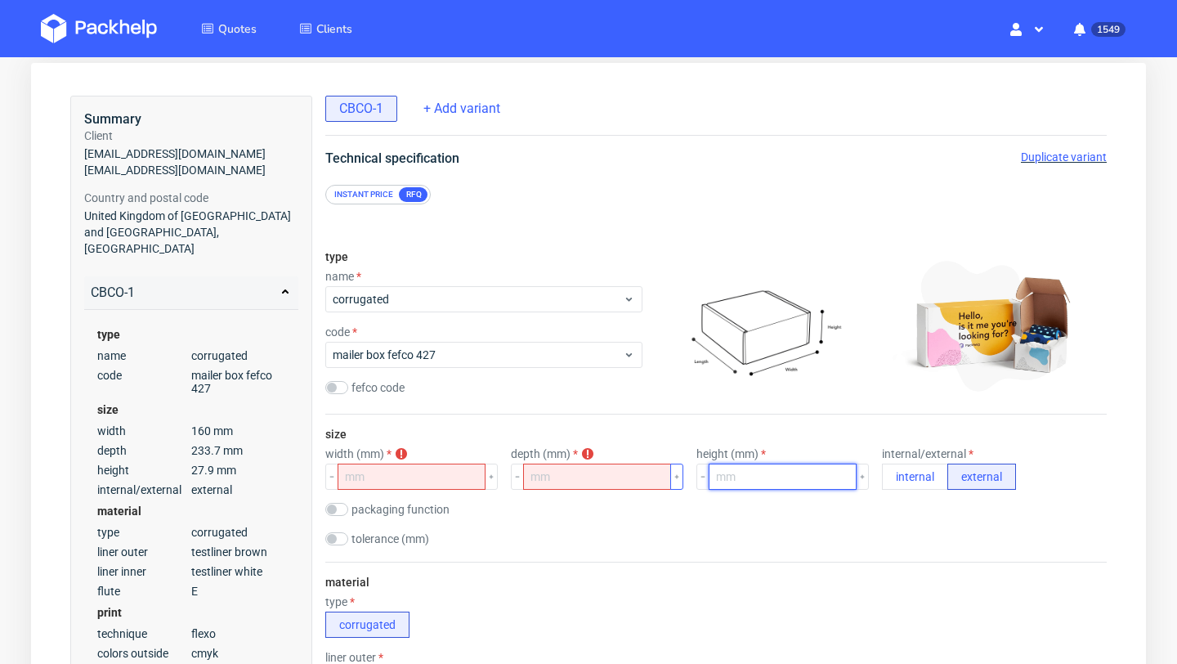
drag, startPoint x: 745, startPoint y: 476, endPoint x: 654, endPoint y: 476, distance: 91.5
click at [658, 476] on div "width (mm) width is required depth (mm) depth is required height (mm) internal/…" at bounding box center [715, 468] width 781 height 42
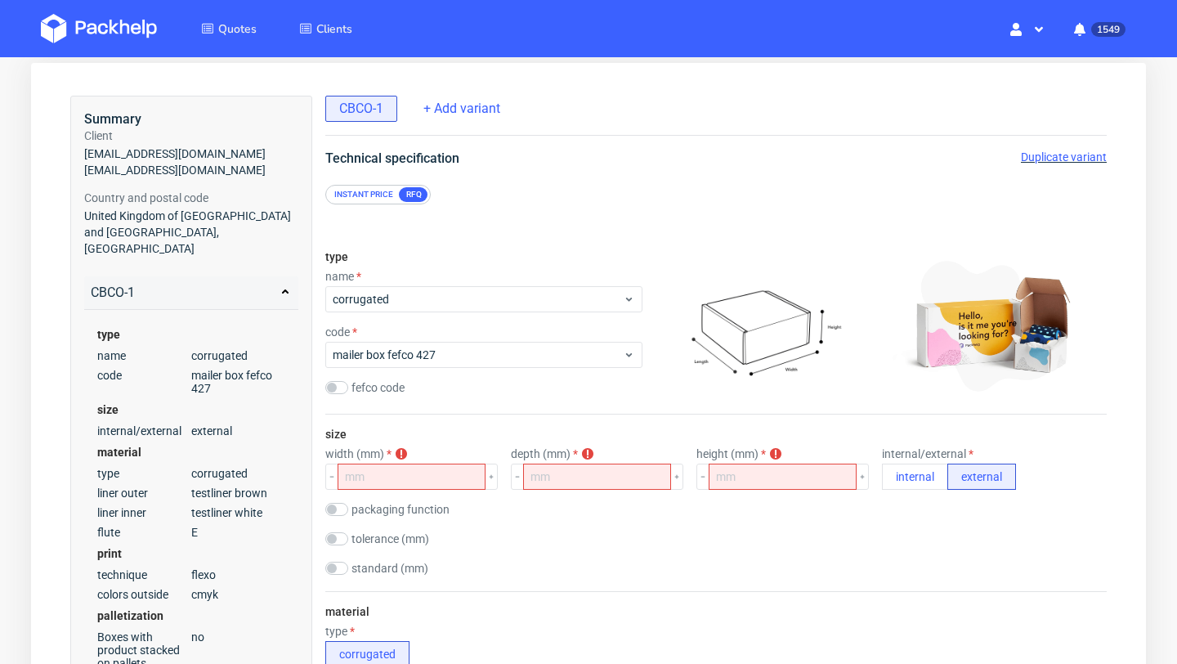
click at [387, 438] on div "size width (mm) width is required depth (mm) depth is required height (mm) heig…" at bounding box center [715, 502] width 781 height 177
click at [337, 566] on input "checkbox" at bounding box center [336, 567] width 23 height 13
checkbox input "true"
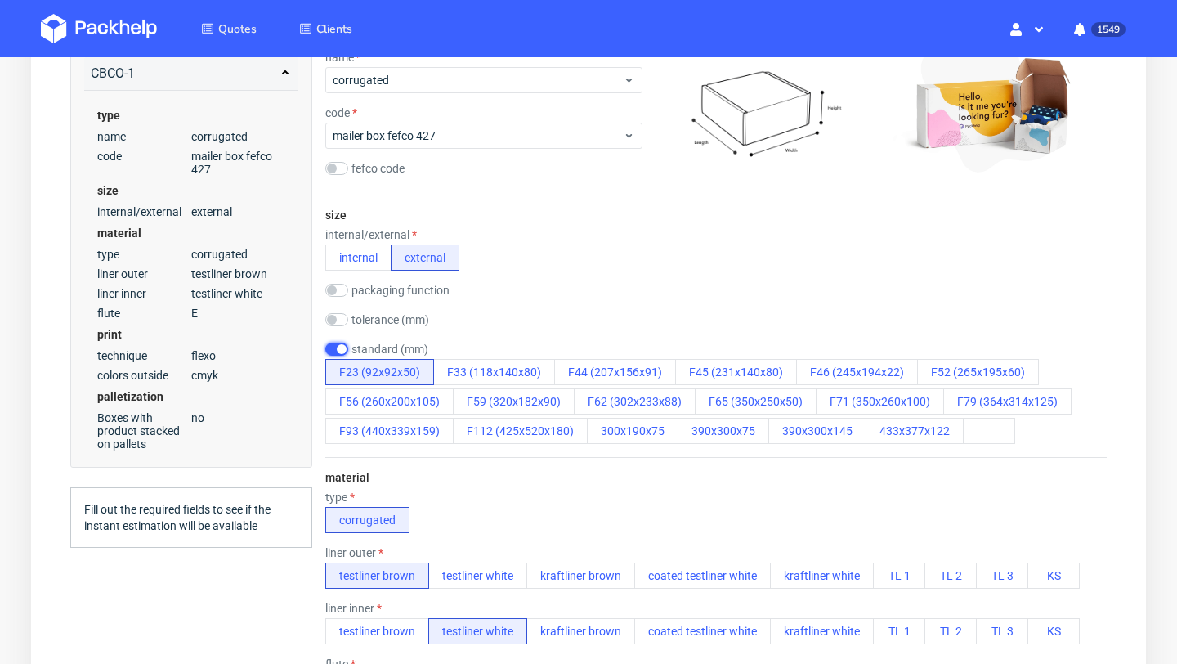
scroll to position [309, 0]
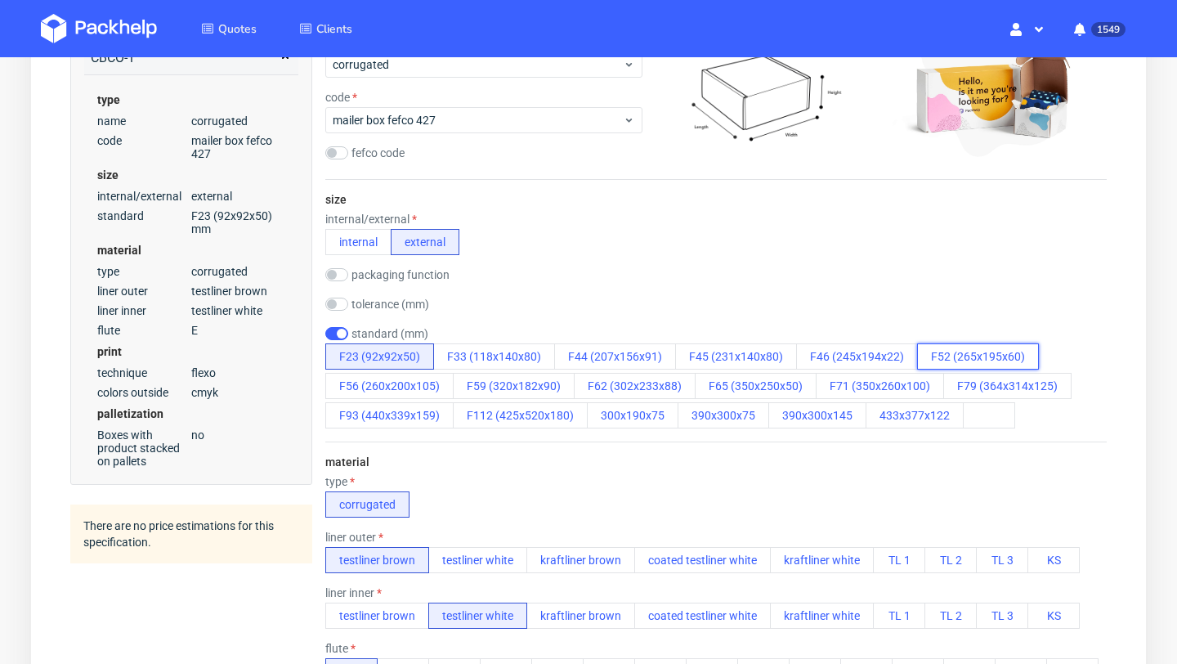
click at [949, 361] on button "F52 (265x195x60)" at bounding box center [978, 356] width 122 height 26
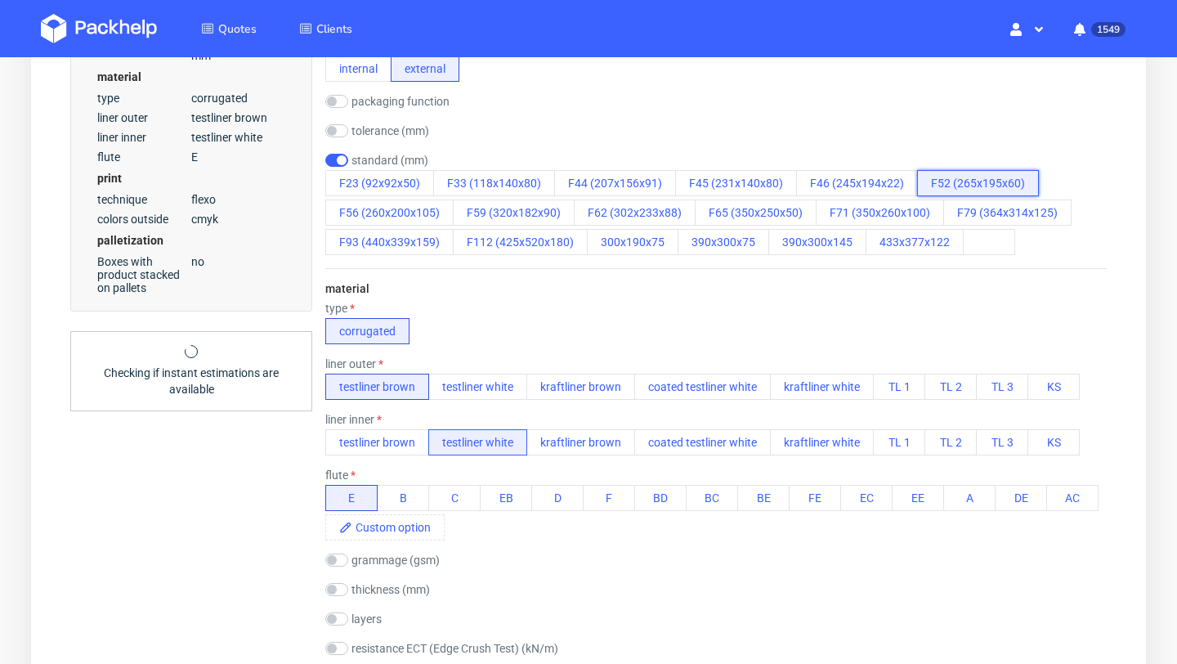
scroll to position [510, 0]
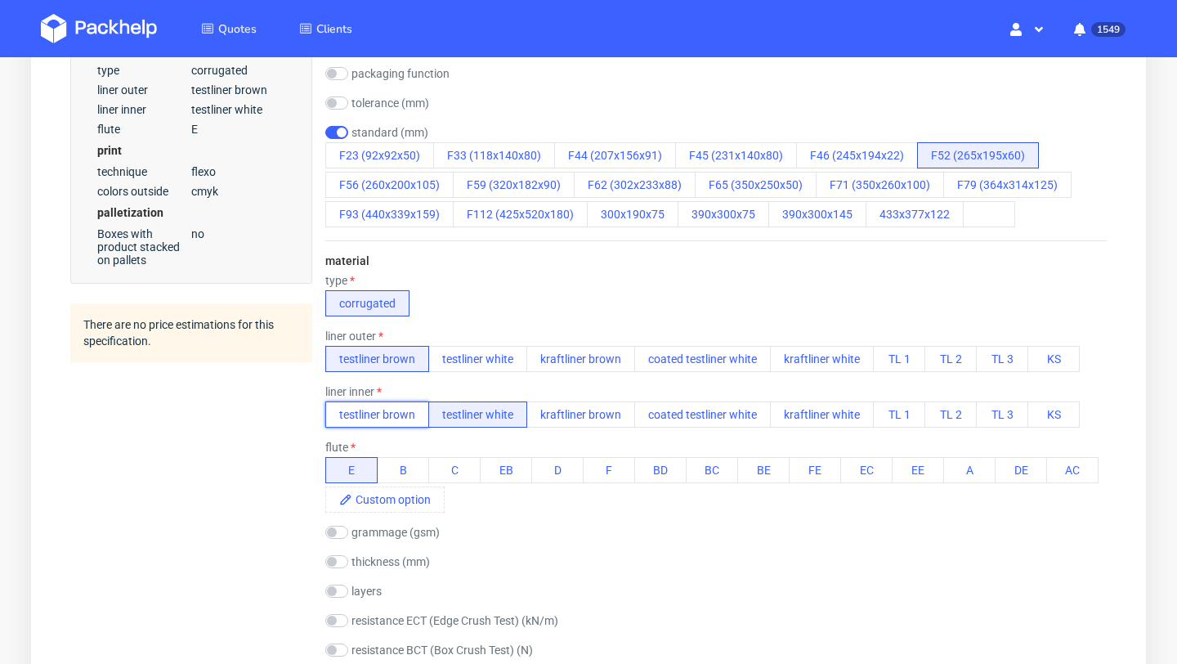
click at [413, 412] on button "testliner brown" at bounding box center [377, 414] width 104 height 26
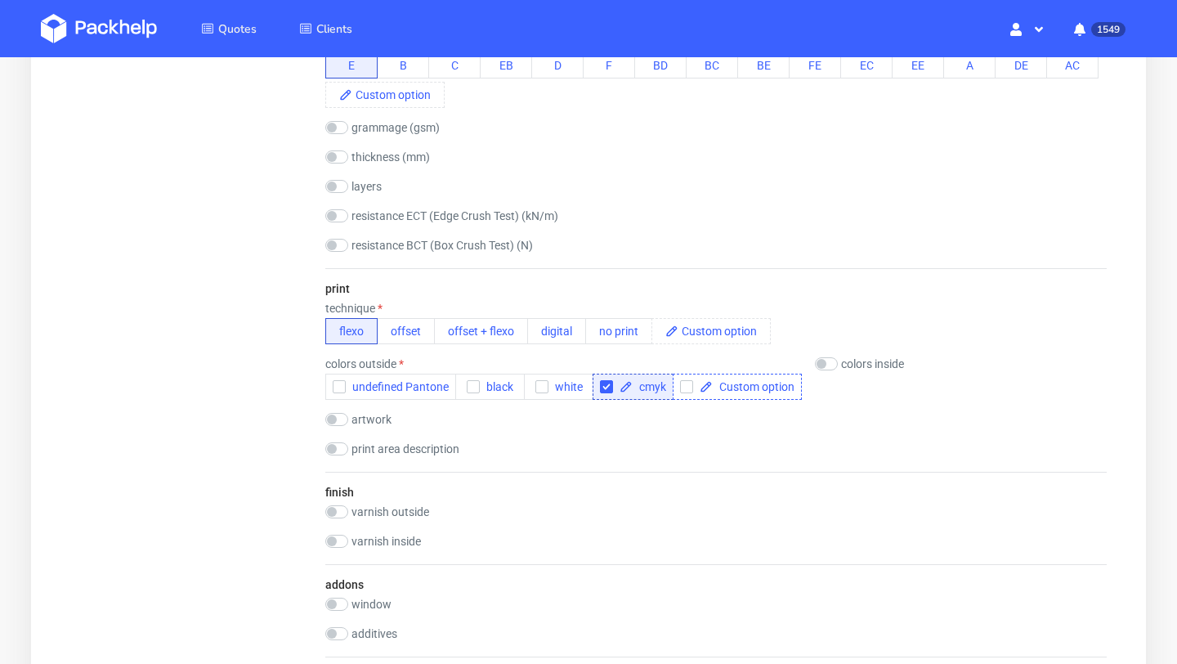
scroll to position [915, 0]
click at [830, 358] on input "checkbox" at bounding box center [826, 362] width 23 height 13
checkbox input "true"
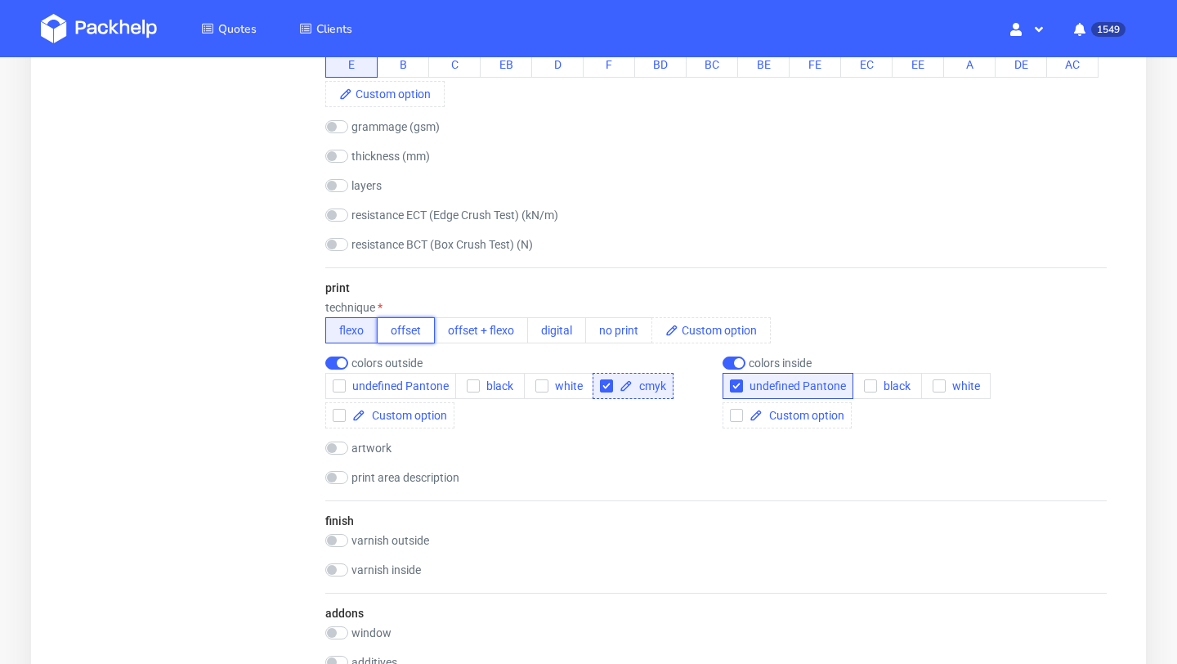
click at [397, 332] on button "offset" at bounding box center [406, 330] width 58 height 26
checkbox input "false"
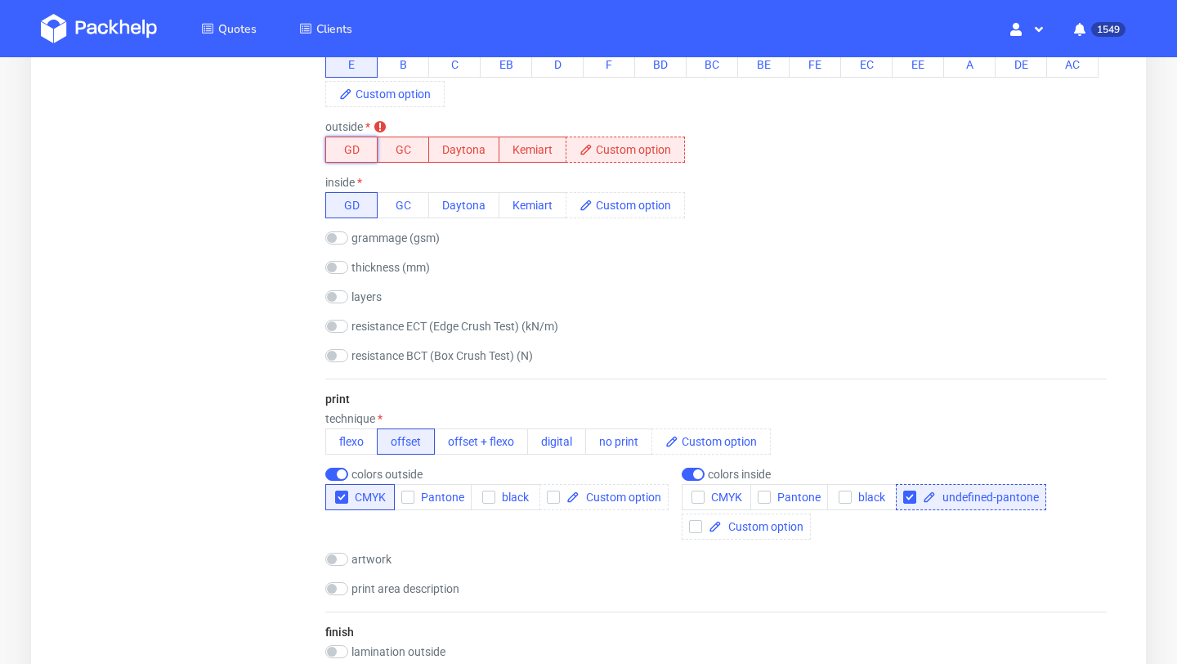
click at [347, 150] on button "GD" at bounding box center [351, 149] width 52 height 26
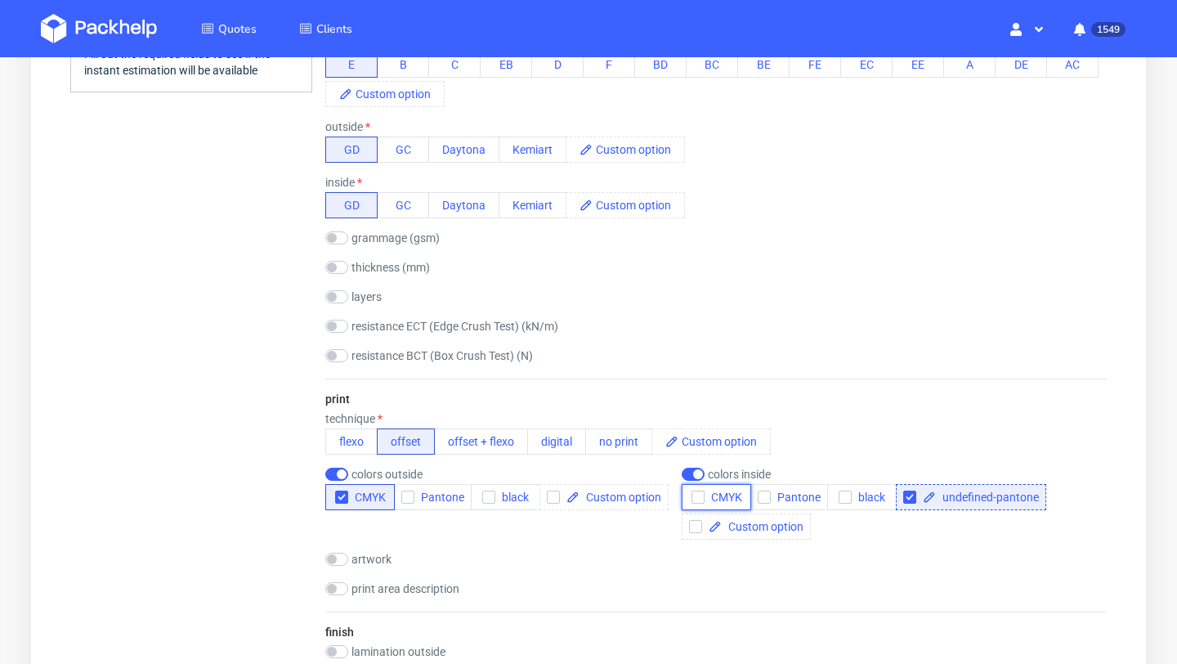
click at [696, 498] on icon "button" at bounding box center [697, 496] width 11 height 11
click at [898, 494] on div "undefined-pantone" at bounding box center [971, 497] width 150 height 26
click at [909, 499] on input "checkbox" at bounding box center [909, 496] width 13 height 13
checkbox input "false"
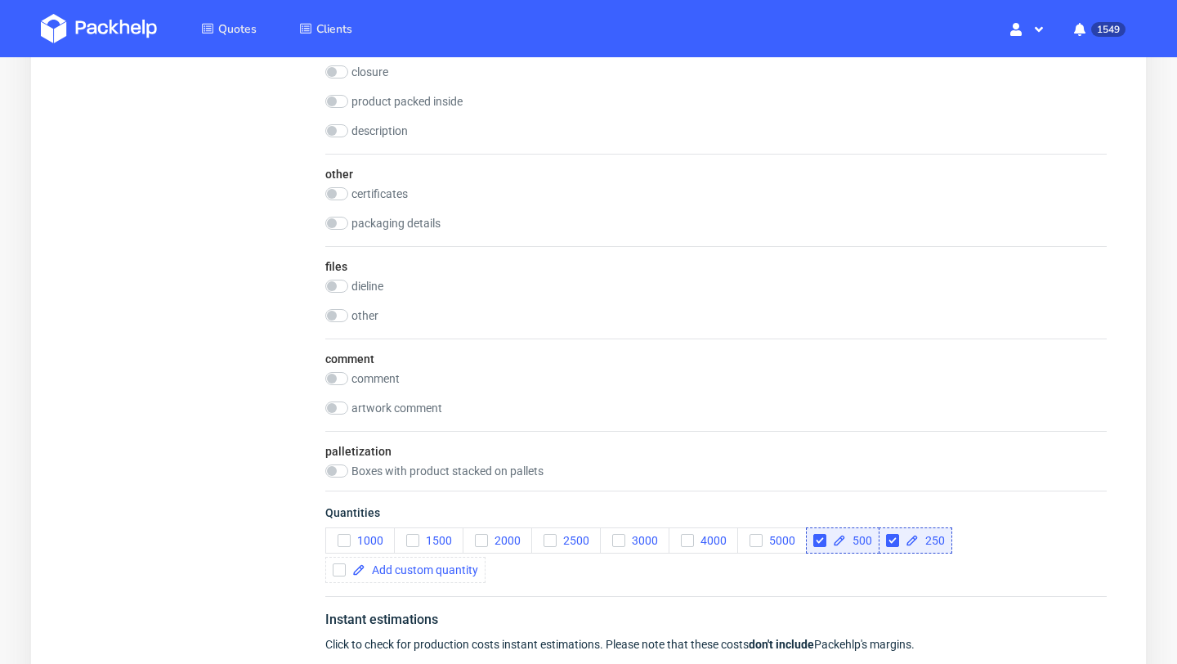
scroll to position [2268, 0]
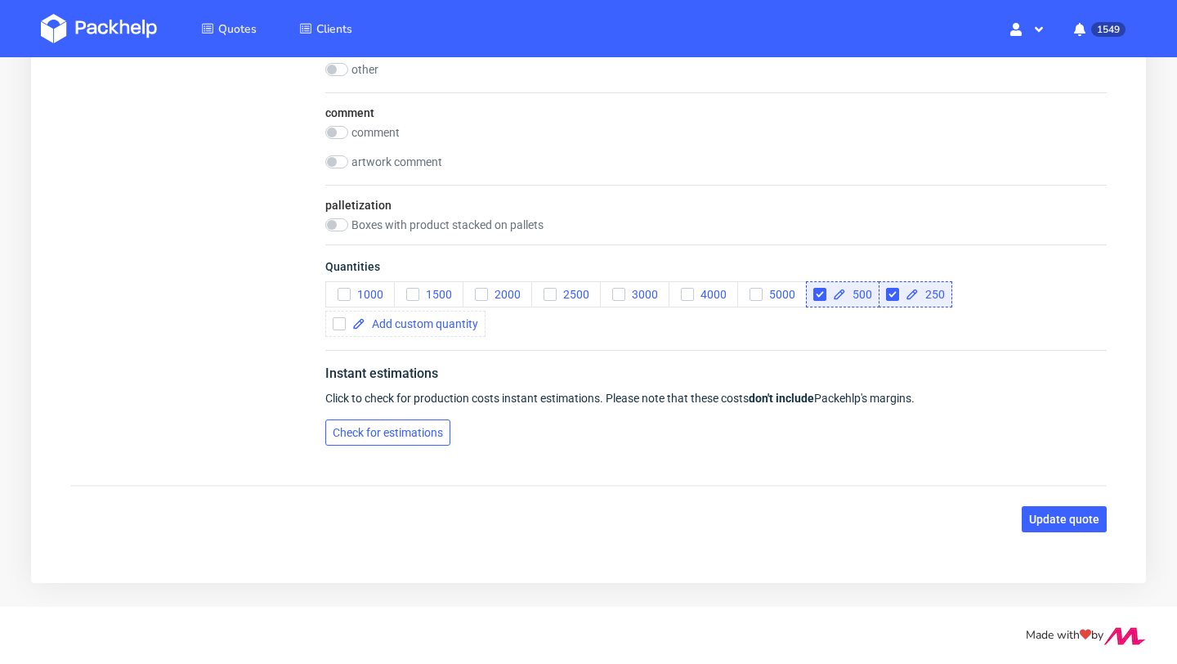
click at [414, 422] on button "Check for estimations" at bounding box center [387, 432] width 125 height 26
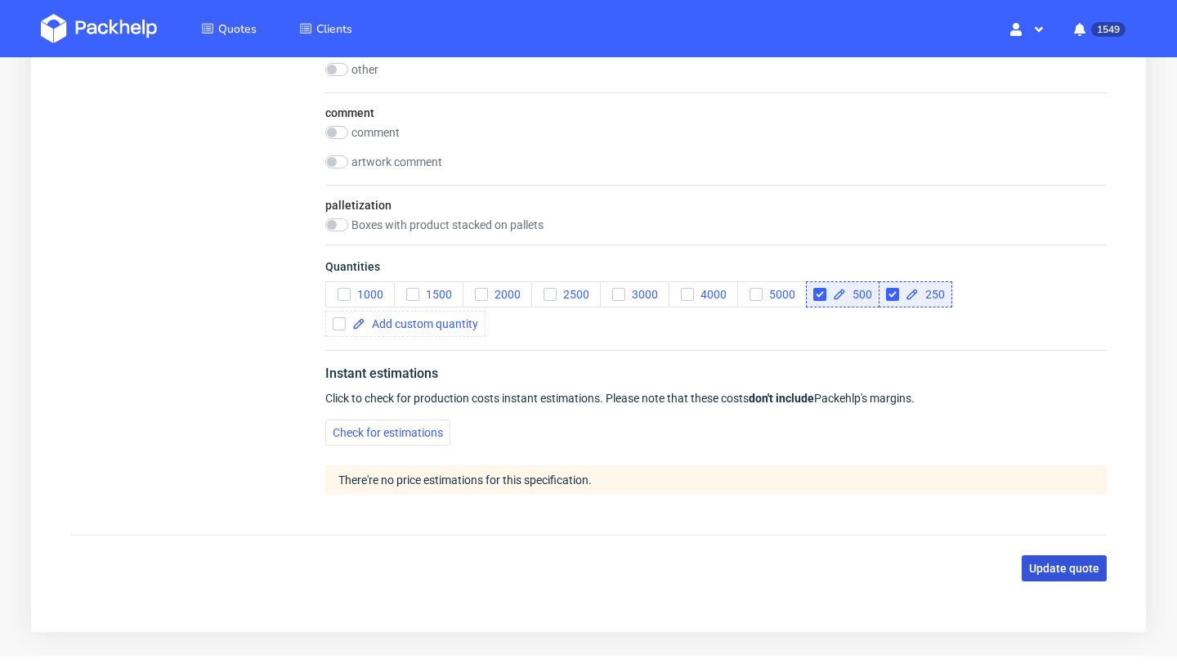
click at [1047, 570] on span "Update quote" at bounding box center [1064, 567] width 70 height 11
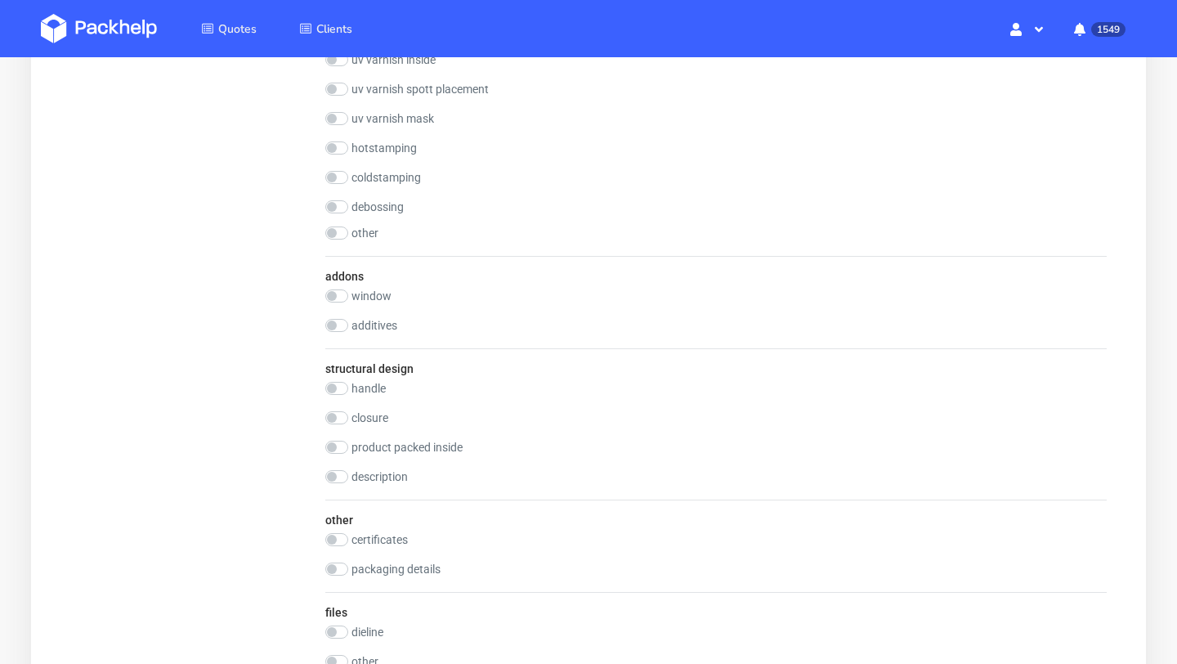
scroll to position [1125, 0]
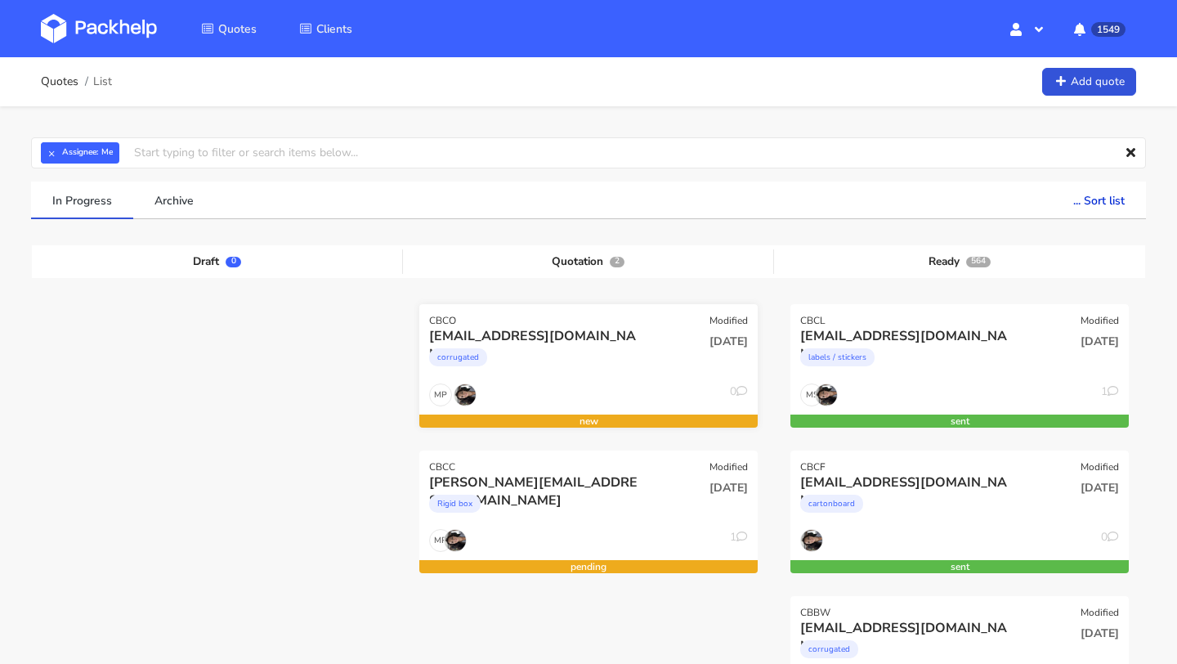
click at [610, 364] on div "corrugated" at bounding box center [537, 361] width 217 height 33
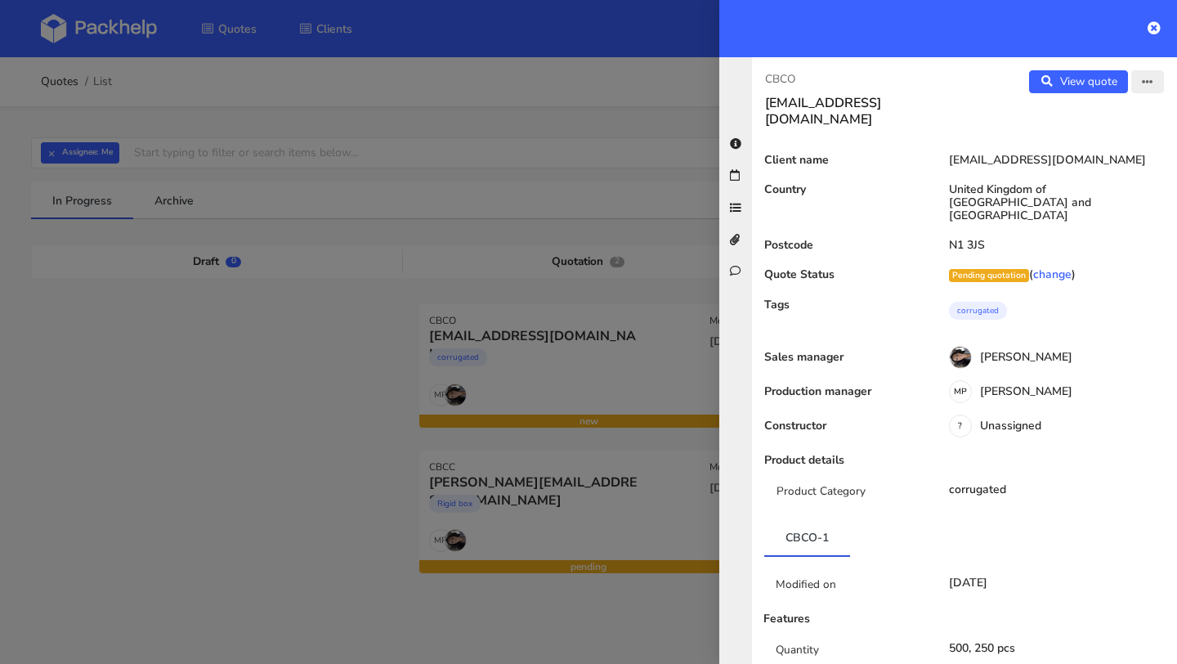
click at [1142, 86] on icon "button" at bounding box center [1147, 82] width 11 height 11
click at [1077, 106] on link "Edit quote" at bounding box center [1094, 115] width 144 height 27
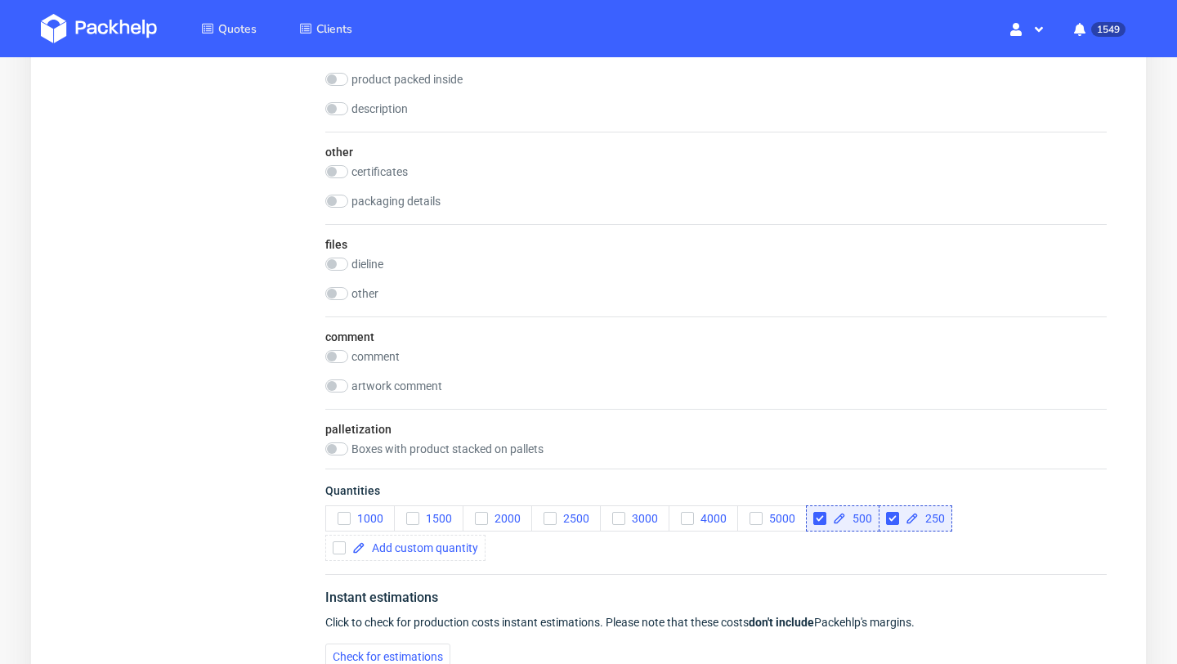
scroll to position [1964, 0]
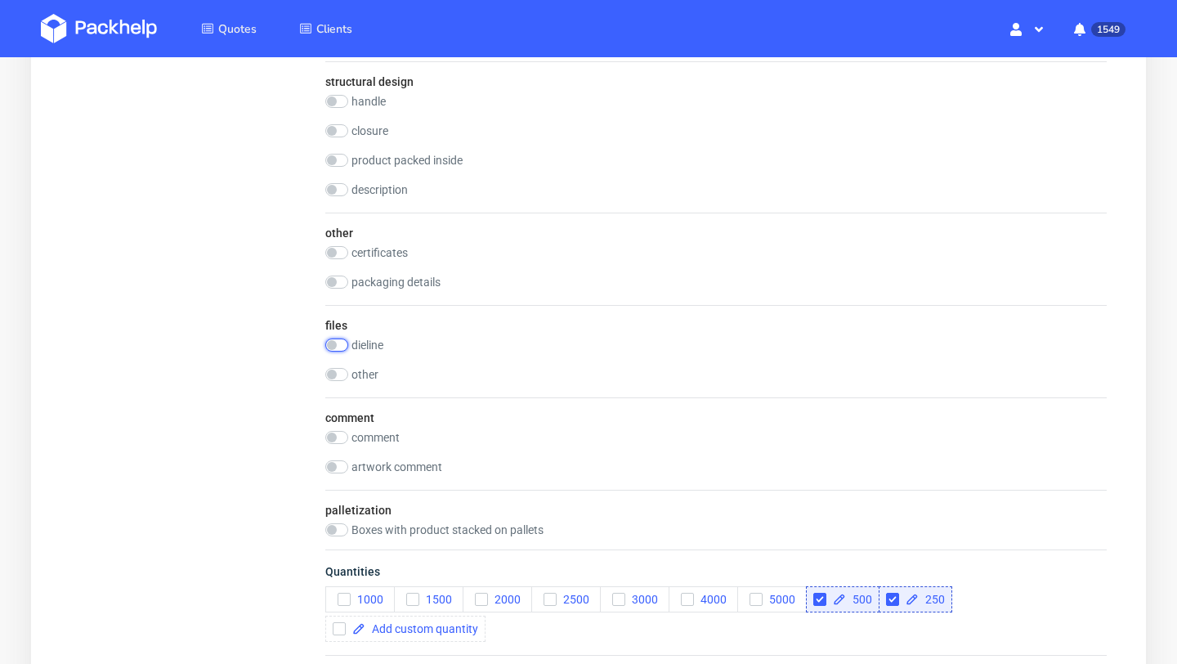
click at [336, 344] on input "checkbox" at bounding box center [336, 344] width 23 height 13
checkbox input "true"
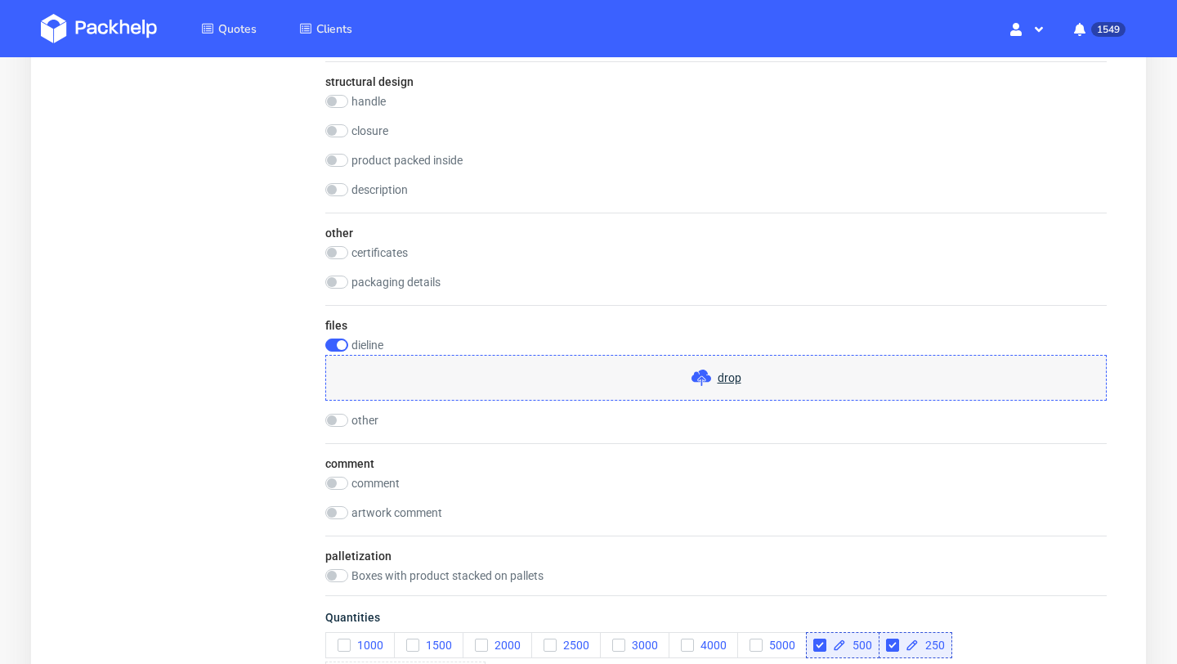
click at [608, 375] on div "drop" at bounding box center [715, 378] width 781 height 46
click at [363, 407] on div "files dieline drop other drop" at bounding box center [715, 374] width 781 height 138
click at [363, 419] on label "other" at bounding box center [364, 419] width 27 height 13
checkbox input "true"
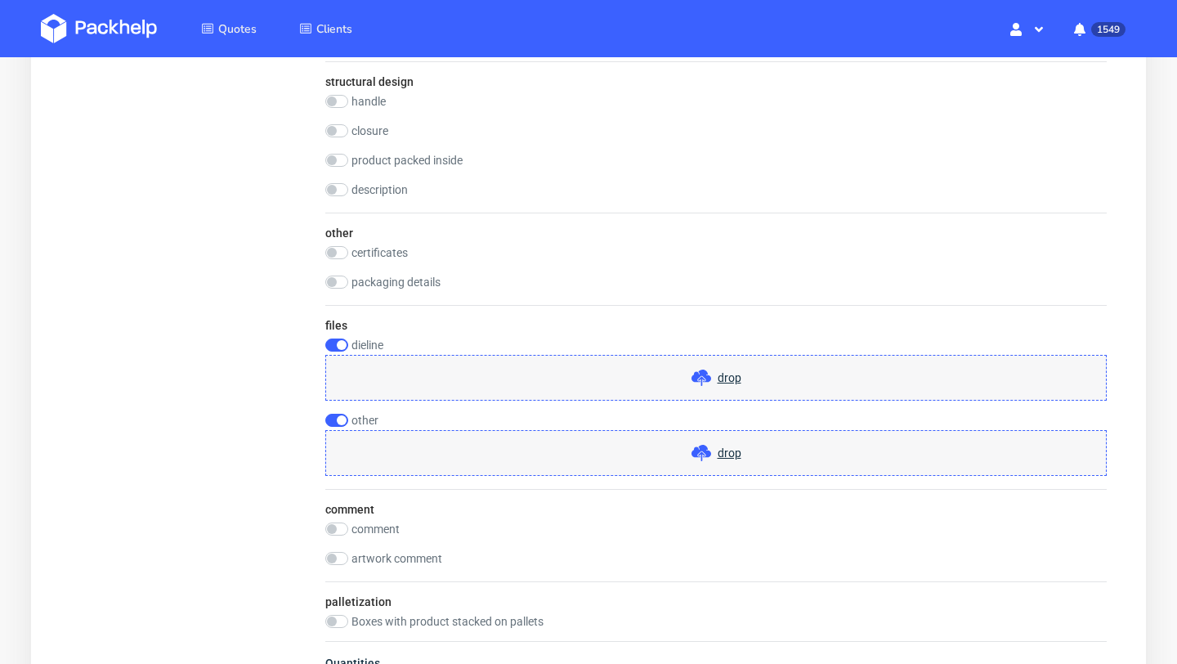
click at [505, 445] on div "drop" at bounding box center [715, 453] width 781 height 46
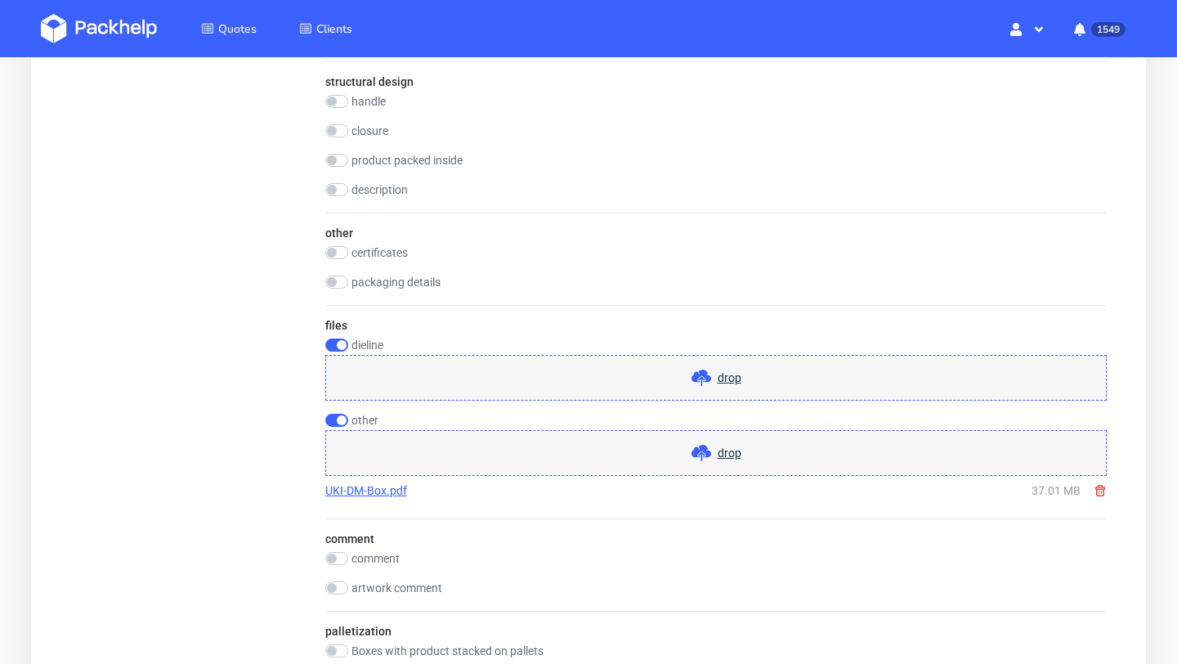
click at [362, 486] on link "UKI-DM-Box.pdf" at bounding box center [366, 490] width 82 height 16
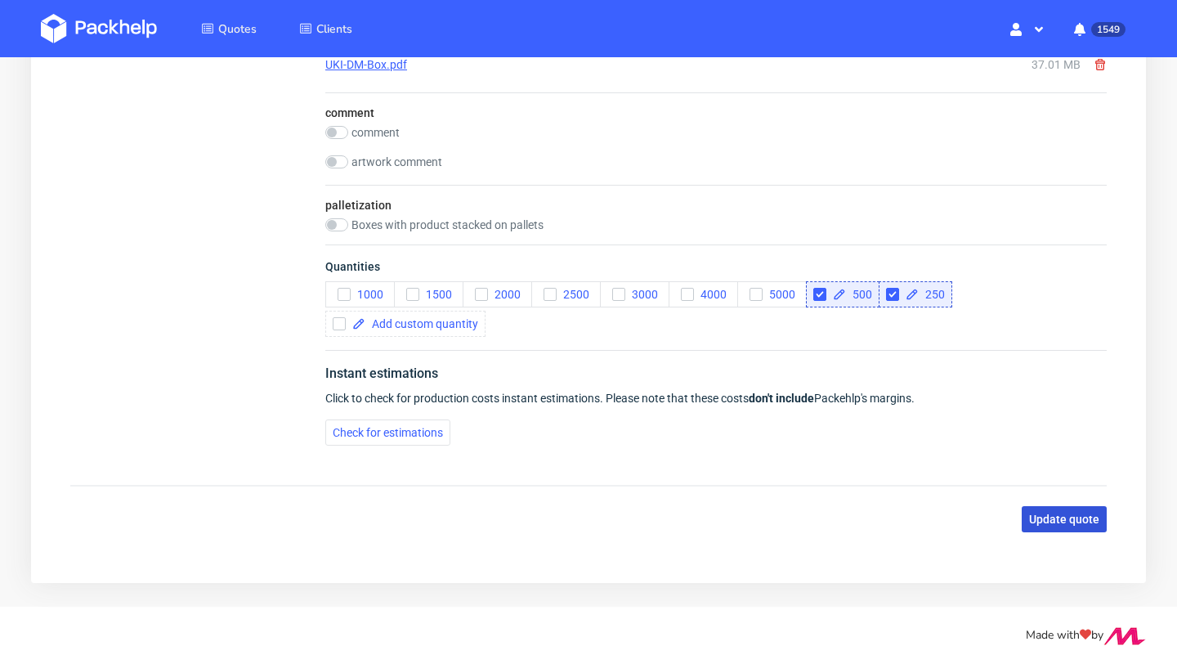
click at [1084, 517] on span "Update quote" at bounding box center [1064, 518] width 70 height 11
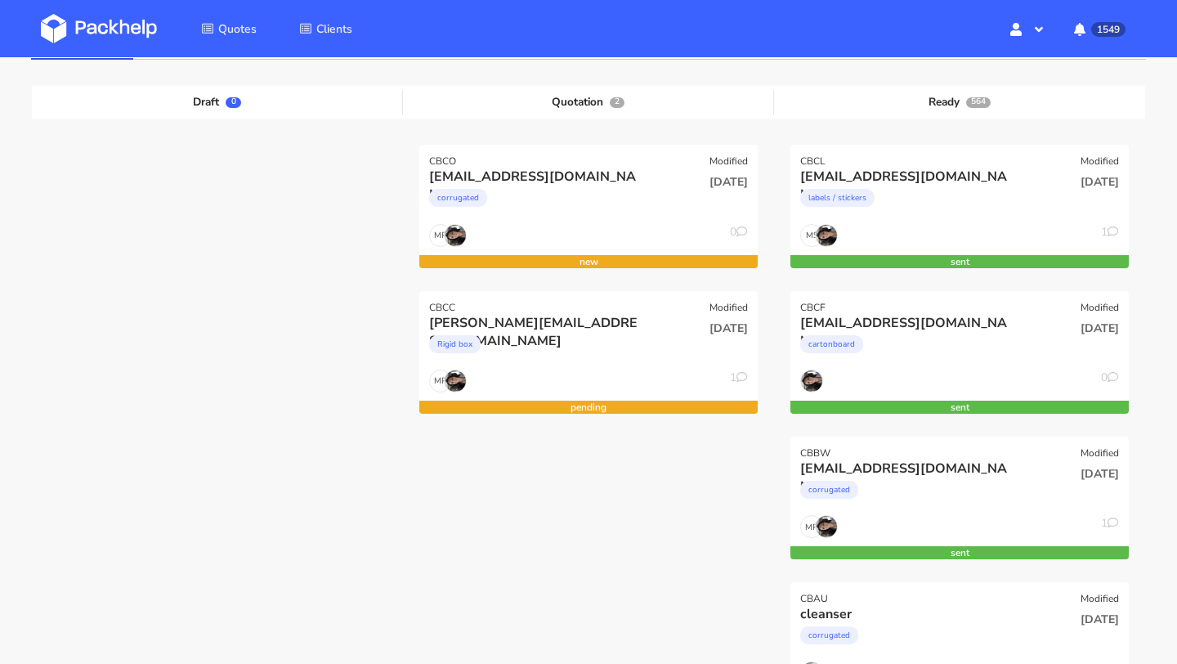
scroll to position [222, 0]
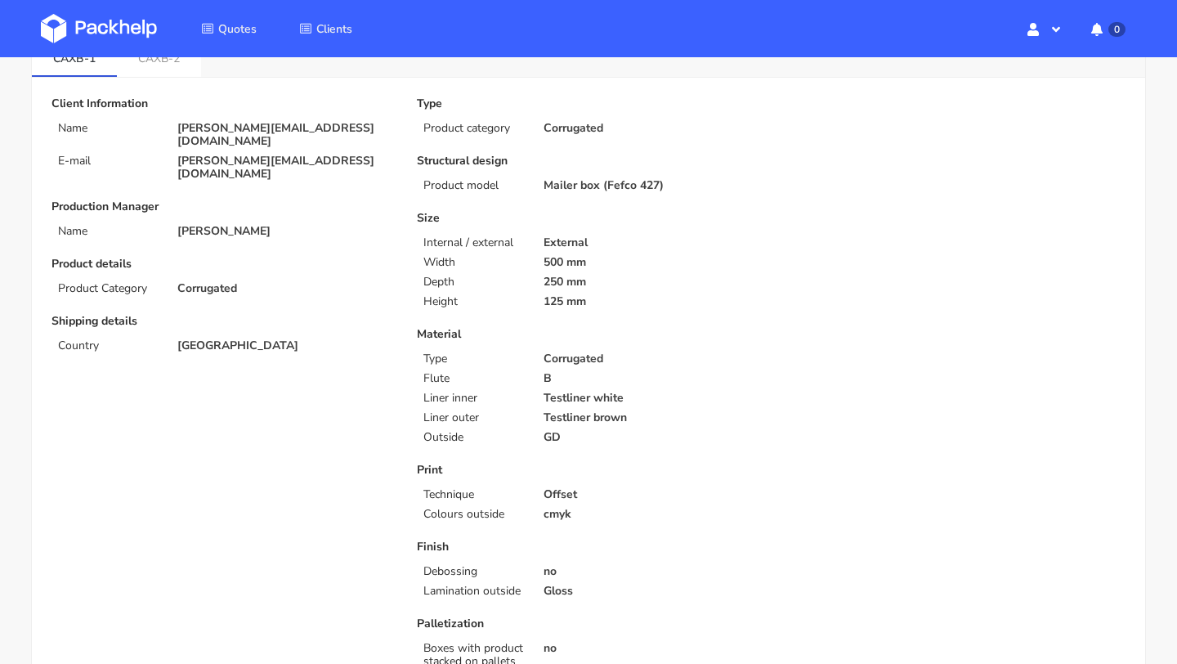
scroll to position [182, 0]
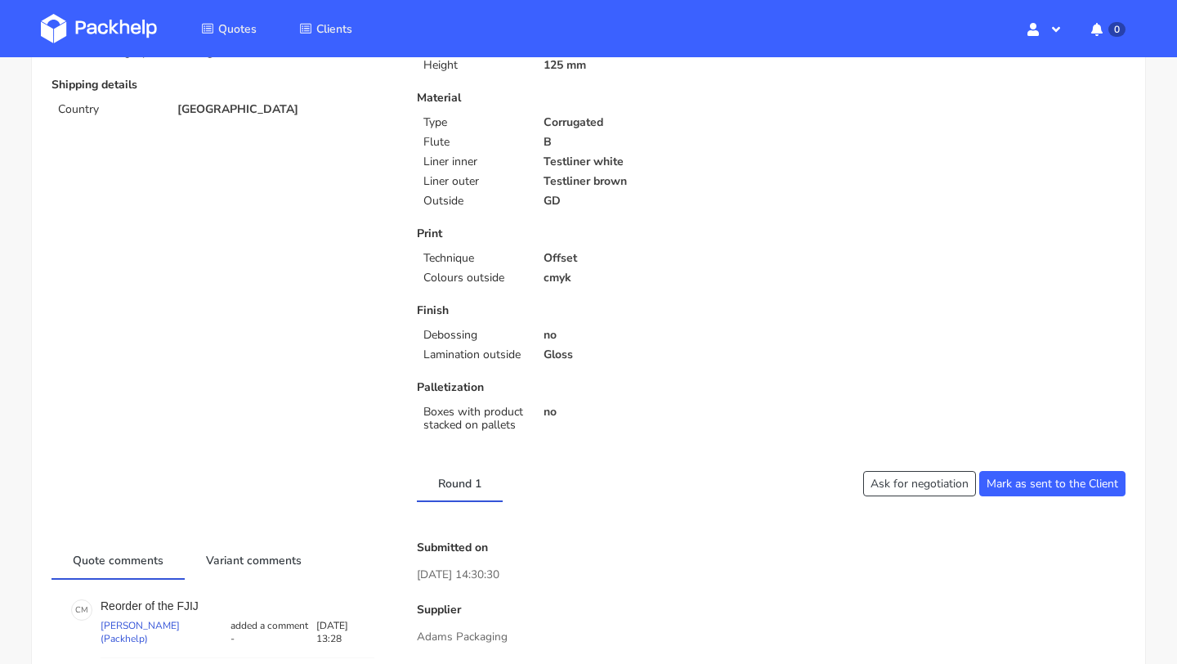
scroll to position [213, 0]
